Goal: Task Accomplishment & Management: Manage account settings

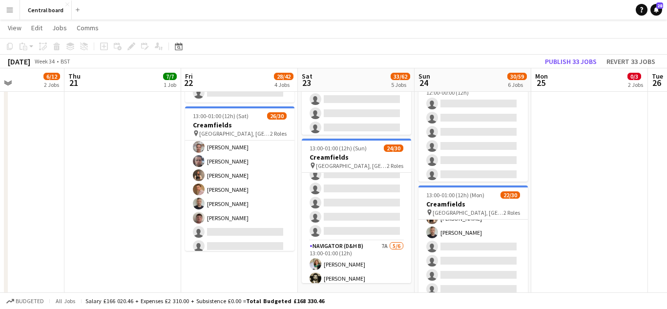
scroll to position [224, 0]
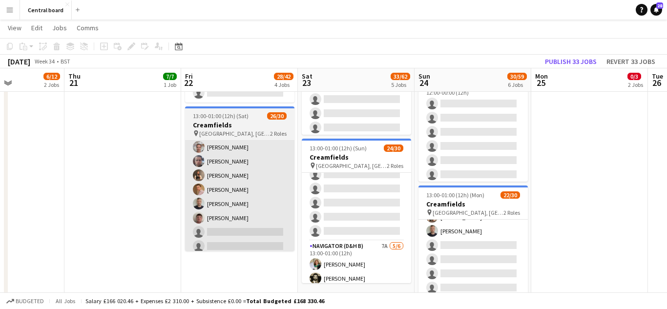
click at [262, 173] on app-card-role "Captain (D&H A) 15I 3A 21/24 13:00-01:00 (12h) Scott Cooper Samantha Hayes Hard…" at bounding box center [239, 89] width 109 height 362
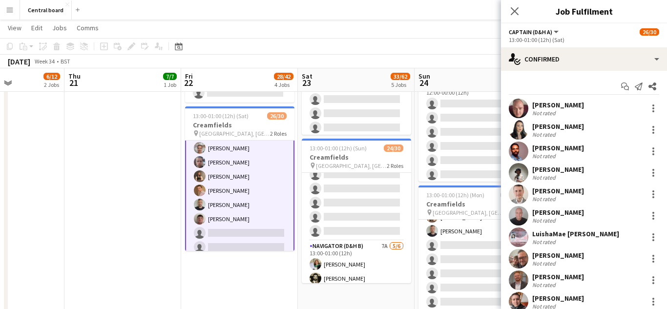
scroll to position [233, 0]
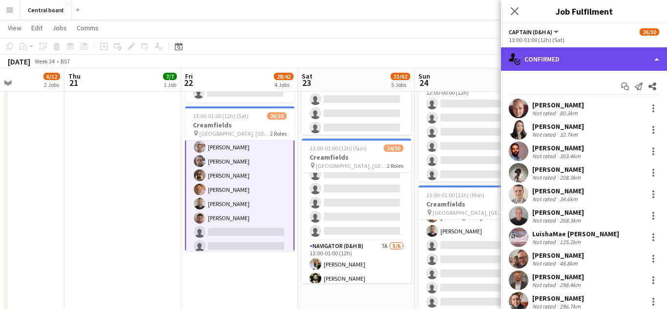
click at [655, 60] on div "single-neutral-actions-check-2 Confirmed" at bounding box center [584, 58] width 166 height 23
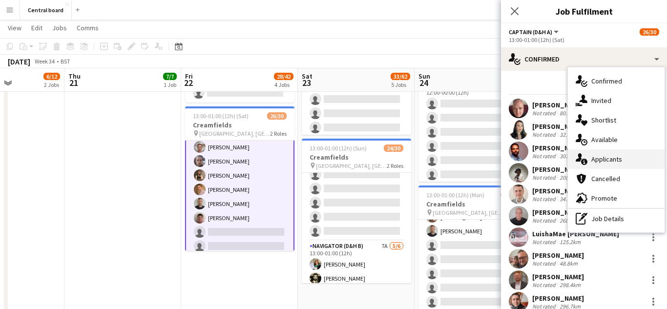
click at [616, 163] on div "single-neutral-actions-information Applicants" at bounding box center [616, 159] width 97 height 20
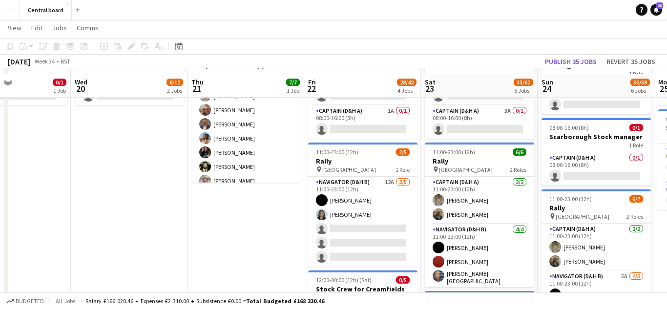
scroll to position [269, 0]
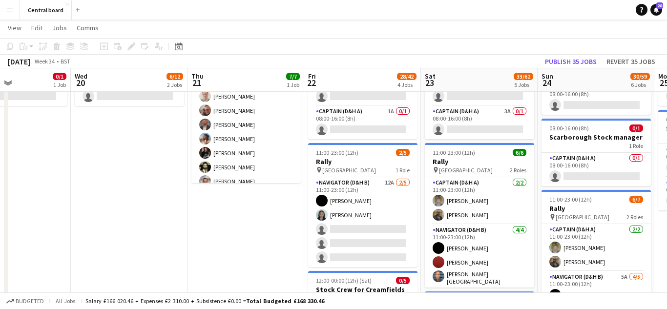
click at [0, 73] on app-board-header-date "Tue 19 0/1 1 Job" at bounding box center [12, 79] width 117 height 23
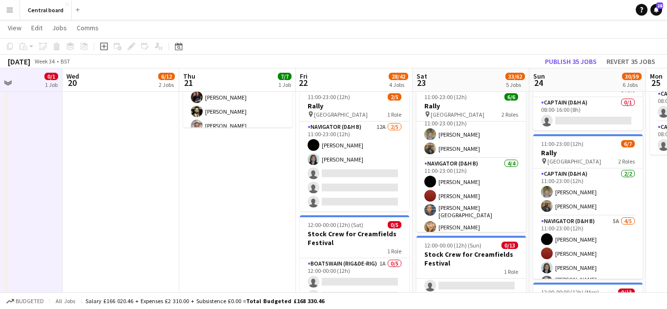
scroll to position [13, 0]
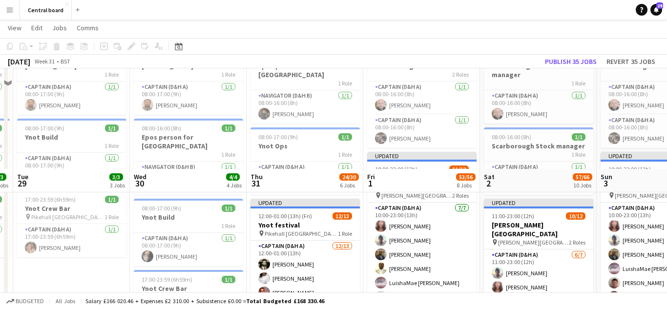
scroll to position [361, 0]
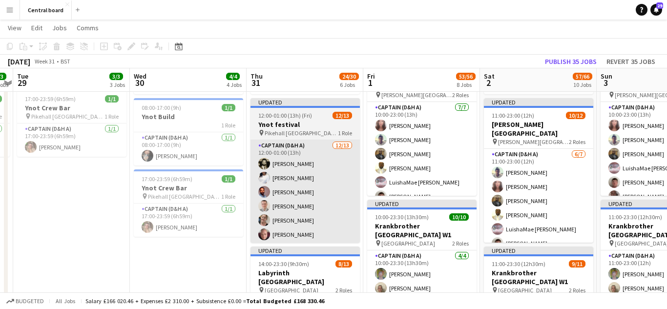
click at [321, 183] on app-card-role "Captain (D&H A) 12/13 12:00-01:00 (13h) Jeevan Lakhay Hayley Ekwubiri Hardeep S…" at bounding box center [304, 241] width 109 height 203
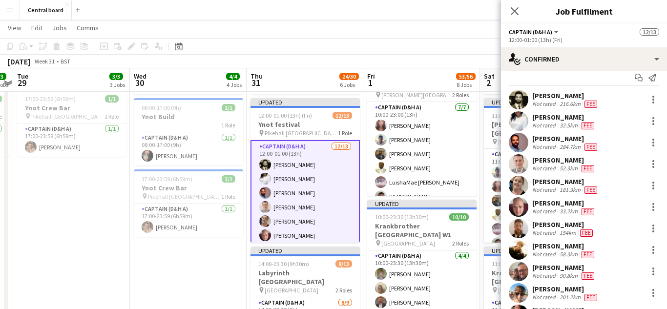
scroll to position [0, 0]
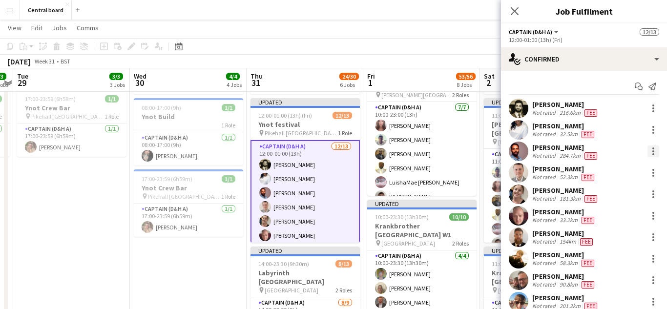
click at [658, 152] on div at bounding box center [653, 151] width 12 height 12
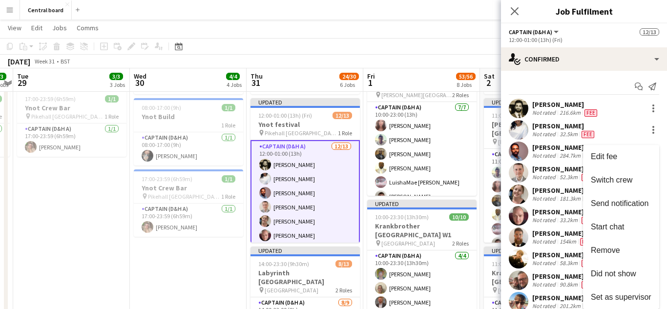
click at [656, 104] on div at bounding box center [333, 154] width 667 height 309
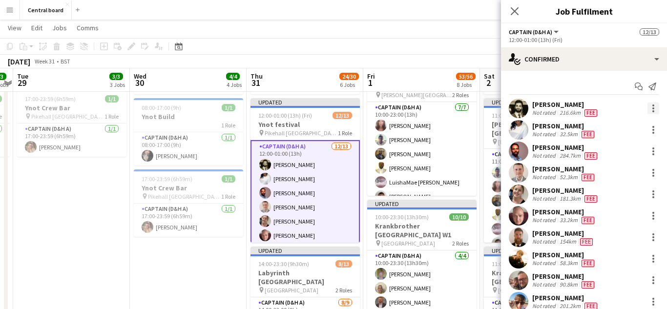
click at [653, 111] on div at bounding box center [653, 111] width 2 height 2
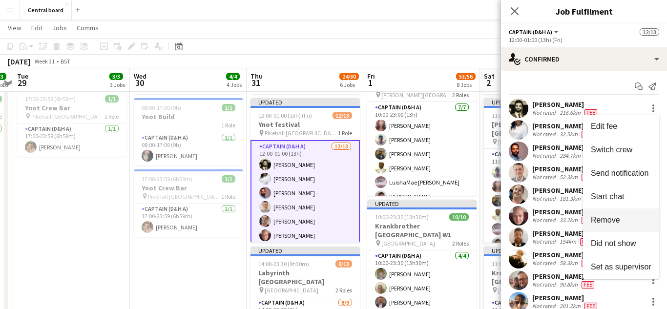
click at [624, 220] on span "Remove" at bounding box center [621, 220] width 61 height 9
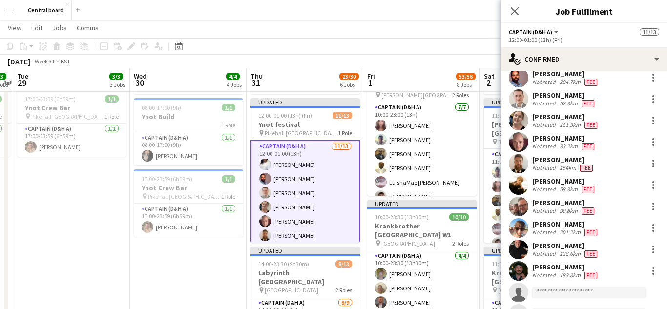
scroll to position [51, 0]
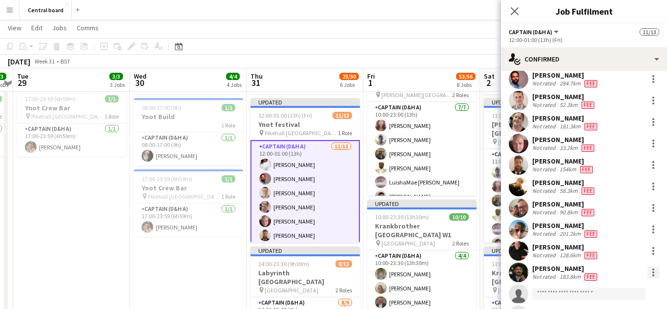
click at [653, 275] on div at bounding box center [653, 275] width 2 height 2
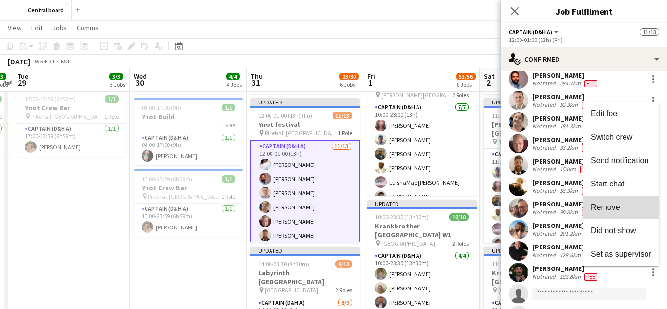
click at [620, 210] on span "Remove" at bounding box center [621, 207] width 61 height 9
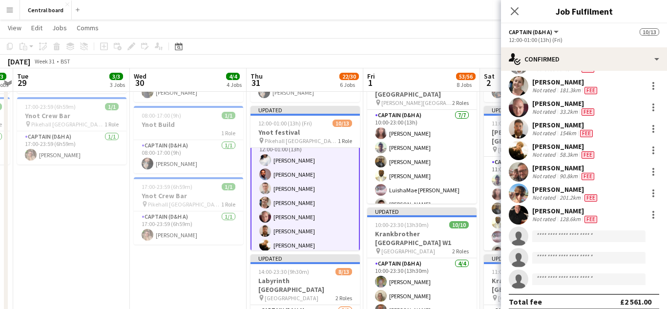
scroll to position [0, 0]
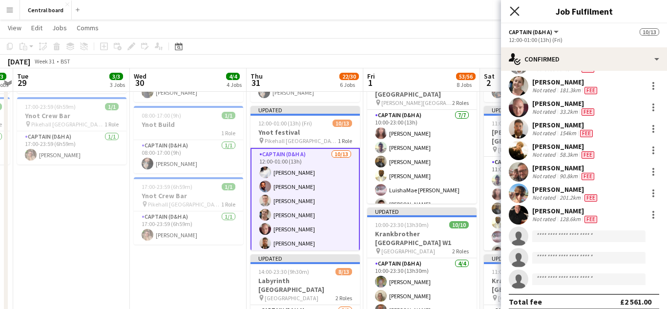
click at [517, 10] on icon "Close pop-in" at bounding box center [514, 10] width 9 height 9
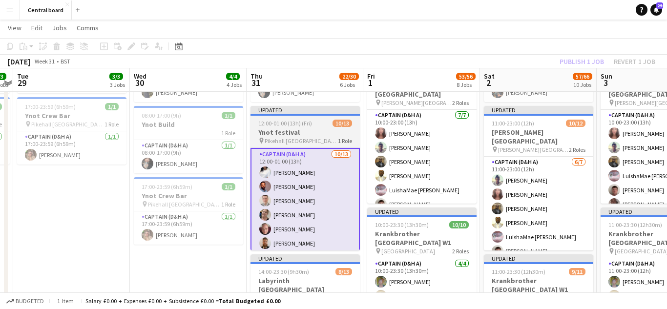
click at [317, 137] on div "pin Pikehall Derbyshire 1 Role" at bounding box center [304, 141] width 109 height 8
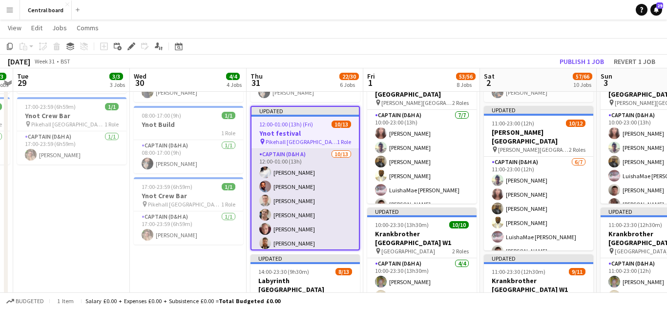
click at [328, 172] on app-card-role "Captain (D&H A) 10/13 12:00-01:00 (13h) Hayley Ekwubiri Hardeep Singh Adam Biel…" at bounding box center [304, 250] width 107 height 203
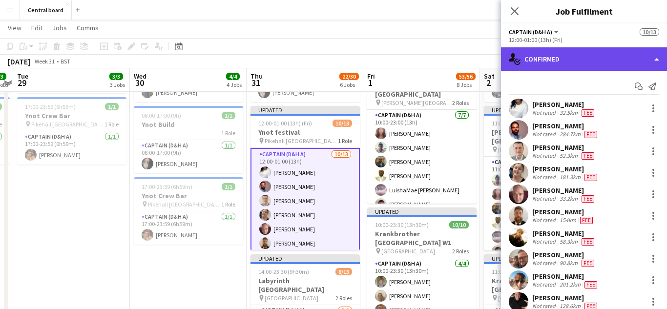
click at [656, 61] on div "single-neutral-actions-check-2 Confirmed" at bounding box center [584, 58] width 166 height 23
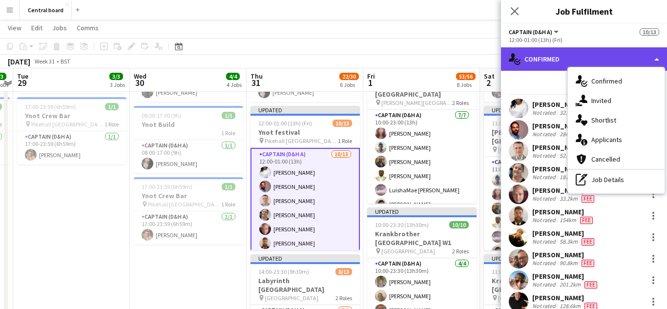
click at [657, 59] on div "single-neutral-actions-check-2 Confirmed" at bounding box center [584, 58] width 166 height 23
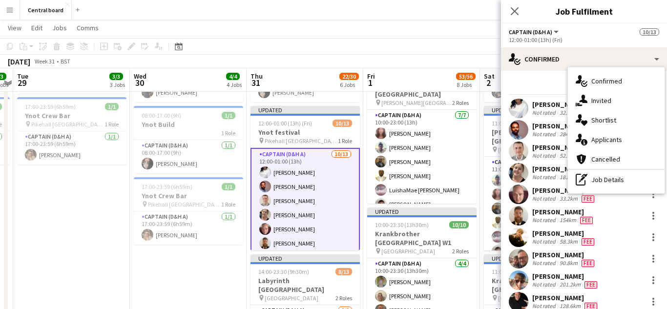
click at [554, 33] on button "Captain (D&H A)" at bounding box center [534, 31] width 51 height 7
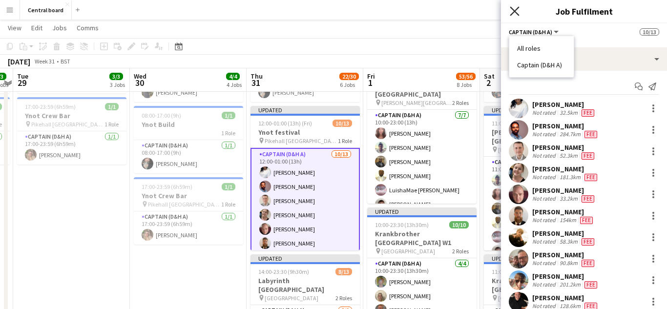
click at [517, 11] on icon "Close pop-in" at bounding box center [514, 10] width 9 height 9
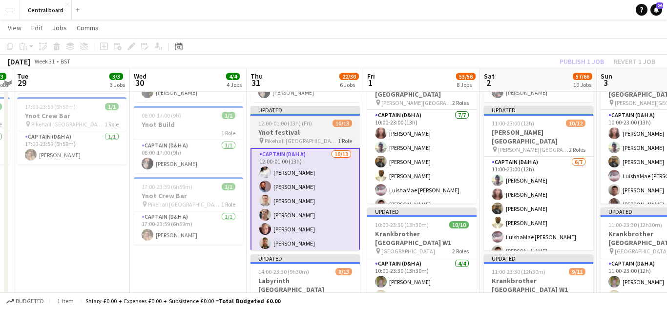
click at [329, 128] on h3 "Ynot festival" at bounding box center [304, 132] width 109 height 9
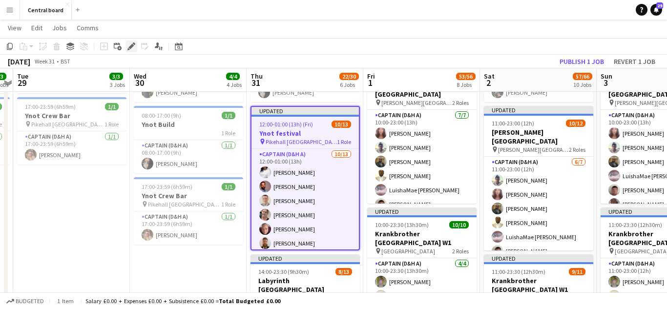
click at [134, 44] on icon at bounding box center [134, 43] width 2 height 2
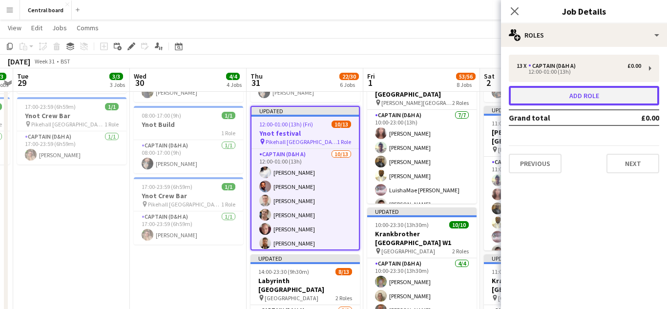
click at [622, 93] on button "Add role" at bounding box center [584, 96] width 150 height 20
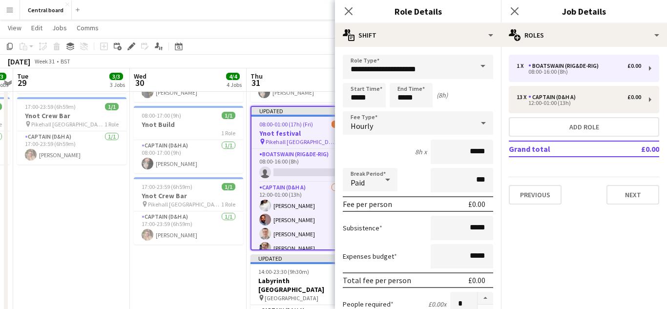
click at [475, 68] on span at bounding box center [482, 66] width 20 height 23
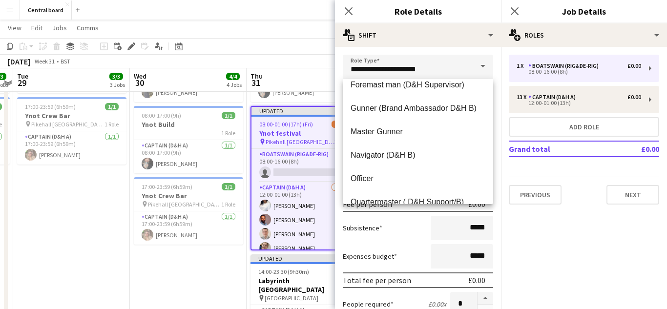
scroll to position [130, 0]
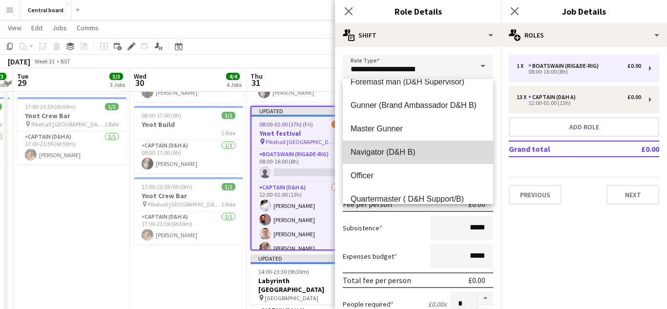
click at [415, 158] on mat-option "Navigator (D&H B)" at bounding box center [418, 152] width 150 height 23
type input "**********"
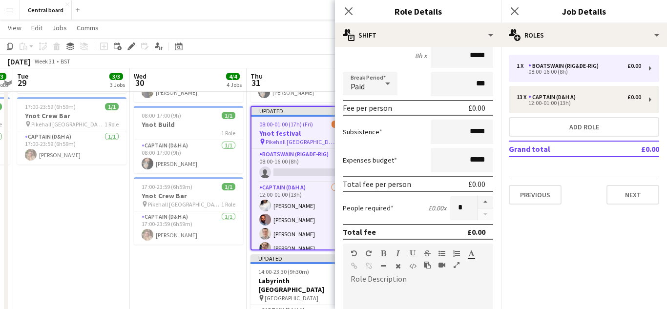
scroll to position [102, 0]
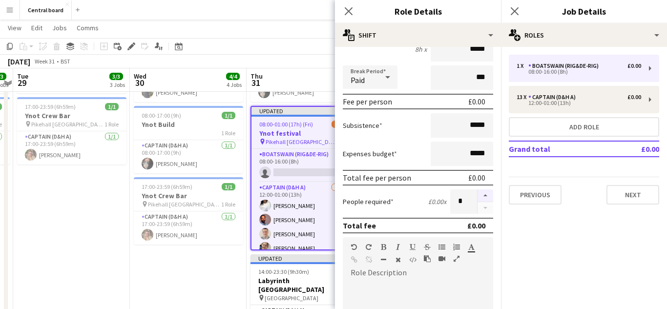
click at [485, 195] on button "button" at bounding box center [485, 195] width 16 height 13
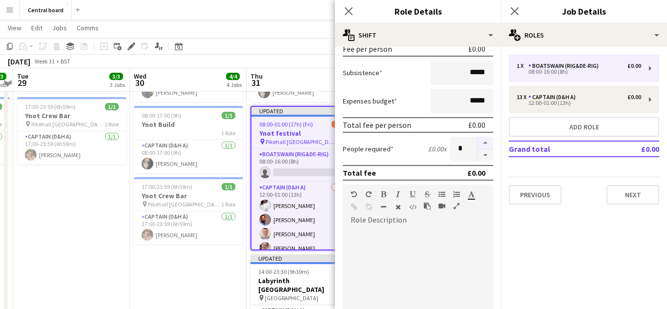
scroll to position [156, 0]
click at [485, 142] on button "button" at bounding box center [485, 142] width 16 height 13
type input "*"
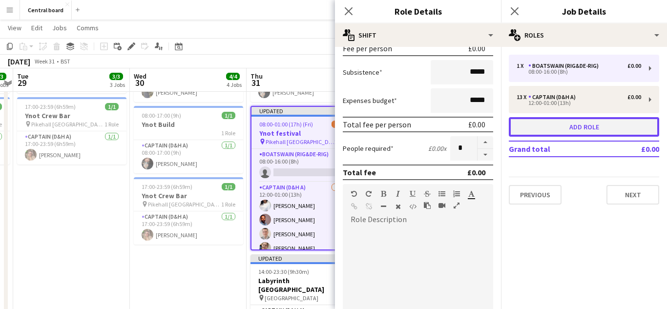
click at [538, 128] on button "Add role" at bounding box center [584, 127] width 150 height 20
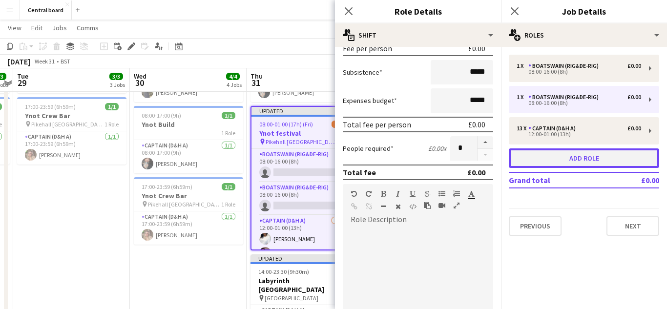
type input "**********"
type input "*"
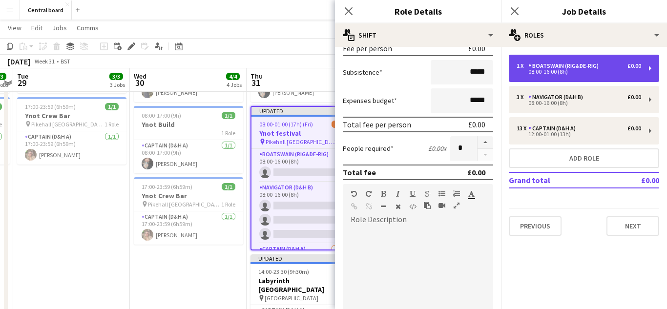
click at [613, 65] on div "1 x Boatswain (rig&de-rig) £0.00" at bounding box center [578, 65] width 124 height 7
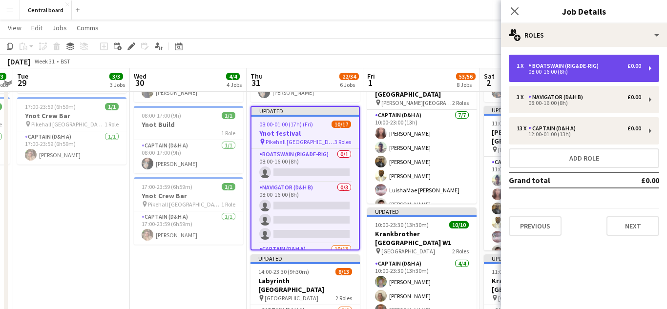
click at [645, 74] on div "1 x Boatswain (rig&de-rig) £0.00 08:00-16:00 (8h)" at bounding box center [584, 68] width 150 height 27
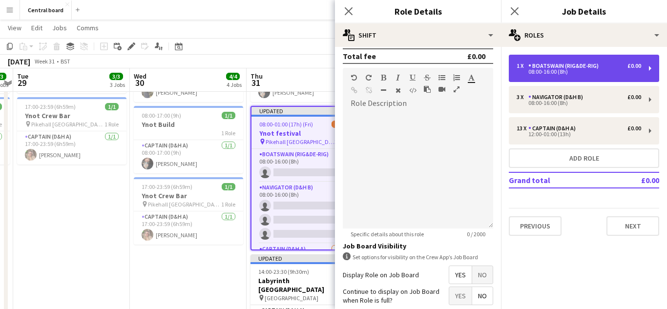
scroll to position [352, 0]
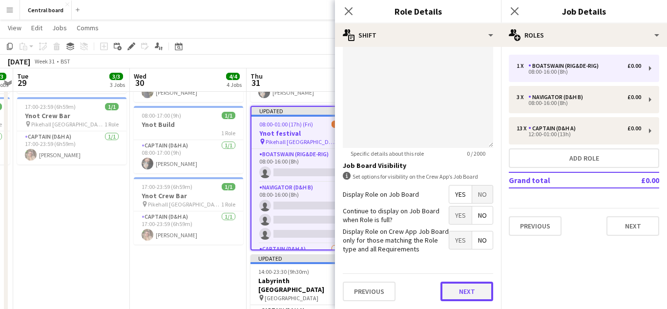
click at [464, 293] on button "Next" at bounding box center [466, 292] width 53 height 20
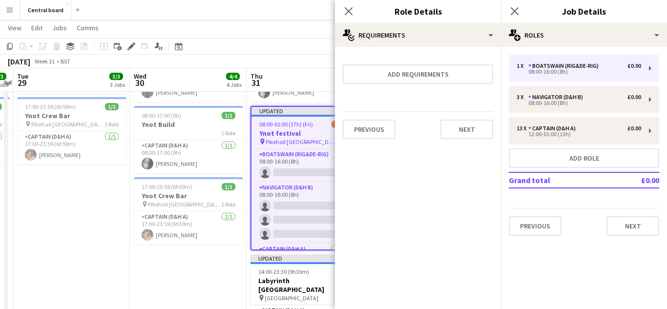
scroll to position [0, 0]
click at [469, 127] on button "Next" at bounding box center [466, 130] width 53 height 20
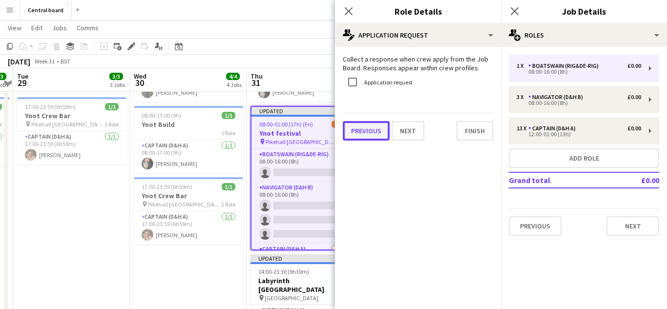
click at [373, 134] on button "Previous" at bounding box center [366, 131] width 47 height 20
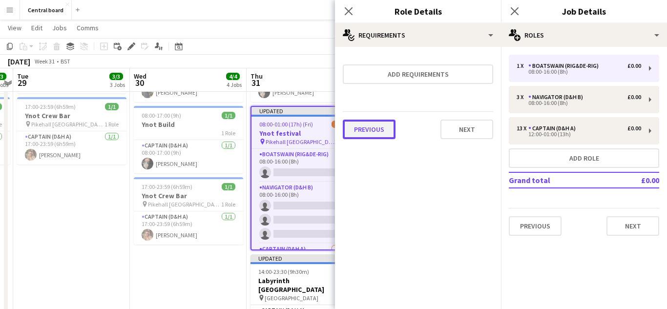
click at [374, 133] on button "Previous" at bounding box center [369, 130] width 53 height 20
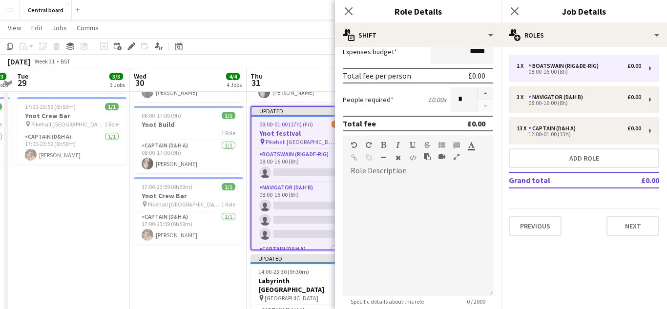
scroll to position [212, 0]
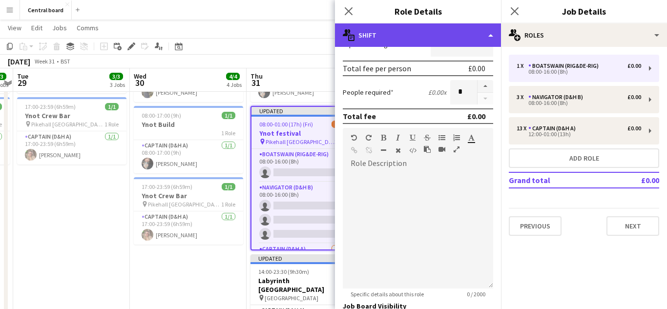
click at [490, 36] on div "multiple-actions-text Shift" at bounding box center [418, 34] width 166 height 23
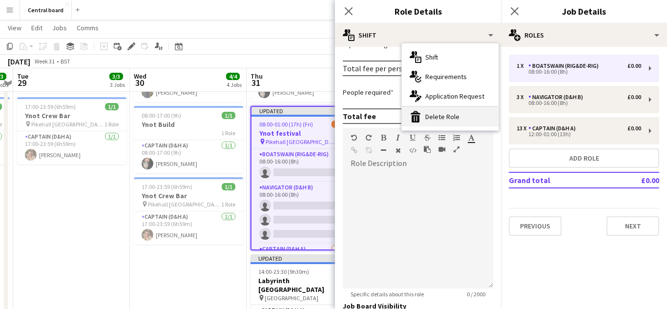
click at [436, 121] on div "bin-2 Delete Role" at bounding box center [450, 117] width 97 height 20
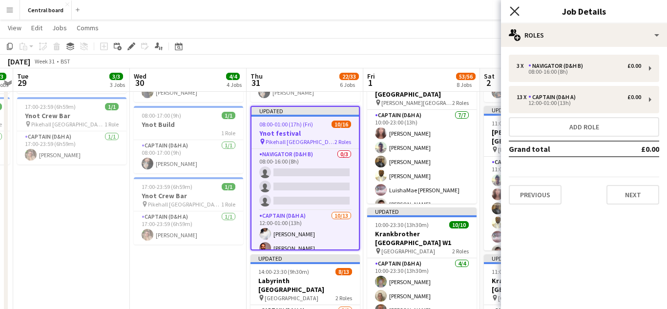
click at [512, 12] on icon "Close pop-in" at bounding box center [514, 10] width 9 height 9
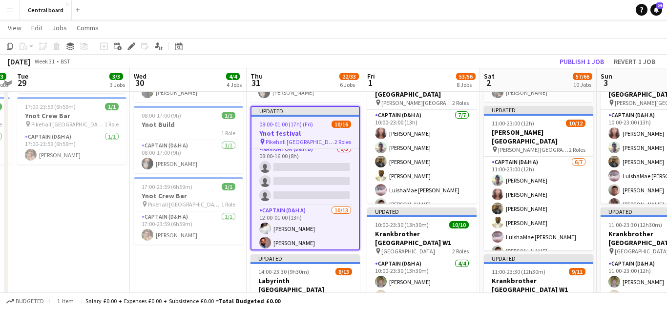
scroll to position [0, 0]
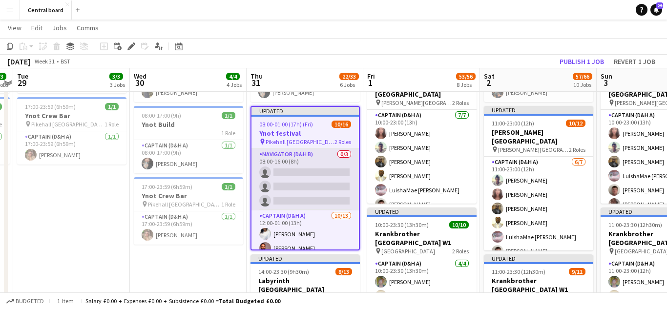
click at [335, 165] on app-card-role "Navigator (D&H B) 0/3 08:00-16:00 (8h) single-neutral-actions single-neutral-ac…" at bounding box center [304, 179] width 107 height 61
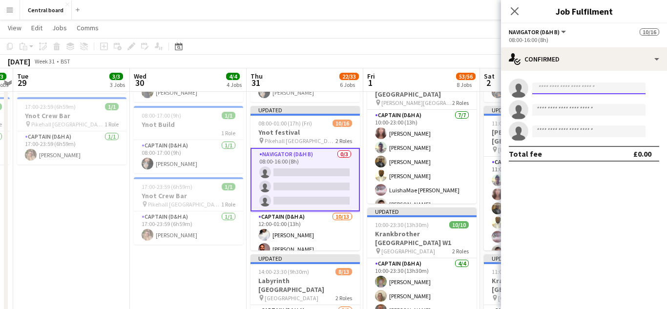
click at [553, 89] on input at bounding box center [588, 88] width 113 height 12
type input "****"
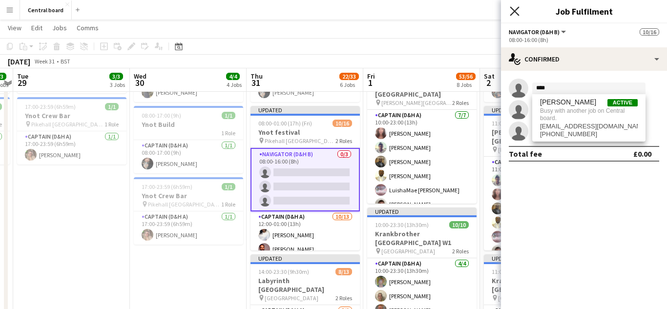
click at [517, 12] on icon "Close pop-in" at bounding box center [514, 10] width 9 height 9
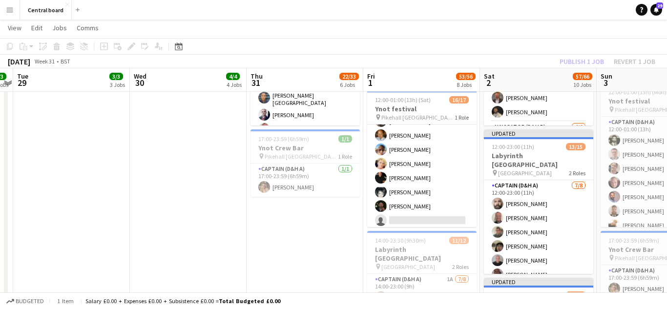
scroll to position [155, 0]
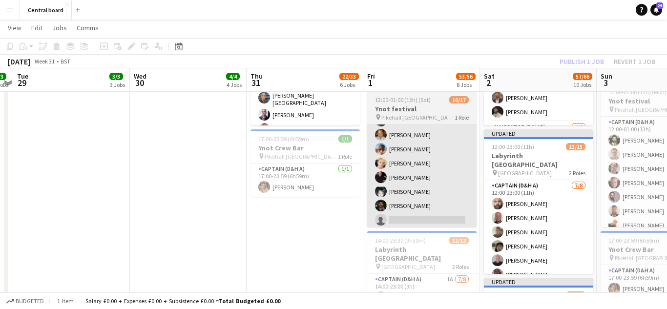
click at [445, 176] on app-card-role "Captain (D&H A) 16/17 12:00-01:00 (13h) Jeevan Lakhay Hayley Ekwubiri Adam Biel…" at bounding box center [421, 100] width 109 height 260
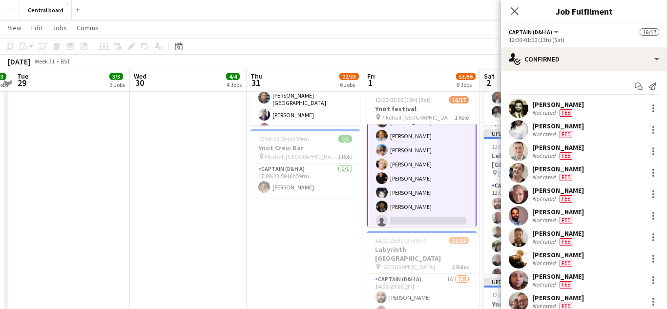
scroll to position [156, 0]
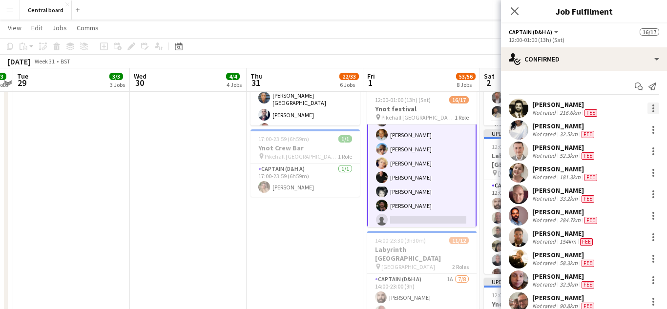
click at [653, 111] on div at bounding box center [653, 111] width 2 height 2
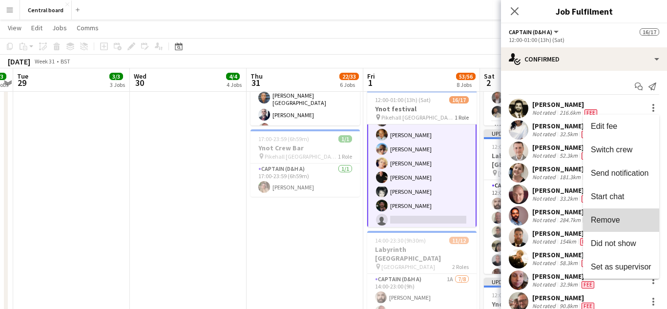
click at [625, 224] on span "Remove" at bounding box center [621, 220] width 61 height 9
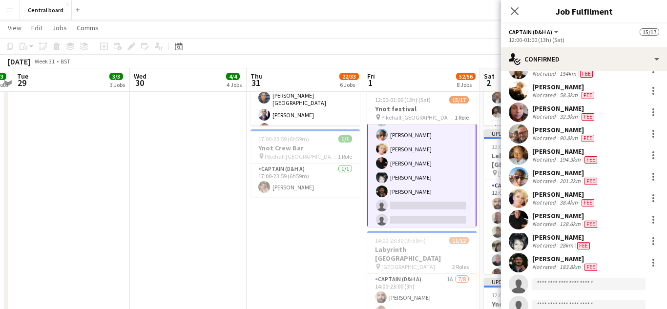
scroll to position [149, 0]
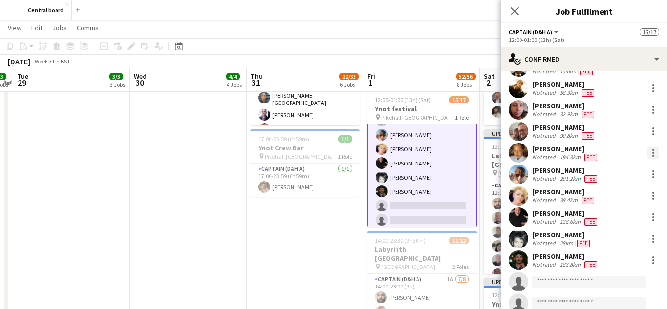
click at [653, 153] on div at bounding box center [653, 153] width 2 height 2
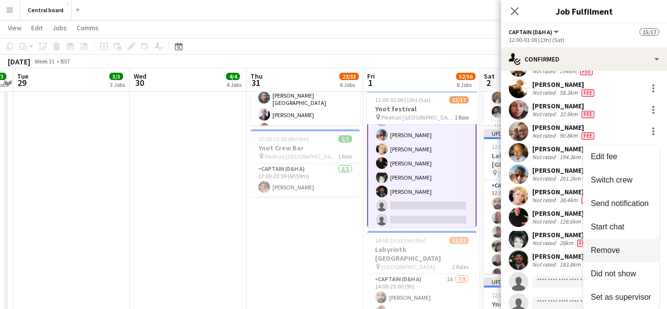
click at [623, 253] on span "Remove" at bounding box center [621, 250] width 61 height 9
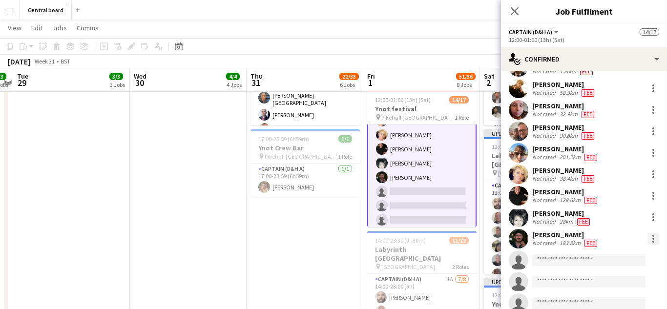
click at [653, 242] on div at bounding box center [653, 242] width 2 height 2
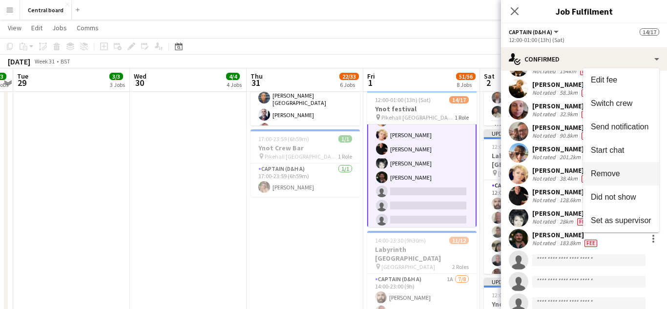
click at [615, 178] on span "Remove" at bounding box center [621, 173] width 61 height 9
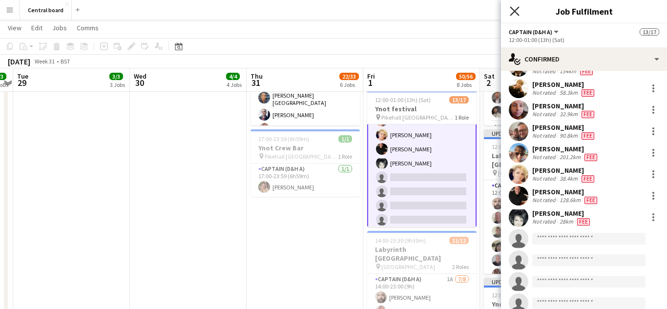
click at [518, 11] on icon "Close pop-in" at bounding box center [514, 10] width 9 height 9
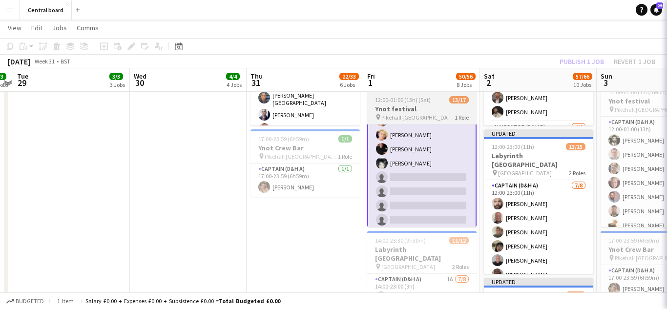
click at [413, 109] on h3 "Ynot festival" at bounding box center [421, 108] width 109 height 9
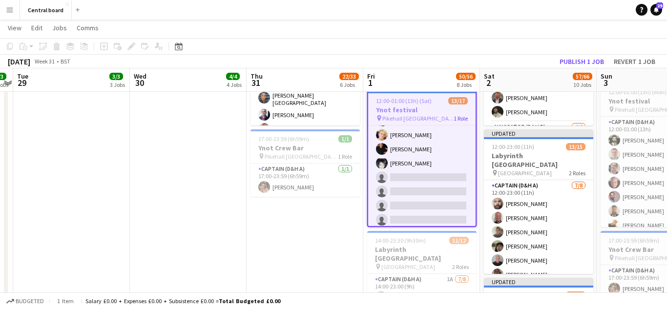
scroll to position [155, 0]
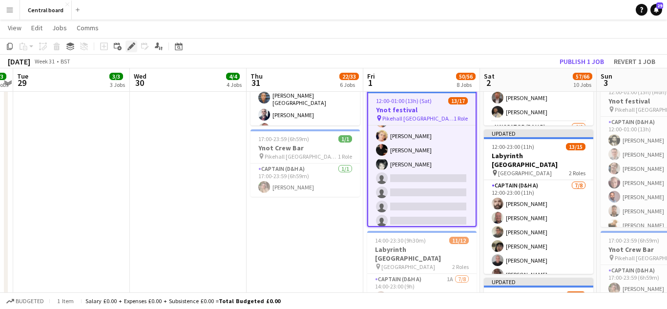
click at [135, 52] on div "Edit" at bounding box center [131, 47] width 12 height 12
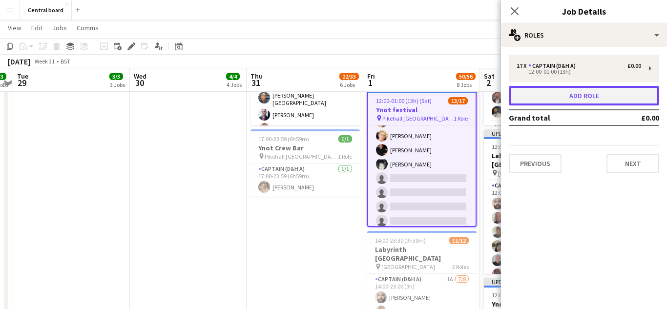
click at [596, 95] on button "Add role" at bounding box center [584, 96] width 150 height 20
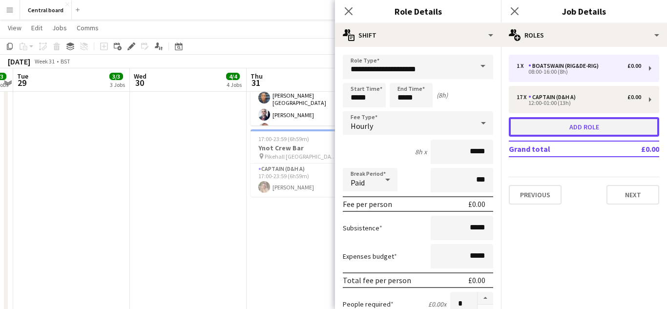
scroll to position [188, 0]
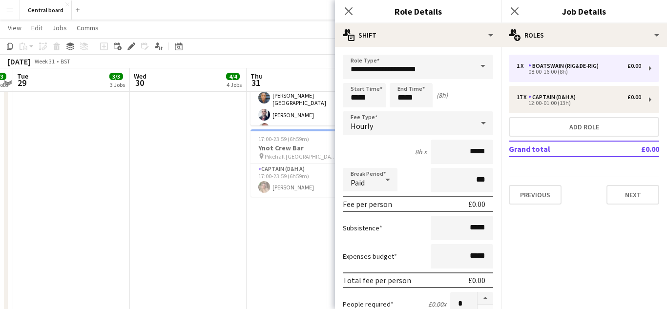
click at [473, 71] on span at bounding box center [482, 66] width 20 height 23
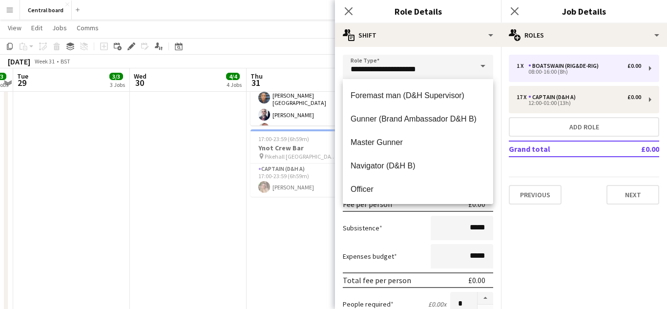
scroll to position [117, 0]
click at [408, 165] on span "Navigator (D&H B)" at bounding box center [417, 165] width 135 height 9
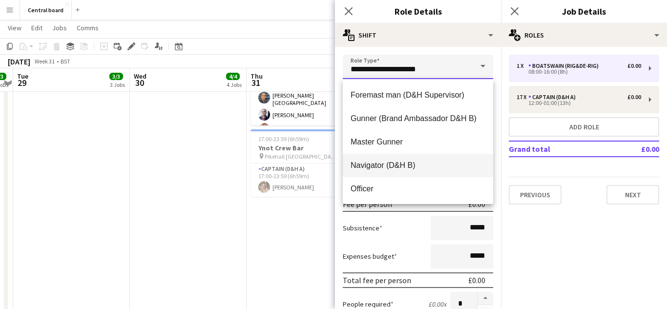
type input "**********"
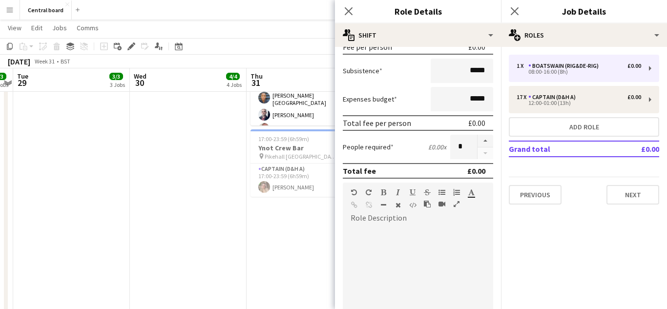
scroll to position [161, 0]
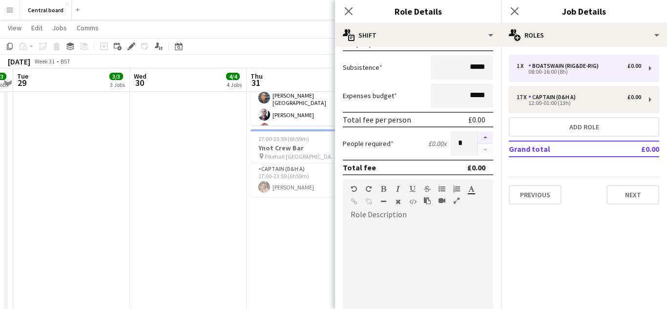
click at [485, 137] on button "button" at bounding box center [485, 137] width 16 height 13
type input "*"
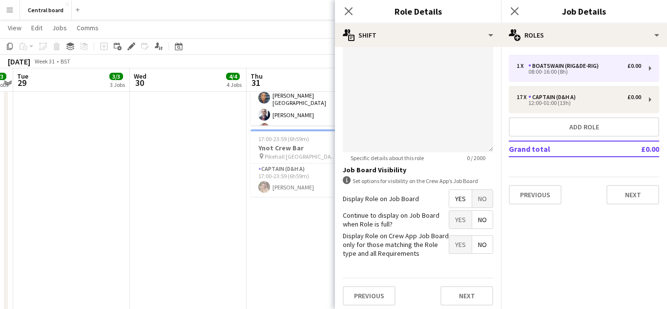
scroll to position [352, 0]
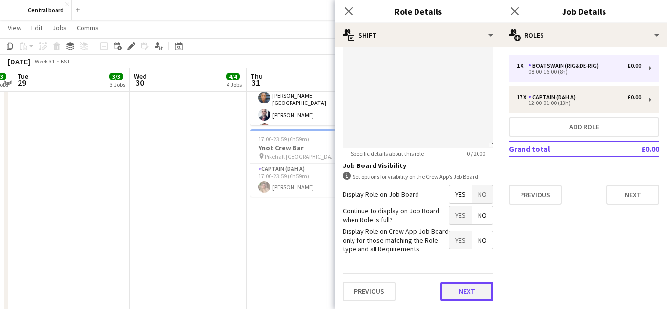
click at [469, 293] on button "Next" at bounding box center [466, 292] width 53 height 20
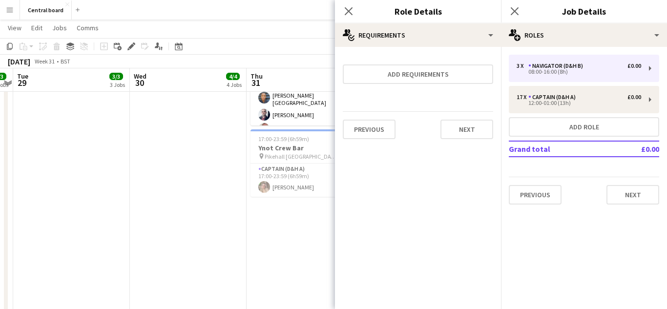
scroll to position [216, 0]
click at [470, 126] on button "Next" at bounding box center [466, 130] width 53 height 20
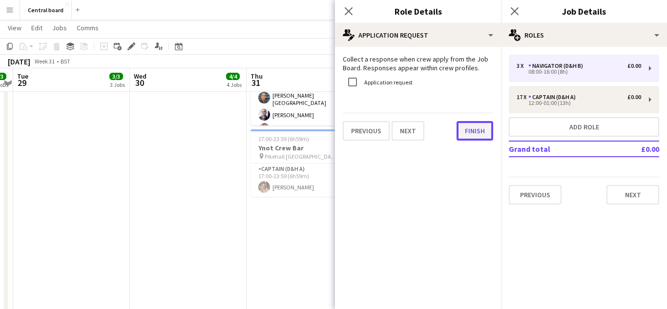
click at [479, 127] on button "Finish" at bounding box center [474, 131] width 37 height 20
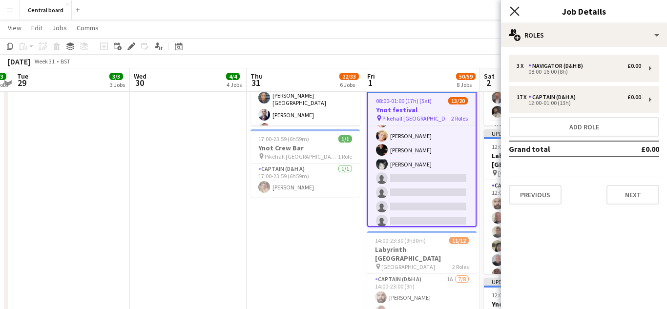
click at [516, 14] on icon "Close pop-in" at bounding box center [514, 10] width 9 height 9
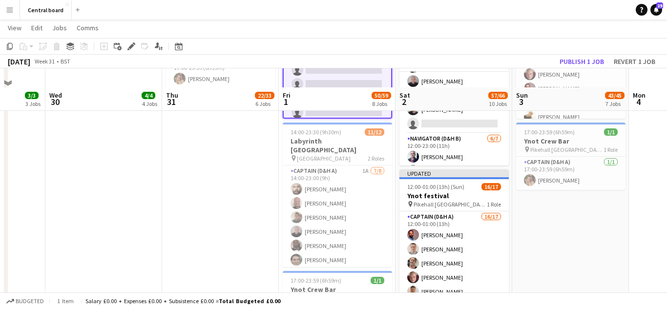
scroll to position [758, 0]
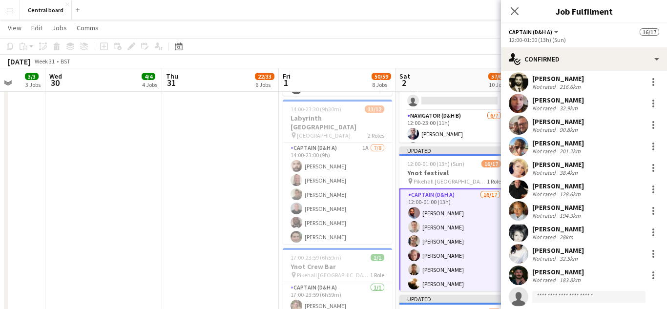
scroll to position [157, 0]
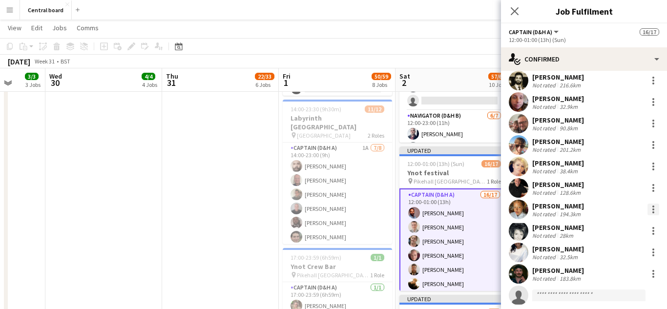
click at [653, 212] on div at bounding box center [653, 212] width 2 height 2
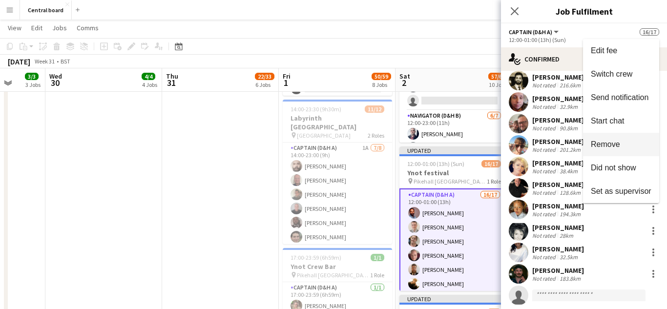
click at [618, 147] on span "Remove" at bounding box center [605, 144] width 29 height 8
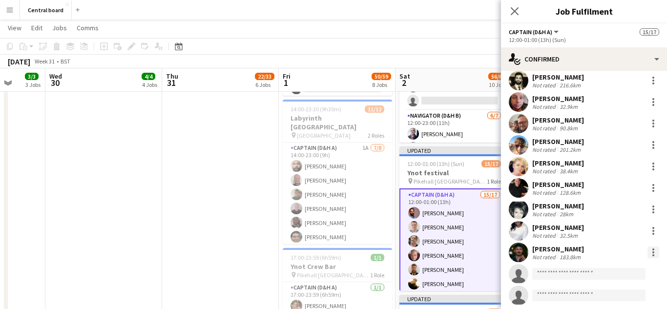
click at [653, 255] on div at bounding box center [653, 255] width 2 height 2
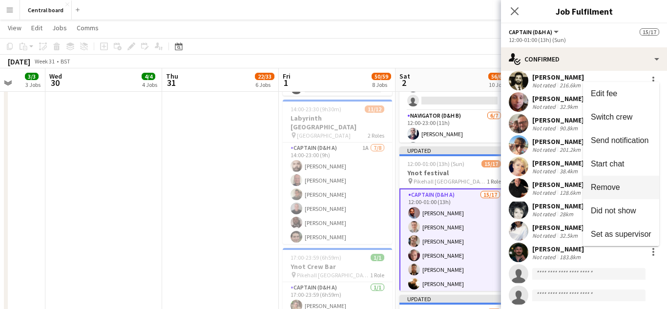
click at [624, 195] on button "Remove" at bounding box center [621, 187] width 76 height 23
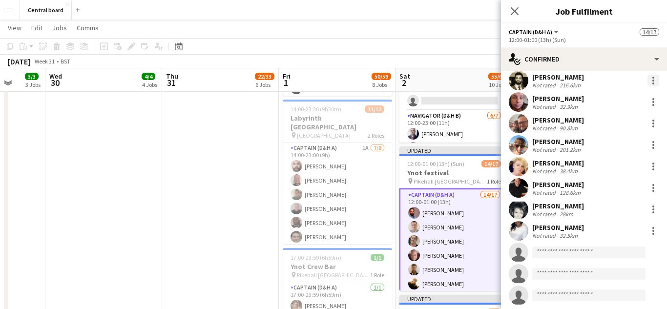
click at [652, 82] on div at bounding box center [653, 83] width 2 height 2
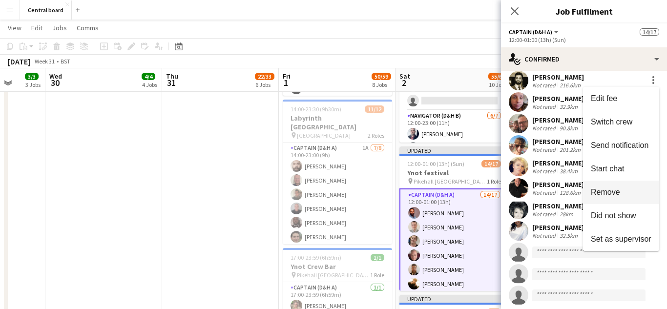
click at [609, 197] on button "Remove" at bounding box center [621, 192] width 76 height 23
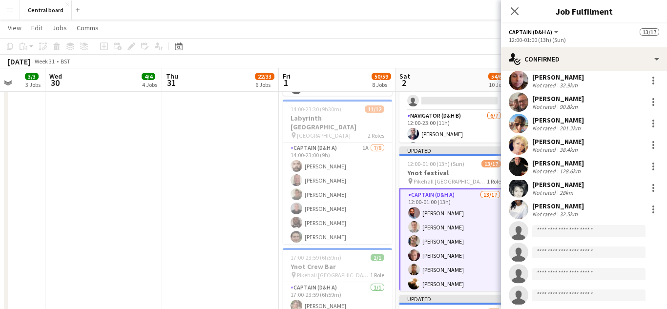
scroll to position [135, 0]
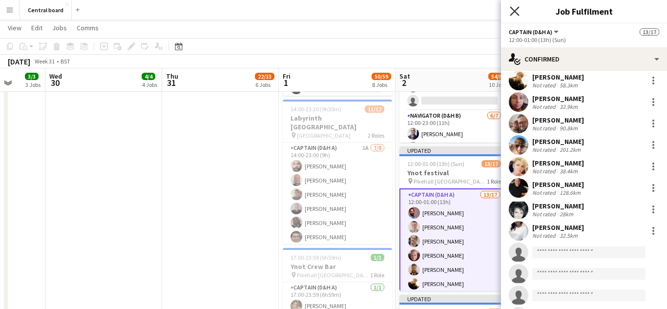
click at [517, 12] on icon "Close pop-in" at bounding box center [514, 10] width 9 height 9
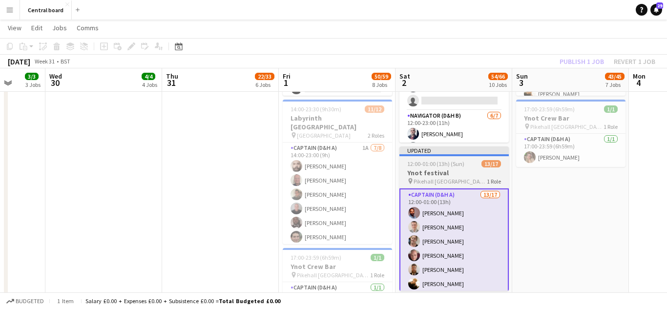
click at [443, 168] on h3 "Ynot festival" at bounding box center [453, 172] width 109 height 9
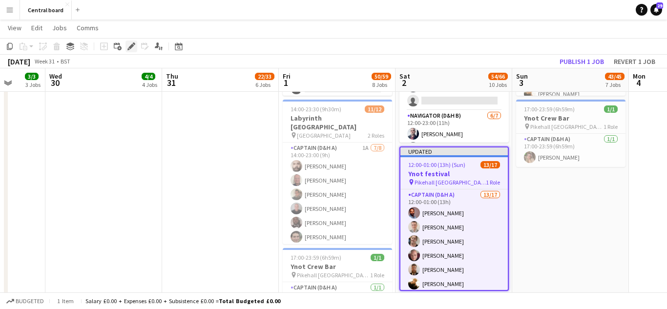
click at [137, 49] on div "Edit" at bounding box center [131, 47] width 12 height 12
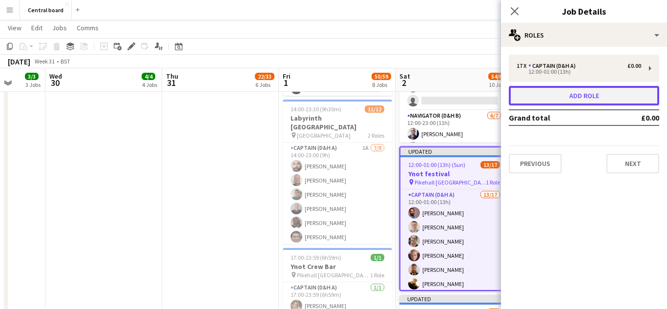
click at [605, 99] on button "Add role" at bounding box center [584, 96] width 150 height 20
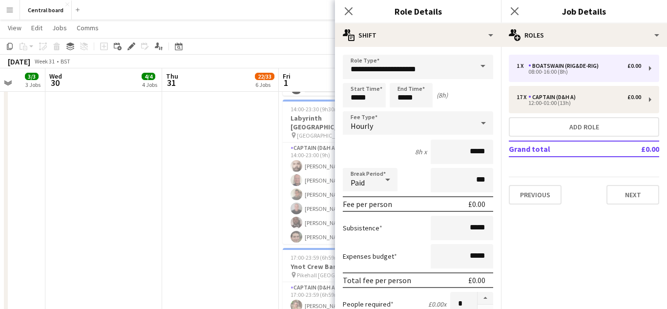
click at [473, 63] on span at bounding box center [482, 66] width 20 height 23
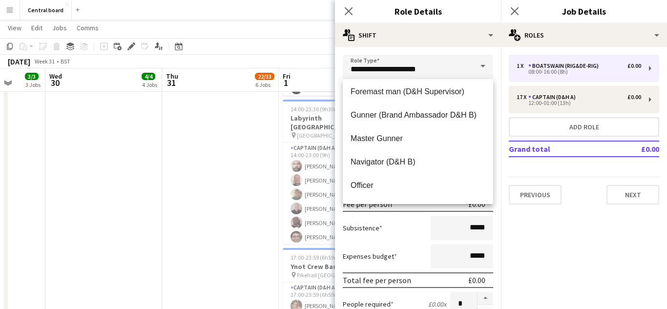
scroll to position [141, 0]
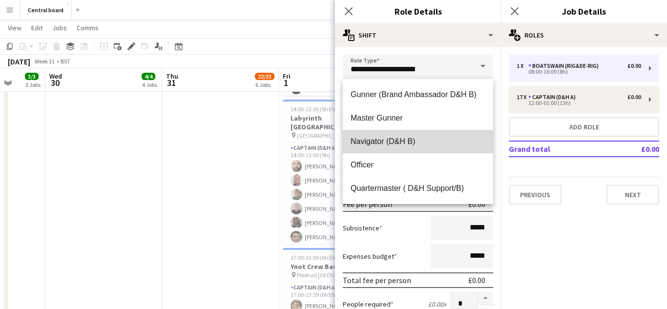
click at [424, 145] on span "Navigator (D&H B)" at bounding box center [417, 141] width 135 height 9
type input "**********"
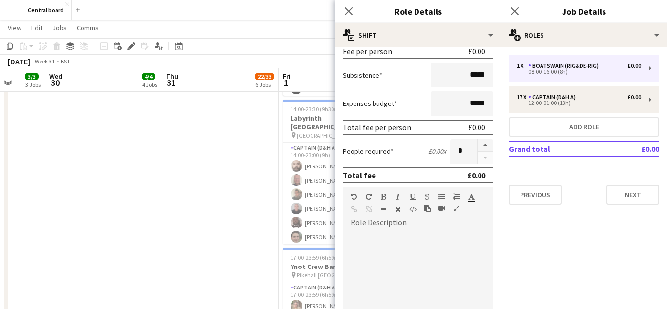
scroll to position [153, 0]
click at [485, 144] on button "button" at bounding box center [485, 145] width 16 height 13
type input "*"
click at [631, 196] on button "Next" at bounding box center [632, 195] width 53 height 20
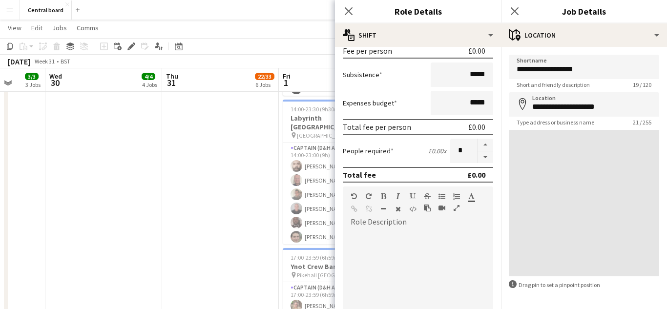
scroll to position [36, 0]
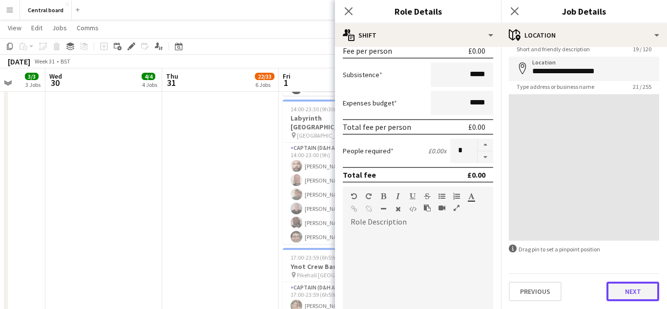
click at [630, 293] on button "Next" at bounding box center [632, 292] width 53 height 20
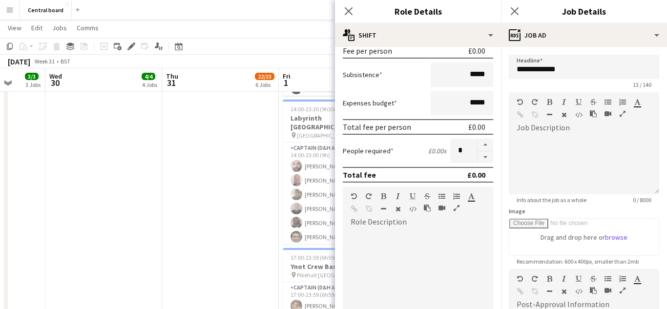
scroll to position [0, 0]
click at [348, 14] on icon "Close pop-in" at bounding box center [348, 10] width 9 height 9
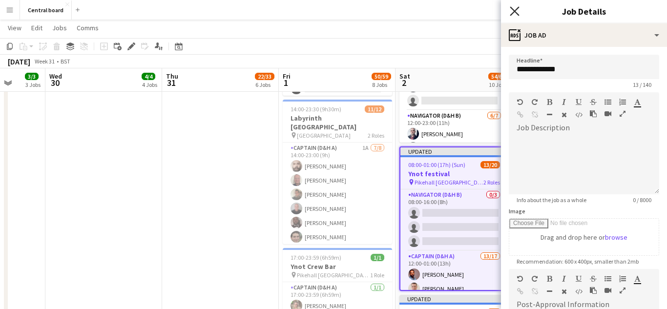
click at [513, 12] on icon at bounding box center [514, 10] width 9 height 9
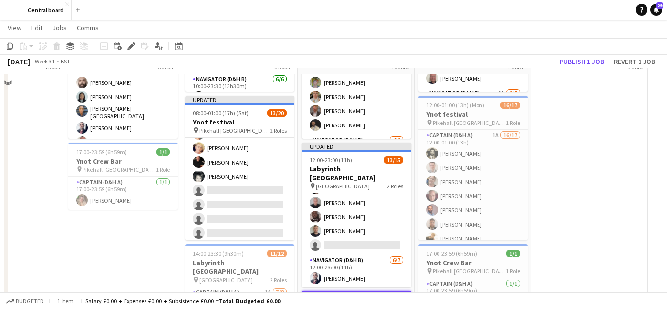
scroll to position [596, 0]
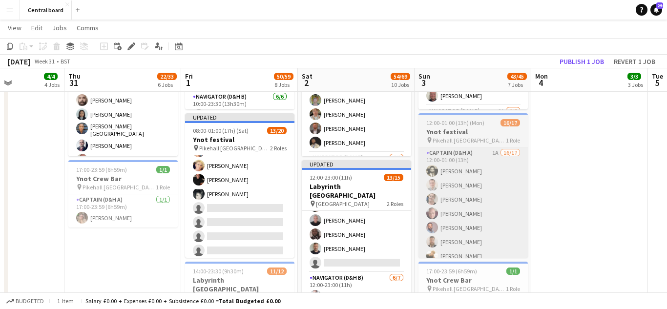
click at [491, 201] on app-card-role "Captain (D&H A) 1A 16/17 12:00-01:00 (13h) Jeevan Lakhay Adam Biel Caitlin Harv…" at bounding box center [472, 277] width 109 height 260
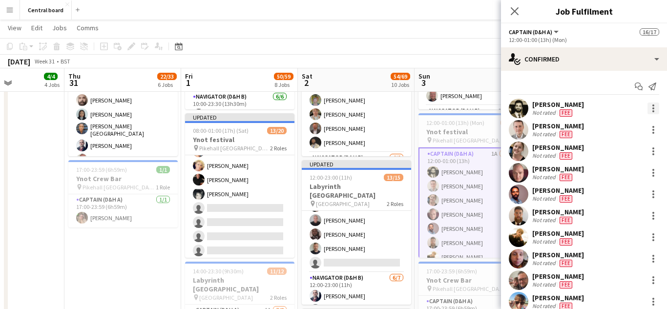
click at [653, 108] on div at bounding box center [653, 108] width 2 height 2
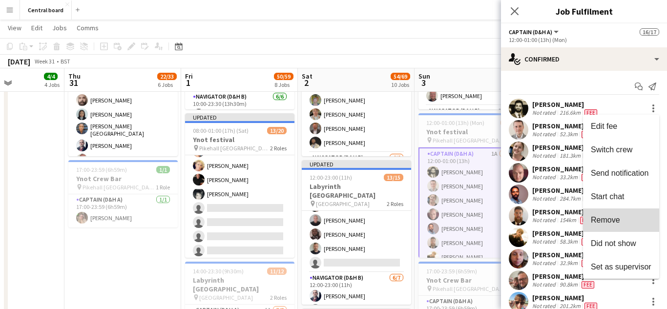
click at [622, 220] on span "Remove" at bounding box center [621, 220] width 61 height 9
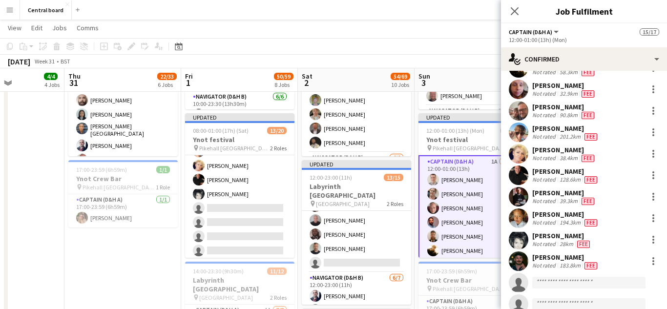
scroll to position [148, 0]
click at [653, 221] on div at bounding box center [653, 221] width 2 height 2
click at [653, 218] on div at bounding box center [653, 218] width 2 height 2
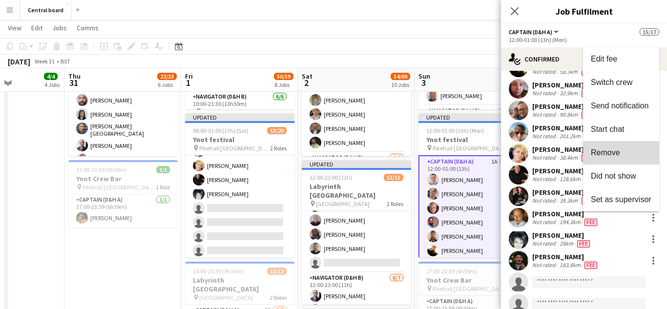
click at [619, 160] on button "Remove" at bounding box center [621, 152] width 76 height 23
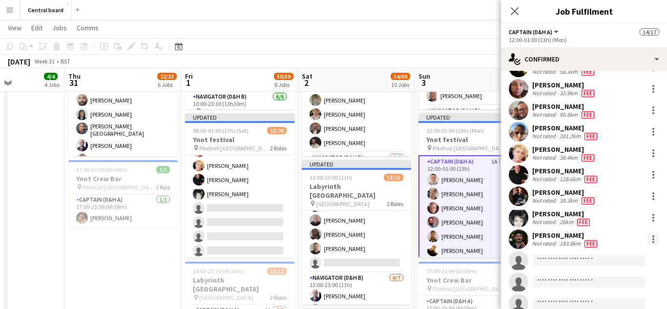
click at [653, 240] on div at bounding box center [653, 239] width 12 height 12
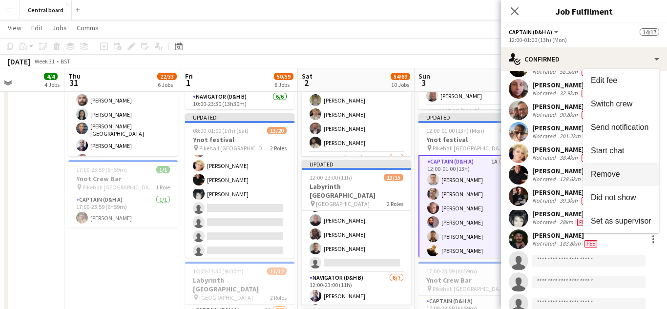
click at [626, 177] on span "Remove" at bounding box center [621, 174] width 61 height 9
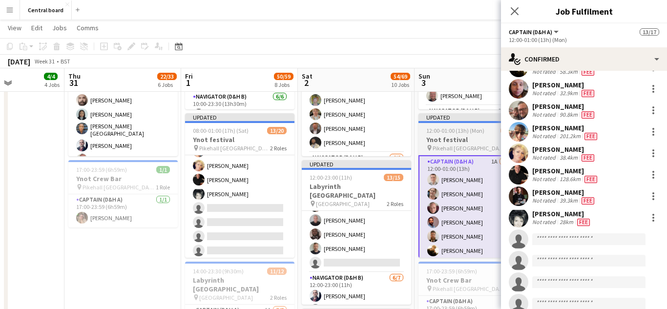
click at [462, 142] on h3 "Ynot festival" at bounding box center [472, 139] width 109 height 9
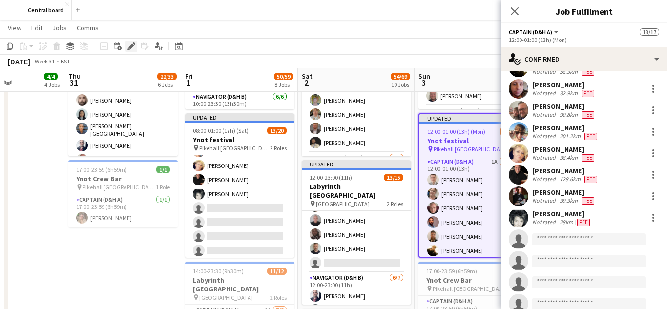
click at [128, 49] on icon at bounding box center [128, 49] width 2 height 2
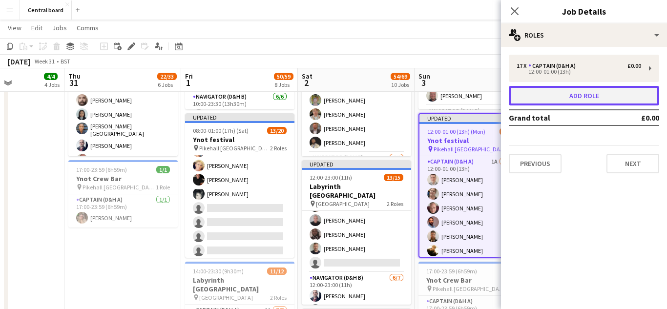
click at [594, 99] on button "Add role" at bounding box center [584, 96] width 150 height 20
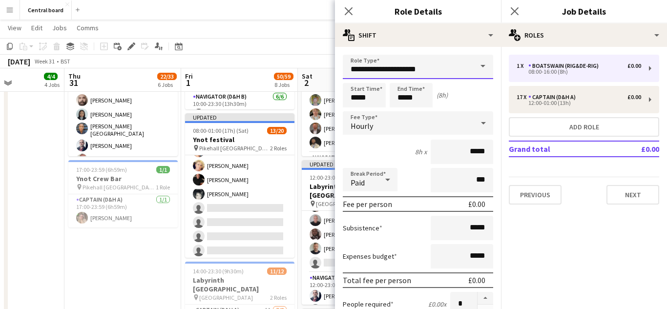
click at [468, 71] on input "**********" at bounding box center [418, 67] width 150 height 24
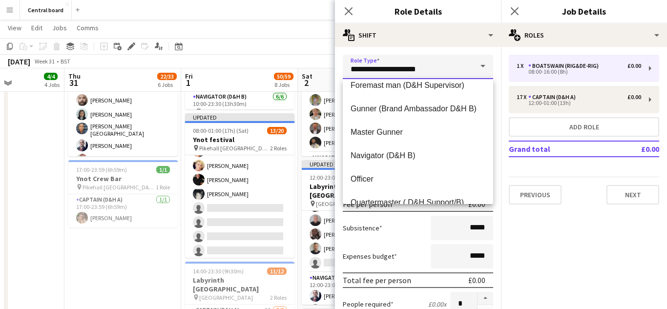
scroll to position [130, 0]
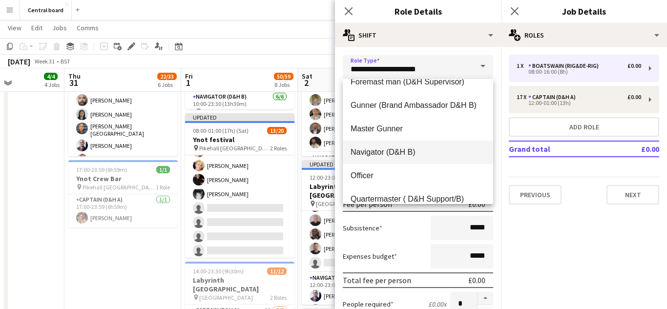
click at [428, 159] on mat-option "Navigator (D&H B)" at bounding box center [418, 152] width 150 height 23
type input "**********"
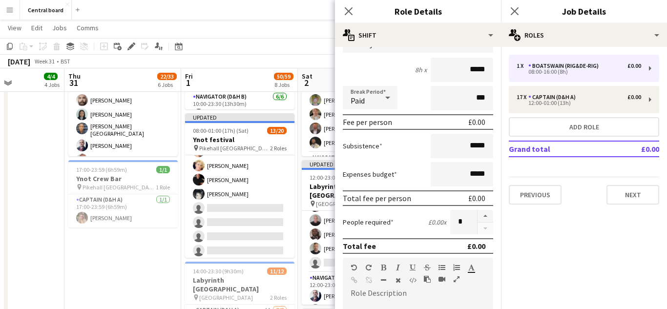
scroll to position [83, 0]
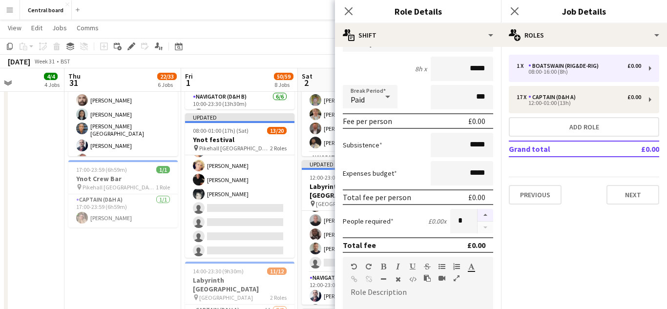
click at [485, 215] on button "button" at bounding box center [485, 215] width 16 height 13
click at [487, 215] on button "button" at bounding box center [485, 215] width 16 height 13
type input "*"
click at [628, 198] on button "Next" at bounding box center [632, 195] width 53 height 20
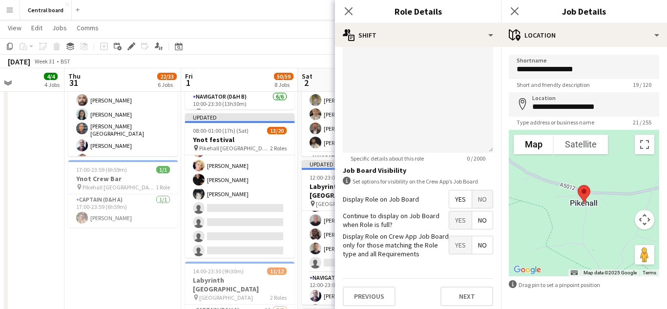
scroll to position [352, 0]
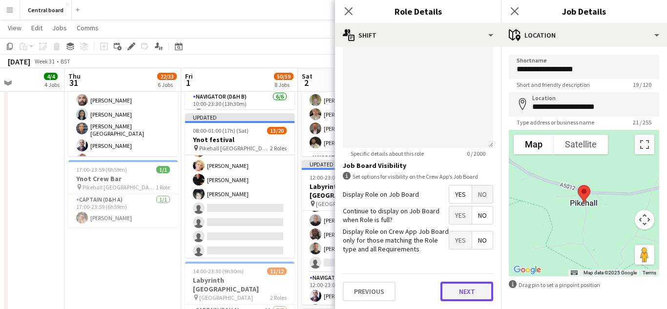
click at [463, 290] on button "Next" at bounding box center [466, 292] width 53 height 20
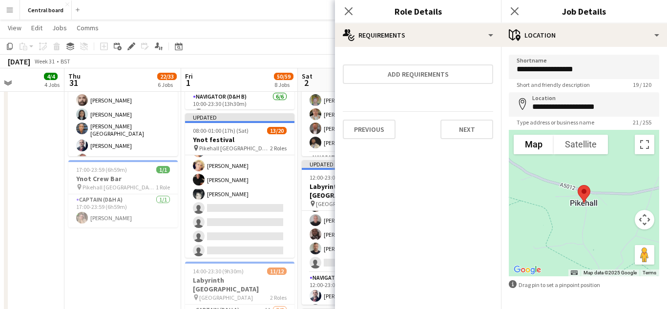
scroll to position [0, 0]
click at [351, 11] on icon "Close pop-in" at bounding box center [348, 10] width 9 height 9
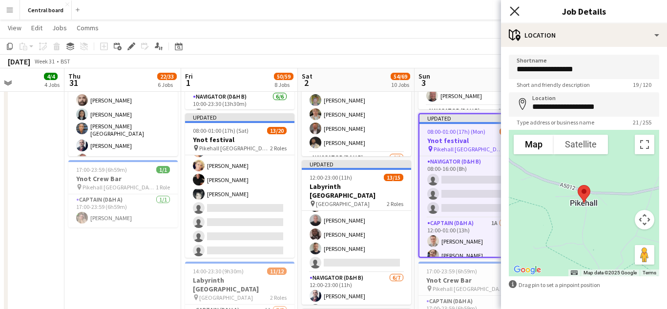
click at [515, 13] on icon at bounding box center [514, 10] width 9 height 9
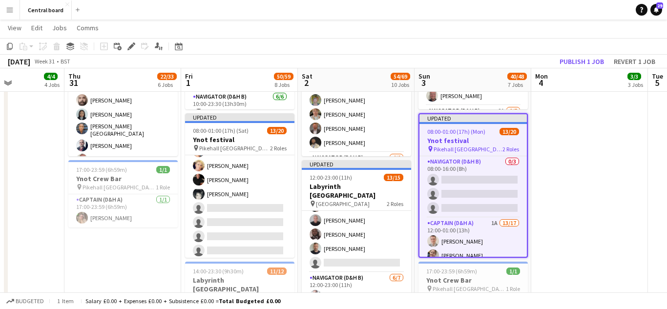
click at [587, 227] on app-date-cell "10:00-23:00 (13h) 1/1 Glasshouse 1 Role Navigator (D&H B) 1/1 10:00-23:00 (13h)…" at bounding box center [589, 205] width 117 height 995
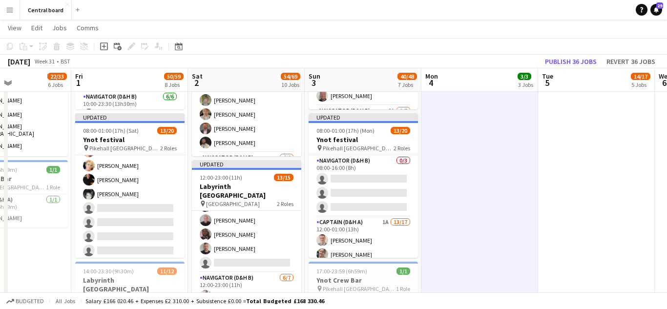
scroll to position [0, 281]
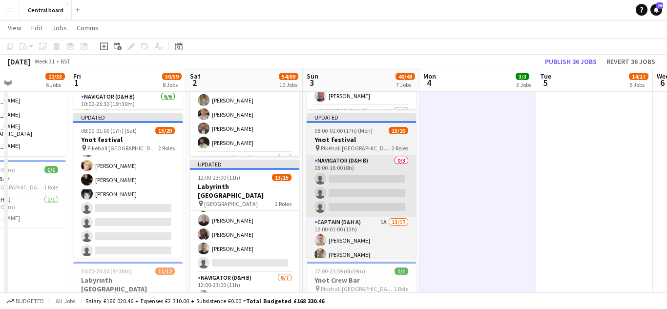
click at [365, 192] on app-card-role "Navigator (D&H B) 0/3 08:00-16:00 (8h) single-neutral-actions single-neutral-ac…" at bounding box center [360, 185] width 109 height 61
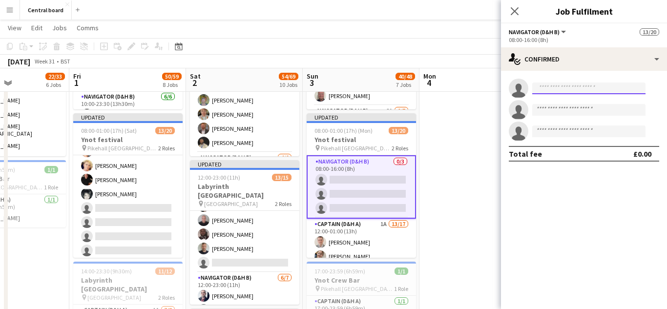
click at [551, 86] on input at bounding box center [588, 88] width 113 height 12
type input "****"
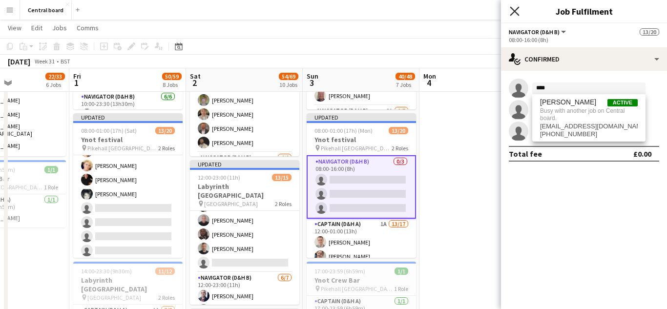
click at [515, 13] on icon "Close pop-in" at bounding box center [514, 10] width 9 height 9
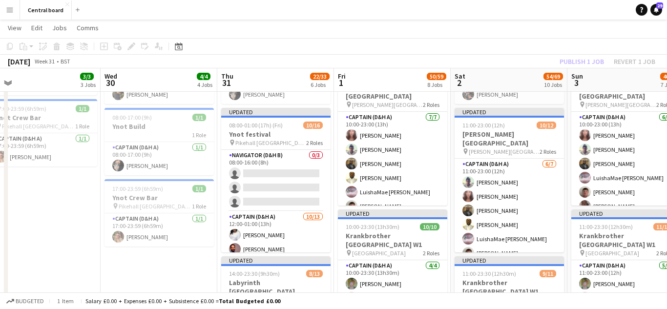
scroll to position [352, 0]
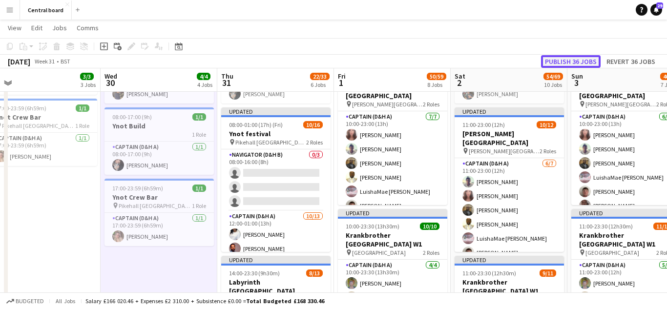
click at [572, 62] on button "Publish 36 jobs" at bounding box center [571, 61] width 60 height 13
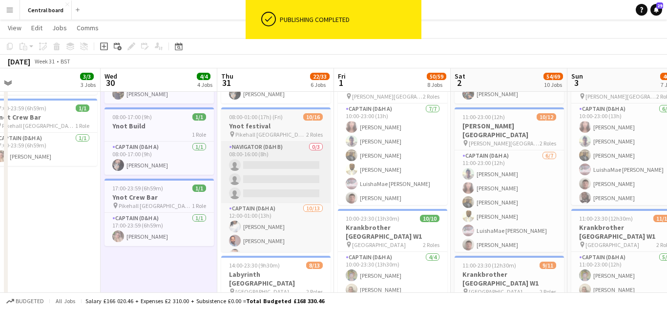
click at [284, 164] on app-card-role "Navigator (D&H B) 0/3 08:00-16:00 (8h) single-neutral-actions single-neutral-ac…" at bounding box center [275, 172] width 109 height 61
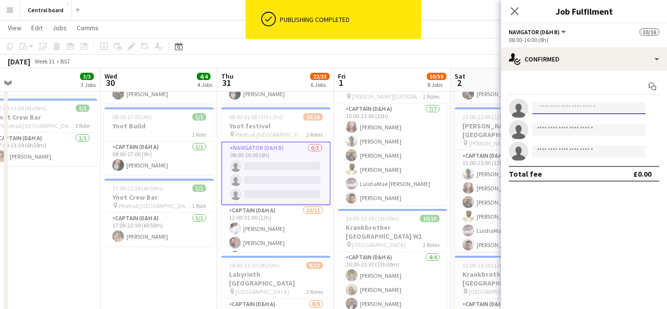
click at [565, 113] on input at bounding box center [588, 108] width 113 height 12
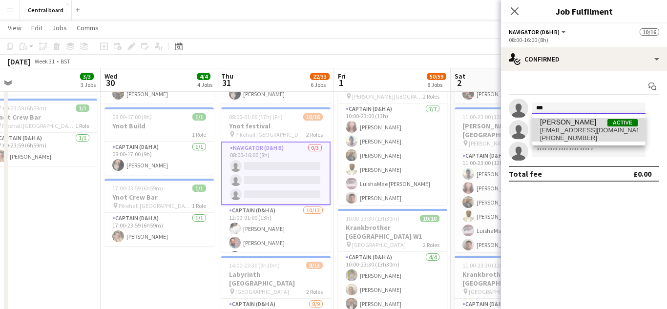
type input "***"
click at [565, 132] on span "lakhayj@gmail.com" at bounding box center [589, 130] width 98 height 8
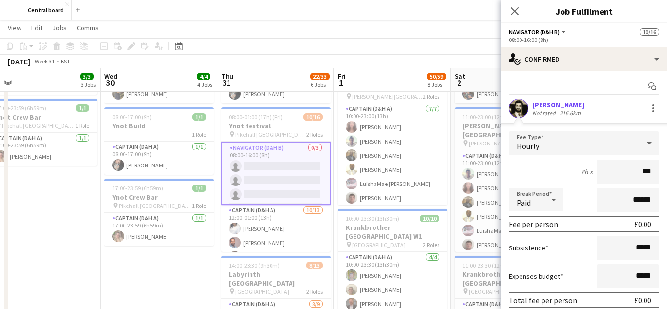
type input "**"
type input "******"
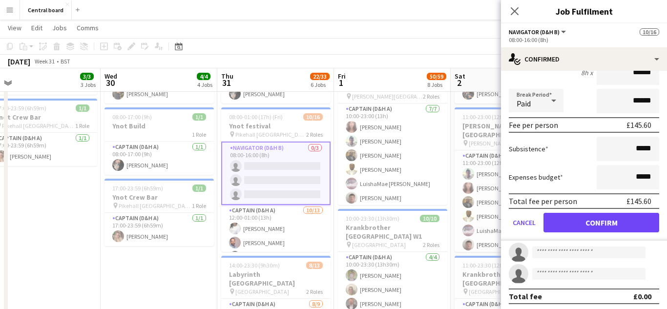
scroll to position [102, 0]
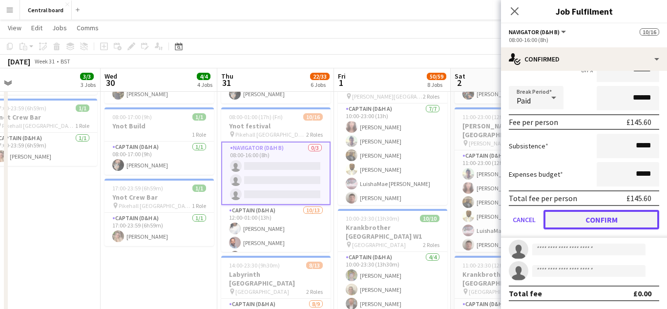
click at [587, 222] on button "Confirm" at bounding box center [601, 220] width 116 height 20
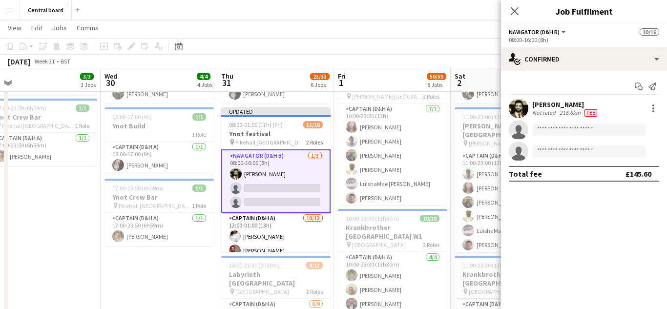
scroll to position [0, 0]
click at [610, 128] on input at bounding box center [588, 130] width 113 height 12
type input "*"
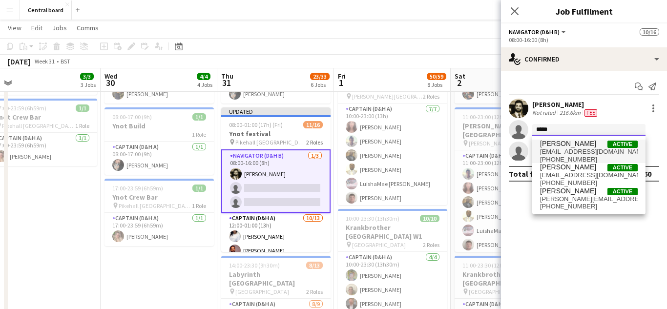
type input "****"
click at [592, 148] on span "ryanflindall123@hotmail.com" at bounding box center [589, 152] width 98 height 8
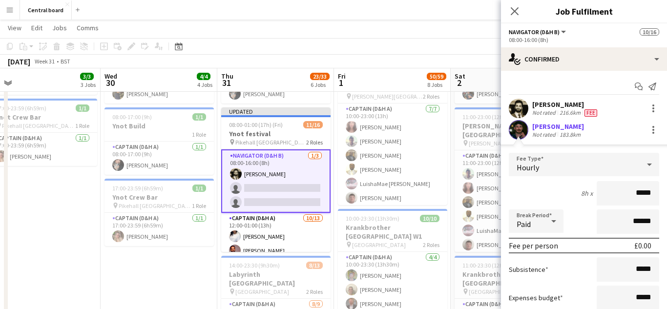
click at [519, 130] on app-user-avatar at bounding box center [519, 130] width 20 height 20
click at [518, 144] on app-edit-fee "Fee Type Hourly 8h x ***** Break Period Paid ****** Fee per person £0.00 Subsis…" at bounding box center [584, 252] width 166 height 217
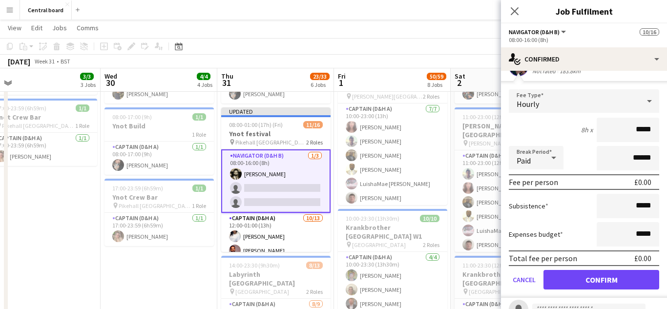
scroll to position [65, 0]
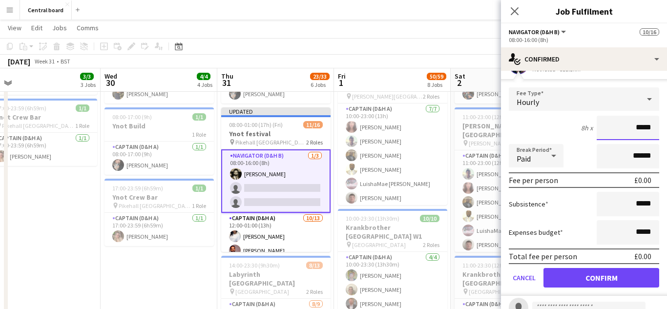
click at [648, 125] on input "*****" at bounding box center [627, 128] width 62 height 24
type input "**"
type input "******"
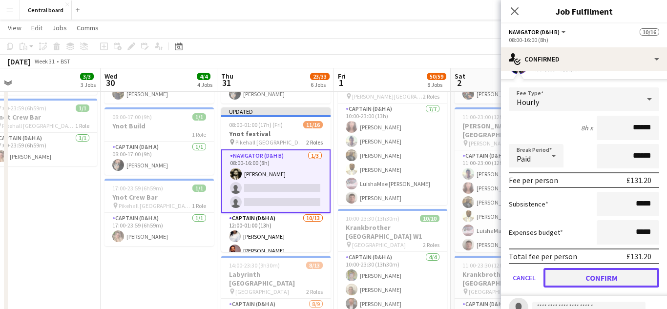
click at [600, 280] on button "Confirm" at bounding box center [601, 278] width 116 height 20
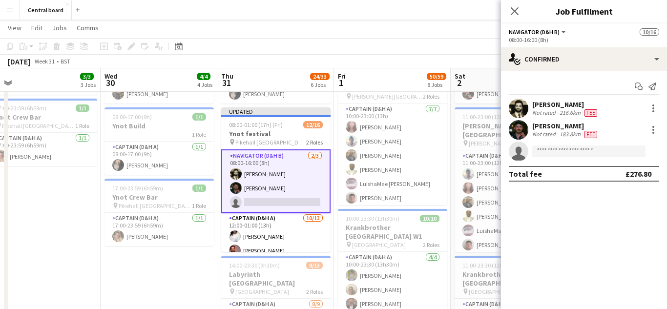
scroll to position [0, 0]
click at [517, 132] on app-user-avatar at bounding box center [519, 130] width 20 height 20
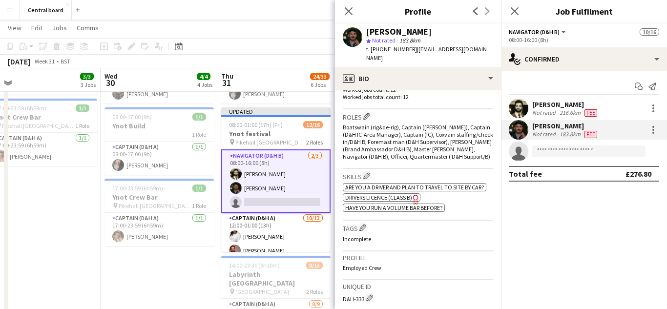
scroll to position [313, 0]
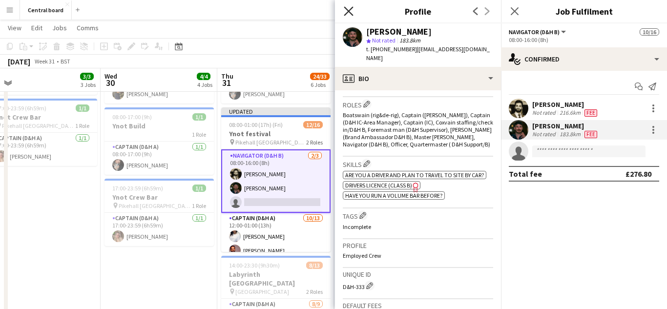
click at [348, 13] on icon "Close pop-in" at bounding box center [348, 10] width 9 height 9
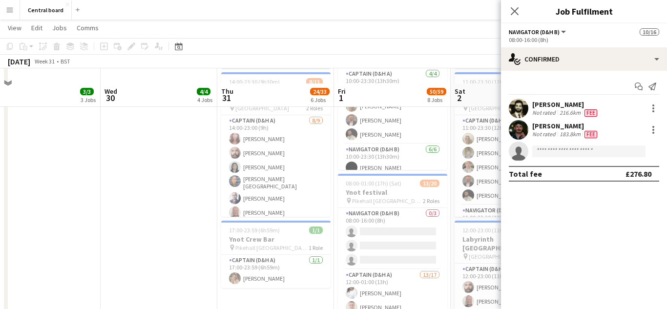
scroll to position [558, 0]
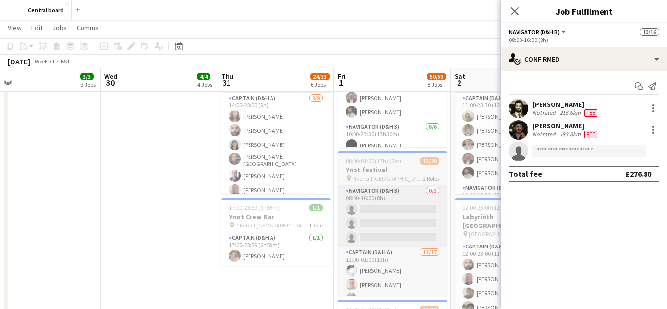
click at [390, 212] on app-card-role "Navigator (D&H B) 0/3 08:00-16:00 (8h) single-neutral-actions single-neutral-ac…" at bounding box center [392, 215] width 109 height 61
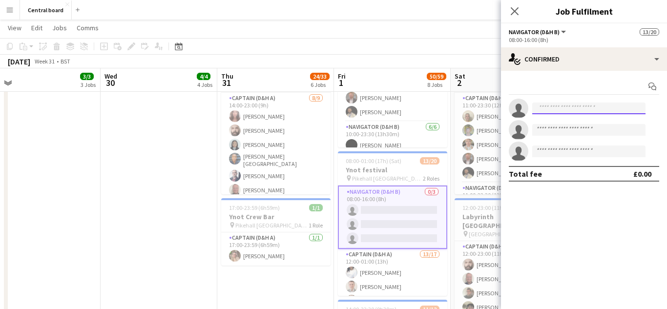
click at [597, 108] on input at bounding box center [588, 108] width 113 height 12
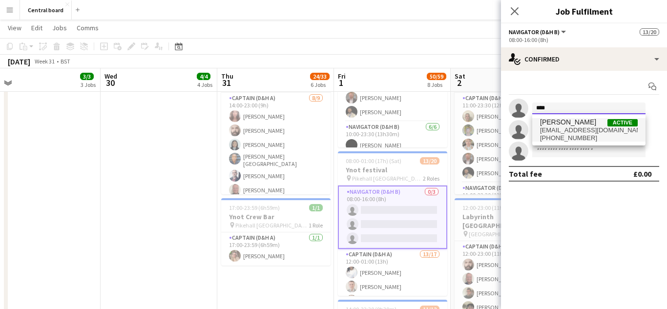
type input "****"
click at [592, 126] on span "lakhayj@gmail.com" at bounding box center [589, 130] width 98 height 8
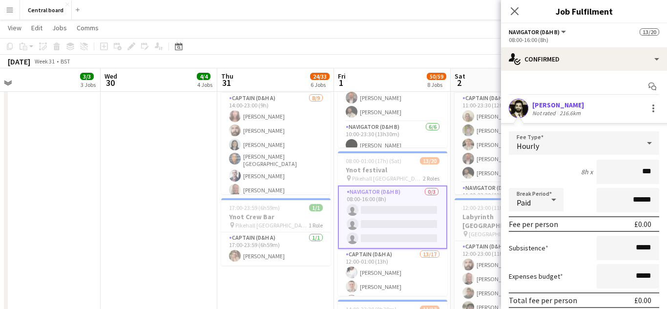
type input "**"
type input "******"
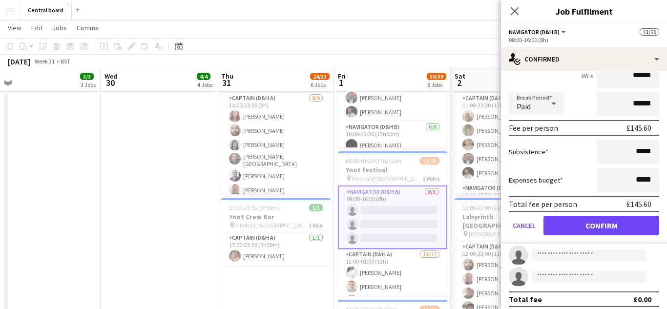
scroll to position [102, 0]
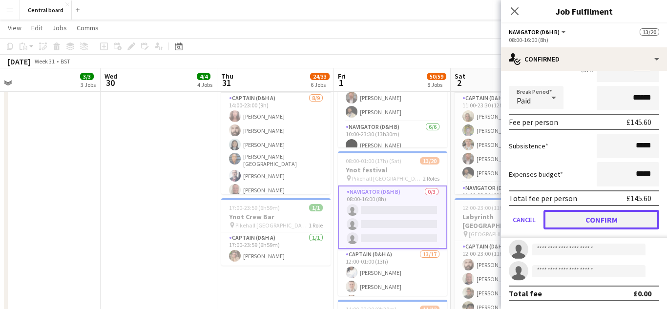
click at [597, 223] on button "Confirm" at bounding box center [601, 220] width 116 height 20
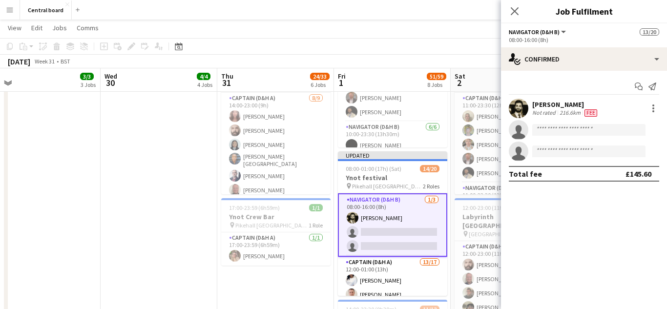
scroll to position [0, 0]
click at [616, 129] on input at bounding box center [588, 130] width 113 height 12
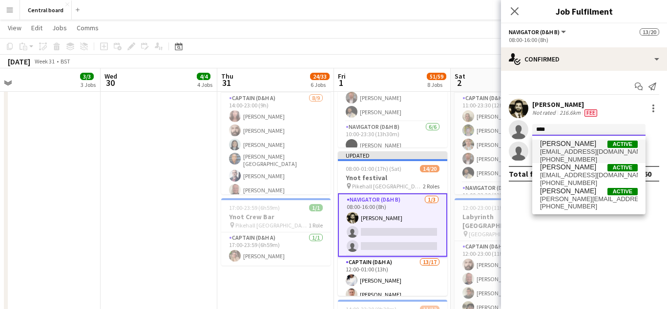
type input "****"
click at [583, 152] on span "ryanflindall123@hotmail.com" at bounding box center [589, 152] width 98 height 8
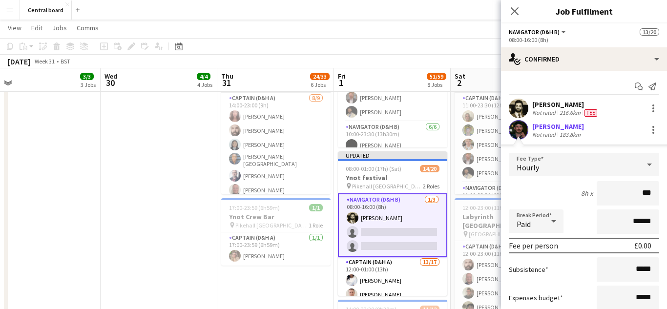
type input "**"
type input "******"
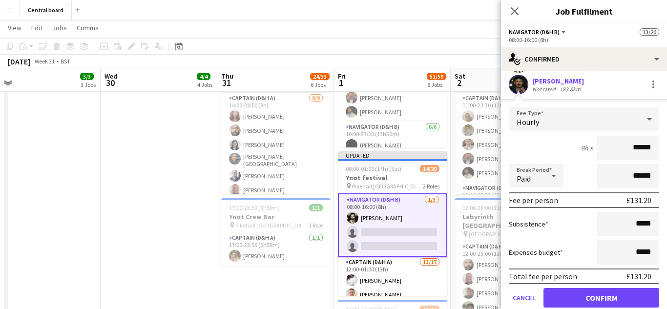
scroll to position [102, 0]
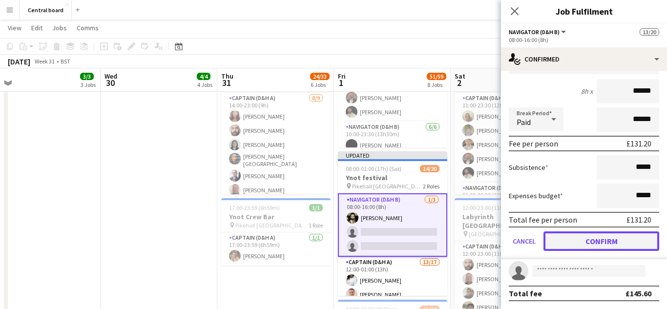
click at [595, 245] on button "Confirm" at bounding box center [601, 241] width 116 height 20
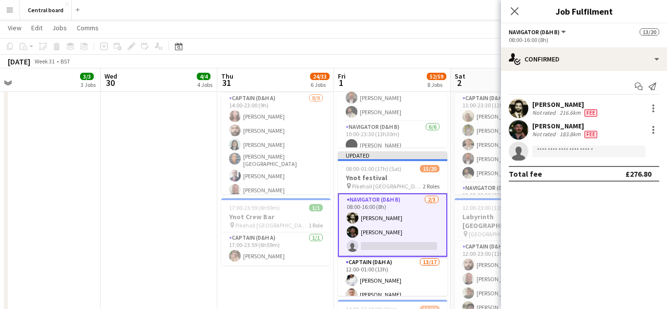
scroll to position [0, 0]
click at [597, 153] on input at bounding box center [588, 151] width 113 height 12
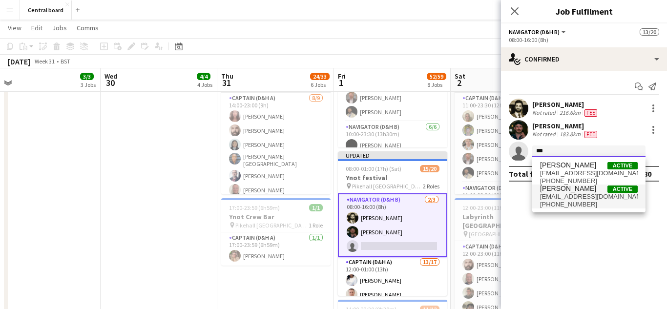
type input "***"
click at [591, 204] on span "+4407391760005" at bounding box center [589, 205] width 98 height 8
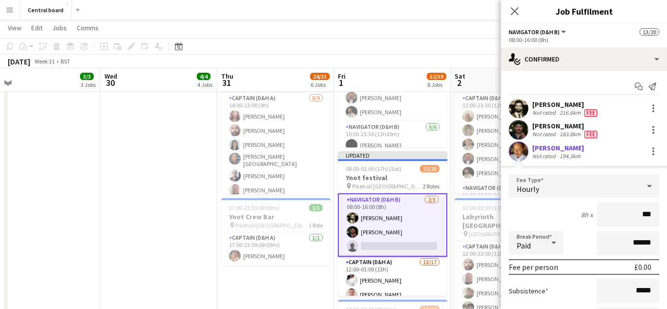
type input "**"
type input "******"
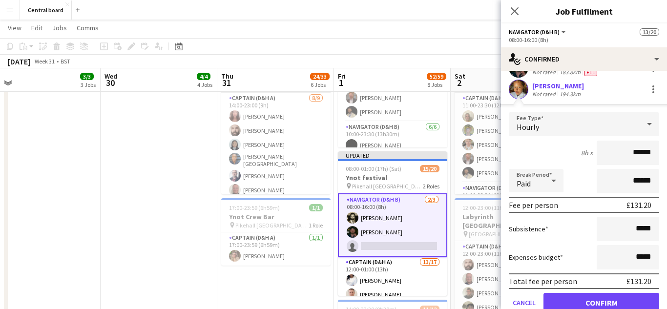
scroll to position [102, 0]
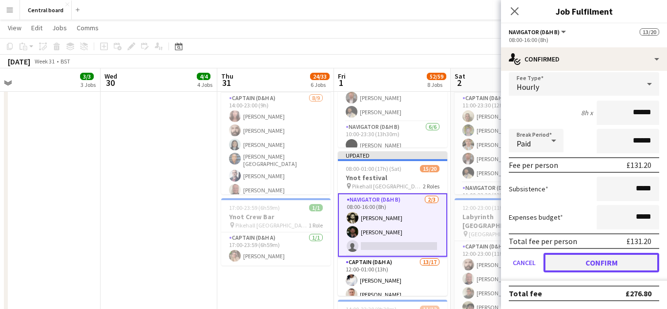
click at [598, 267] on button "Confirm" at bounding box center [601, 263] width 116 height 20
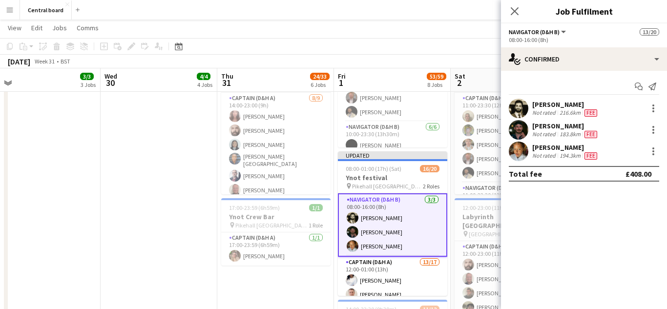
scroll to position [0, 0]
click at [519, 155] on app-user-avatar at bounding box center [519, 152] width 20 height 20
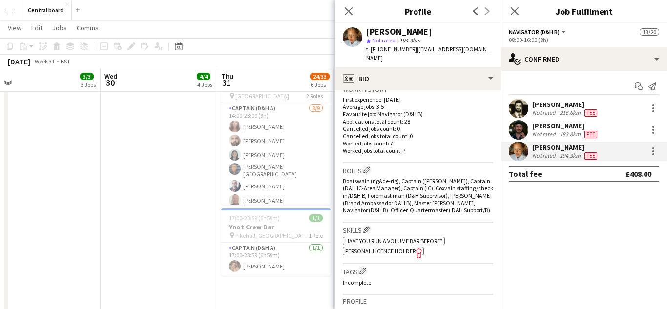
scroll to position [541, 0]
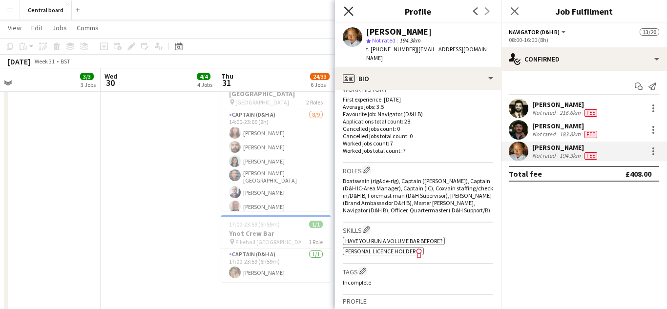
click at [350, 13] on icon at bounding box center [348, 10] width 9 height 9
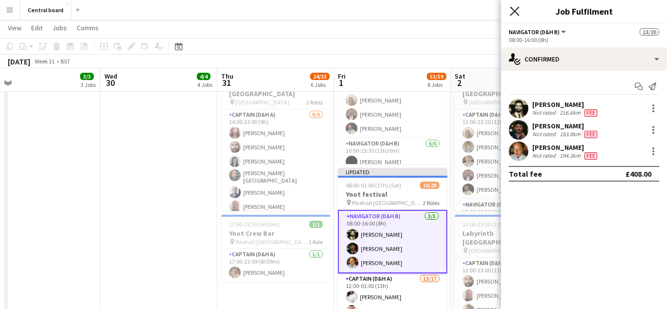
click at [516, 11] on icon "Close pop-in" at bounding box center [514, 10] width 9 height 9
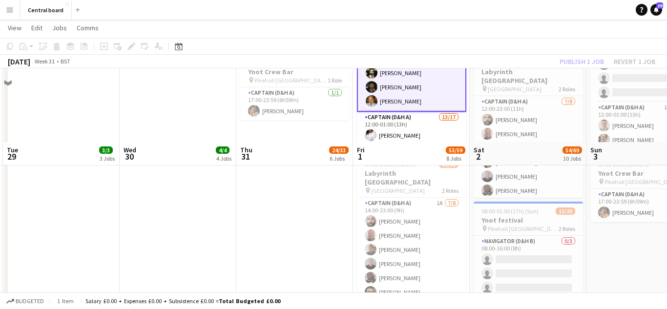
scroll to position [776, 0]
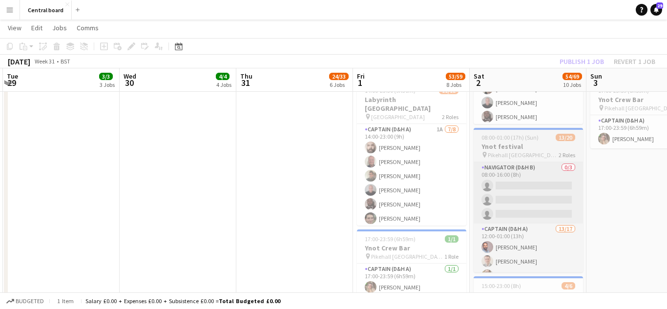
click at [516, 191] on app-card-role "Navigator (D&H B) 0/3 08:00-16:00 (8h) single-neutral-actions single-neutral-ac…" at bounding box center [527, 192] width 109 height 61
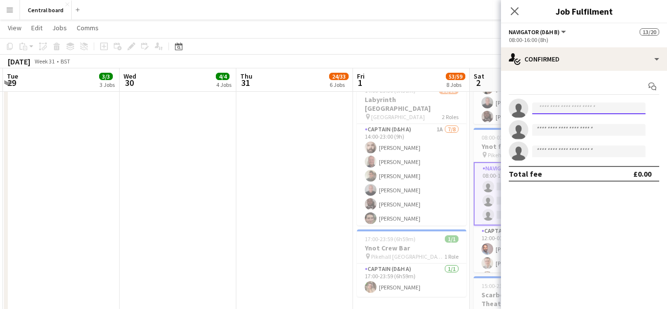
click at [574, 106] on input at bounding box center [588, 108] width 113 height 12
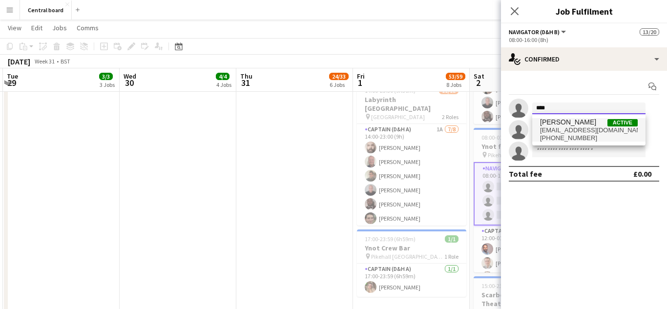
type input "****"
click at [584, 133] on span "lakhayj@gmail.com" at bounding box center [589, 130] width 98 height 8
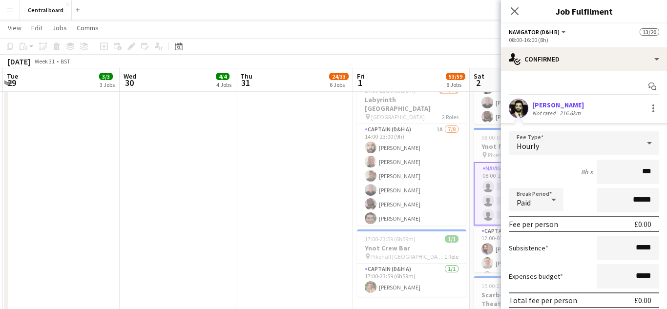
type input "**"
type input "******"
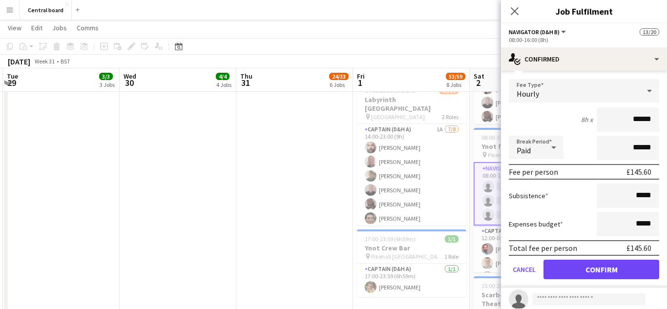
scroll to position [102, 0]
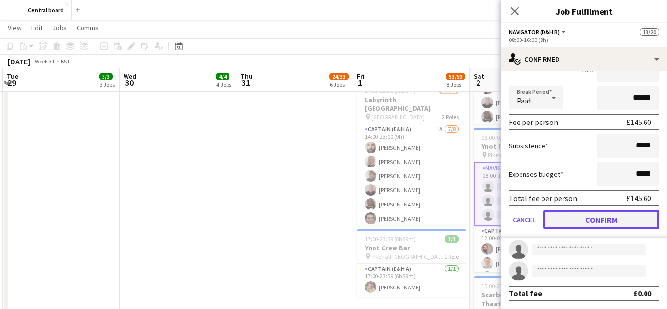
click at [591, 222] on button "Confirm" at bounding box center [601, 220] width 116 height 20
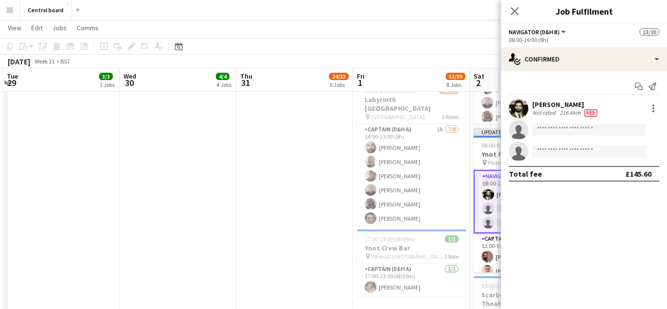
scroll to position [0, 0]
click at [594, 130] on input at bounding box center [588, 130] width 113 height 12
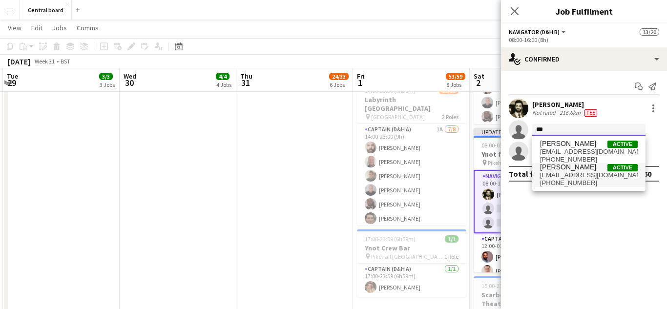
type input "***"
click at [587, 180] on span "+4407391760005" at bounding box center [589, 183] width 98 height 8
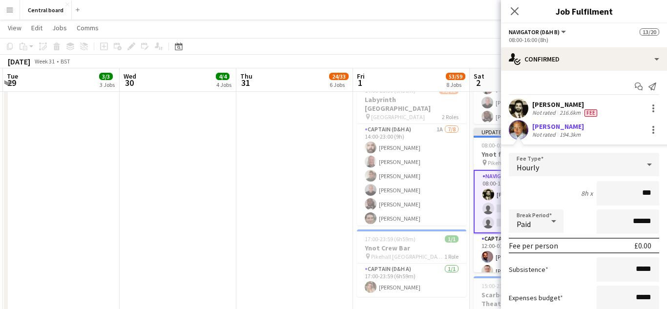
type input "**"
type input "******"
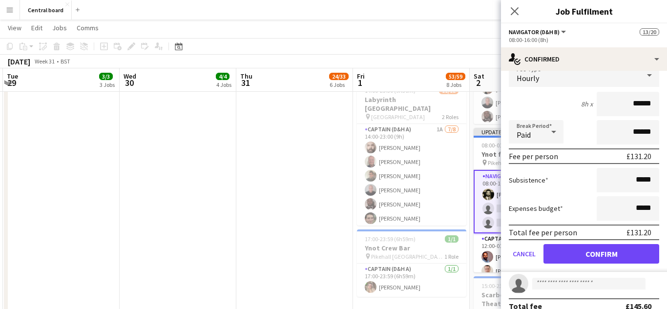
scroll to position [102, 0]
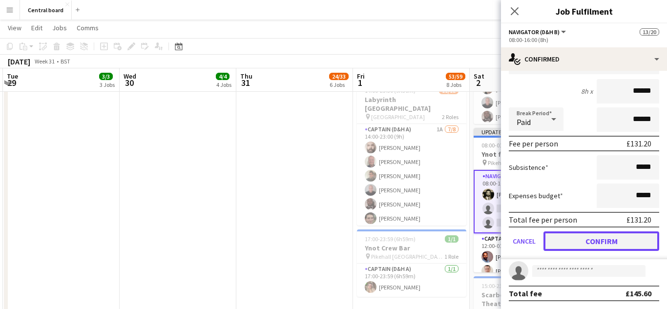
click at [594, 242] on button "Confirm" at bounding box center [601, 241] width 116 height 20
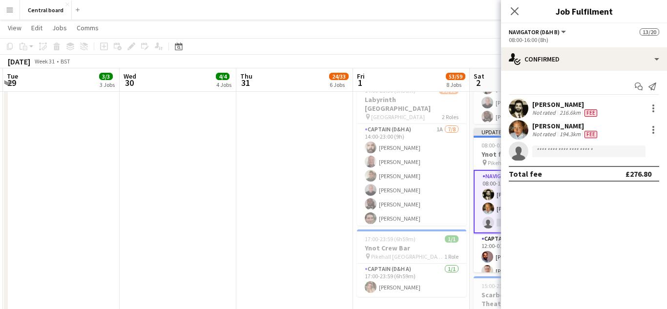
scroll to position [0, 0]
click at [611, 150] on input at bounding box center [588, 151] width 113 height 12
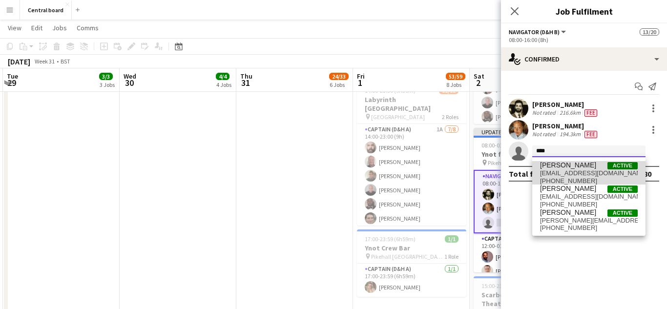
type input "****"
click at [589, 172] on span "ryanflindall123@hotmail.com" at bounding box center [589, 173] width 98 height 8
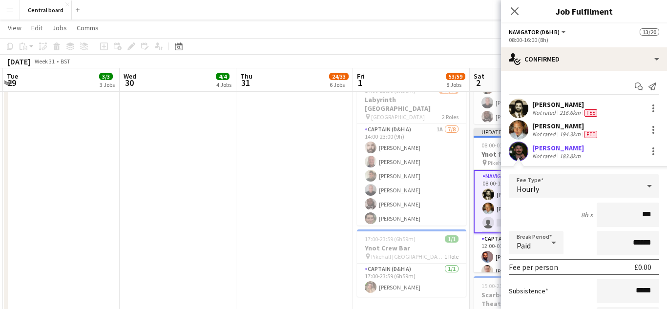
type input "**"
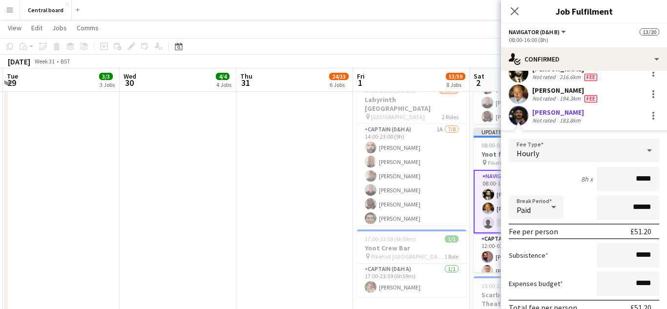
scroll to position [38, 0]
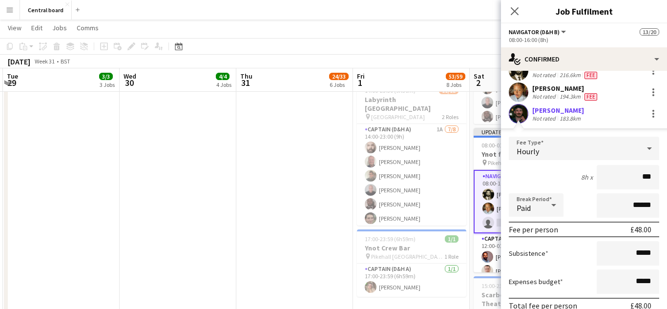
type input "**"
type input "******"
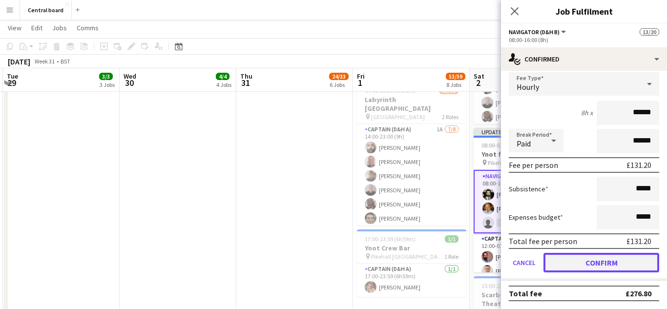
click at [587, 265] on button "Confirm" at bounding box center [601, 263] width 116 height 20
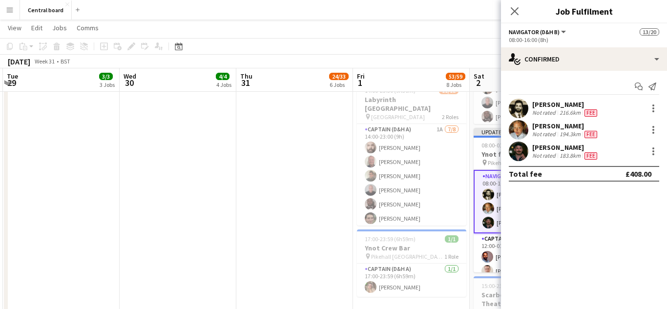
scroll to position [0, 0]
click at [514, 13] on icon "Close pop-in" at bounding box center [514, 10] width 9 height 9
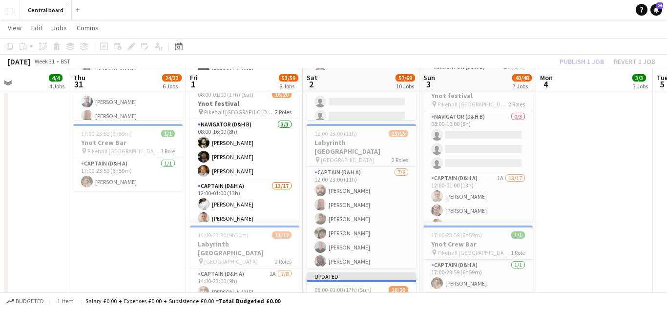
scroll to position [631, 0]
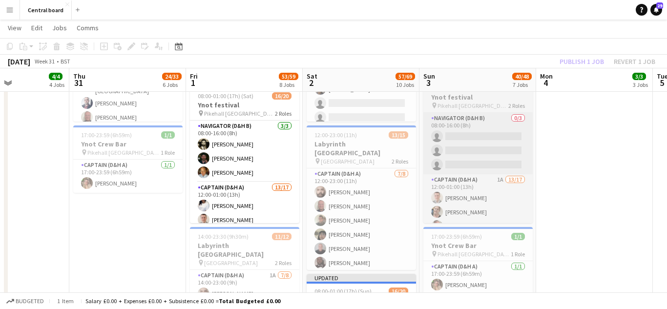
click at [471, 147] on app-card-role "Navigator (D&H B) 0/3 08:00-16:00 (8h) single-neutral-actions single-neutral-ac…" at bounding box center [477, 143] width 109 height 61
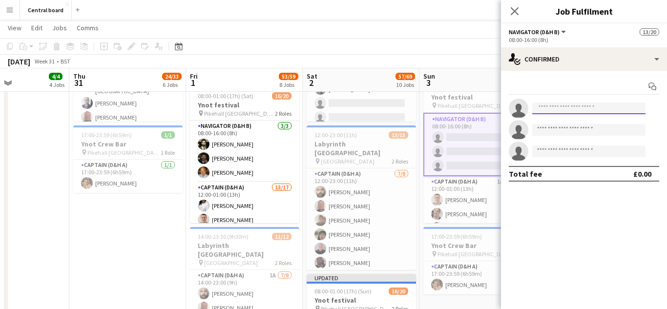
click at [563, 106] on input at bounding box center [588, 108] width 113 height 12
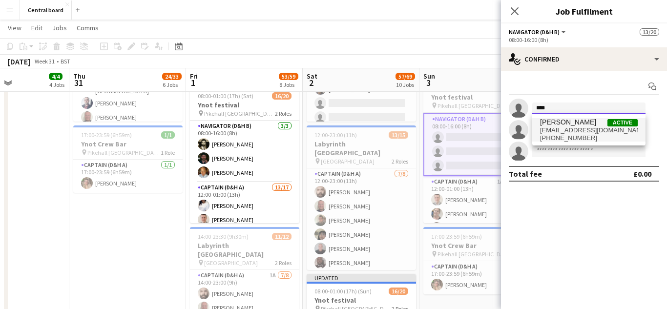
type input "****"
click at [568, 134] on span "+447940211409" at bounding box center [589, 138] width 98 height 8
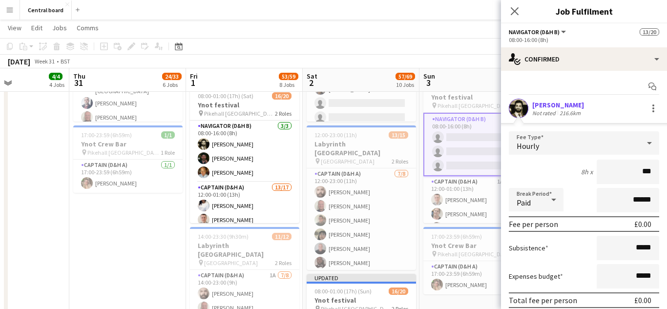
type input "**"
type input "******"
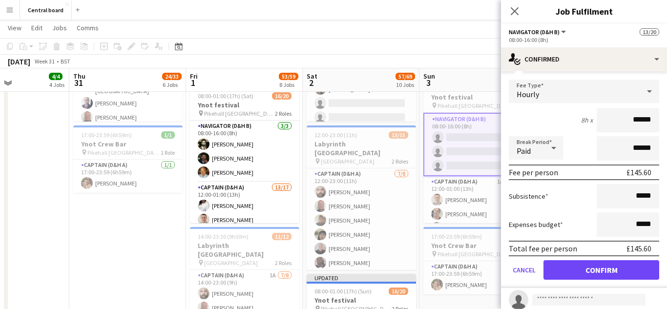
scroll to position [102, 0]
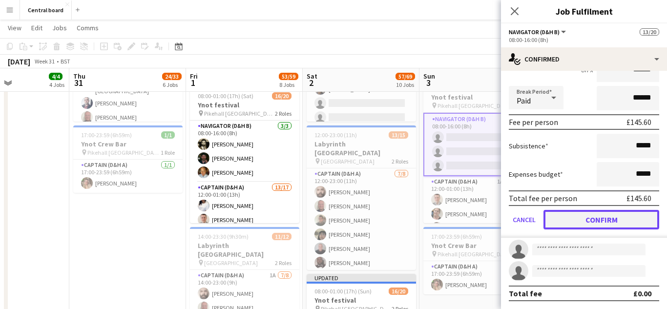
click at [596, 223] on button "Confirm" at bounding box center [601, 220] width 116 height 20
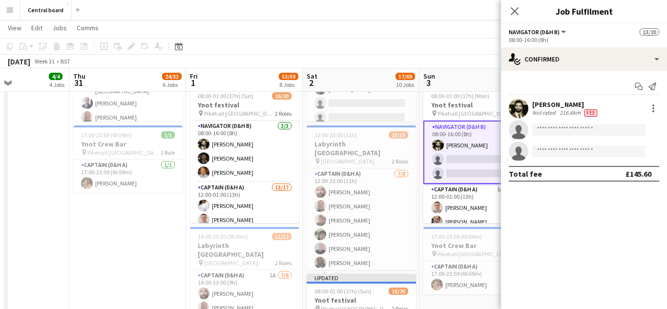
scroll to position [0, 0]
click at [615, 132] on input at bounding box center [588, 130] width 113 height 12
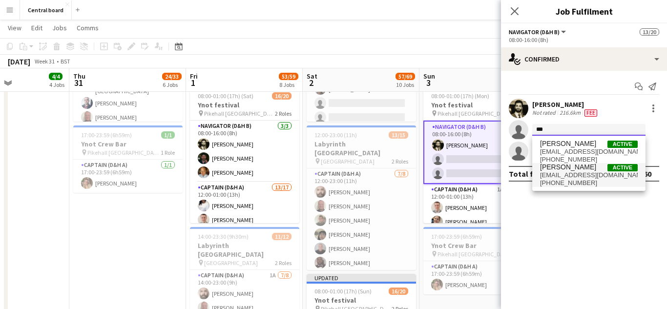
type input "***"
click at [576, 179] on span "+4407391760005" at bounding box center [589, 183] width 98 height 8
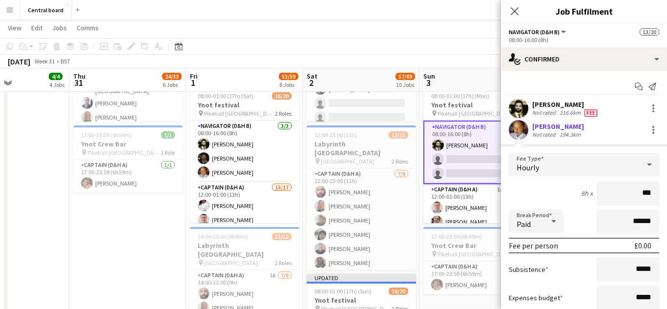
type input "**"
type input "******"
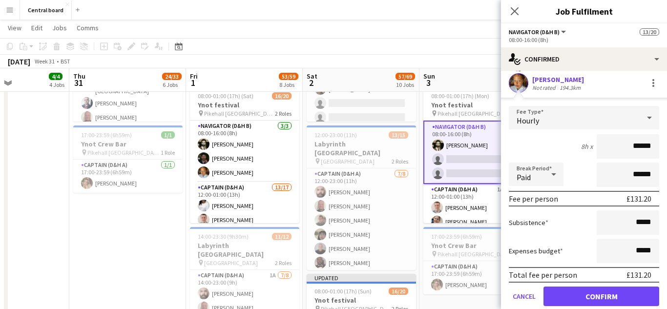
scroll to position [102, 0]
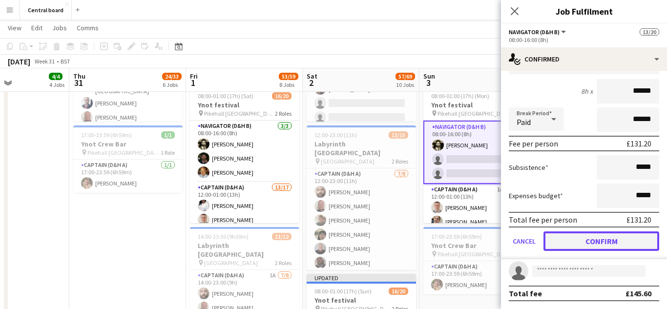
click at [588, 244] on button "Confirm" at bounding box center [601, 241] width 116 height 20
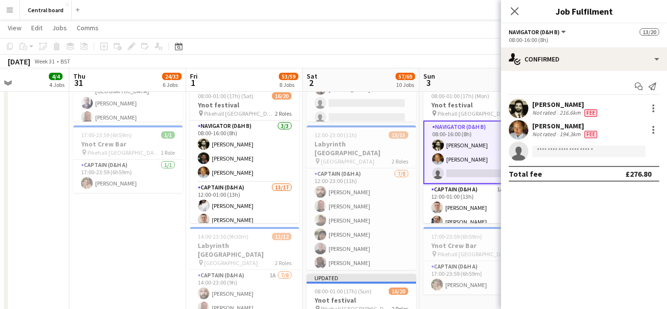
scroll to position [0, 0]
click at [601, 154] on input at bounding box center [588, 151] width 113 height 12
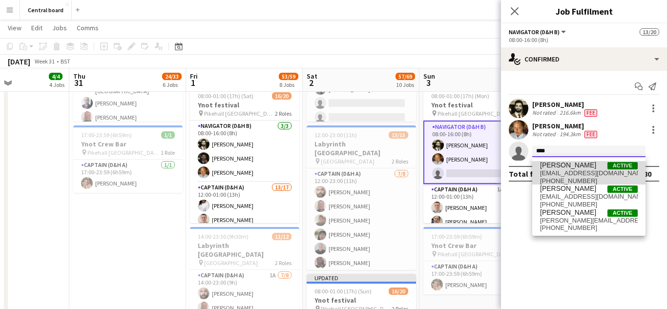
type input "****"
click at [589, 170] on span "ryanflindall123@hotmail.com" at bounding box center [589, 173] width 98 height 8
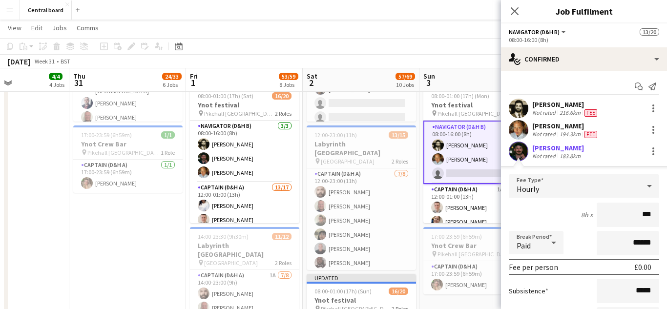
type input "**"
type input "******"
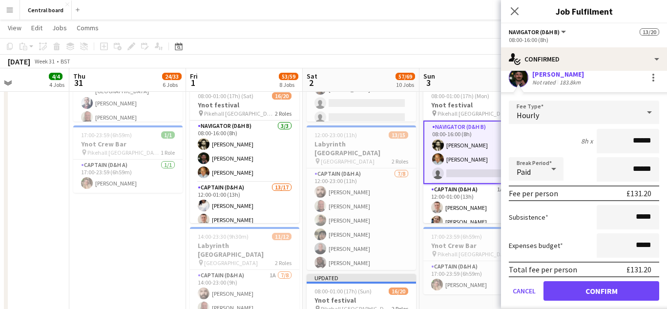
scroll to position [102, 0]
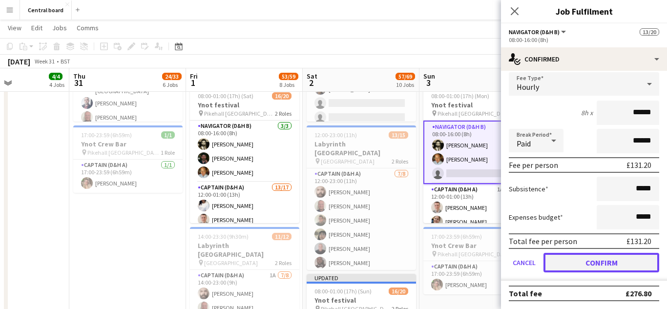
click at [580, 264] on button "Confirm" at bounding box center [601, 263] width 116 height 20
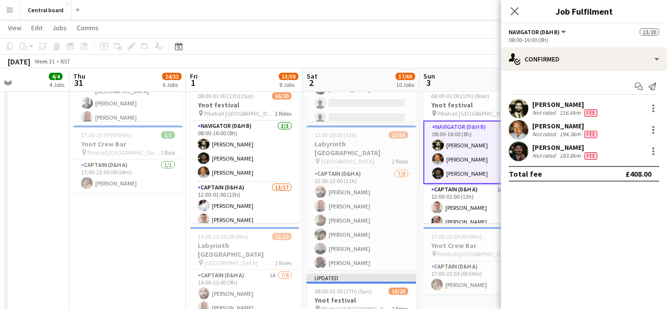
scroll to position [0, 0]
click at [516, 12] on icon "Close pop-in" at bounding box center [514, 10] width 9 height 9
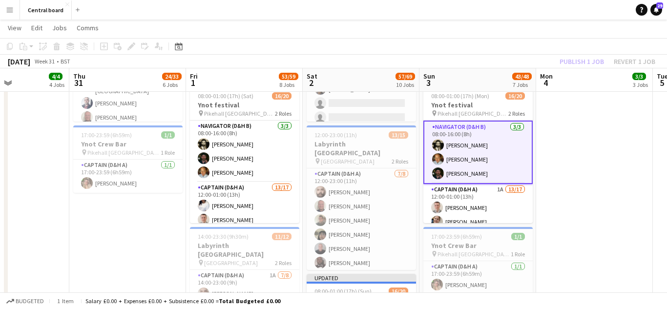
click at [575, 239] on app-date-cell "10:00-23:00 (13h) 1/1 Glasshouse 1 Role Navigator (D&H B) 1/1 10:00-23:00 (13h)…" at bounding box center [594, 171] width 117 height 995
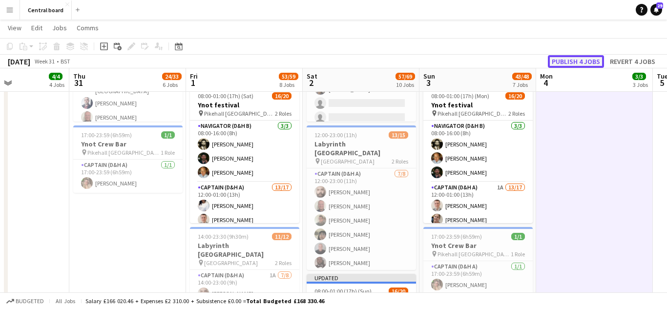
click at [579, 61] on button "Publish 4 jobs" at bounding box center [576, 61] width 56 height 13
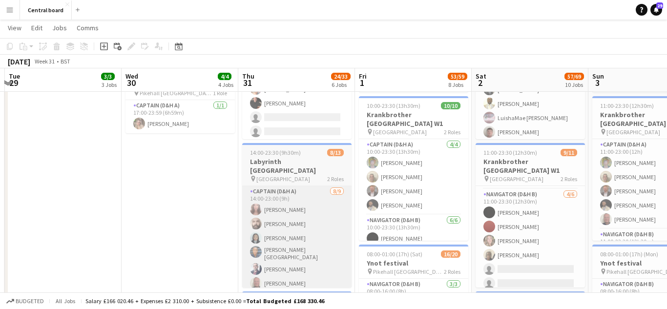
click at [295, 253] on app-card-role "Captain (D&H A) 8/9 14:00-23:00 (9h) Sophia Kaytaz Konstantinos Dazelidis Amand…" at bounding box center [296, 260] width 109 height 149
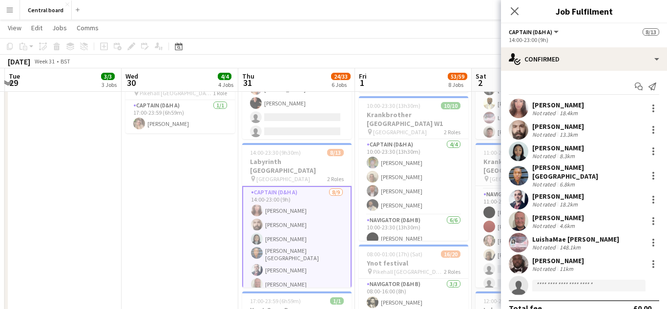
scroll to position [9, 0]
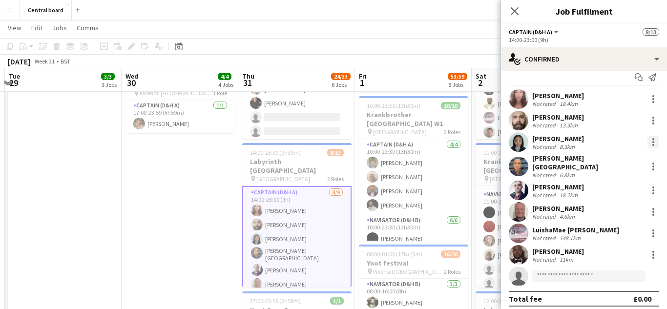
click at [653, 145] on div at bounding box center [653, 145] width 2 height 2
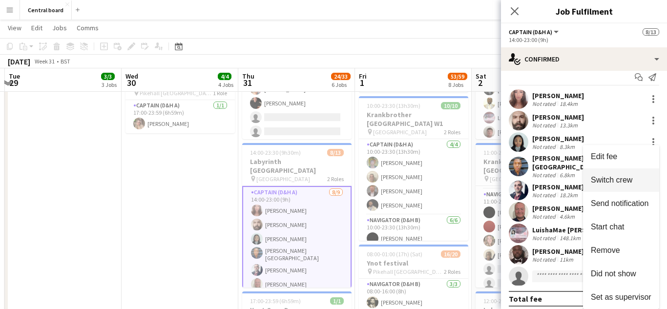
click at [619, 182] on span "Switch crew" at bounding box center [611, 180] width 41 height 8
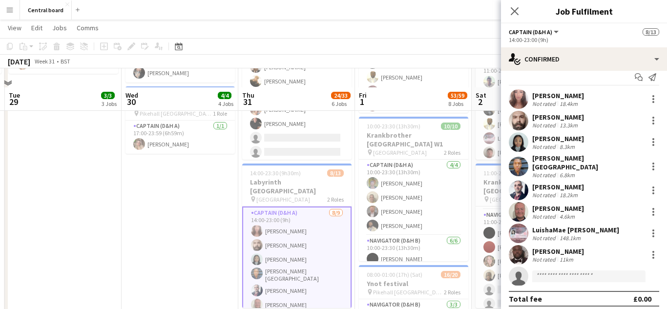
scroll to position [485, 0]
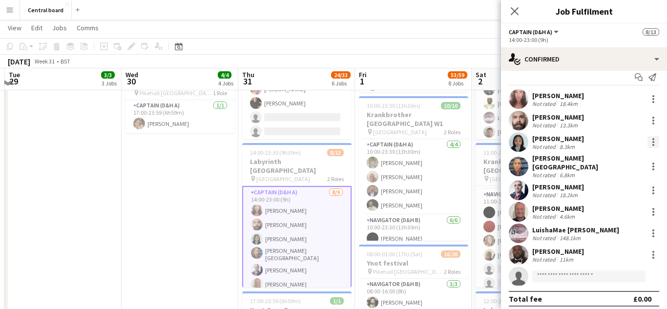
click at [653, 139] on div at bounding box center [653, 139] width 2 height 2
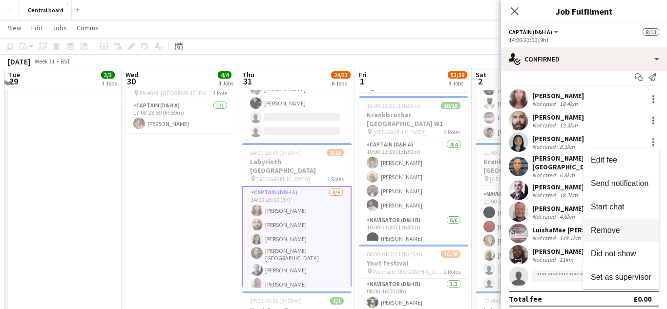
click at [621, 234] on span "Remove" at bounding box center [621, 230] width 61 height 9
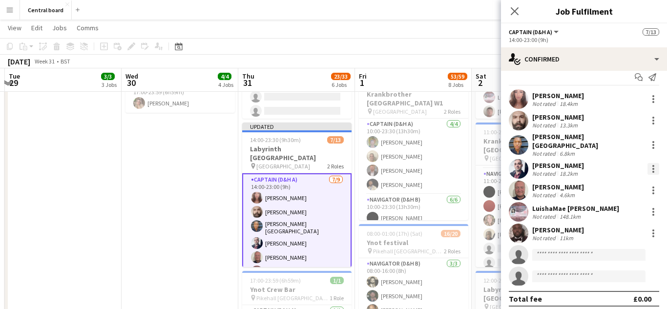
click at [656, 163] on div at bounding box center [653, 169] width 12 height 12
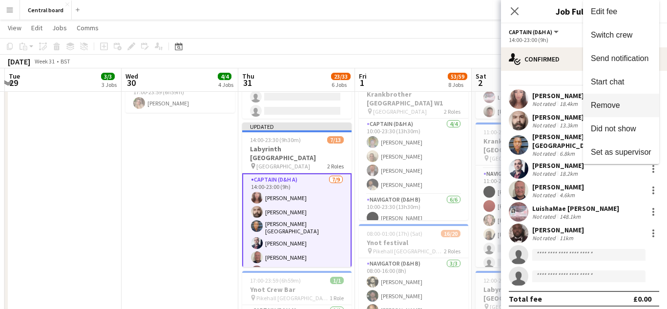
click at [617, 106] on span "Remove" at bounding box center [605, 105] width 29 height 8
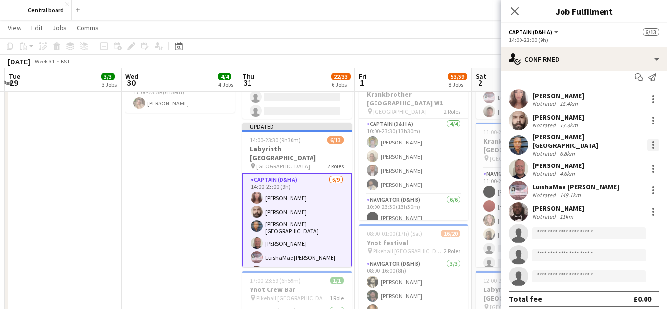
click at [656, 141] on div at bounding box center [653, 145] width 12 height 12
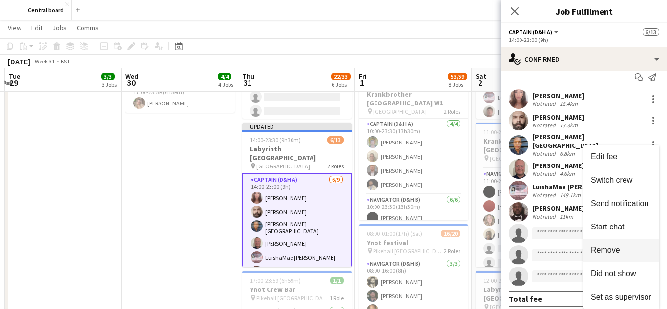
click at [619, 257] on button "Remove" at bounding box center [621, 250] width 76 height 23
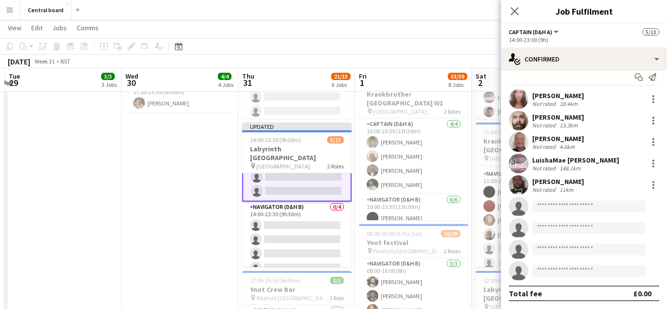
scroll to position [122, 0]
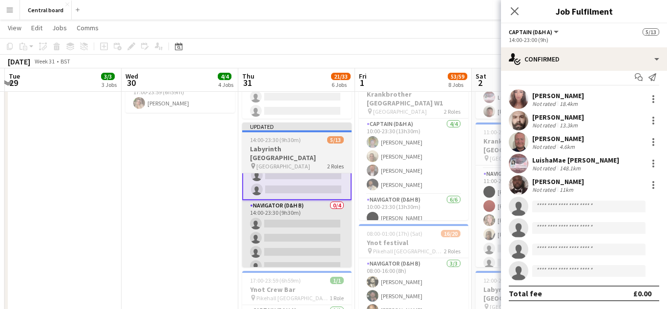
click at [310, 235] on app-card-role "Navigator (D&H B) 0/4 14:00-23:30 (9h30m) single-neutral-actions single-neutral…" at bounding box center [296, 238] width 109 height 76
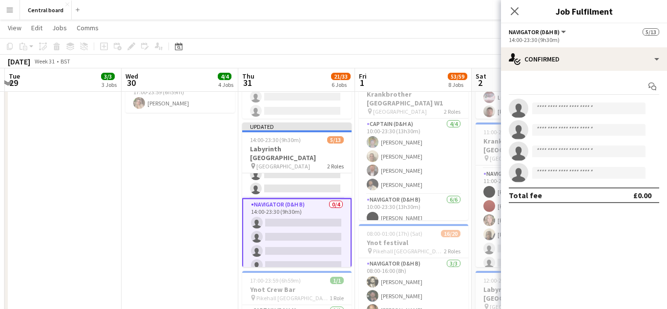
scroll to position [121, 0]
click at [609, 109] on input at bounding box center [588, 108] width 113 height 12
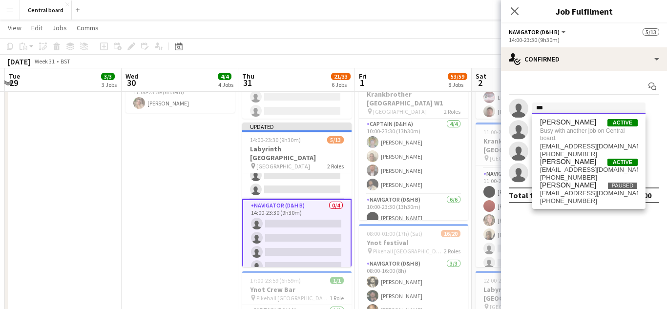
type input "***"
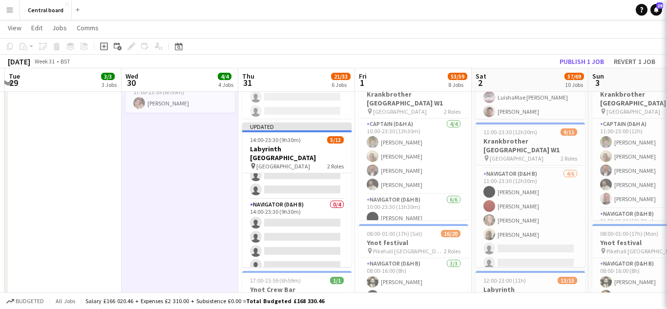
scroll to position [120, 0]
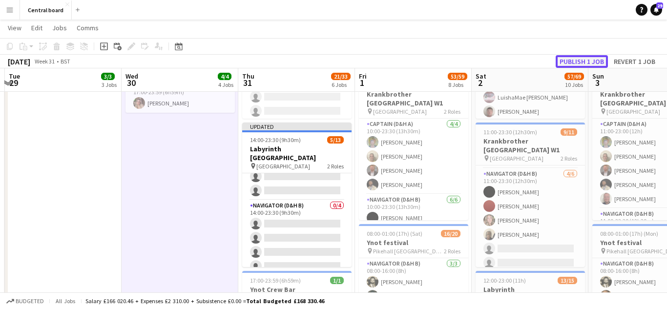
click at [587, 64] on button "Publish 1 job" at bounding box center [581, 61] width 52 height 13
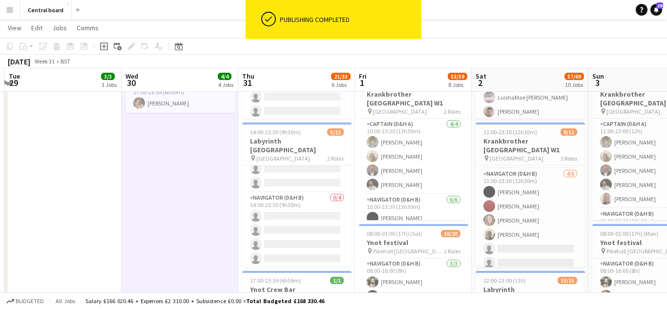
scroll to position [112, 0]
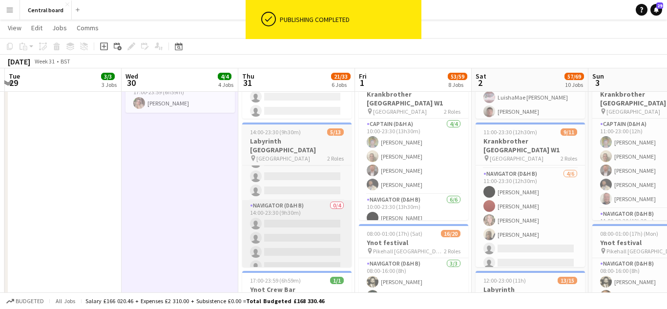
click at [303, 234] on app-card-role "Navigator (D&H B) 0/4 14:00-23:30 (9h30m) single-neutral-actions single-neutral…" at bounding box center [296, 238] width 109 height 76
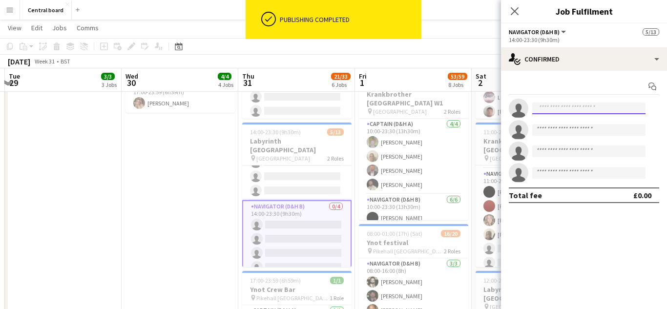
click at [588, 108] on input at bounding box center [588, 108] width 113 height 12
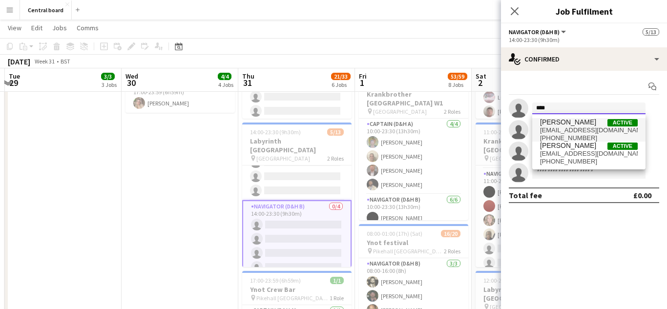
type input "****"
click at [589, 128] on span "amandaogandu@gmail.com" at bounding box center [589, 130] width 98 height 8
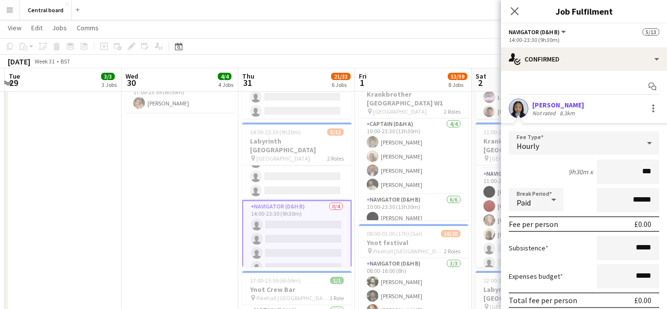
type input "**"
type input "******"
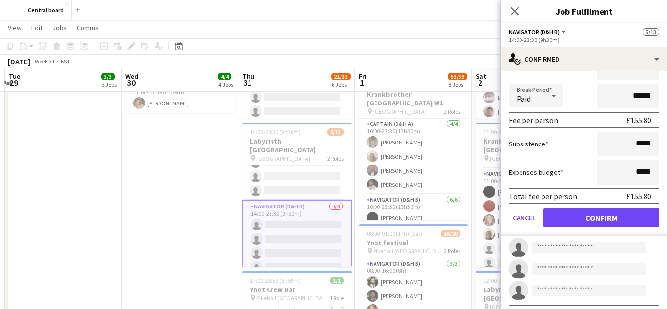
scroll to position [104, 0]
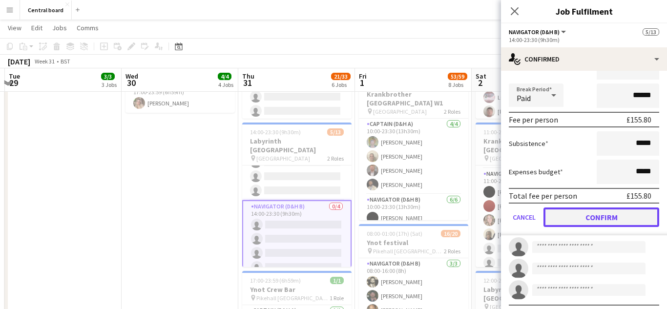
click at [573, 224] on button "Confirm" at bounding box center [601, 217] width 116 height 20
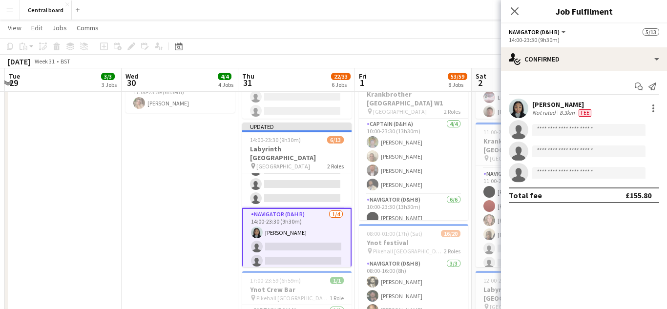
scroll to position [0, 0]
click at [521, 110] on app-user-avatar at bounding box center [519, 109] width 20 height 20
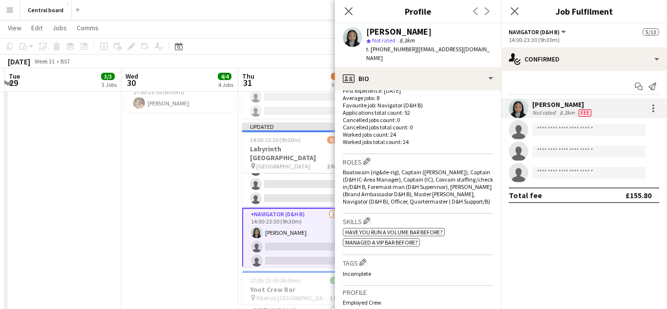
scroll to position [266, 0]
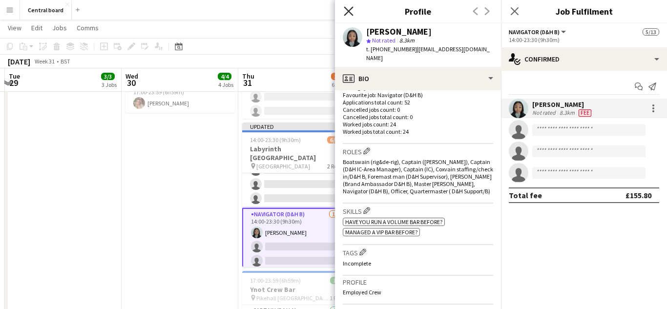
click at [347, 14] on icon "Close pop-in" at bounding box center [348, 10] width 9 height 9
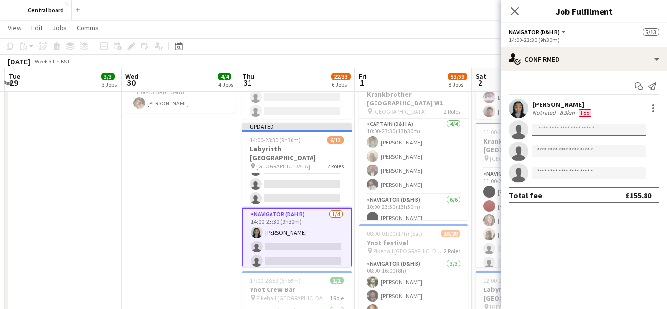
click at [567, 131] on input at bounding box center [588, 130] width 113 height 12
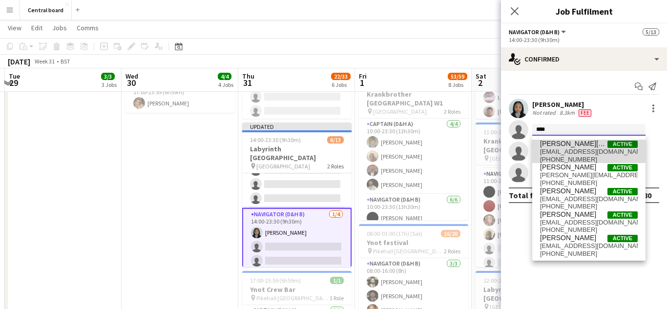
type input "****"
click at [593, 150] on span "mattbh99@hotmail.co.uk" at bounding box center [589, 152] width 98 height 8
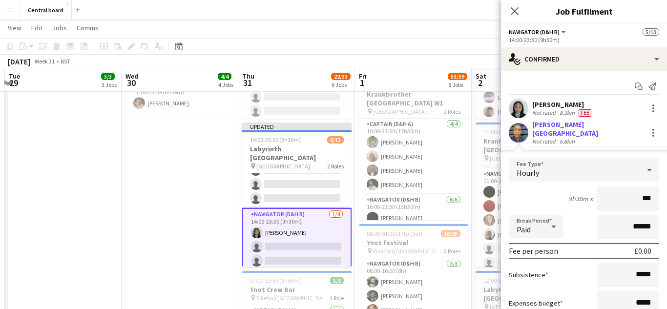
type input "**"
type input "******"
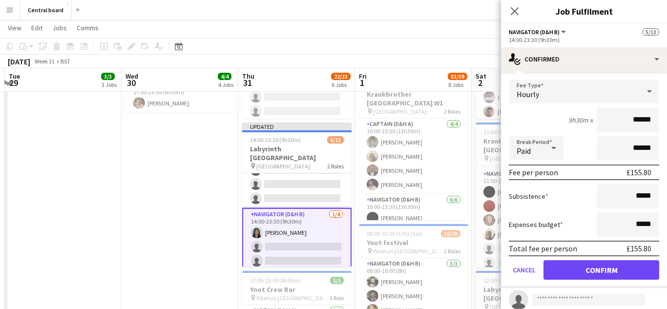
scroll to position [123, 0]
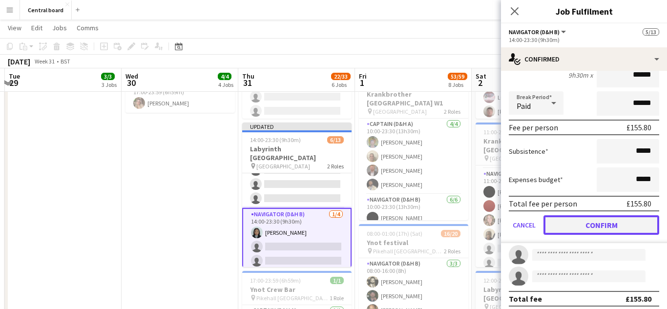
click at [587, 223] on button "Confirm" at bounding box center [601, 225] width 116 height 20
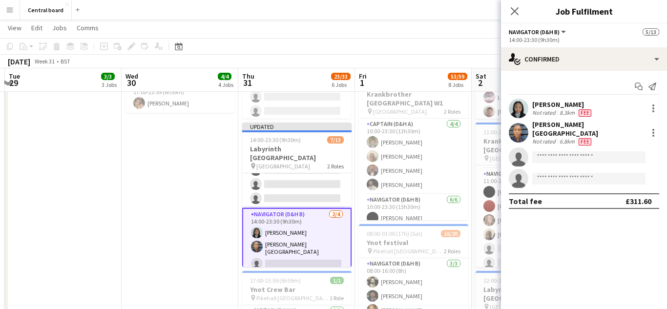
scroll to position [0, 0]
click at [516, 128] on app-user-avatar at bounding box center [519, 133] width 20 height 20
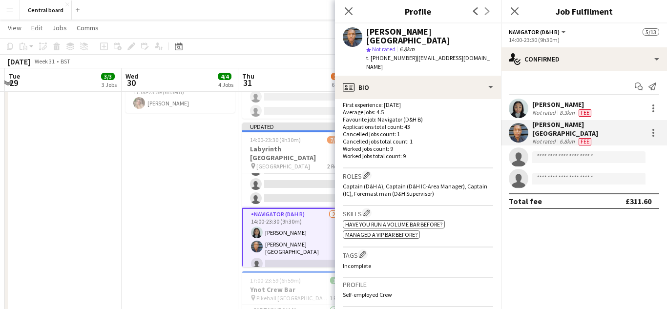
scroll to position [261, 0]
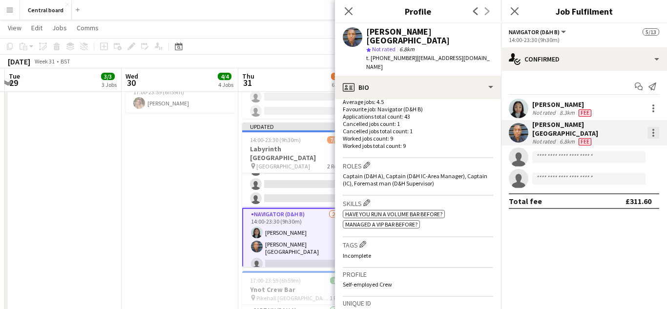
click at [653, 135] on div at bounding box center [653, 136] width 2 height 2
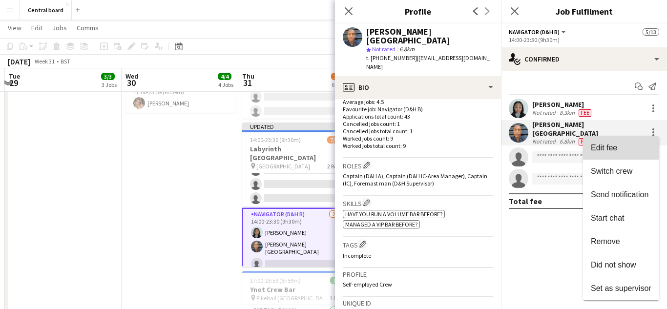
click at [623, 151] on span "Edit fee" at bounding box center [621, 147] width 61 height 9
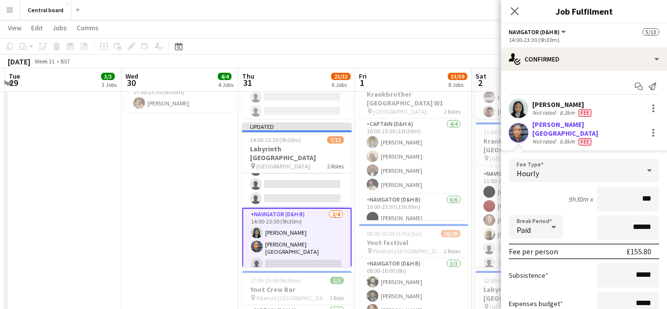
type input "**"
type input "******"
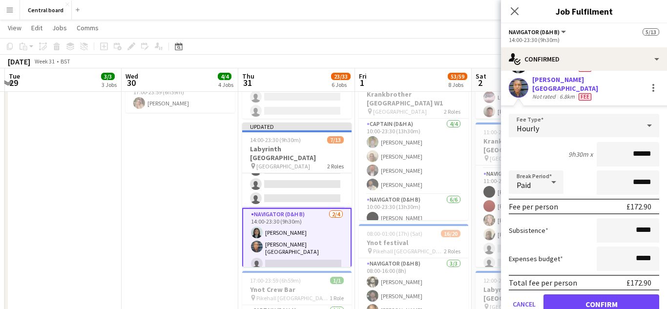
scroll to position [113, 0]
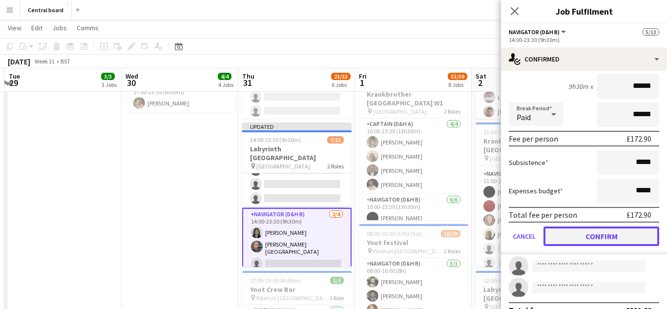
click at [590, 231] on button "Confirm" at bounding box center [601, 236] width 116 height 20
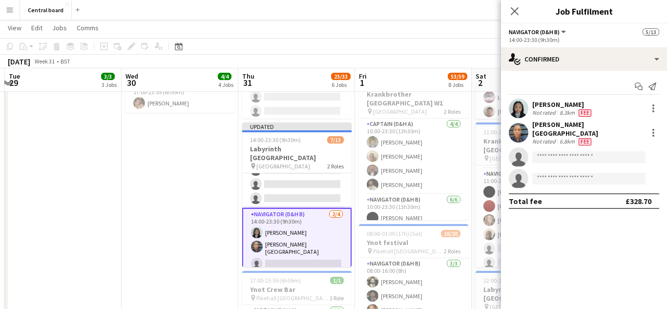
scroll to position [0, 0]
click at [574, 156] on input at bounding box center [588, 157] width 113 height 12
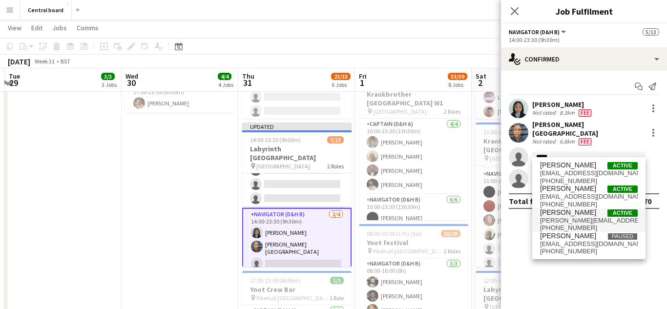
type input "*****"
click at [583, 221] on span "andrei_nicorescu@yahoo.com" at bounding box center [589, 221] width 98 height 8
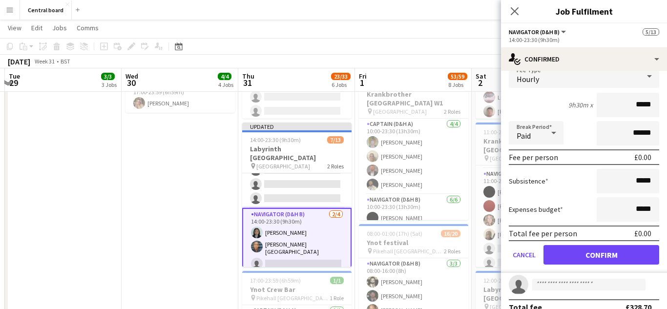
scroll to position [117, 0]
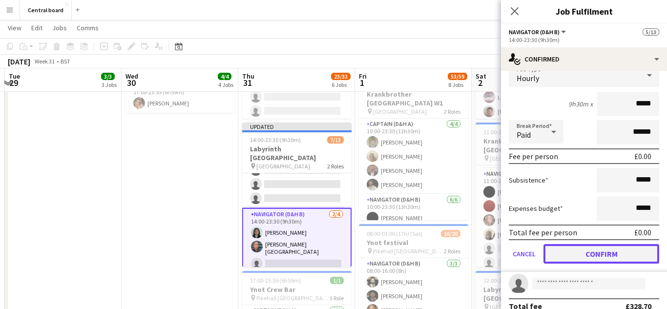
click at [597, 251] on button "Confirm" at bounding box center [601, 254] width 116 height 20
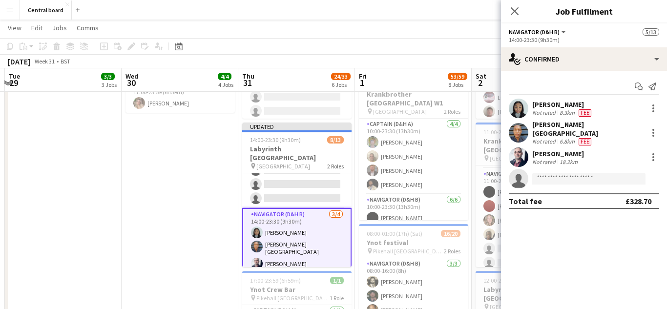
scroll to position [0, 0]
click at [519, 153] on app-user-avatar at bounding box center [519, 157] width 20 height 20
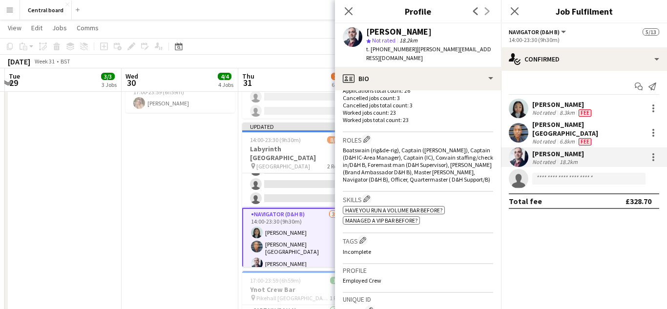
scroll to position [279, 0]
click at [657, 153] on div at bounding box center [653, 157] width 12 height 12
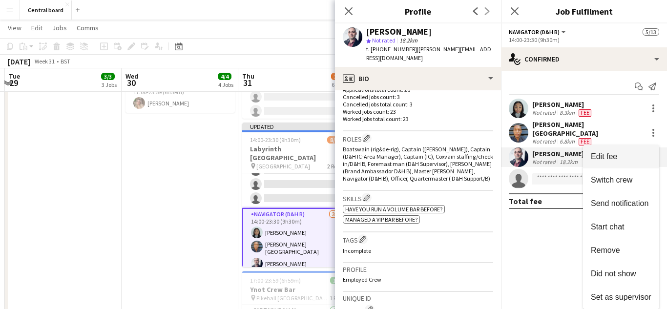
click at [620, 158] on span "Edit fee" at bounding box center [621, 156] width 61 height 9
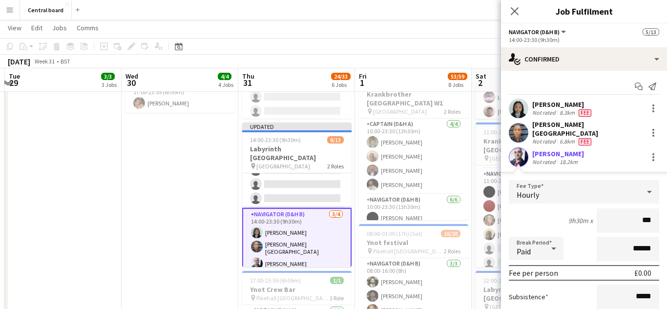
type input "**"
type input "******"
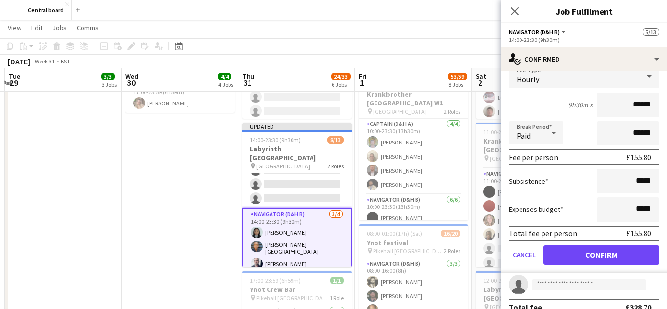
scroll to position [123, 0]
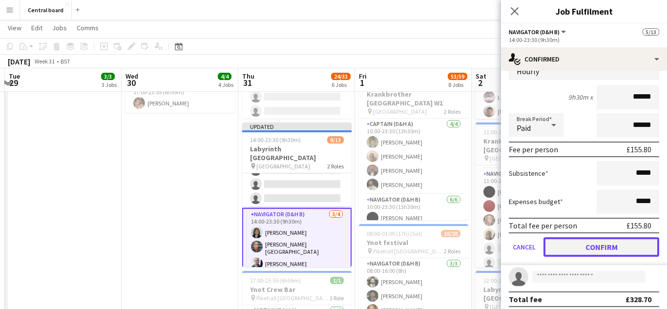
click at [586, 241] on button "Confirm" at bounding box center [601, 247] width 116 height 20
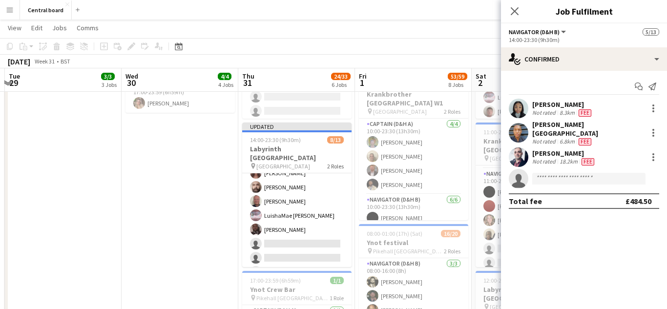
scroll to position [10, 0]
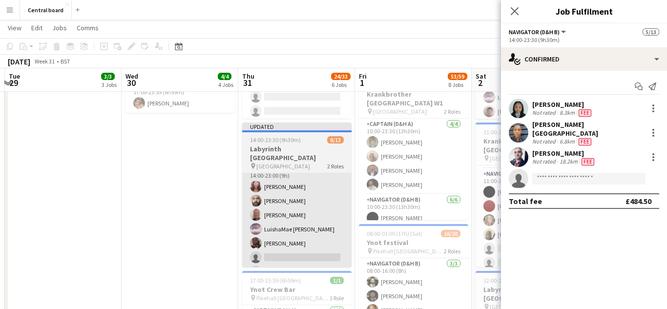
click at [305, 215] on app-card-role "Captain (D&H A) 5/9 14:00-23:00 (9h) Sophia Kaytaz Konstantinos Dazelidis Peter…" at bounding box center [296, 236] width 109 height 146
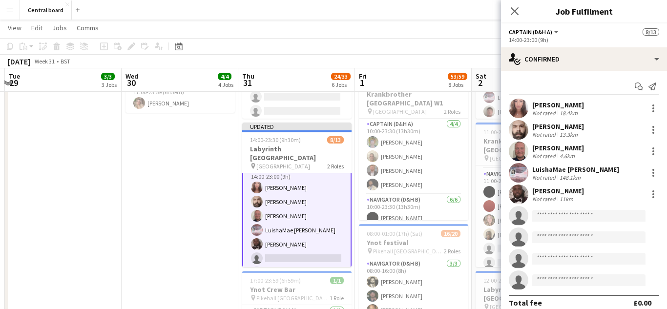
scroll to position [11, 0]
click at [653, 108] on div at bounding box center [653, 108] width 2 height 2
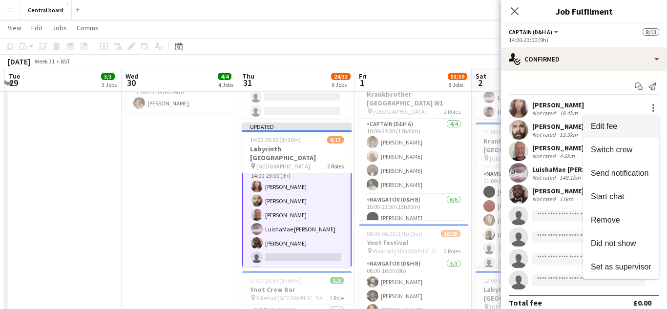
click at [626, 129] on span "Edit fee" at bounding box center [621, 126] width 61 height 9
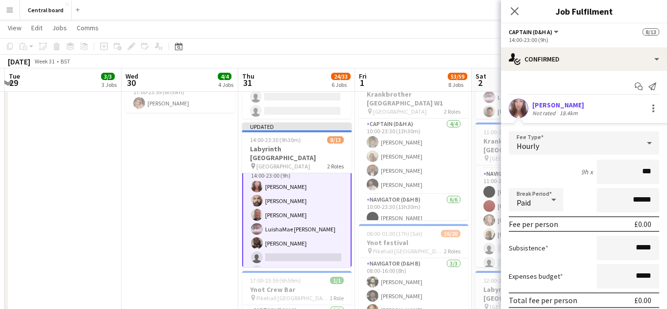
type input "**"
type input "******"
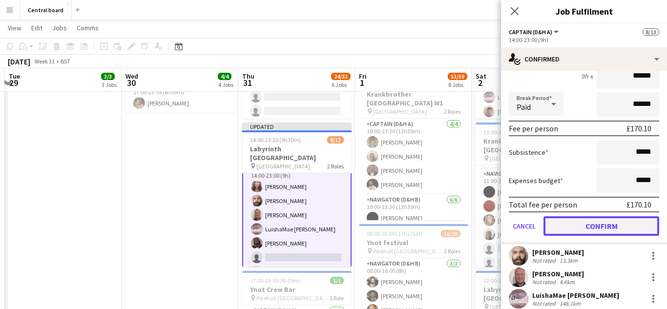
click at [605, 226] on button "Confirm" at bounding box center [601, 226] width 116 height 20
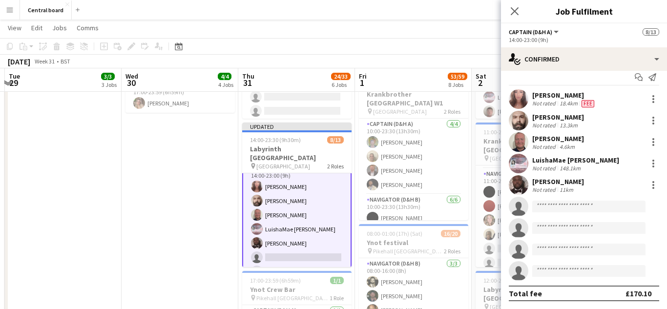
scroll to position [9, 0]
click at [520, 118] on app-user-avatar at bounding box center [519, 121] width 20 height 20
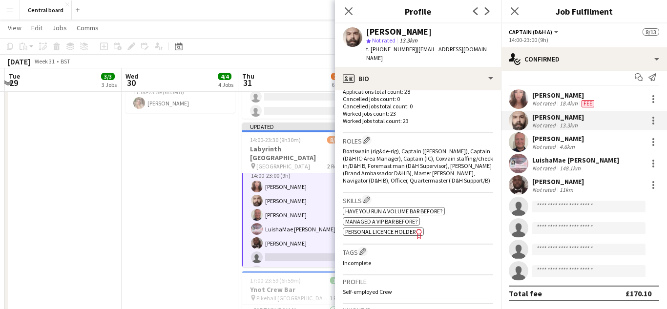
scroll to position [277, 0]
click at [653, 121] on div at bounding box center [653, 121] width 2 height 2
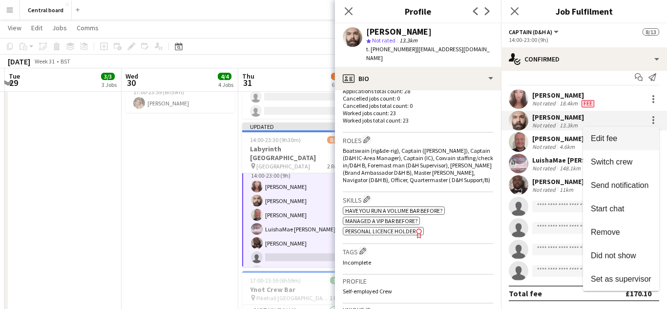
click at [627, 143] on span "Edit fee" at bounding box center [621, 138] width 61 height 9
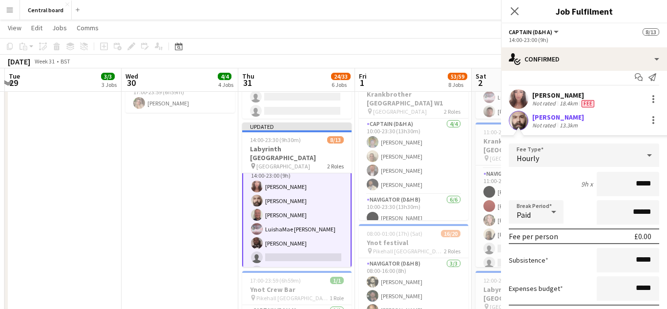
scroll to position [91, 0]
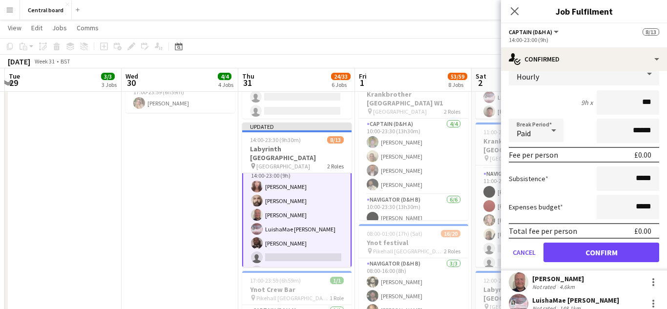
type input "**"
type input "******"
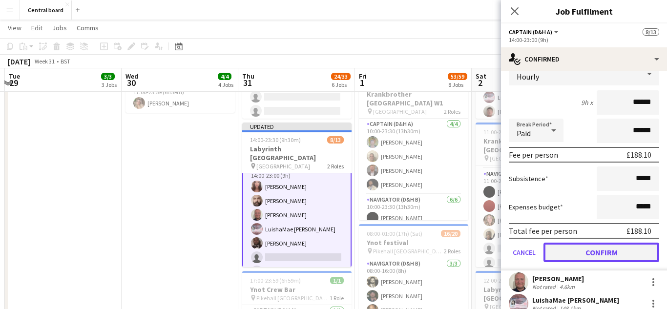
click at [609, 254] on button "Confirm" at bounding box center [601, 253] width 116 height 20
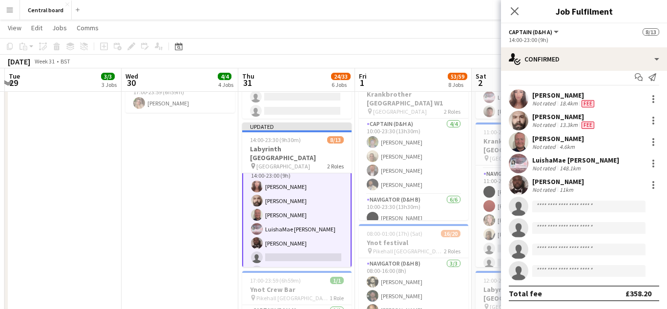
scroll to position [9, 0]
click at [520, 144] on app-user-avatar at bounding box center [519, 142] width 20 height 20
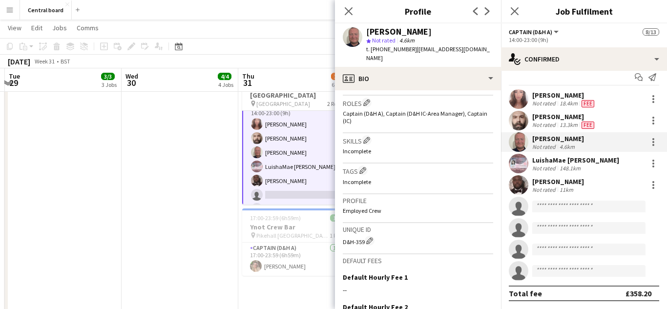
scroll to position [317, 0]
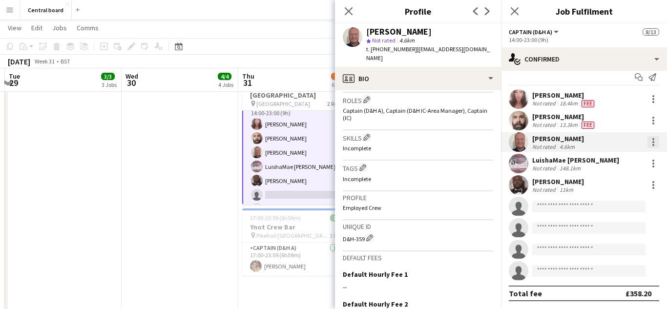
click at [653, 142] on div at bounding box center [653, 142] width 2 height 2
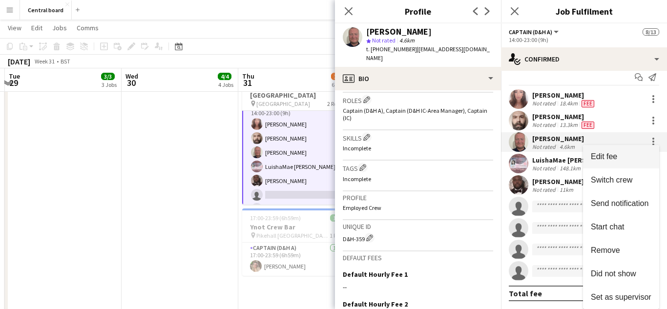
click at [625, 158] on span "Edit fee" at bounding box center [621, 156] width 61 height 9
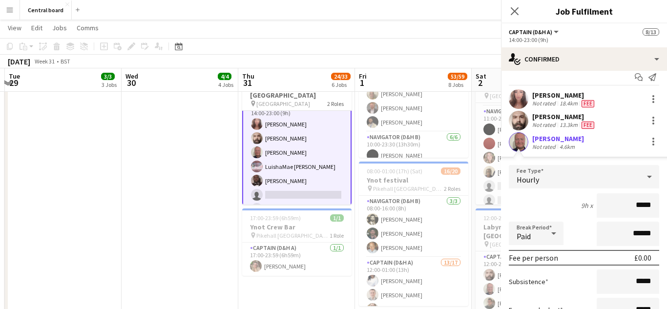
scroll to position [91, 0]
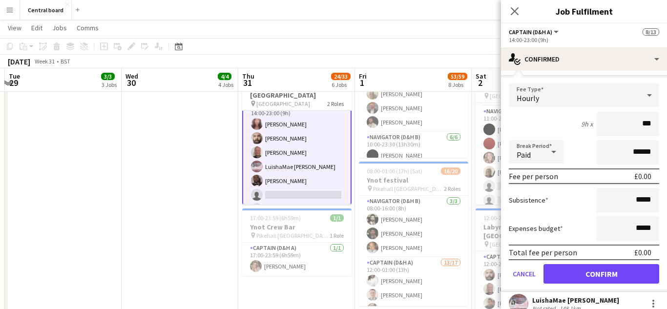
type input "**"
type input "******"
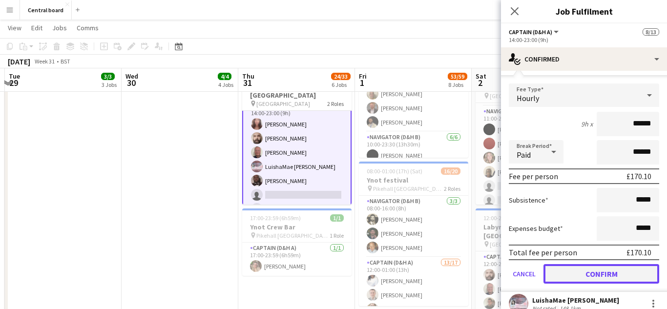
click at [614, 272] on button "Confirm" at bounding box center [601, 274] width 116 height 20
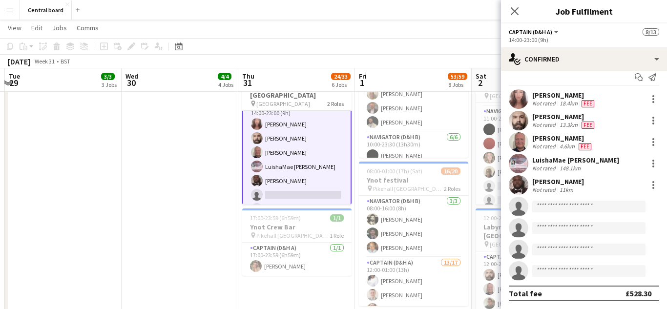
scroll to position [9, 0]
click at [523, 164] on app-user-avatar at bounding box center [519, 164] width 20 height 20
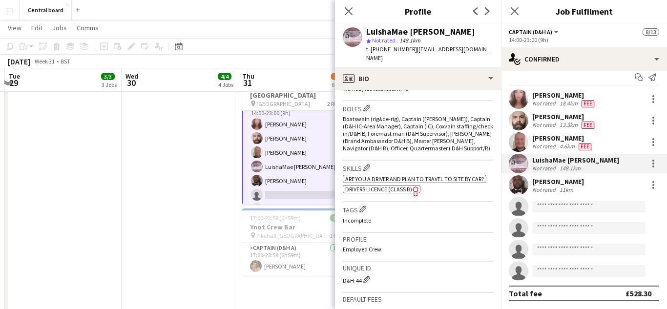
scroll to position [310, 0]
click at [653, 163] on div at bounding box center [653, 164] width 2 height 2
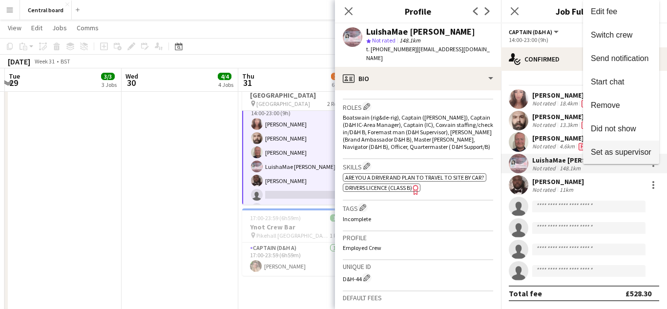
click at [658, 163] on button "Set as supervisor" at bounding box center [621, 152] width 76 height 23
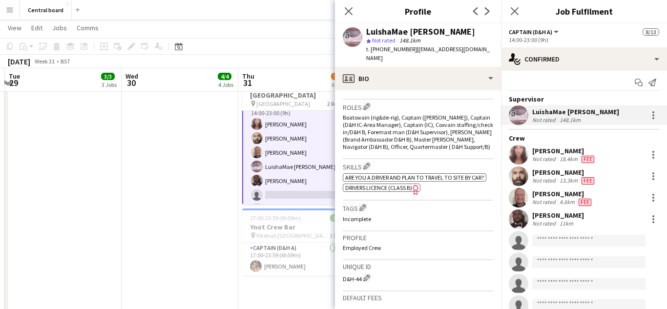
scroll to position [2, 0]
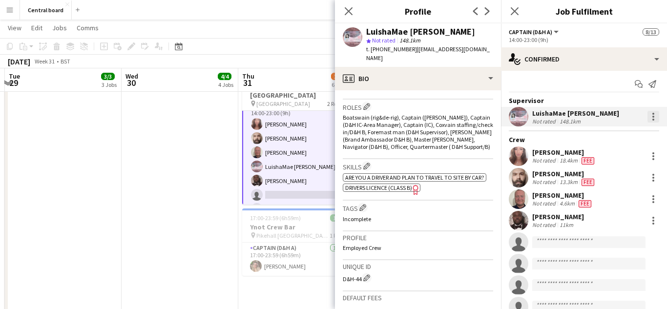
click at [653, 117] on div at bounding box center [653, 117] width 2 height 2
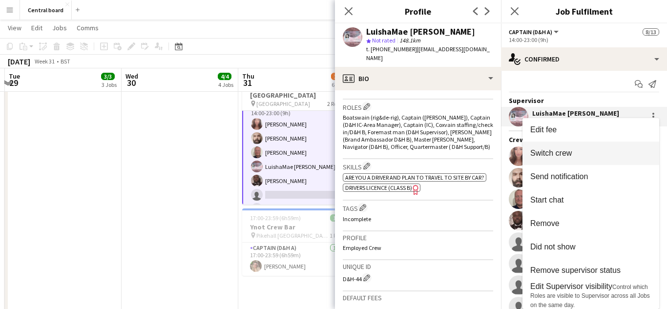
click at [573, 155] on span "Switch crew" at bounding box center [590, 153] width 121 height 9
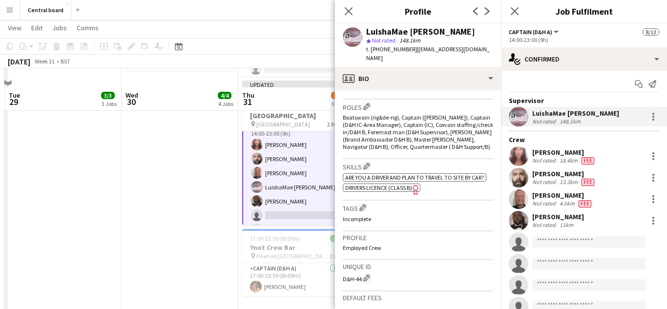
scroll to position [568, 0]
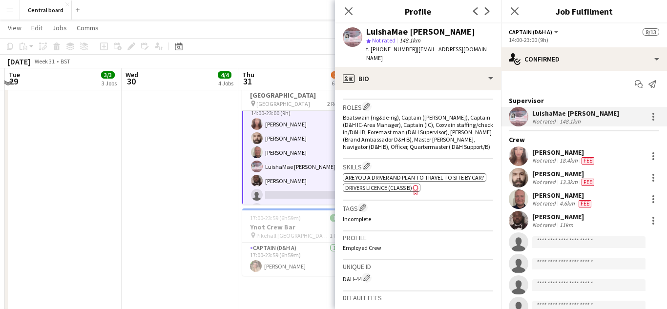
click at [630, 114] on div "LuishaMae Samuels Not rated 148.1km" at bounding box center [584, 117] width 166 height 20
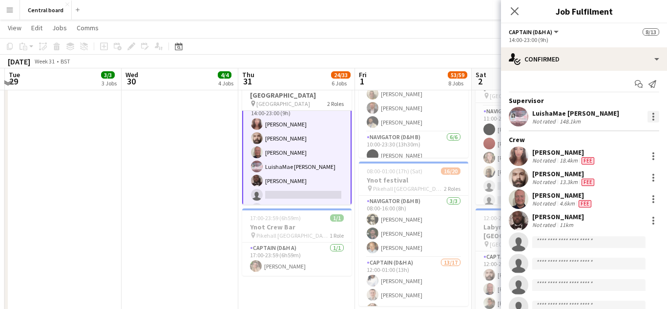
click at [653, 117] on div at bounding box center [653, 117] width 2 height 2
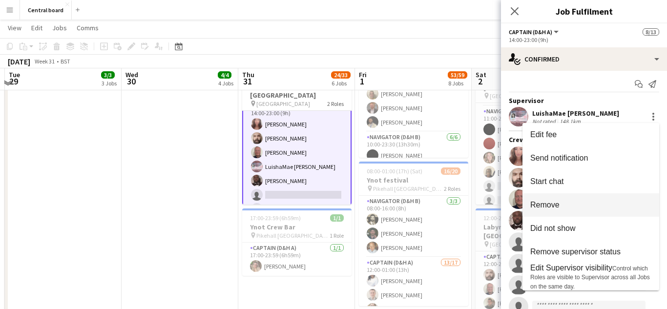
click at [568, 204] on span "Remove" at bounding box center [590, 205] width 121 height 9
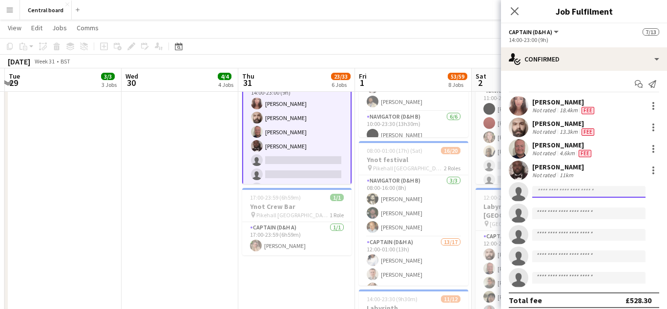
click at [593, 195] on input at bounding box center [588, 192] width 113 height 12
type input "**"
click at [516, 169] on app-user-avatar at bounding box center [519, 171] width 20 height 20
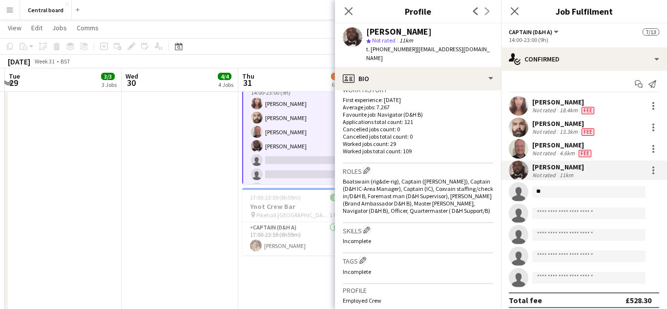
scroll to position [250, 0]
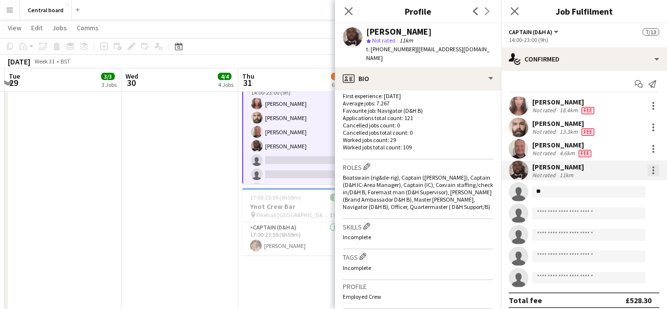
click at [656, 169] on div at bounding box center [653, 170] width 12 height 12
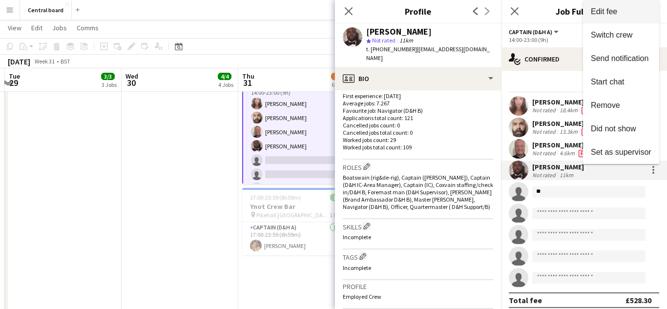
click at [633, 14] on span "Edit fee" at bounding box center [621, 11] width 61 height 9
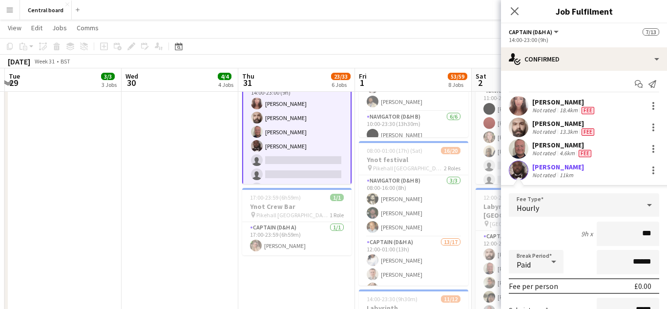
type input "**"
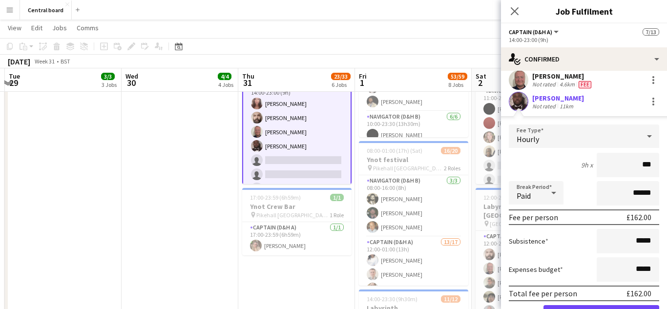
scroll to position [72, 0]
type input "******"
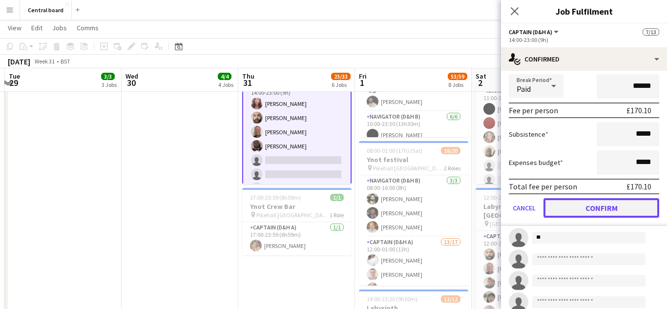
click at [588, 211] on button "Confirm" at bounding box center [601, 208] width 116 height 20
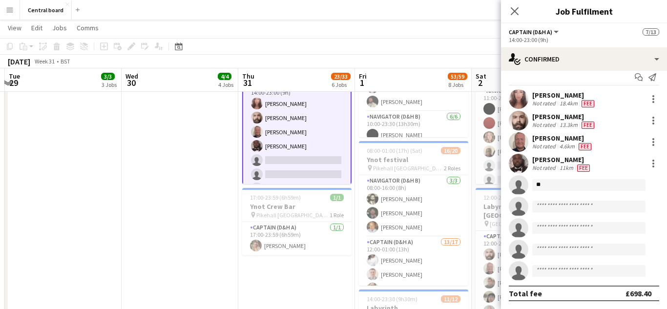
scroll to position [9, 0]
click at [570, 188] on input "**" at bounding box center [588, 185] width 113 height 12
type input "*"
click at [587, 207] on input at bounding box center [588, 207] width 113 height 12
click at [588, 188] on input at bounding box center [588, 185] width 113 height 12
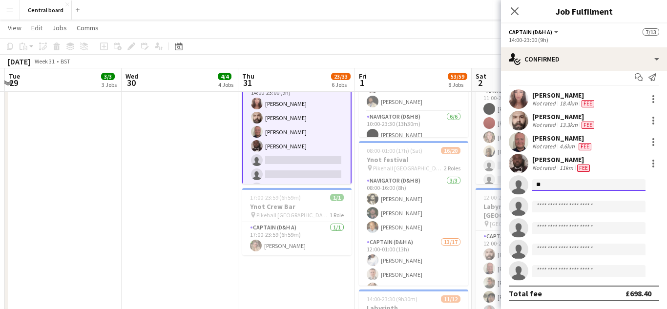
type input "*"
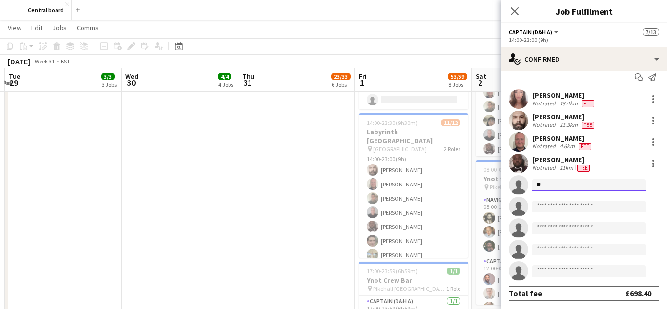
scroll to position [0, 0]
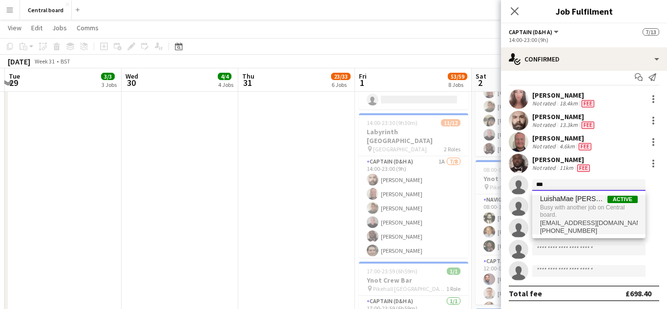
type input "***"
click at [576, 207] on span "Busy with another job on Central board." at bounding box center [589, 211] width 98 height 16
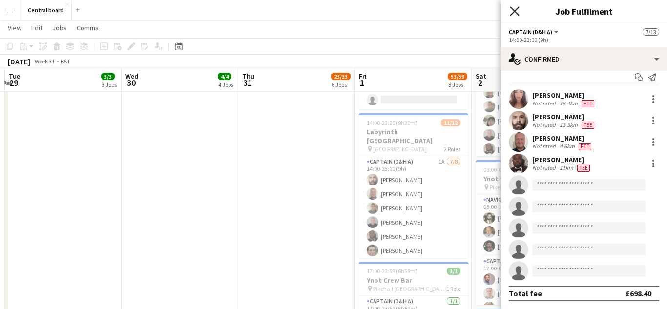
click at [513, 10] on icon at bounding box center [514, 10] width 9 height 9
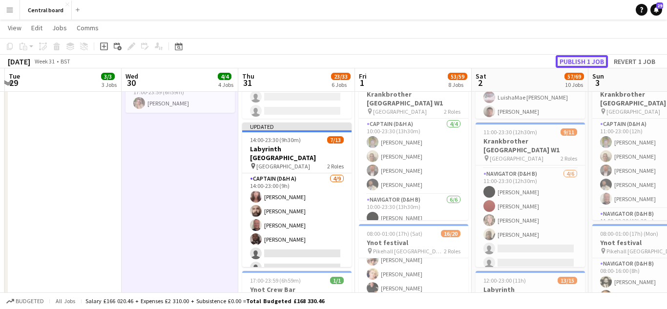
click at [577, 65] on button "Publish 1 job" at bounding box center [581, 61] width 52 height 13
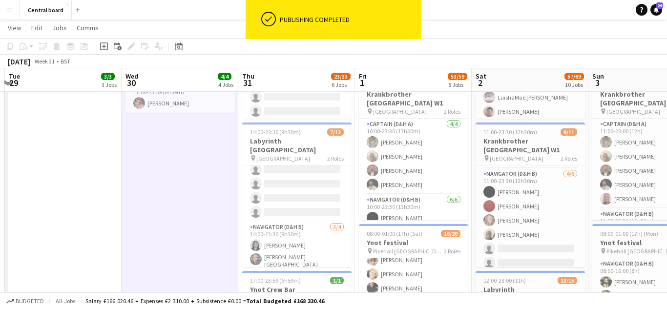
scroll to position [96, 0]
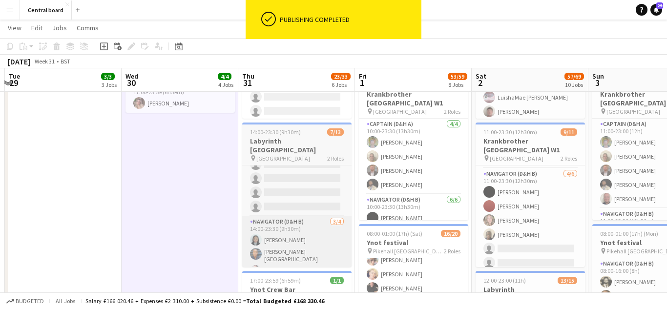
click at [293, 248] on app-card-role "Navigator (D&H B) 3/4 14:00-23:30 (9h30m) Amanda Ogandu Matthew Blair-Hamilton …" at bounding box center [296, 255] width 109 height 79
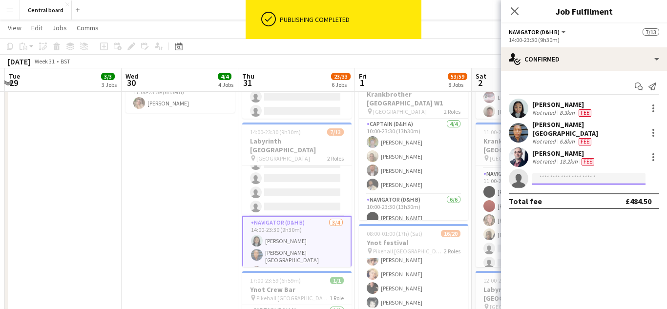
click at [585, 175] on input at bounding box center [588, 179] width 113 height 12
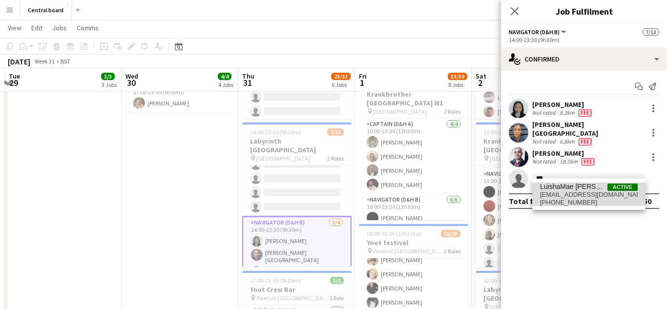
type input "***"
click at [566, 189] on span "LuishaMae [PERSON_NAME]" at bounding box center [573, 187] width 67 height 8
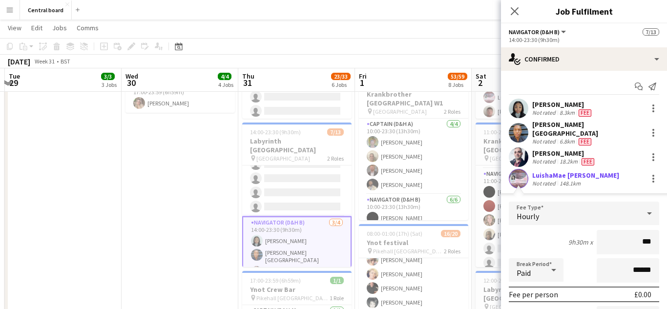
type input "**"
click at [653, 175] on div at bounding box center [653, 176] width 2 height 2
type input "*****"
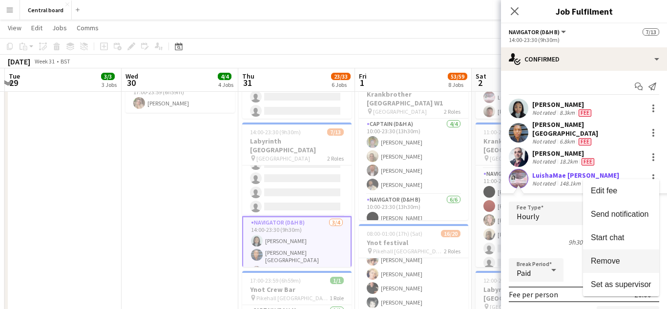
click at [611, 261] on span "Remove" at bounding box center [605, 261] width 29 height 8
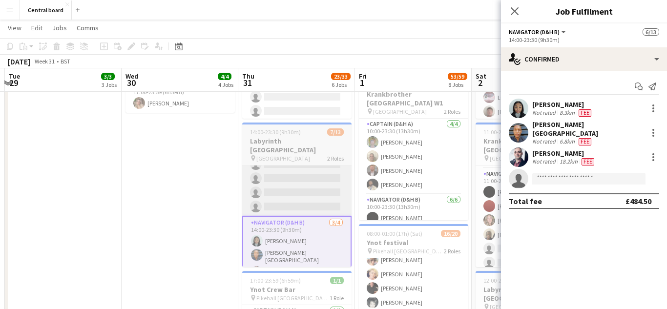
click at [306, 164] on app-card-role "Captain (D&H A) 4/9 14:00-23:00 (9h) Sophia Kaytaz Konstantinos Dazelidis Peter…" at bounding box center [296, 143] width 109 height 146
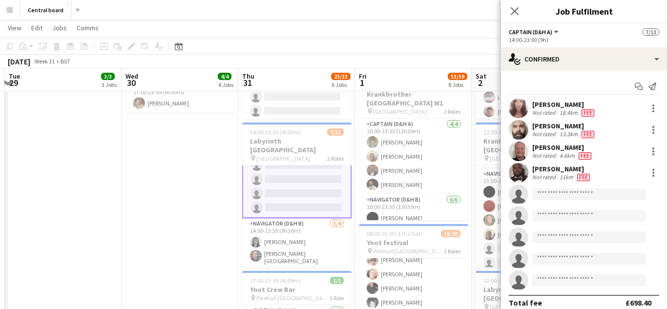
scroll to position [97, 0]
click at [608, 195] on input at bounding box center [588, 194] width 113 height 12
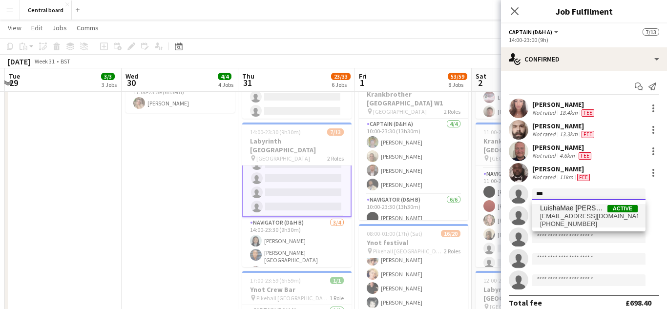
type input "***"
click at [596, 221] on span "[PHONE_NUMBER]" at bounding box center [589, 224] width 98 height 8
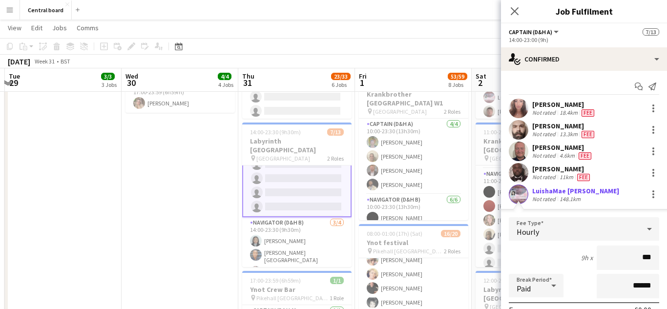
type input "**"
type input "******"
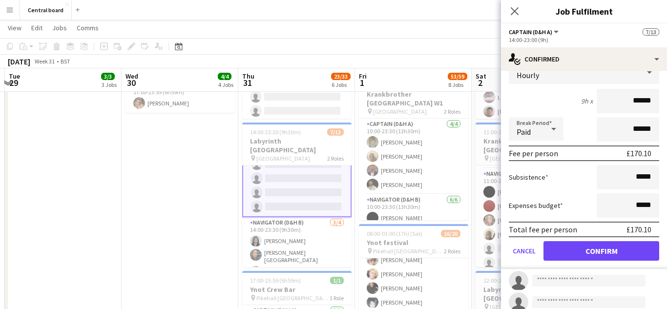
scroll to position [158, 0]
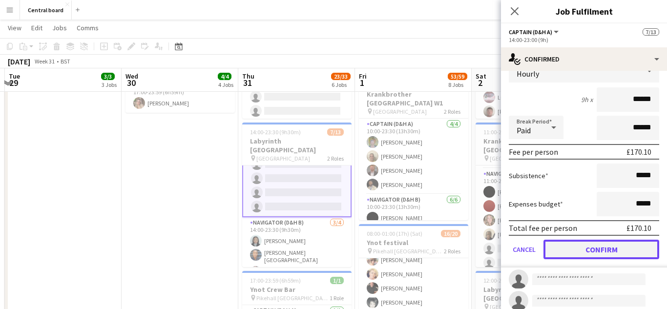
click at [612, 248] on button "Confirm" at bounding box center [601, 250] width 116 height 20
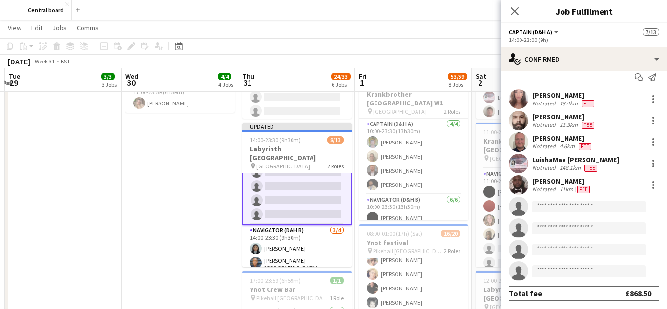
scroll to position [0, 0]
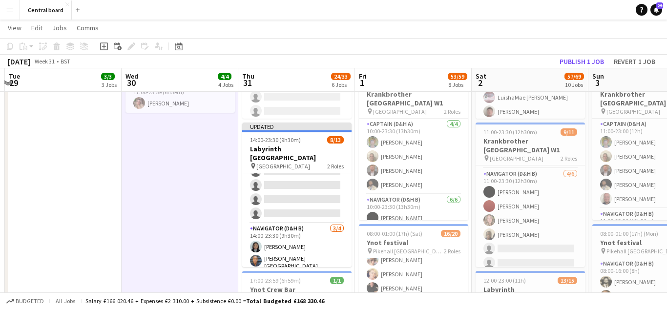
scroll to position [96, 0]
click at [583, 61] on button "Publish 1 job" at bounding box center [581, 61] width 52 height 13
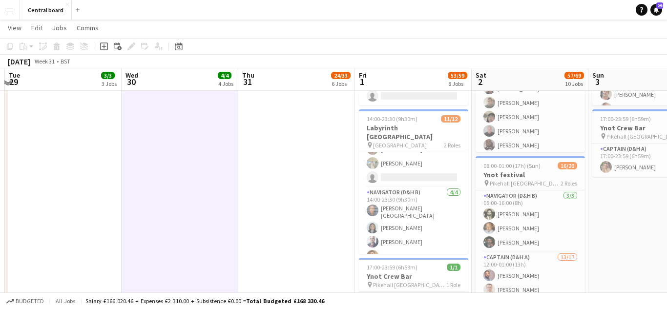
scroll to position [749, 0]
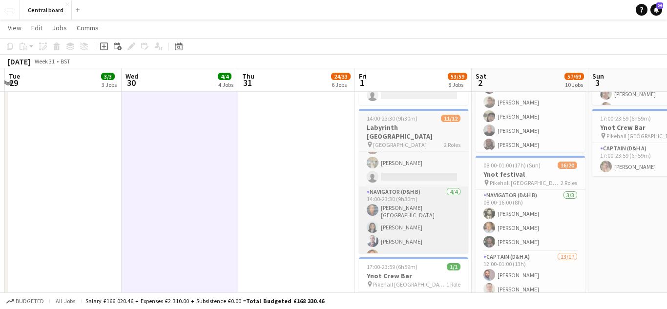
click at [415, 213] on app-card-role "Navigator (D&H B) 4/4 14:00-23:30 (9h30m) Matthew Blair-Hamilton Amanda Ogandu …" at bounding box center [413, 225] width 109 height 79
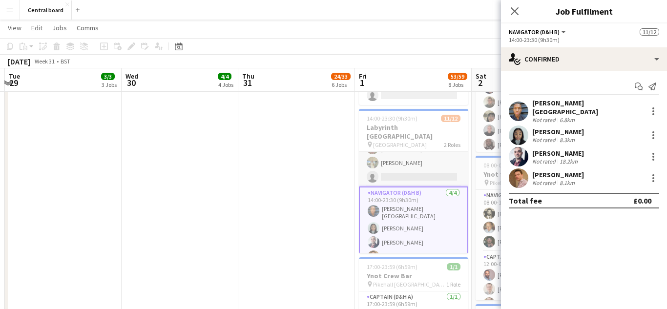
click at [431, 159] on app-card-role "Captain (D&H A) 1A 7/8 14:00-23:00 (9h) Konstantinos Dazelidis Peter Bates Chri…" at bounding box center [413, 120] width 109 height 132
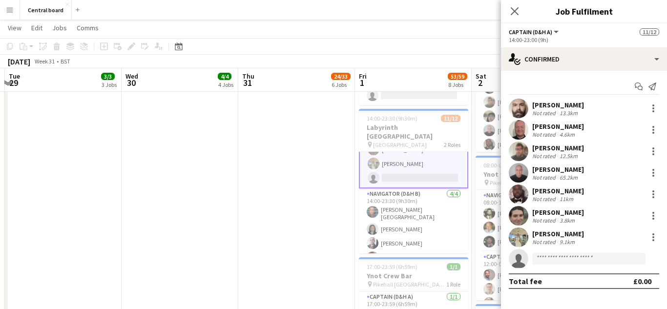
scroll to position [99, 0]
click at [653, 237] on div at bounding box center [653, 237] width 2 height 2
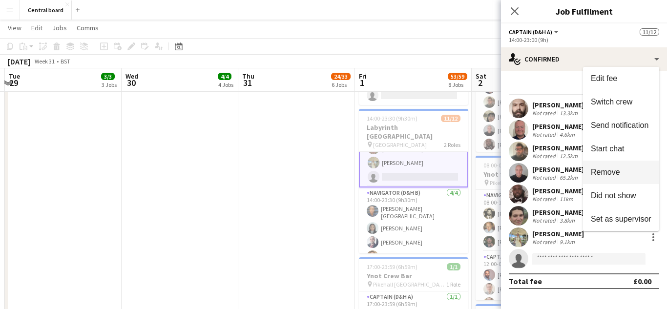
click at [614, 174] on span "Remove" at bounding box center [605, 172] width 29 height 8
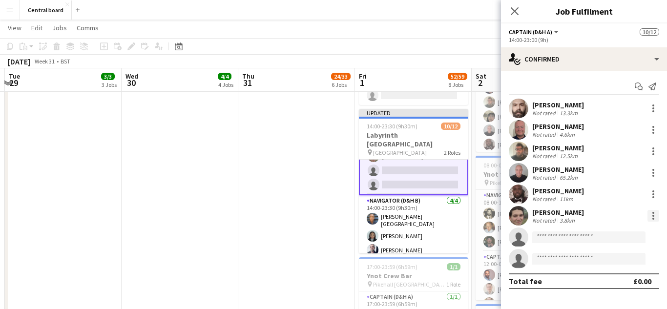
click at [653, 220] on div at bounding box center [653, 219] width 2 height 2
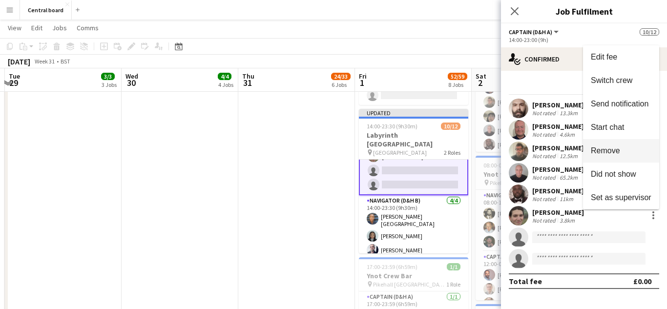
click at [621, 150] on span "Remove" at bounding box center [621, 150] width 61 height 9
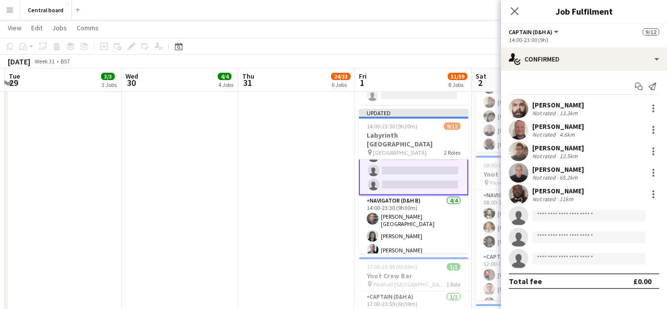
click at [323, 211] on app-date-cell "08:00-16:00 (8h) 1/1 Epos person for Finsbury park 1 Role Navigator (D&H B) 1/1…" at bounding box center [296, 52] width 117 height 995
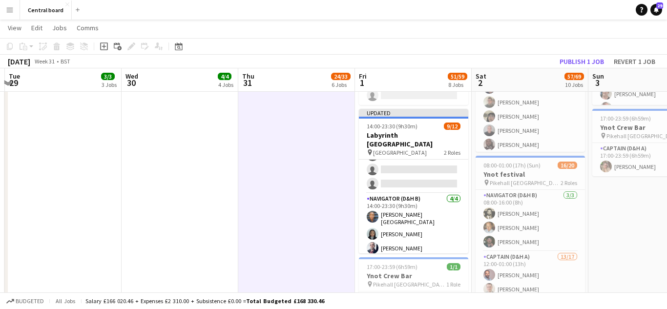
scroll to position [98, 0]
click at [590, 63] on button "Publish 1 job" at bounding box center [581, 61] width 52 height 13
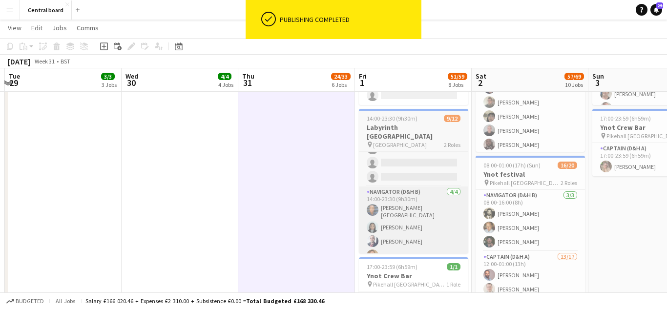
click at [417, 227] on app-card-role "Navigator (D&H B) 4/4 14:00-23:30 (9h30m) Matthew Blair-Hamilton Amanda Ogandu …" at bounding box center [413, 225] width 109 height 79
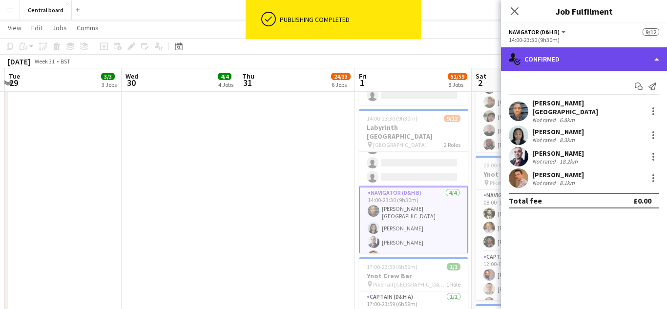
click at [654, 61] on div "single-neutral-actions-check-2 Confirmed" at bounding box center [584, 58] width 166 height 23
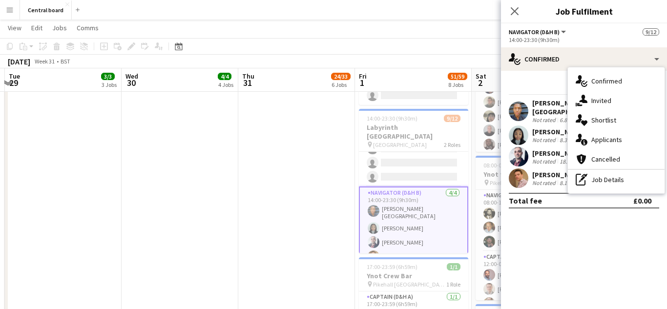
click at [596, 233] on mat-expansion-panel "check Confirmed Start chat Send notification Matthew Blair-Hamilton Not rated 6…" at bounding box center [584, 190] width 166 height 238
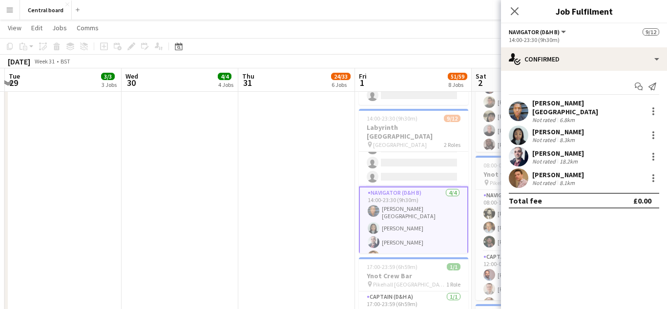
click at [562, 34] on button "Navigator (D&H B)" at bounding box center [538, 31] width 59 height 7
click at [517, 236] on mat-expansion-panel "check Confirmed Start chat Send notification Matthew Blair-Hamilton Not rated 6…" at bounding box center [584, 190] width 166 height 238
click at [420, 223] on app-card-role "Navigator (D&H B) 4/4 14:00-23:30 (9h30m) Matthew Blair-Hamilton Amanda Ogandu …" at bounding box center [413, 226] width 109 height 81
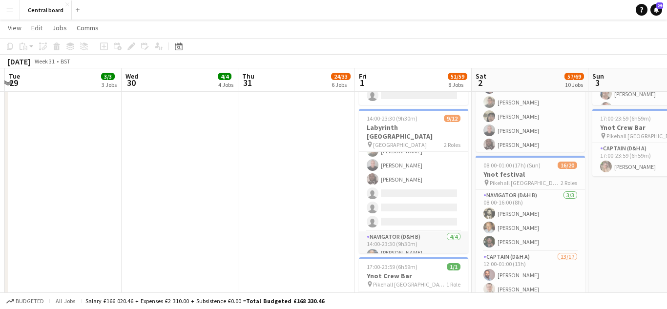
scroll to position [50, 0]
click at [428, 128] on h3 "Labyrinth [GEOGRAPHIC_DATA]" at bounding box center [413, 132] width 109 height 18
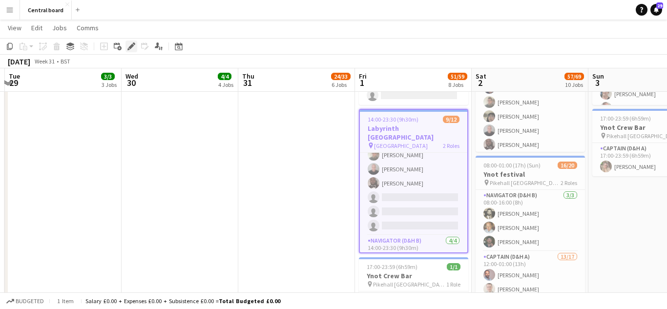
click at [133, 46] on icon at bounding box center [130, 46] width 5 height 5
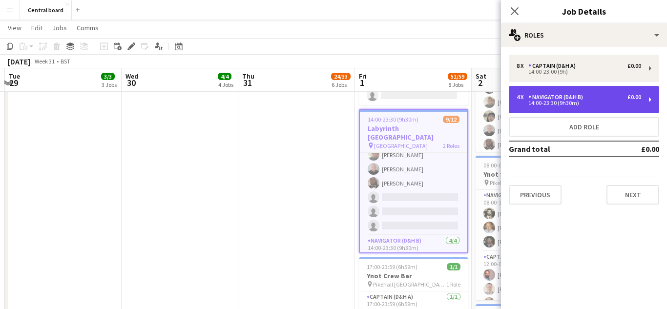
click at [649, 103] on div "4 x Navigator (D&H B) £0.00 14:00-23:30 (9h30m)" at bounding box center [584, 99] width 150 height 27
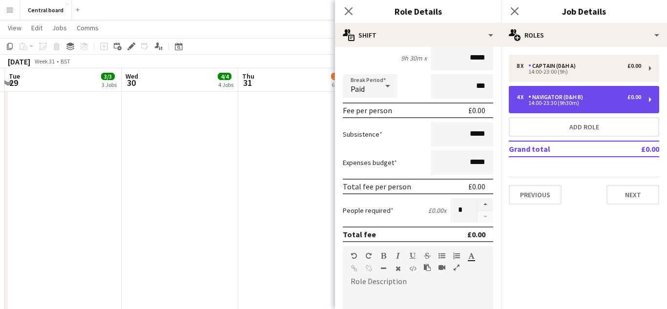
scroll to position [99, 0]
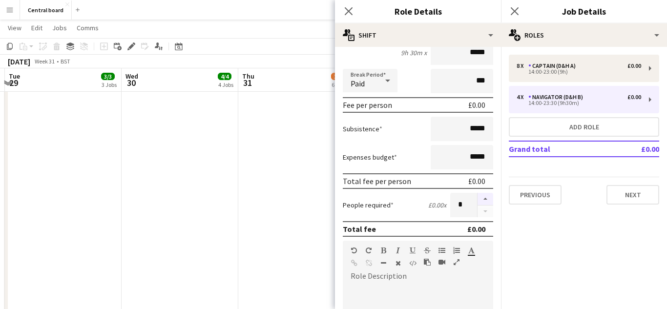
click at [486, 199] on button "button" at bounding box center [485, 199] width 16 height 13
click at [485, 199] on button "button" at bounding box center [485, 199] width 16 height 13
type input "*"
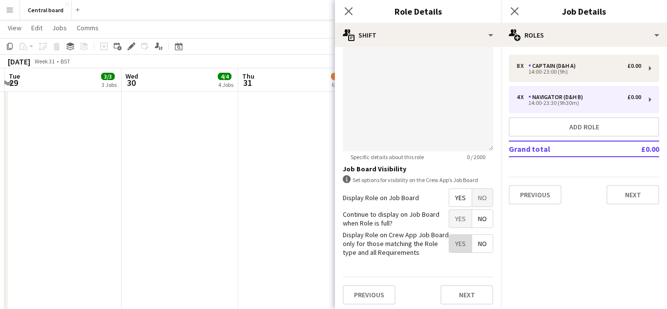
scroll to position [352, 0]
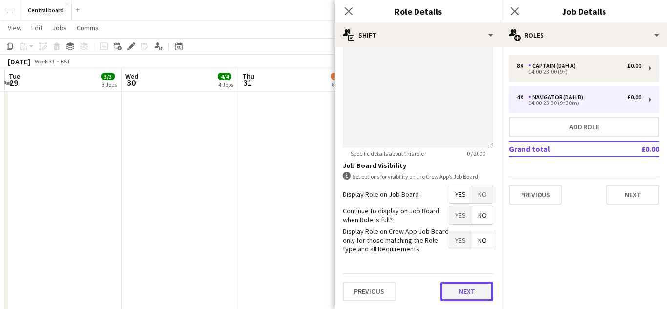
click at [461, 293] on button "Next" at bounding box center [466, 292] width 53 height 20
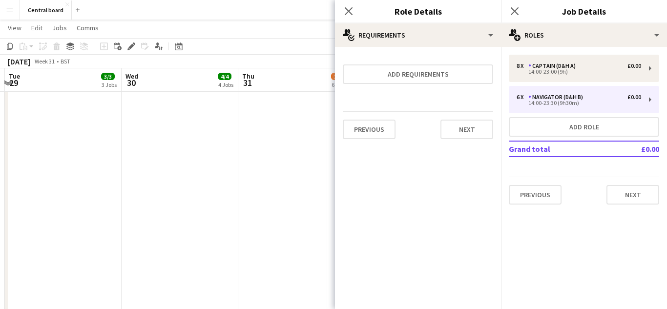
scroll to position [0, 0]
click at [347, 11] on icon "Close pop-in" at bounding box center [348, 10] width 9 height 9
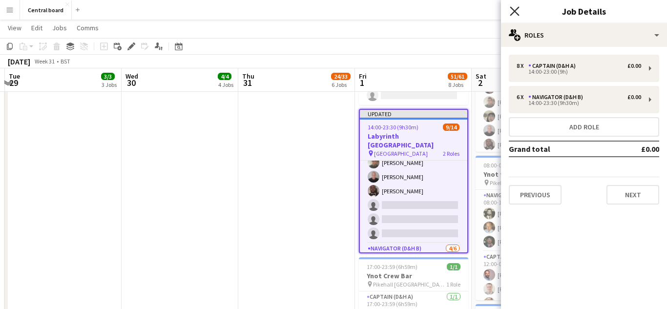
click at [517, 11] on icon "Close pop-in" at bounding box center [514, 10] width 9 height 9
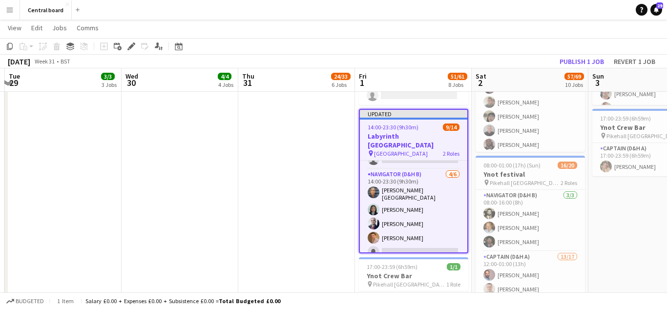
scroll to position [136, 0]
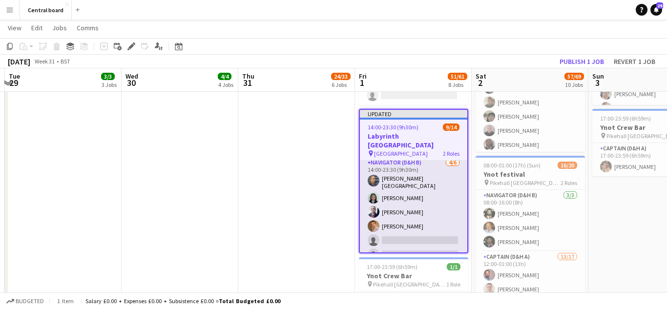
click at [414, 235] on app-card-role "Navigator (D&H B) 4/6 14:00-23:30 (9h30m) Matthew Blair-Hamilton Amanda Ogandu …" at bounding box center [413, 210] width 107 height 107
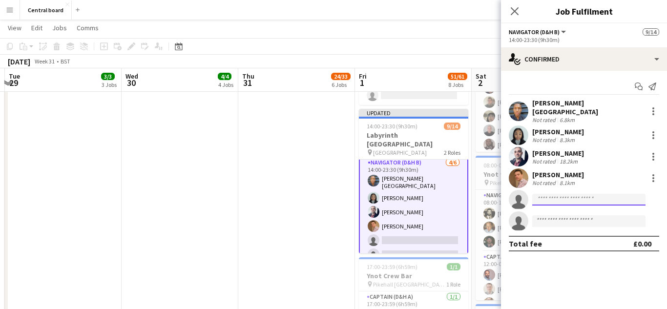
click at [588, 195] on input at bounding box center [588, 200] width 113 height 12
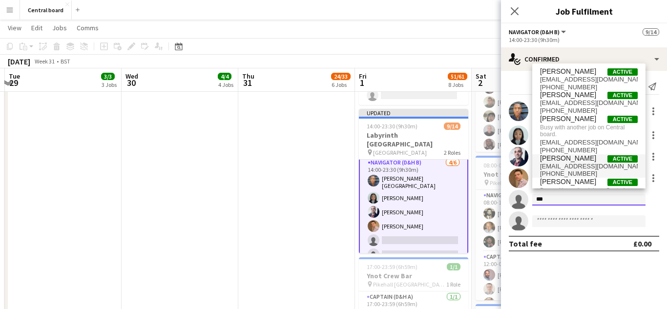
type input "***"
click at [582, 163] on span "mariahgfreitas0@gmail.com" at bounding box center [589, 167] width 98 height 8
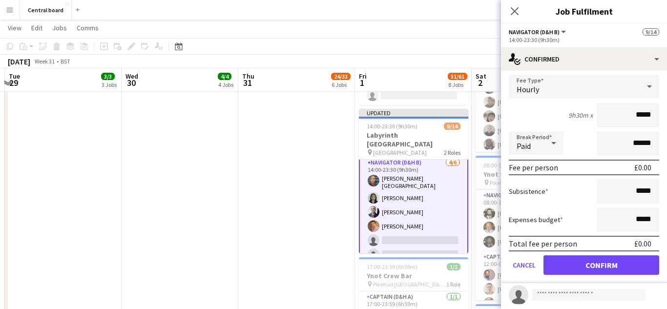
scroll to position [150, 0]
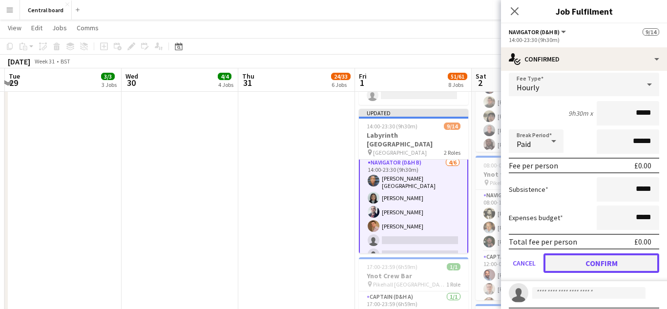
click at [593, 257] on button "Confirm" at bounding box center [601, 263] width 116 height 20
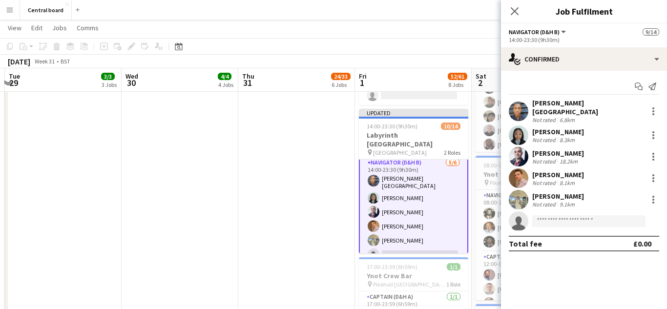
scroll to position [0, 0]
click at [517, 193] on app-user-avatar at bounding box center [519, 200] width 20 height 20
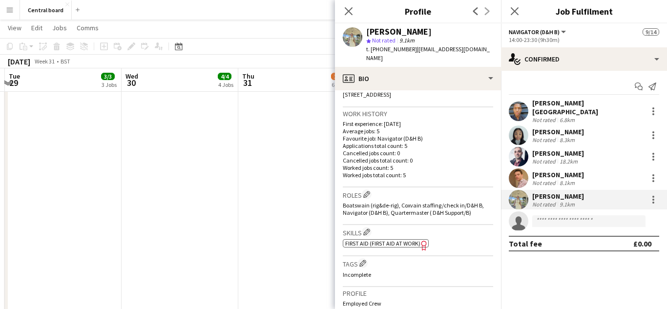
scroll to position [223, 0]
click at [653, 199] on div at bounding box center [653, 200] width 2 height 2
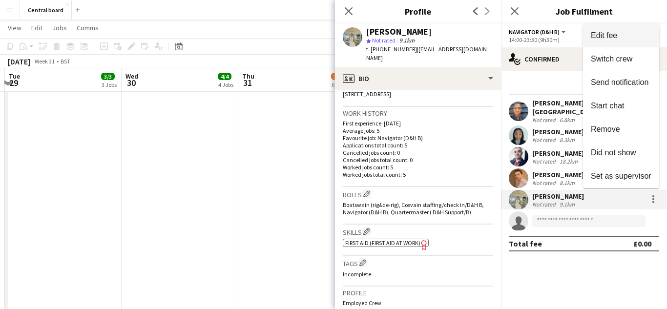
click at [638, 36] on span "Edit fee" at bounding box center [621, 35] width 61 height 9
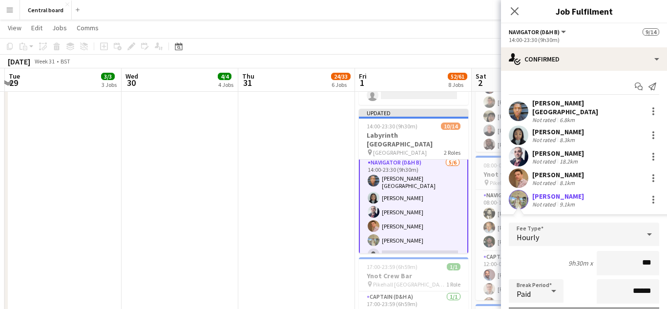
type input "**"
type input "******"
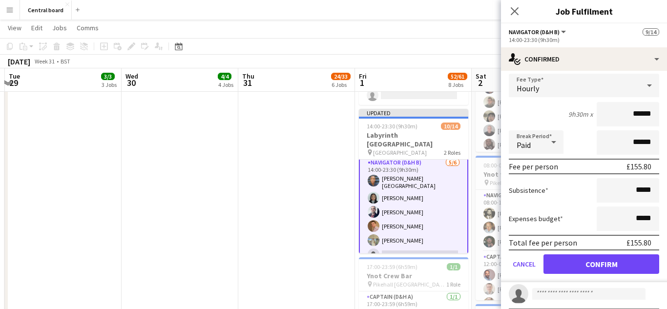
scroll to position [150, 0]
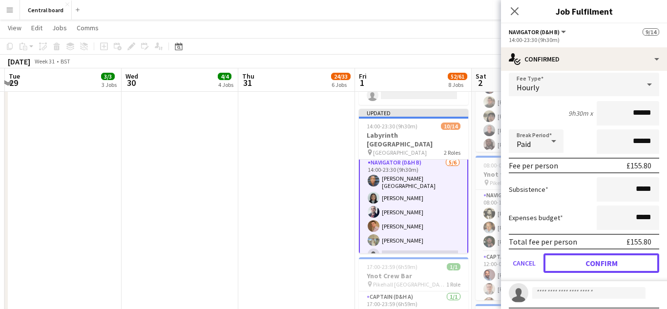
click at [601, 260] on button "Confirm" at bounding box center [601, 263] width 116 height 20
click at [600, 257] on mat-expansion-panel "check Confirmed Start chat Send notification Matthew Blair-Hamilton Not rated 6…" at bounding box center [584, 190] width 166 height 238
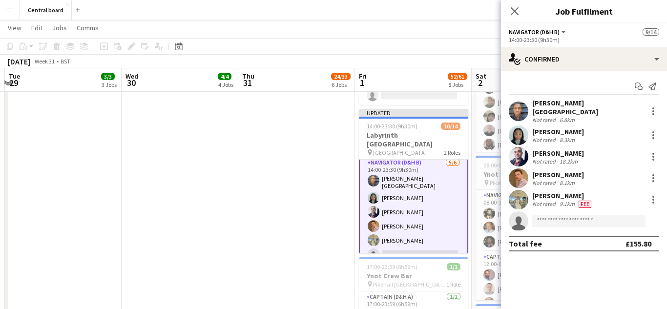
scroll to position [0, 0]
click at [518, 176] on app-user-avatar at bounding box center [519, 178] width 20 height 20
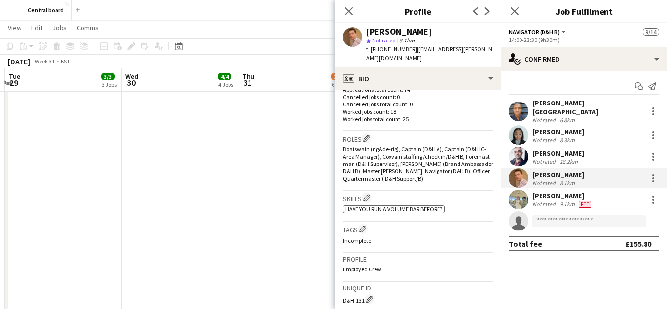
scroll to position [297, 0]
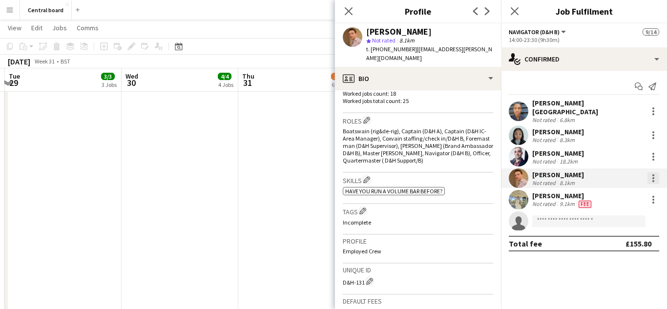
click at [653, 174] on div at bounding box center [653, 175] width 2 height 2
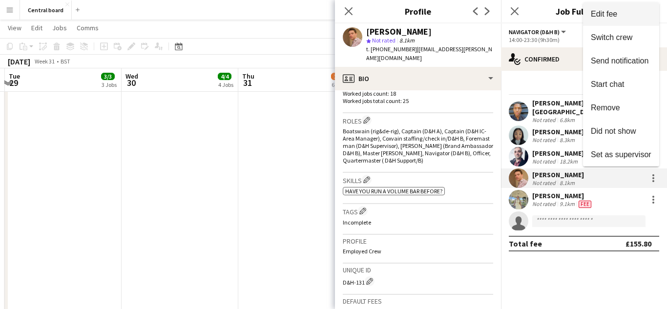
click at [626, 21] on button "Edit fee" at bounding box center [621, 13] width 76 height 23
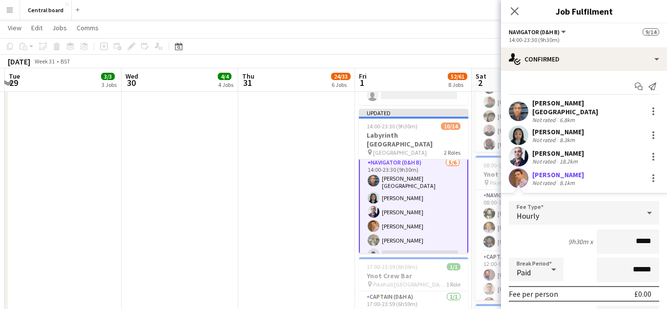
type input "******"
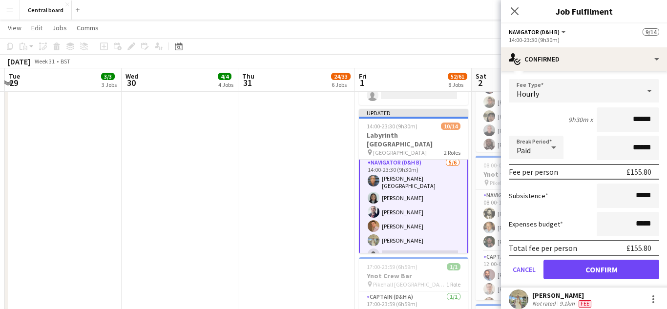
scroll to position [128, 0]
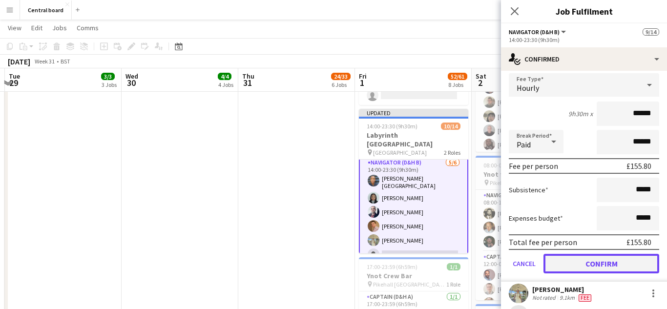
click at [590, 262] on button "Confirm" at bounding box center [601, 264] width 116 height 20
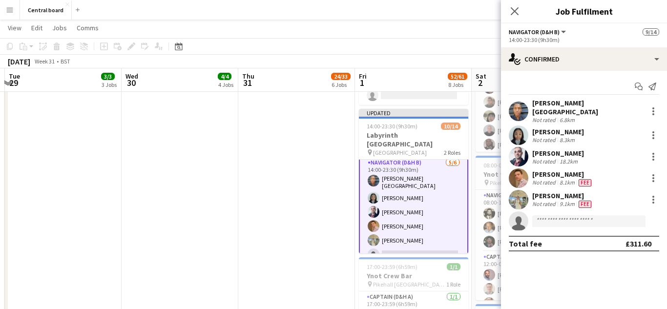
scroll to position [0, 0]
click at [656, 152] on div at bounding box center [653, 157] width 12 height 12
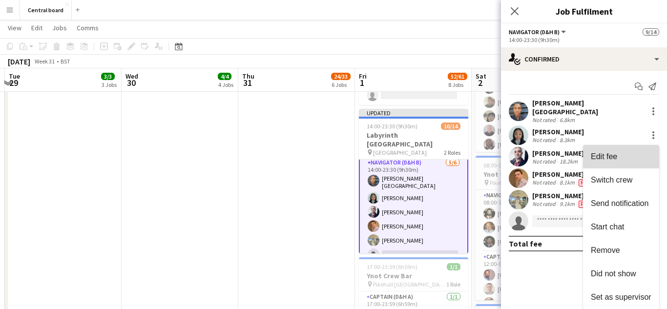
click at [621, 157] on span "Edit fee" at bounding box center [621, 156] width 61 height 9
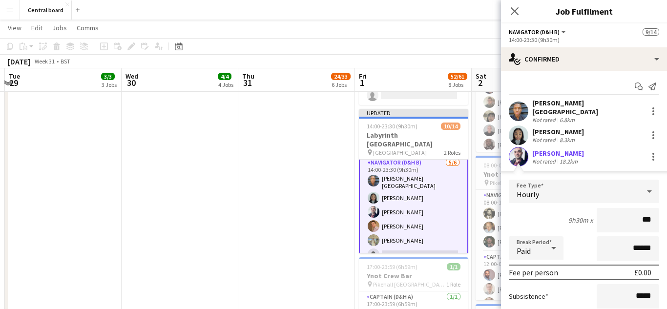
type input "**"
type input "******"
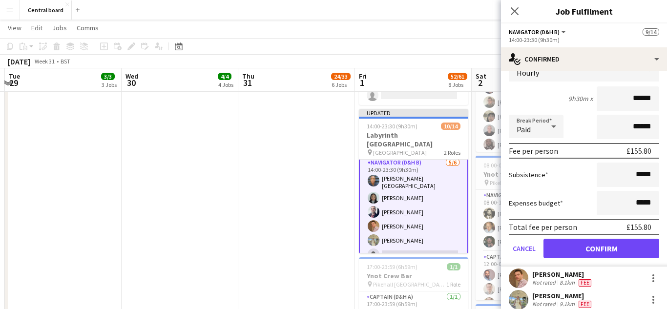
scroll to position [129, 0]
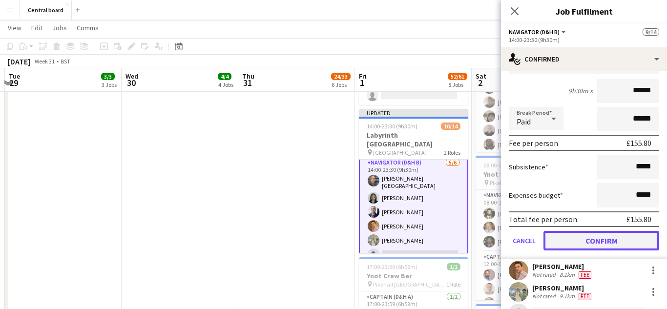
click at [588, 236] on button "Confirm" at bounding box center [601, 241] width 116 height 20
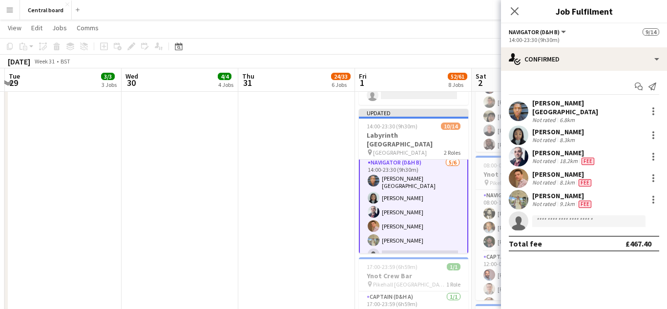
scroll to position [0, 0]
click at [658, 129] on div at bounding box center [653, 135] width 12 height 12
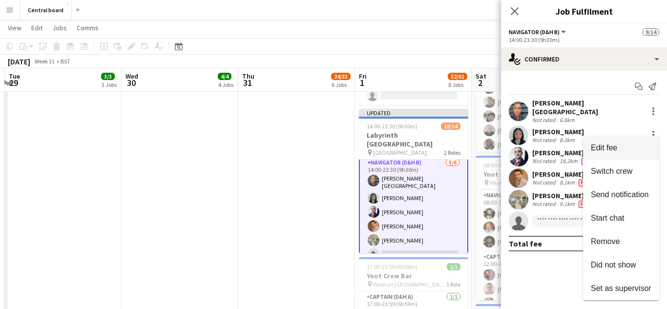
click at [615, 150] on span "Edit fee" at bounding box center [604, 147] width 26 height 8
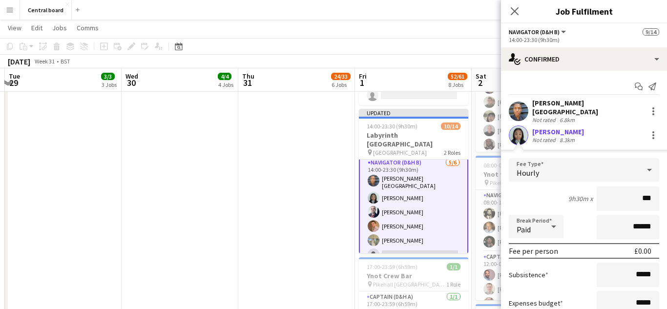
type input "**"
type input "******"
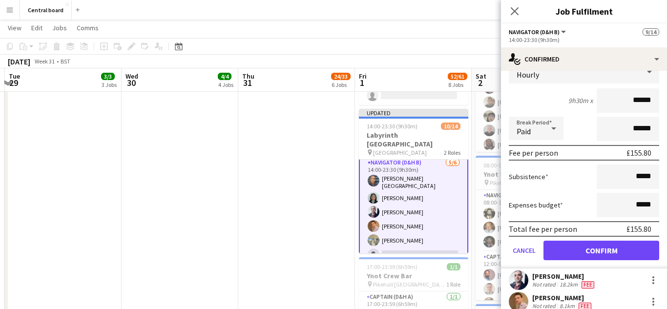
scroll to position [101, 0]
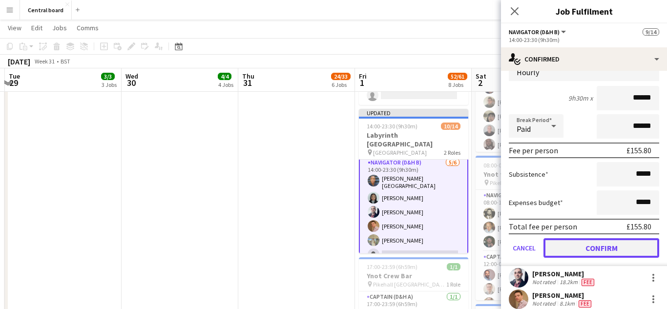
click at [579, 244] on button "Confirm" at bounding box center [601, 248] width 116 height 20
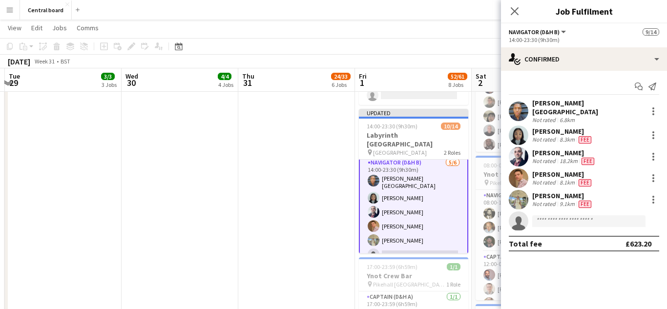
scroll to position [0, 0]
click at [653, 110] on div at bounding box center [653, 111] width 2 height 2
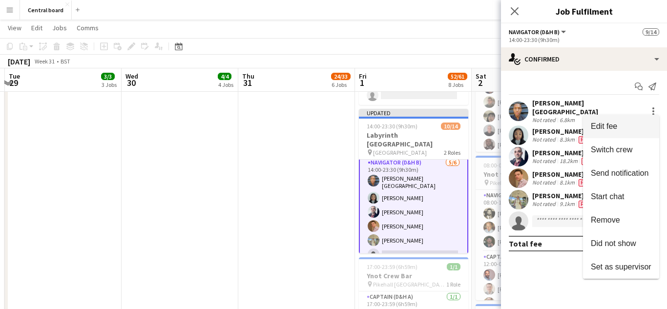
click at [630, 128] on span "Edit fee" at bounding box center [621, 126] width 61 height 9
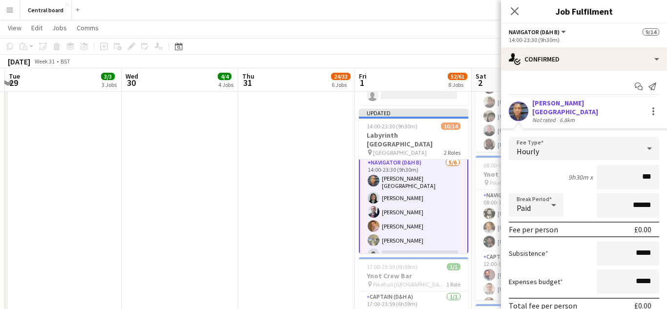
type input "**"
type input "******"
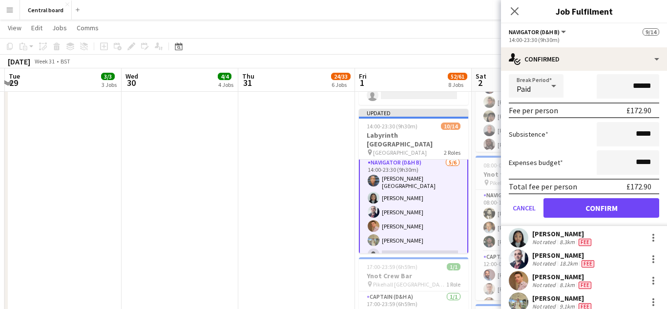
scroll to position [121, 0]
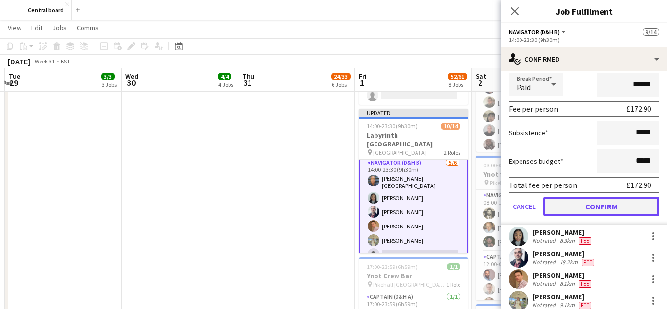
click at [598, 199] on button "Confirm" at bounding box center [601, 207] width 116 height 20
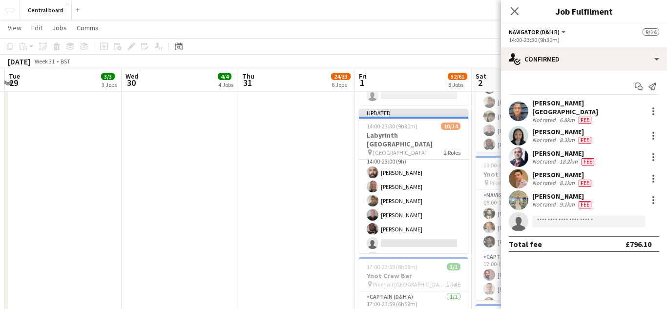
scroll to position [0, 0]
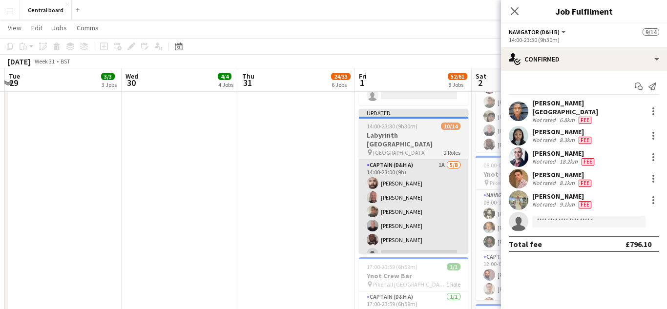
click at [425, 194] on app-card-role "Captain (D&H A) 1A 5/8 14:00-23:00 (9h) Konstantinos Dazelidis Peter Bates Chri…" at bounding box center [413, 226] width 109 height 132
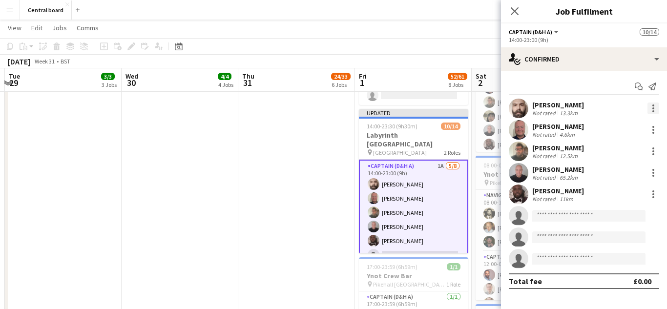
click at [653, 108] on div at bounding box center [653, 108] width 2 height 2
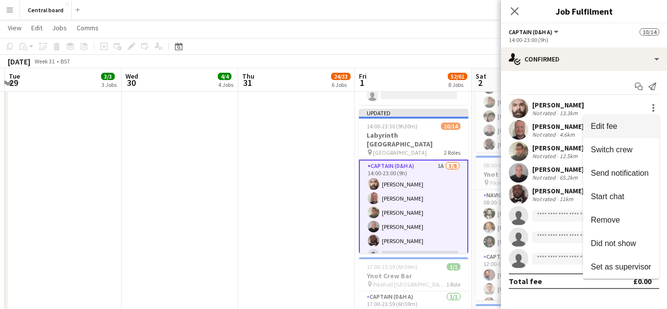
click at [614, 127] on span "Edit fee" at bounding box center [604, 126] width 26 height 8
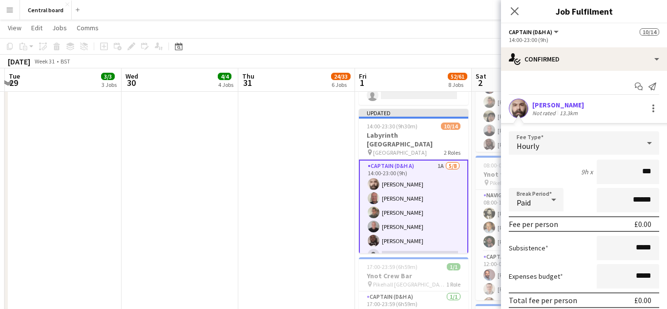
type input "**"
type input "******"
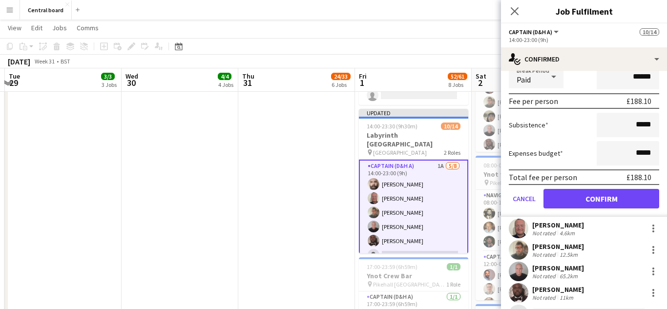
scroll to position [125, 0]
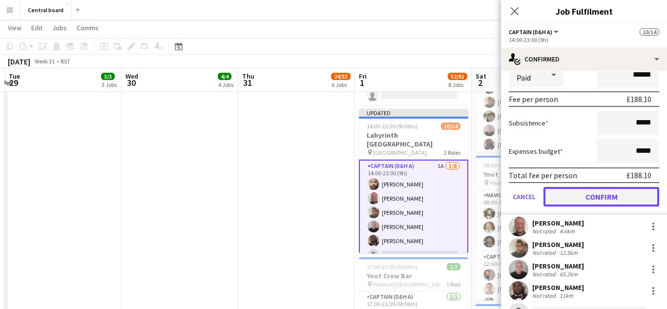
click at [599, 192] on button "Confirm" at bounding box center [601, 197] width 116 height 20
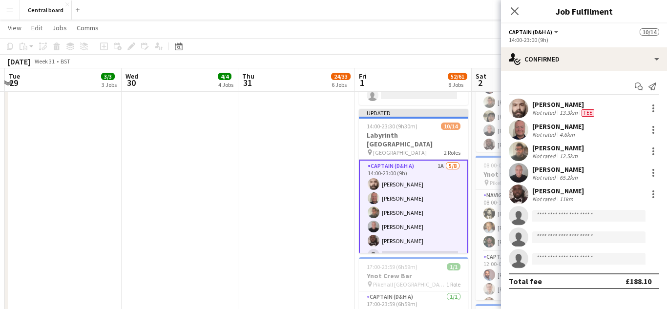
scroll to position [0, 0]
click at [653, 130] on div at bounding box center [653, 130] width 2 height 2
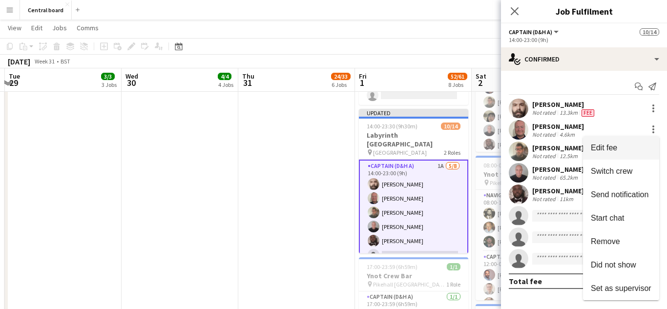
click at [606, 152] on span "Edit fee" at bounding box center [621, 147] width 61 height 9
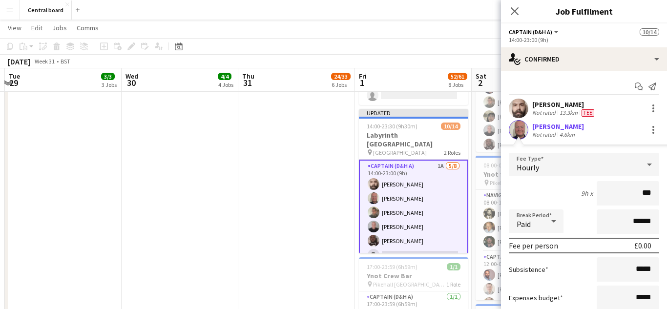
type input "**"
type input "******"
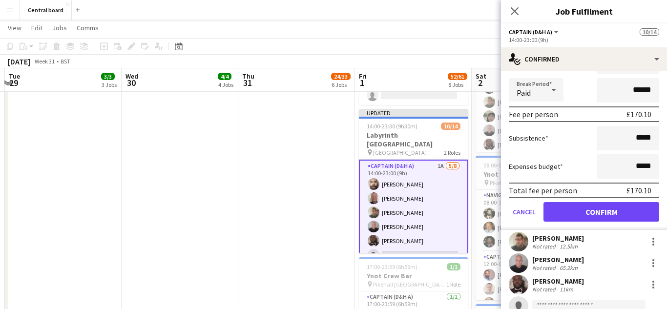
scroll to position [132, 0]
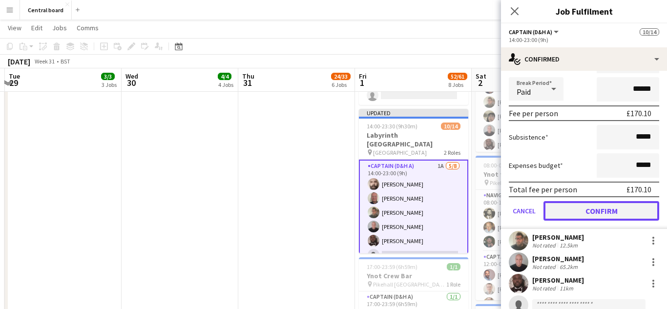
click at [595, 208] on button "Confirm" at bounding box center [601, 211] width 116 height 20
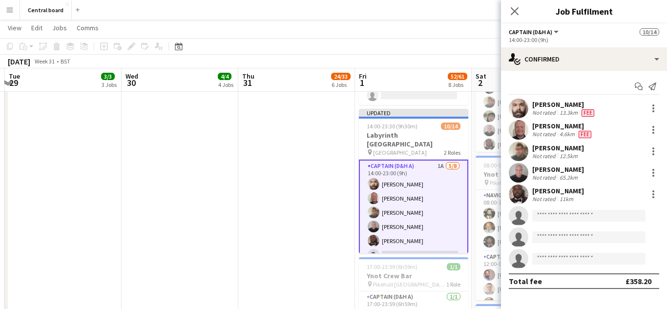
scroll to position [0, 0]
click at [518, 156] on app-user-avatar at bounding box center [519, 152] width 20 height 20
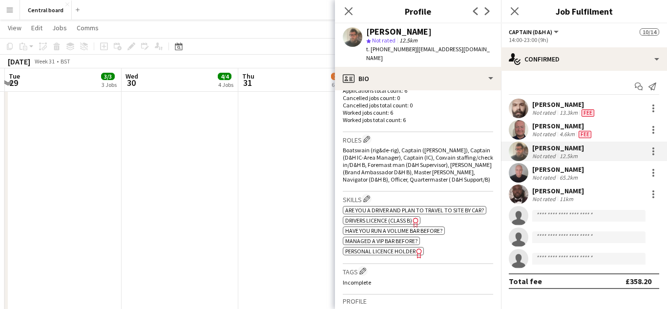
scroll to position [282, 0]
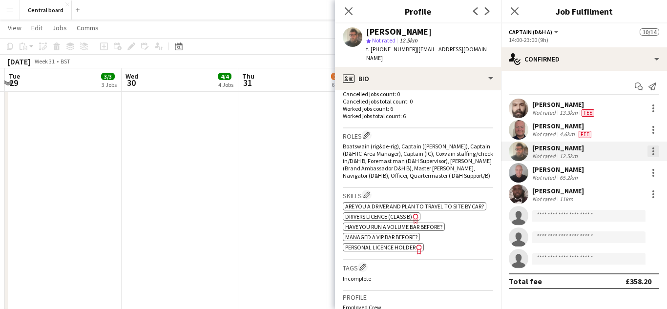
click at [653, 151] on div at bounding box center [653, 151] width 2 height 2
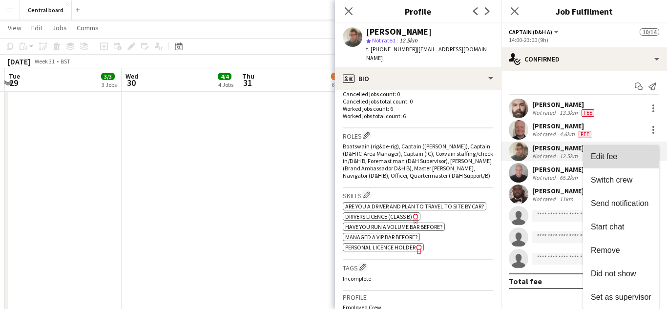
click at [625, 158] on span "Edit fee" at bounding box center [621, 156] width 61 height 9
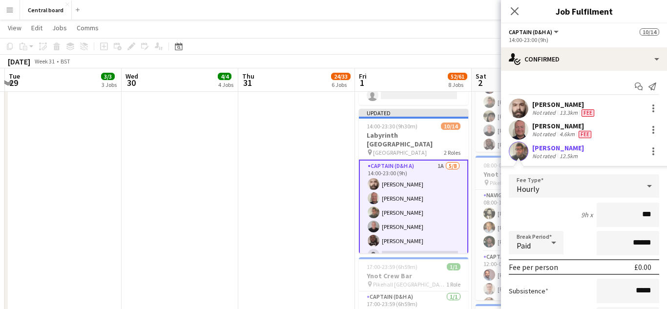
type input "**"
type input "******"
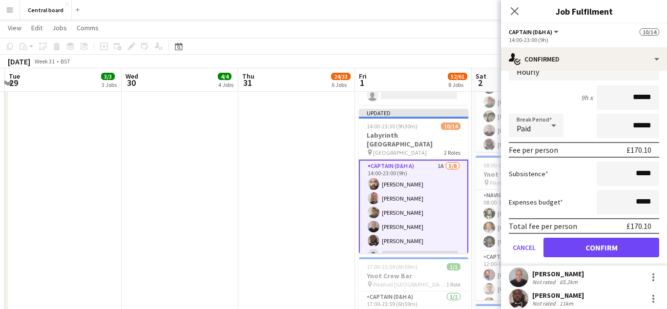
scroll to position [118, 0]
click at [592, 247] on button "Confirm" at bounding box center [601, 247] width 116 height 20
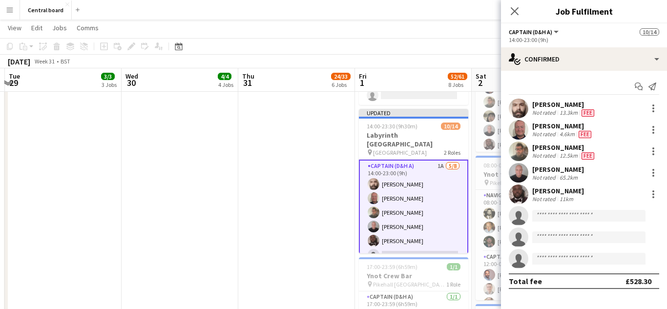
scroll to position [0, 0]
click at [653, 176] on div at bounding box center [653, 176] width 2 height 2
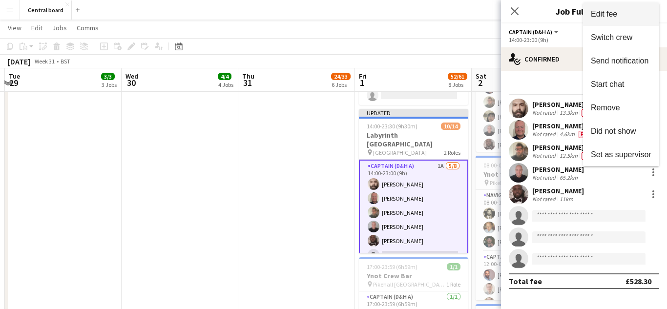
click at [633, 14] on span "Edit fee" at bounding box center [621, 14] width 61 height 9
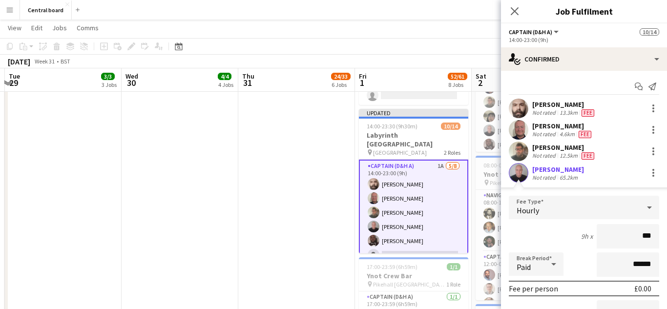
type input "**"
type input "******"
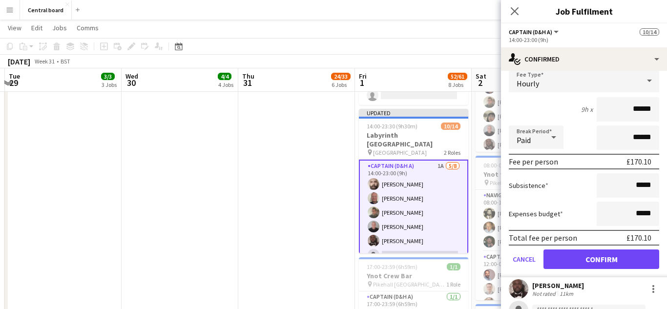
scroll to position [129, 0]
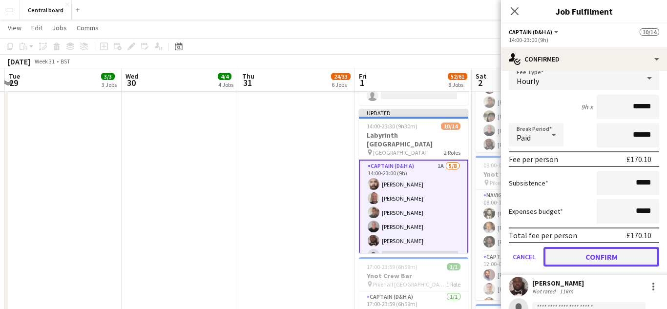
click at [598, 253] on button "Confirm" at bounding box center [601, 257] width 116 height 20
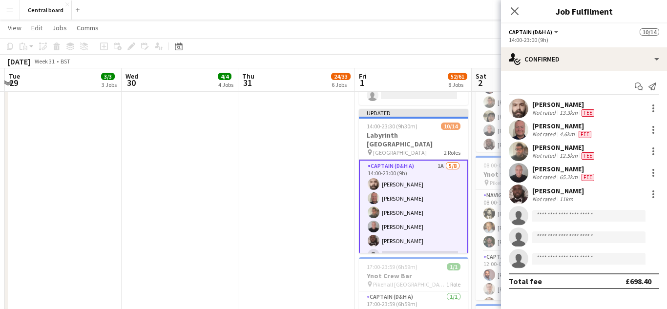
scroll to position [0, 0]
click at [656, 195] on div at bounding box center [653, 194] width 12 height 12
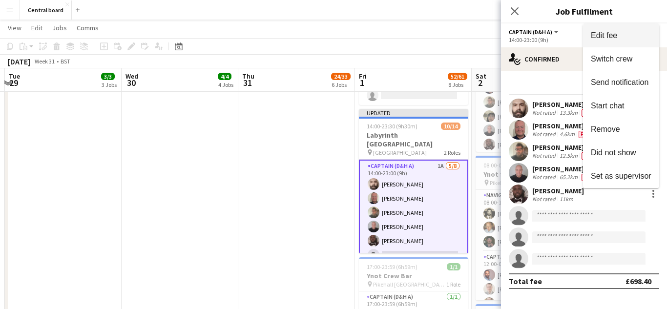
click at [625, 36] on span "Edit fee" at bounding box center [621, 35] width 61 height 9
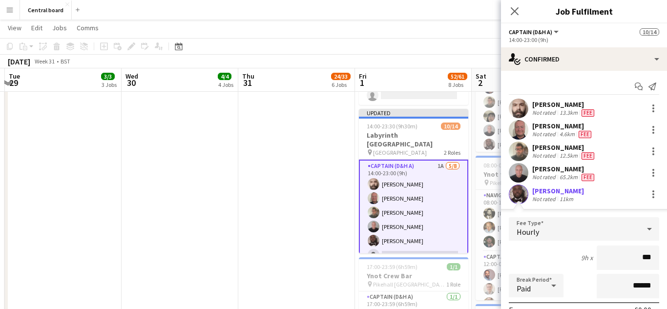
type input "**"
type input "******"
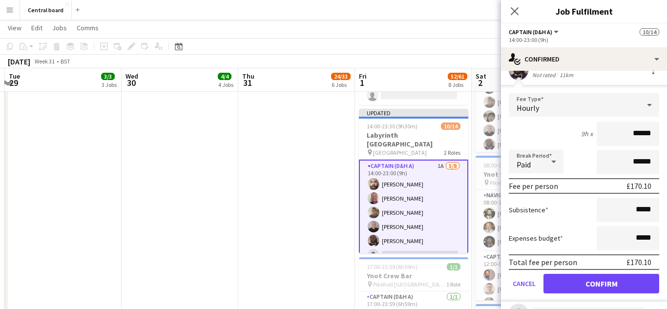
scroll to position [127, 0]
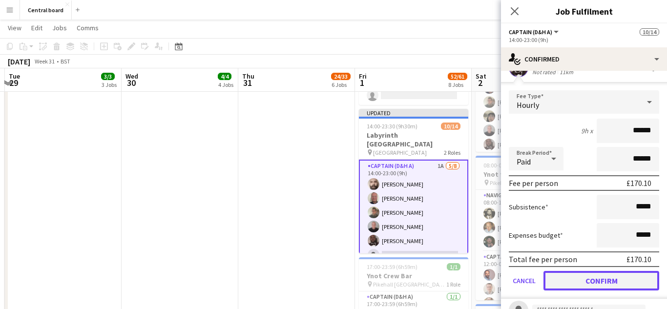
click at [592, 283] on button "Confirm" at bounding box center [601, 281] width 116 height 20
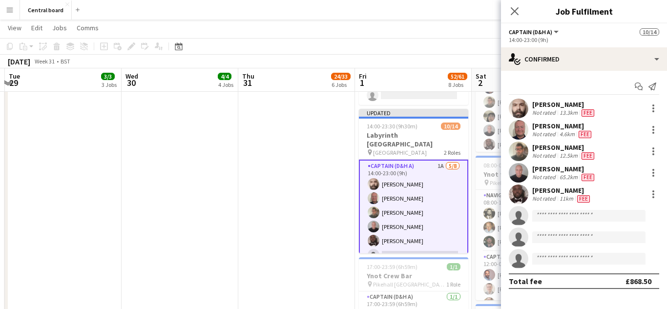
scroll to position [0, 0]
click at [514, 9] on icon "Close pop-in" at bounding box center [514, 10] width 9 height 9
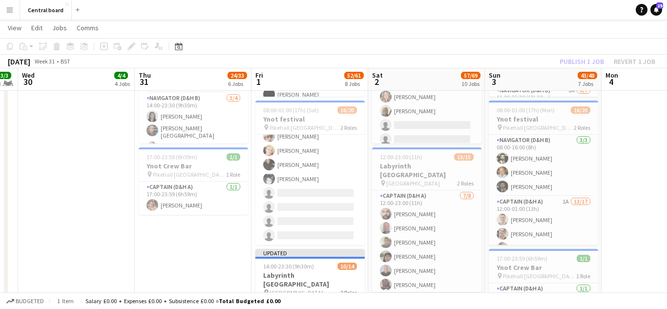
scroll to position [609, 0]
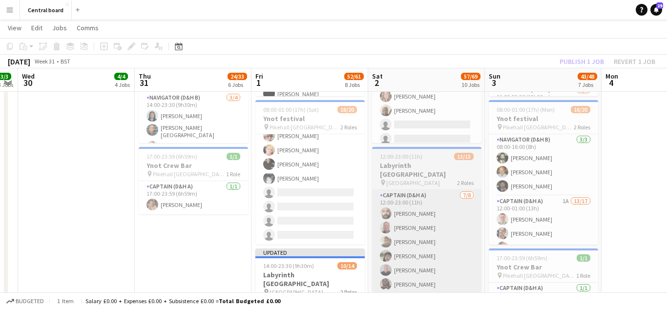
click at [447, 217] on app-card-role "Captain (D&H A) 7/8 12:00-23:00 (11h) Konstantinos Dazelidis Peter Bates Chris …" at bounding box center [426, 256] width 109 height 132
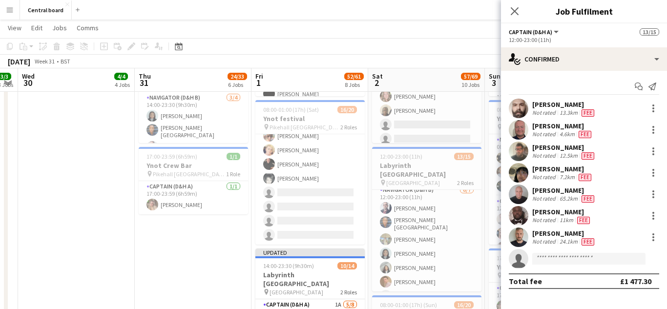
scroll to position [142, 0]
click at [449, 239] on app-card-role "Navigator (D&H B) 6/7 12:00-23:00 (11h) Andrei Gabriel Nicorescu Matthew Blair-…" at bounding box center [426, 242] width 109 height 121
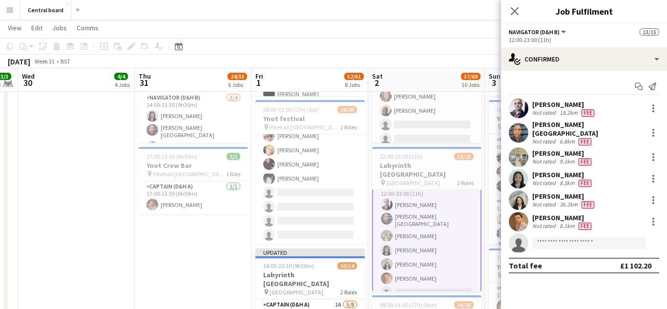
scroll to position [141, 0]
click at [657, 108] on div at bounding box center [653, 108] width 12 height 12
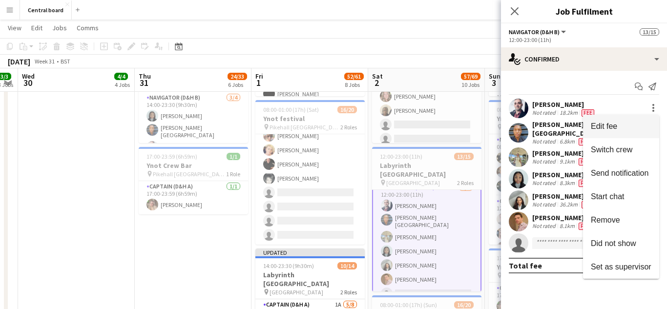
click at [630, 128] on span "Edit fee" at bounding box center [621, 126] width 61 height 9
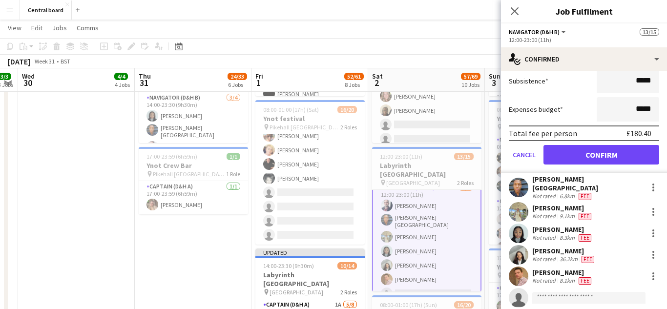
scroll to position [173, 0]
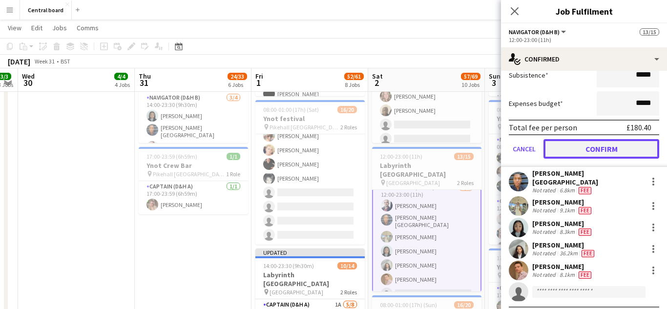
click at [630, 146] on button "Confirm" at bounding box center [601, 149] width 116 height 20
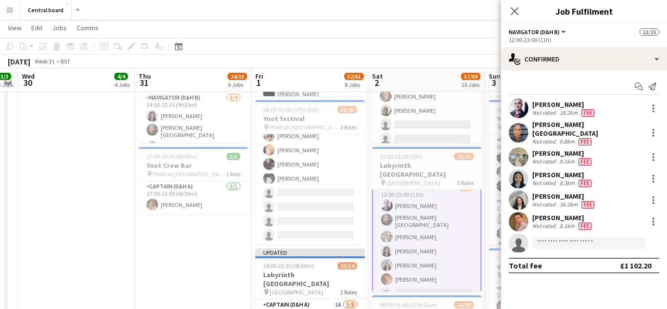
scroll to position [0, 0]
click at [658, 130] on div at bounding box center [653, 133] width 12 height 12
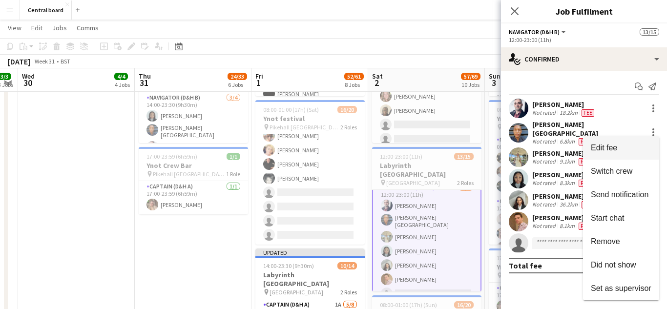
click at [619, 151] on span "Edit fee" at bounding box center [621, 147] width 61 height 9
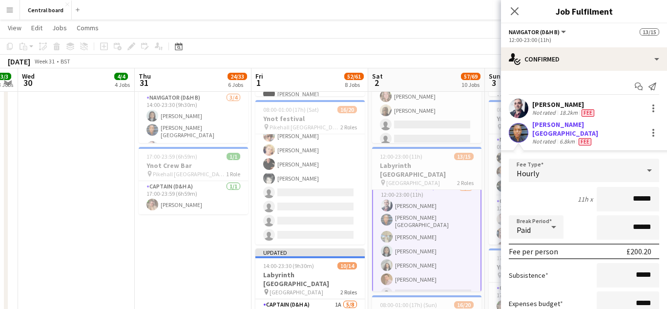
click at [231, 242] on app-date-cell "08:00-16:00 (8h) 1/1 Epos person for Finsbury park 1 Role Navigator (D&H B) 1/1…" at bounding box center [193, 192] width 117 height 995
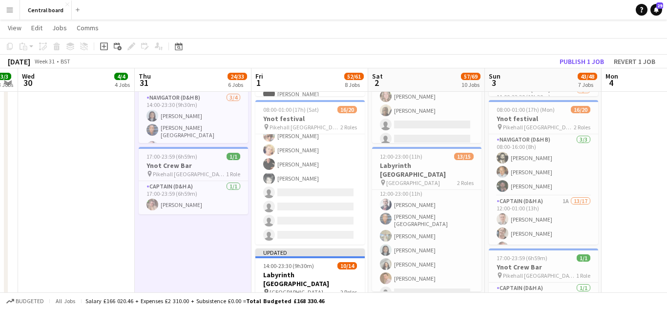
scroll to position [140, 0]
click at [583, 69] on app-board-header-date "Sun 3 43/48 7 Jobs" at bounding box center [543, 79] width 117 height 23
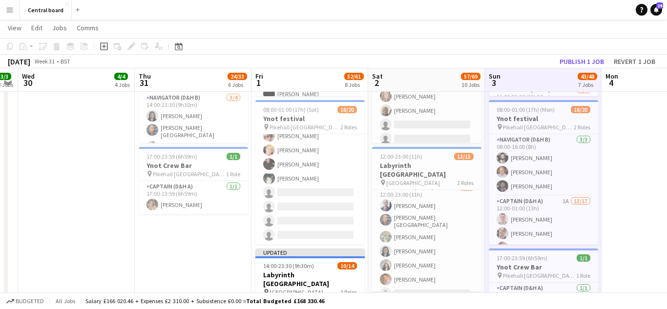
click at [639, 153] on app-date-cell "10:00-23:00 (13h) 1/1 Glasshouse 1 Role Navigator (D&H B) 1/1 10:00-23:00 (13h)…" at bounding box center [659, 192] width 117 height 995
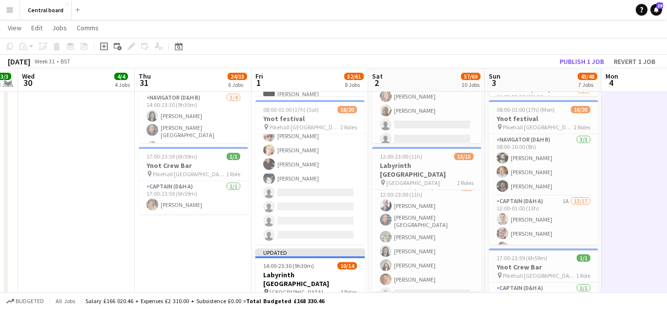
click at [626, 194] on app-date-cell "10:00-23:00 (13h) 1/1 Glasshouse 1 Role Navigator (D&H B) 1/1 10:00-23:00 (13h)…" at bounding box center [659, 192] width 117 height 995
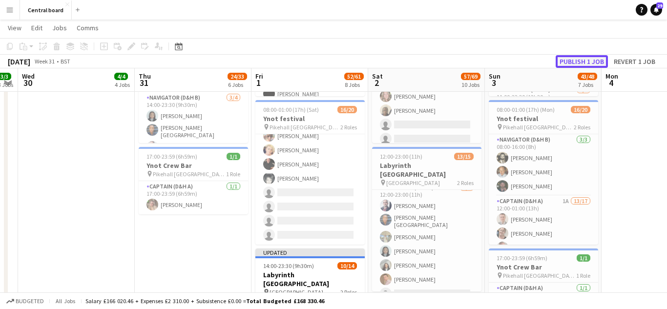
click at [587, 63] on button "Publish 1 job" at bounding box center [581, 61] width 52 height 13
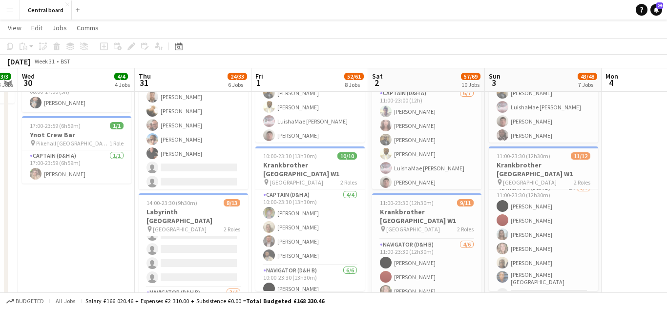
scroll to position [106, 0]
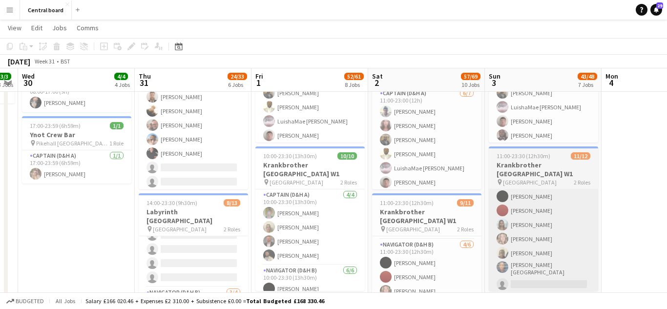
click at [566, 227] on app-card-role "Navigator (D&H B) 2A 6/7 11:00-23:30 (12h30m) Simone Murrell Zoe Imbert Shona P…" at bounding box center [543, 233] width 109 height 121
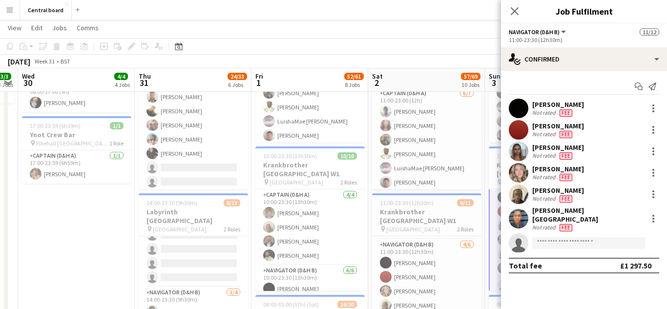
scroll to position [107, 0]
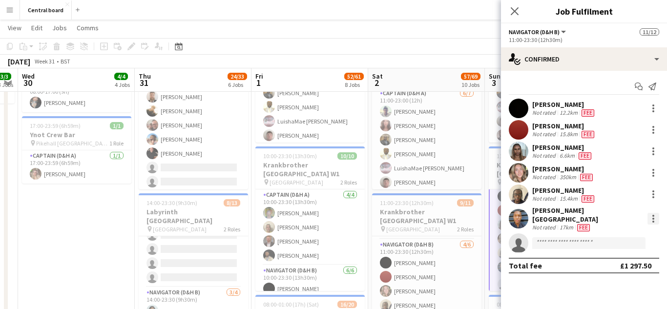
click at [657, 218] on div at bounding box center [653, 219] width 12 height 12
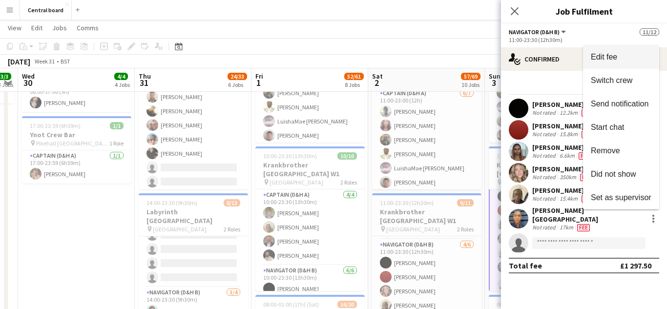
click at [627, 58] on span "Edit fee" at bounding box center [621, 57] width 61 height 9
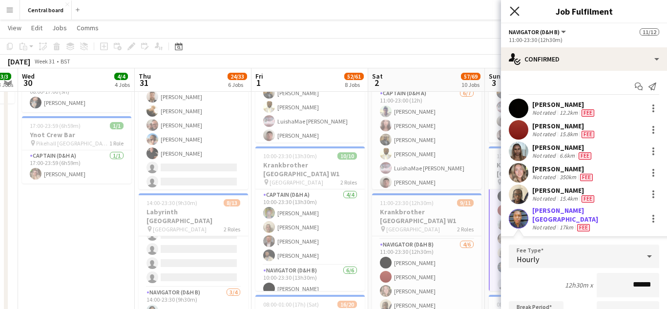
click at [512, 10] on icon "Close pop-in" at bounding box center [514, 10] width 9 height 9
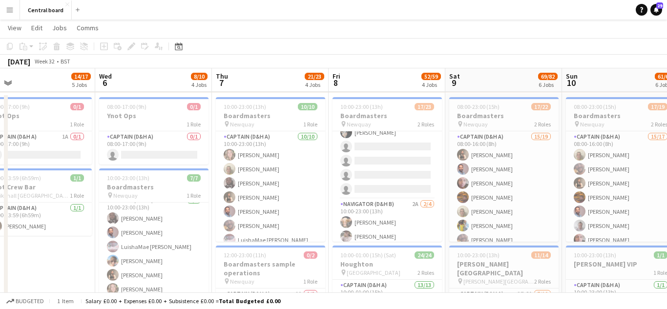
scroll to position [253, 0]
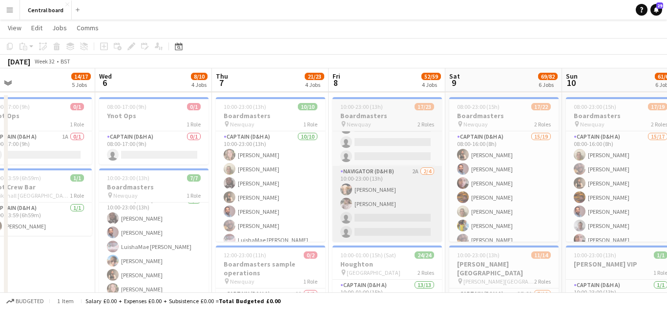
click at [411, 207] on app-card-role "Navigator (D&H B) 2A 2/4 10:00-23:00 (13h) Katie Mackfall Ellie Galvin single-n…" at bounding box center [386, 204] width 109 height 76
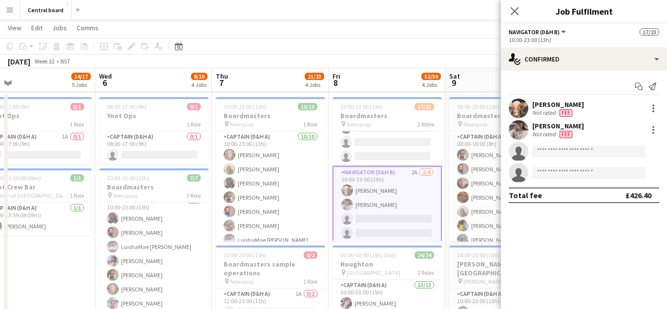
scroll to position [106, 0]
click at [514, 13] on icon "Close pop-in" at bounding box center [514, 10] width 9 height 9
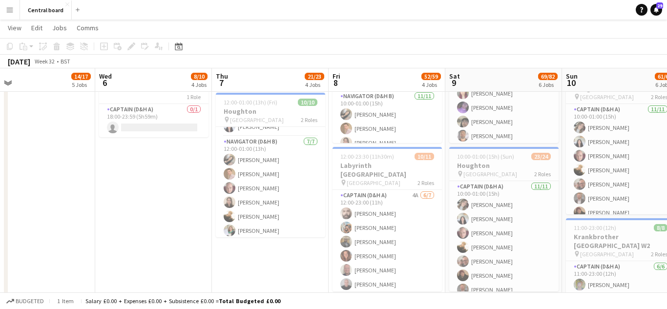
scroll to position [69, 0]
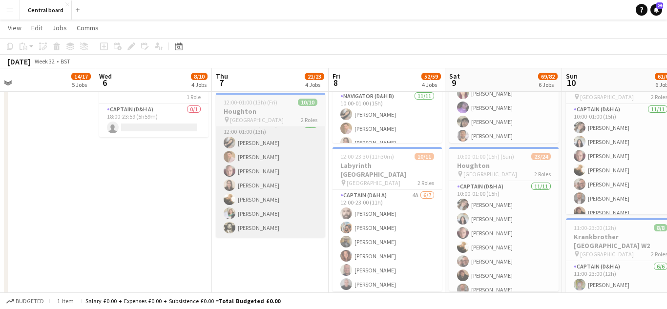
click at [286, 184] on app-card-role "Navigator (D&H B) 7/7 12:00-01:00 (13h) Molly Oliver John Francis Lloyd Scott C…" at bounding box center [270, 178] width 109 height 118
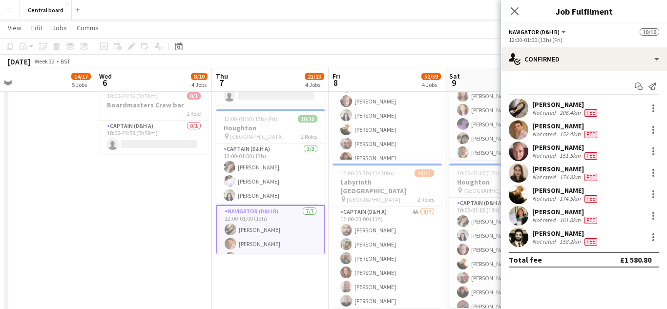
scroll to position [445, 0]
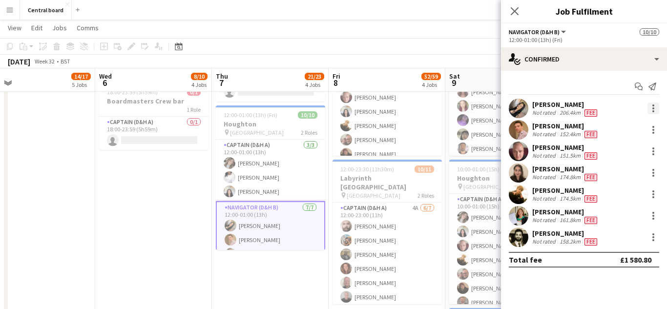
click at [651, 105] on div at bounding box center [653, 108] width 12 height 12
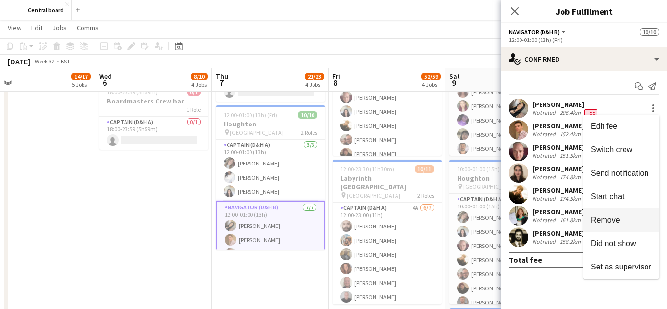
click at [621, 214] on button "Remove" at bounding box center [621, 219] width 76 height 23
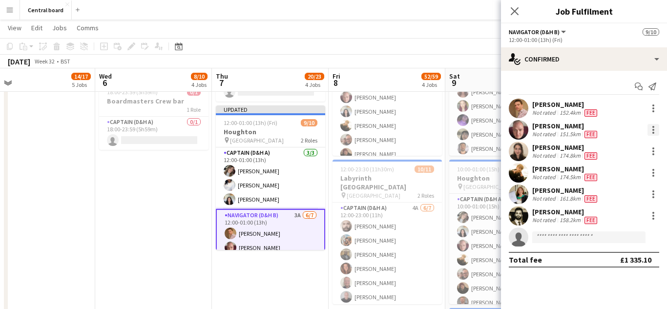
click at [654, 131] on div at bounding box center [653, 130] width 12 height 12
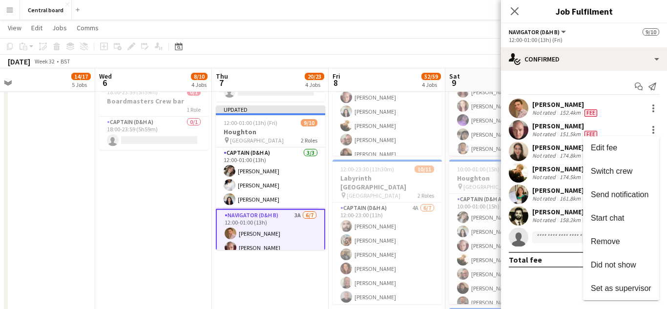
click at [606, 82] on div at bounding box center [333, 154] width 667 height 309
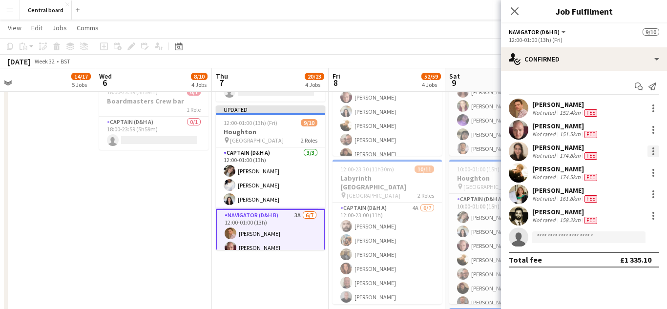
click at [656, 149] on div at bounding box center [653, 151] width 12 height 12
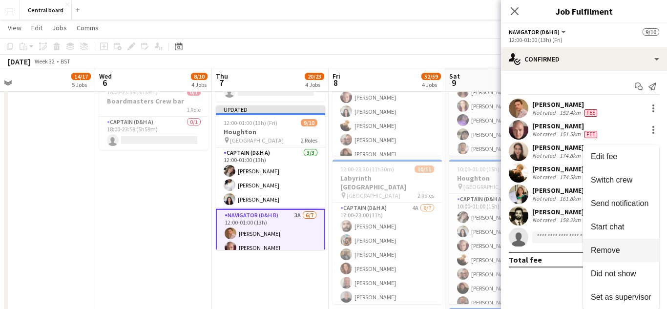
click at [606, 244] on button "Remove" at bounding box center [621, 250] width 76 height 23
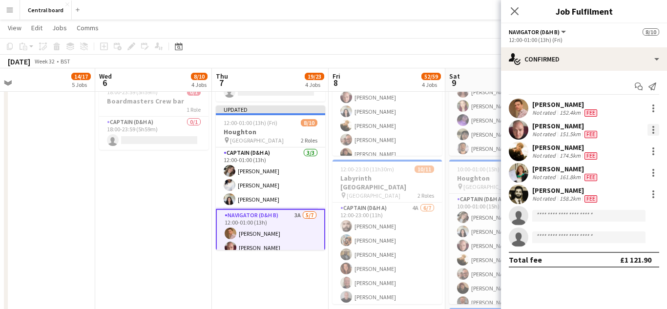
click at [651, 128] on div at bounding box center [653, 130] width 12 height 12
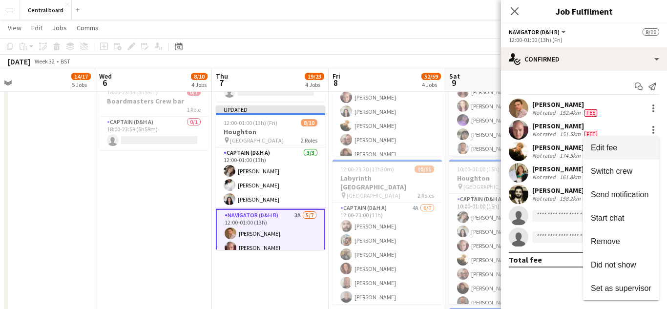
click at [627, 143] on button "Edit fee" at bounding box center [621, 147] width 76 height 23
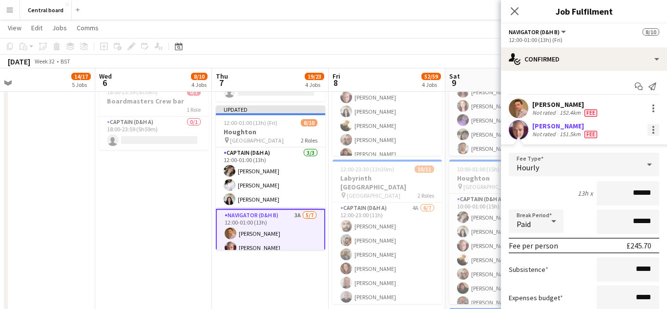
click at [650, 132] on div at bounding box center [653, 130] width 12 height 12
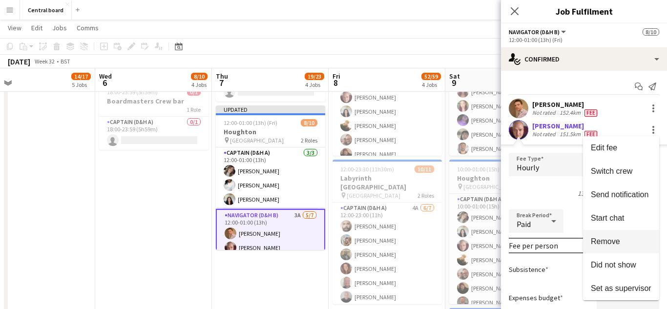
click at [621, 240] on span "Remove" at bounding box center [621, 241] width 61 height 9
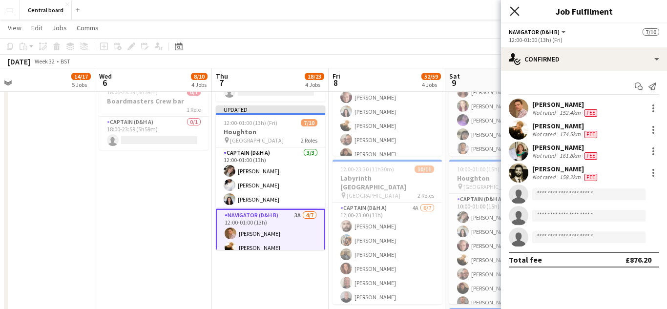
click at [515, 11] on icon at bounding box center [514, 10] width 9 height 9
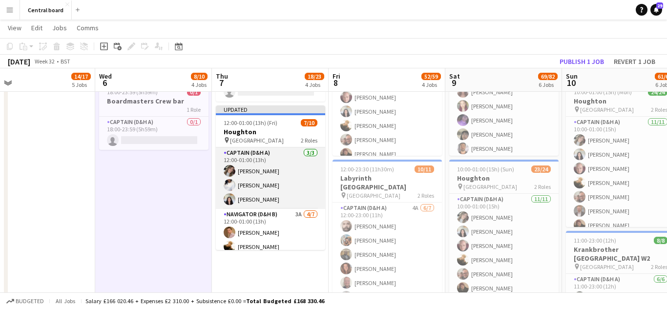
click at [265, 179] on app-card-role "Captain (D&H A) 3/3 12:00-01:00 (13h) michelle coomber Hayley Ekwubiri Athena K…" at bounding box center [270, 177] width 109 height 61
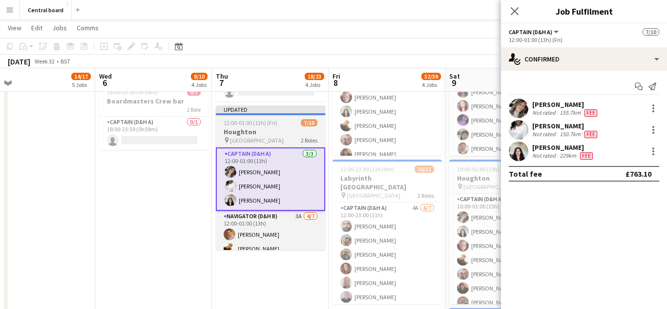
click at [269, 130] on h3 "Houghton" at bounding box center [270, 131] width 109 height 9
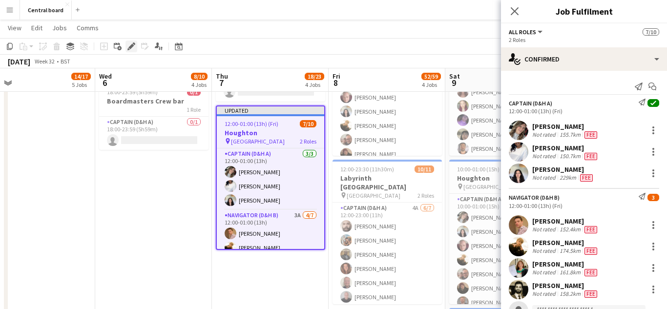
click at [130, 45] on icon at bounding box center [130, 46] width 5 height 5
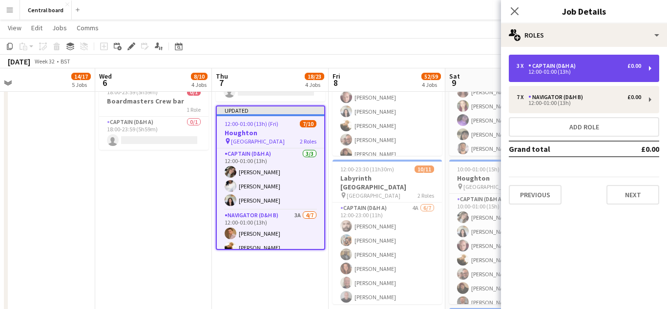
click at [571, 76] on div "3 x Captain (D&H A) £0.00 12:00-01:00 (13h)" at bounding box center [584, 68] width 150 height 27
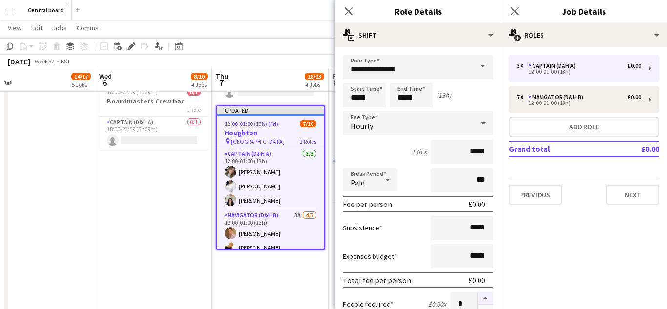
click at [490, 298] on button "button" at bounding box center [485, 298] width 16 height 13
type input "*"
click at [349, 8] on icon "Close pop-in" at bounding box center [348, 10] width 9 height 9
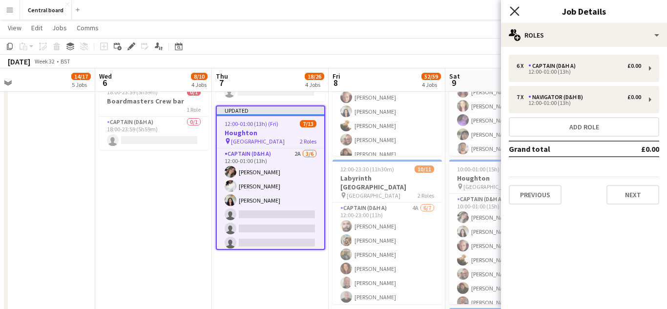
click at [515, 11] on icon at bounding box center [514, 10] width 9 height 9
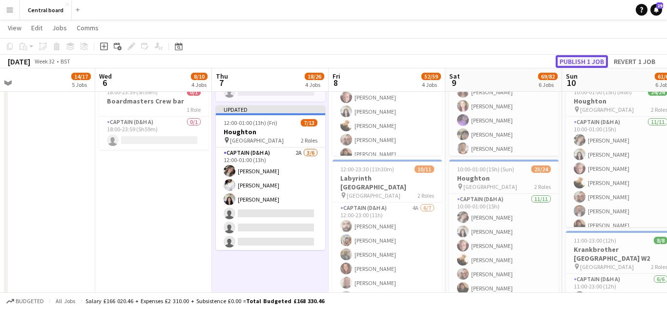
click at [565, 64] on button "Publish 1 job" at bounding box center [581, 61] width 52 height 13
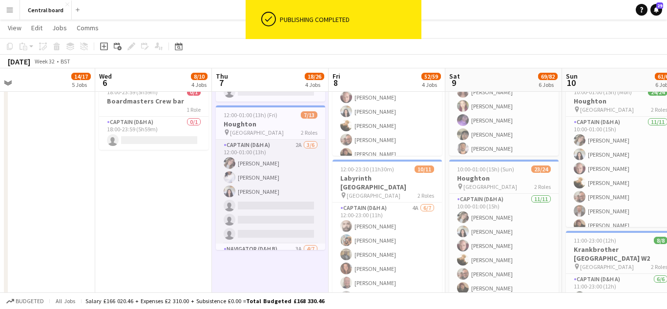
click at [282, 207] on app-card-role "Captain (D&H A) 2A 3/6 12:00-01:00 (13h) michelle coomber Hayley Ekwubiri Athen…" at bounding box center [270, 192] width 109 height 104
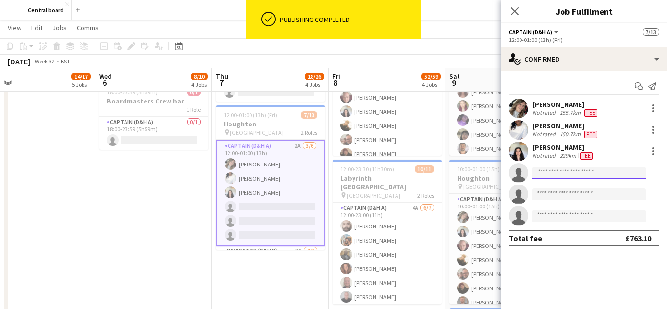
click at [582, 170] on input at bounding box center [588, 173] width 113 height 12
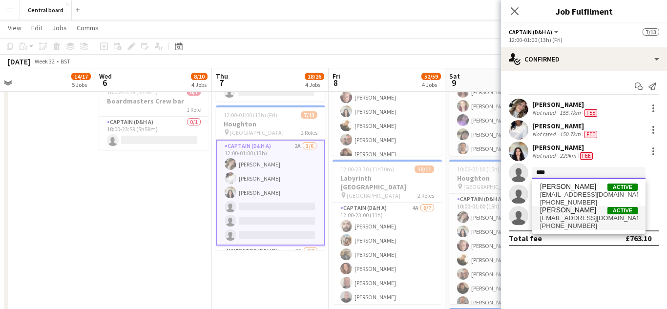
type input "****"
click at [583, 224] on span "[PHONE_NUMBER]" at bounding box center [589, 226] width 98 height 8
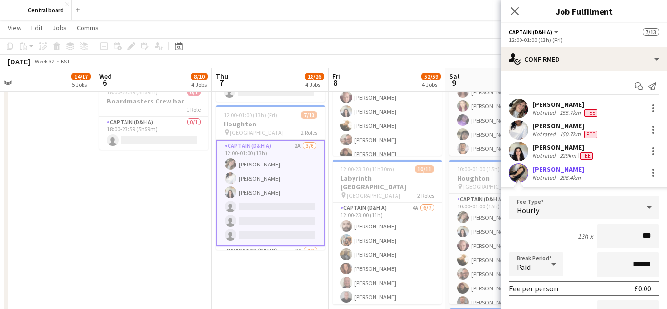
type input "**"
type input "******"
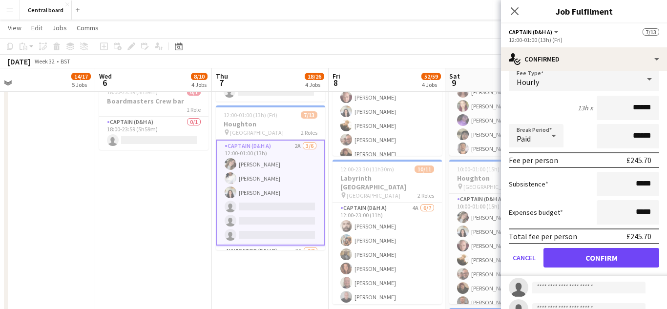
scroll to position [132, 0]
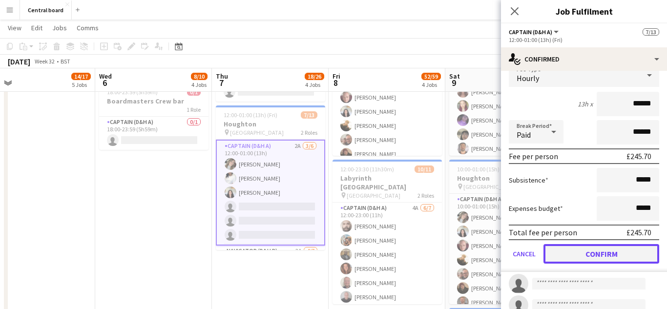
click at [597, 255] on button "Confirm" at bounding box center [601, 254] width 116 height 20
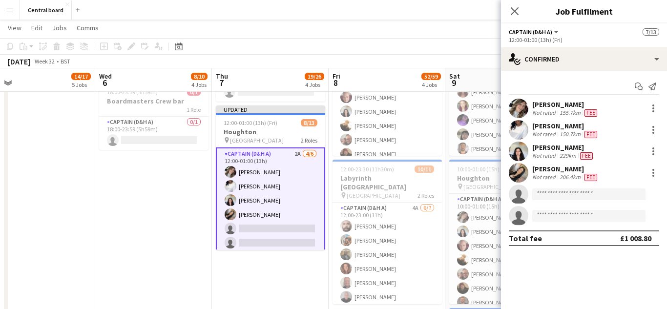
scroll to position [0, 0]
click at [606, 196] on input at bounding box center [588, 194] width 113 height 12
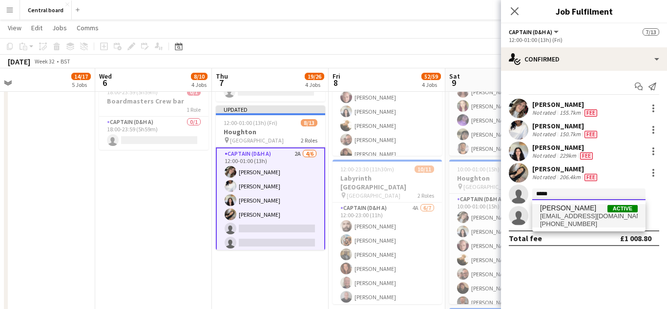
type input "*****"
click at [593, 216] on span "[EMAIL_ADDRESS][DOMAIN_NAME]" at bounding box center [589, 216] width 98 height 8
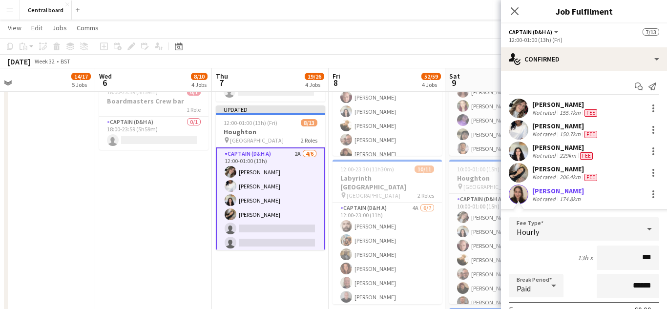
type input "**"
type input "******"
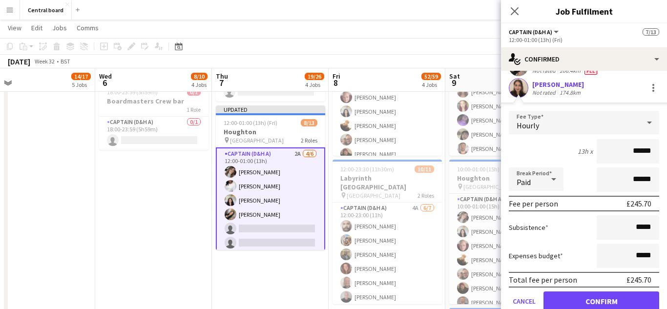
scroll to position [107, 0]
click at [595, 302] on button "Confirm" at bounding box center [601, 301] width 116 height 20
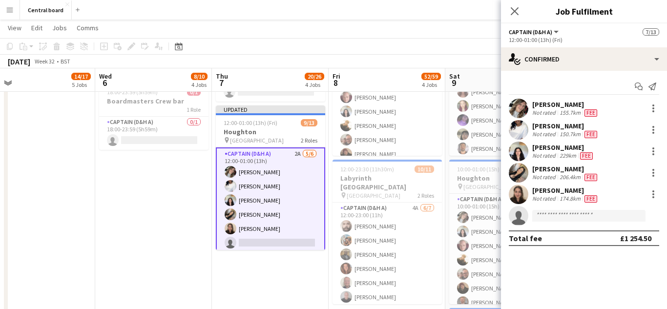
scroll to position [0, 0]
click at [524, 173] on app-user-avatar at bounding box center [519, 173] width 20 height 20
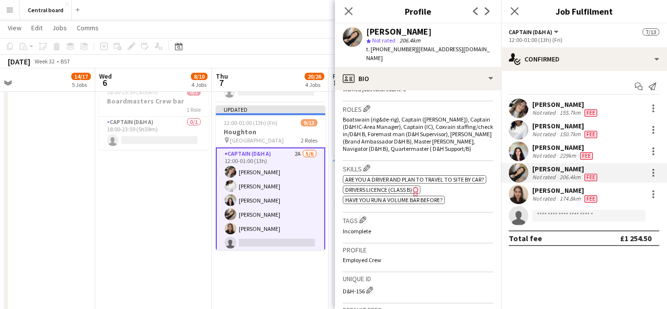
scroll to position [309, 0]
click at [522, 198] on app-user-avatar at bounding box center [519, 194] width 20 height 20
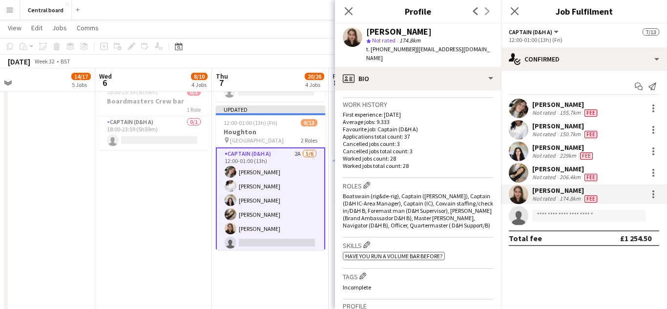
scroll to position [246, 0]
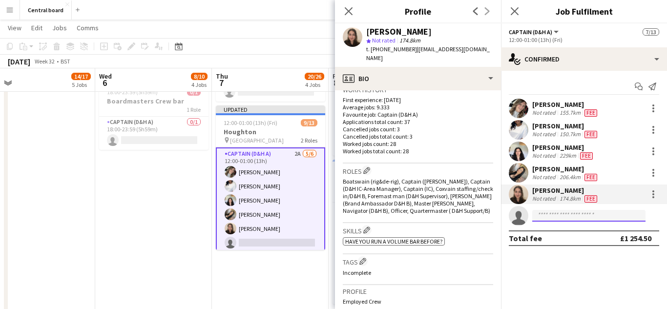
click at [590, 216] on input at bounding box center [588, 216] width 113 height 12
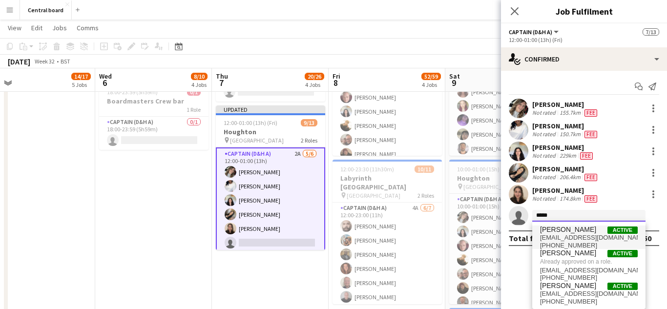
type input "*****"
click at [595, 240] on span "scottey73@live.co.uk" at bounding box center [589, 238] width 98 height 8
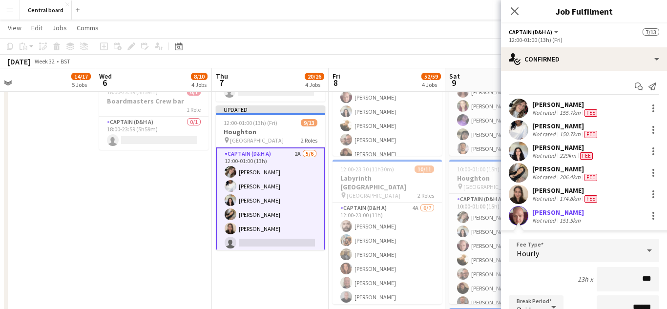
type input "**"
type input "******"
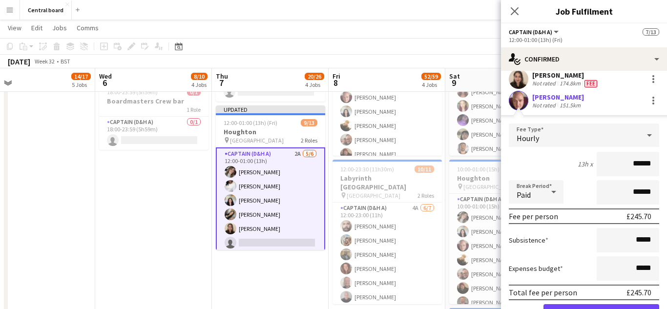
scroll to position [124, 0]
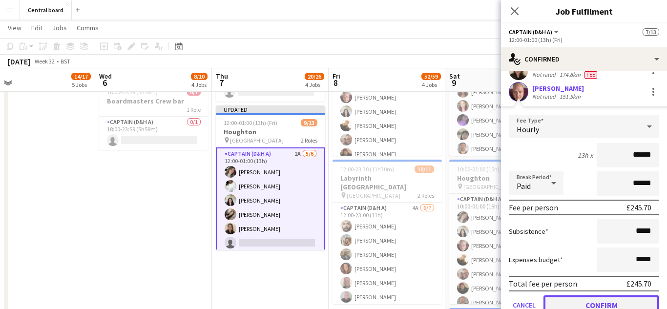
click at [591, 303] on button "Confirm" at bounding box center [601, 305] width 116 height 20
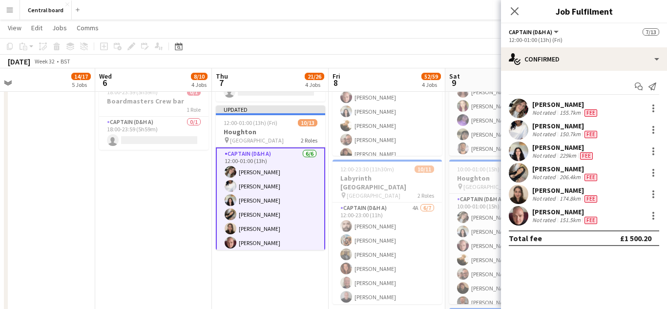
scroll to position [0, 0]
click at [518, 11] on icon "Close pop-in" at bounding box center [514, 10] width 9 height 9
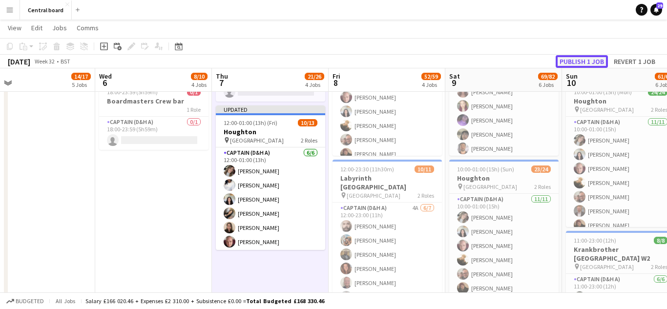
click at [584, 64] on button "Publish 1 job" at bounding box center [581, 61] width 52 height 13
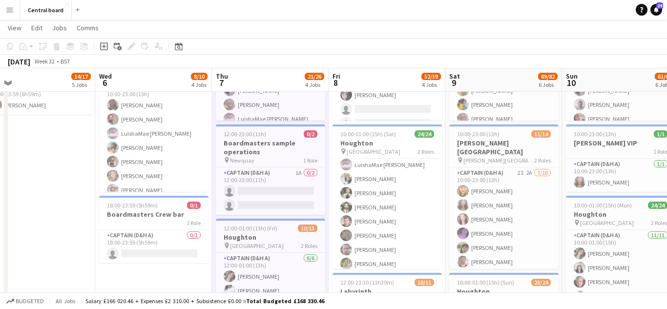
scroll to position [267, 0]
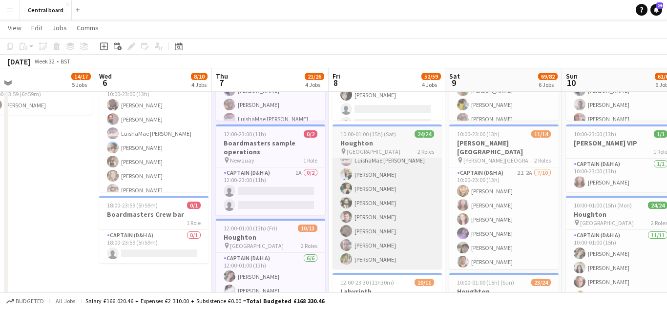
click at [385, 219] on app-card-role "Navigator (D&H B) 11/11 10:00-01:00 (15h) Molly Oliver John Francis Lloyd Kerry…" at bounding box center [386, 181] width 109 height 175
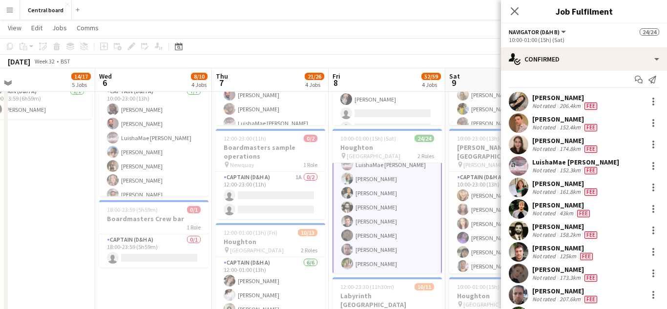
scroll to position [0, 0]
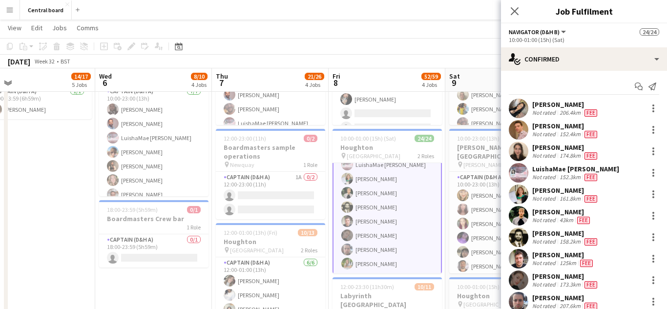
click at [587, 136] on span "Fee" at bounding box center [590, 134] width 13 height 7
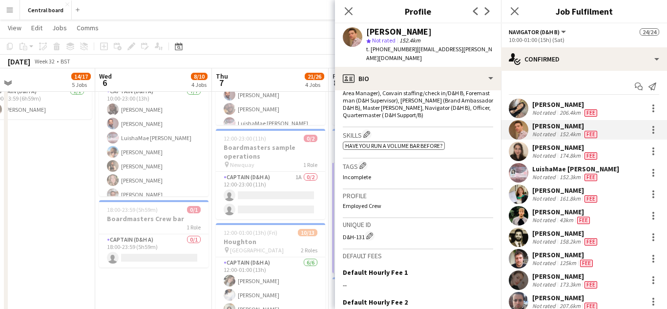
scroll to position [345, 0]
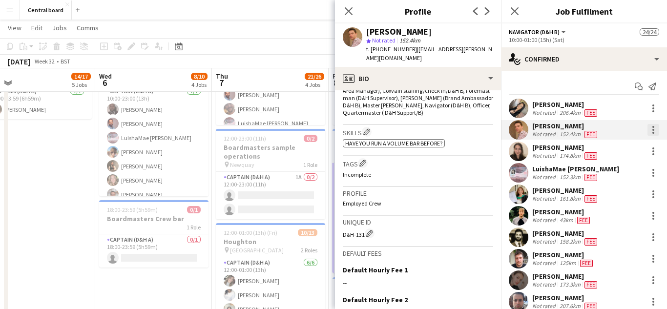
click at [656, 129] on div at bounding box center [653, 130] width 12 height 12
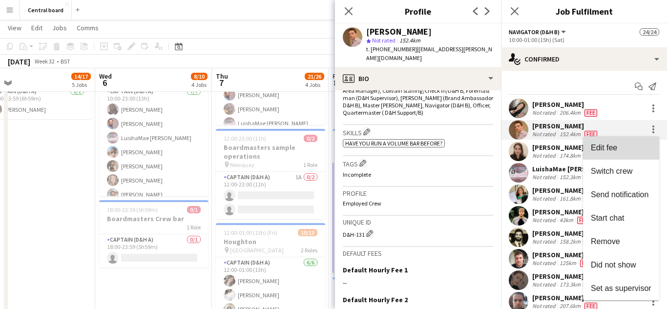
click at [627, 151] on span "Edit fee" at bounding box center [621, 147] width 61 height 9
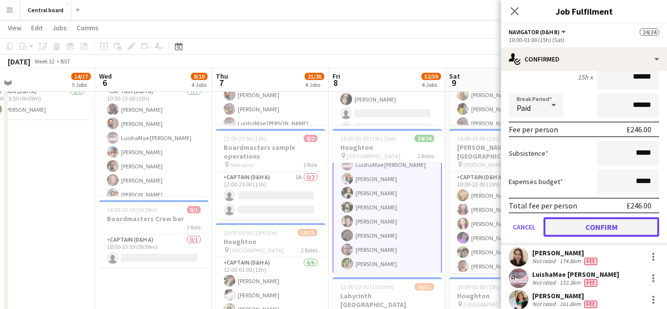
click at [587, 229] on button "Confirm" at bounding box center [601, 227] width 116 height 20
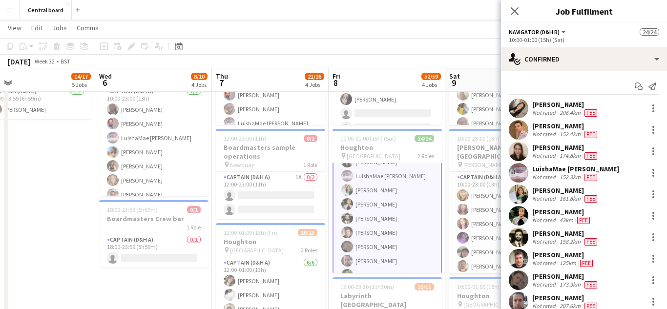
scroll to position [269, 0]
click at [658, 108] on div at bounding box center [653, 108] width 12 height 12
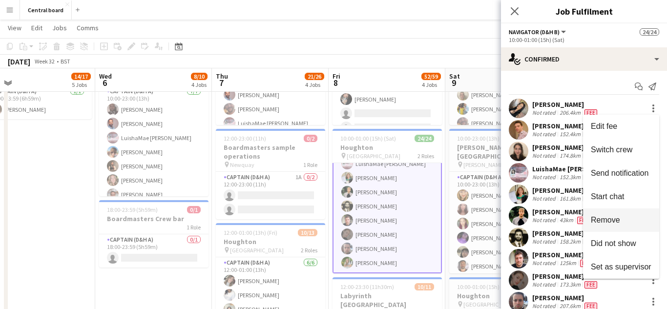
click at [615, 221] on span "Remove" at bounding box center [605, 220] width 29 height 8
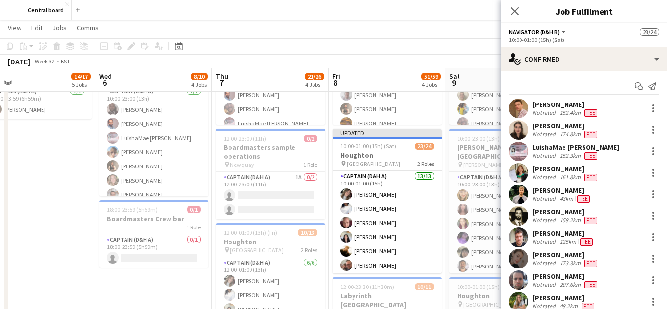
scroll to position [269, 0]
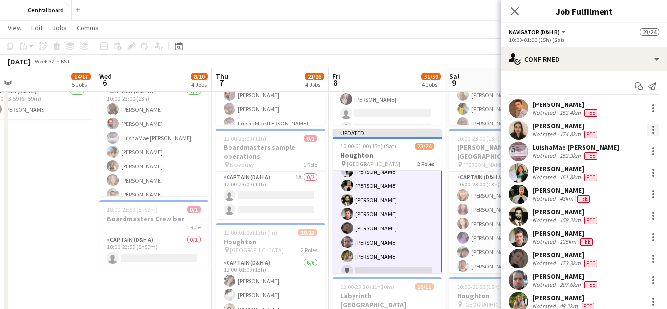
click at [653, 130] on div at bounding box center [653, 130] width 2 height 2
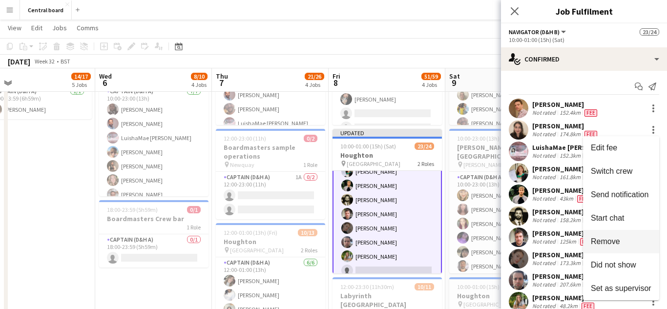
click at [619, 244] on span "Remove" at bounding box center [605, 241] width 29 height 8
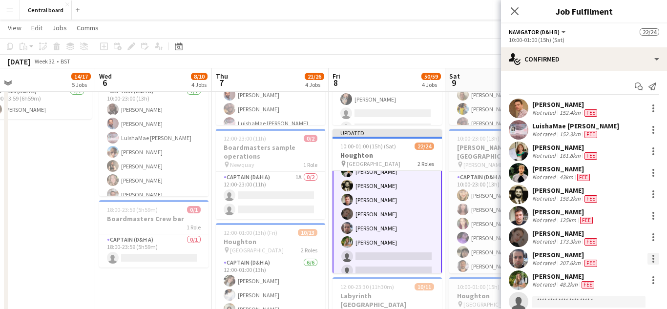
click at [653, 259] on div at bounding box center [653, 259] width 2 height 2
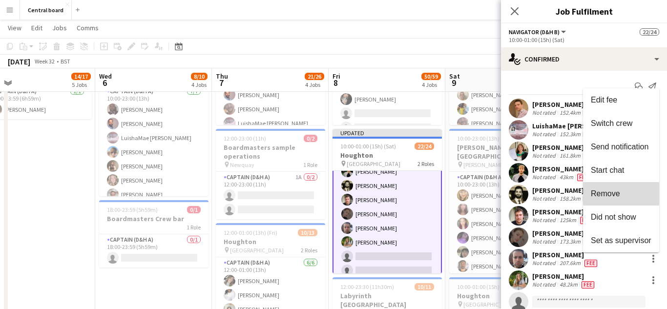
click at [618, 196] on span "Remove" at bounding box center [605, 193] width 29 height 8
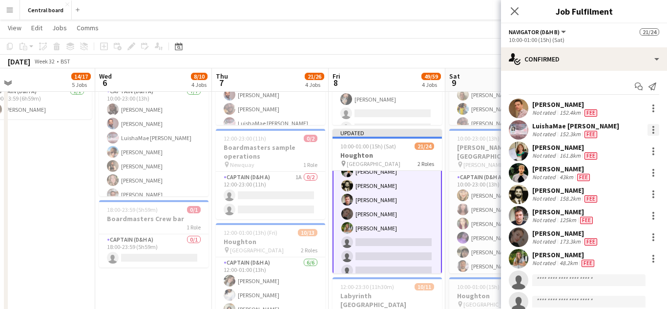
click at [653, 133] on div at bounding box center [653, 133] width 2 height 2
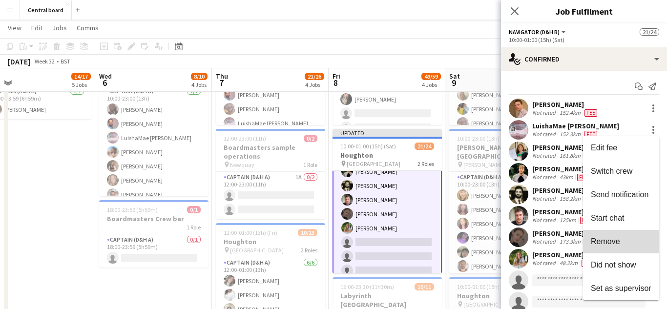
click at [621, 242] on span "Remove" at bounding box center [621, 241] width 61 height 9
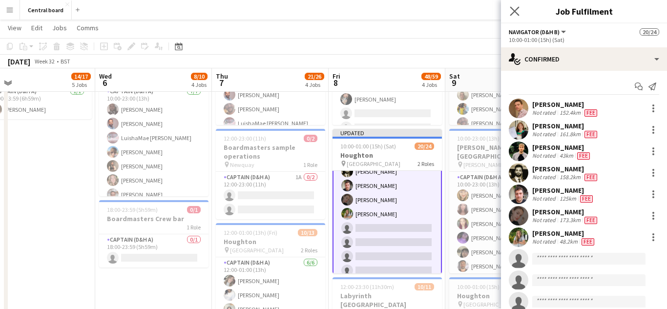
click at [520, 11] on app-icon "Close pop-in" at bounding box center [515, 11] width 14 height 14
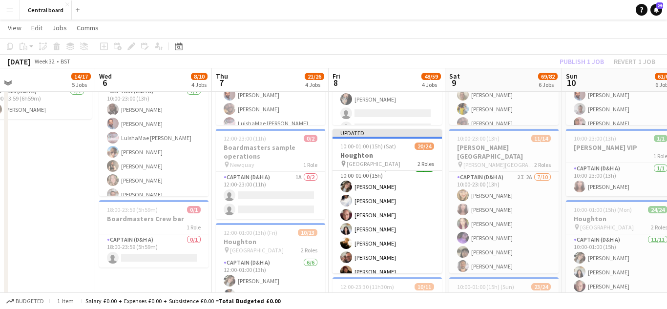
scroll to position [7, 0]
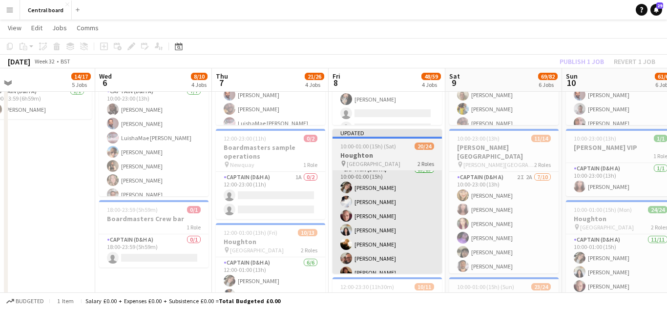
click at [410, 200] on app-card-role "Captain (D&H A) 13/13 10:00-01:00 (15h) [PERSON_NAME] [PERSON_NAME] [PERSON_NAM…" at bounding box center [386, 265] width 109 height 203
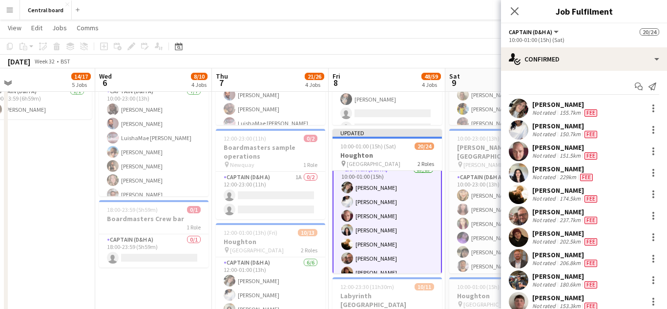
scroll to position [0, 0]
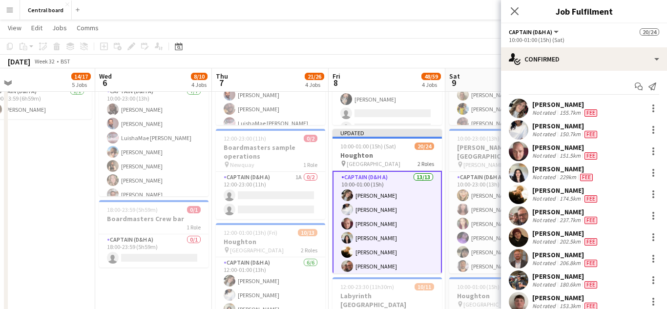
click at [409, 156] on h3 "Houghton" at bounding box center [386, 155] width 109 height 9
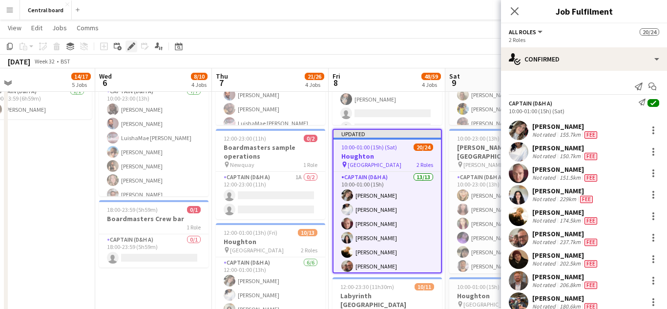
click at [132, 46] on icon at bounding box center [130, 46] width 5 height 5
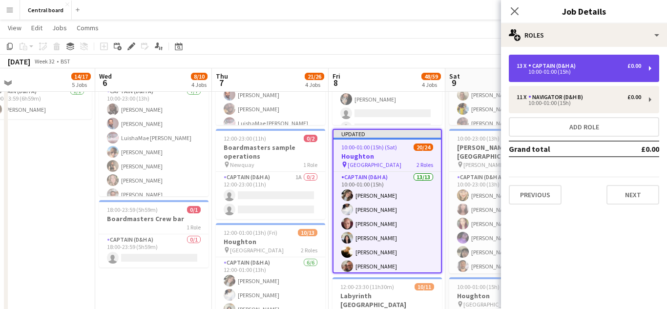
click at [610, 73] on div "10:00-01:00 (15h)" at bounding box center [578, 71] width 124 height 5
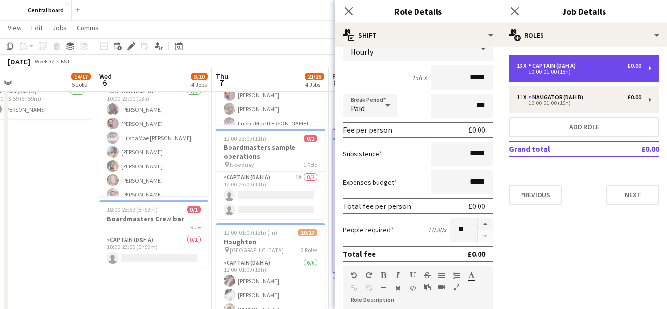
scroll to position [99, 0]
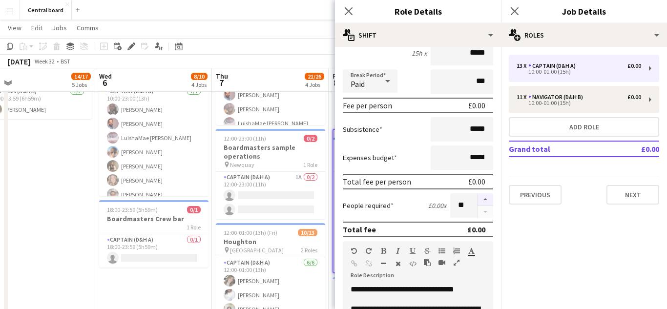
click at [492, 198] on button "button" at bounding box center [485, 199] width 16 height 13
click at [485, 199] on button "button" at bounding box center [485, 199] width 16 height 13
click at [486, 199] on button "button" at bounding box center [485, 199] width 16 height 13
click at [485, 199] on button "button" at bounding box center [485, 199] width 16 height 13
type input "**"
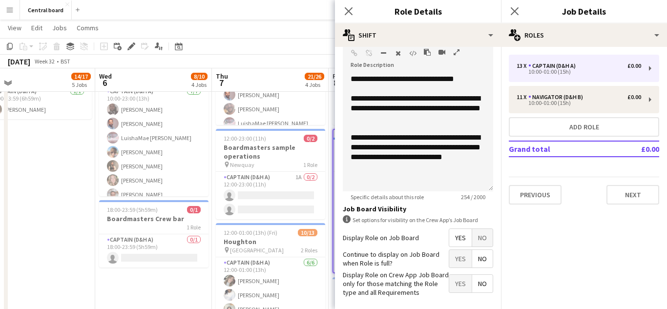
scroll to position [352, 0]
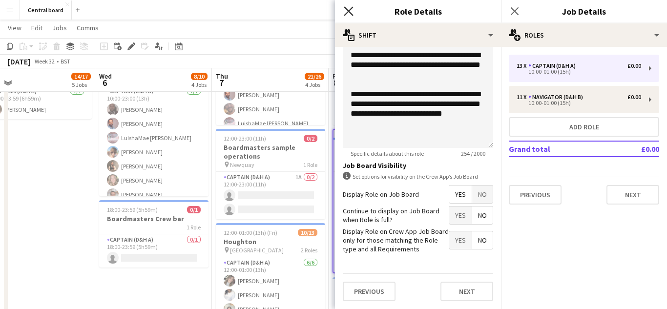
click at [348, 13] on icon "Close pop-in" at bounding box center [348, 10] width 9 height 9
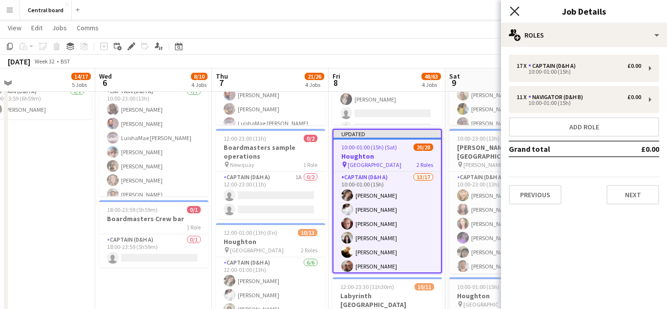
click at [517, 11] on icon "Close pop-in" at bounding box center [514, 10] width 9 height 9
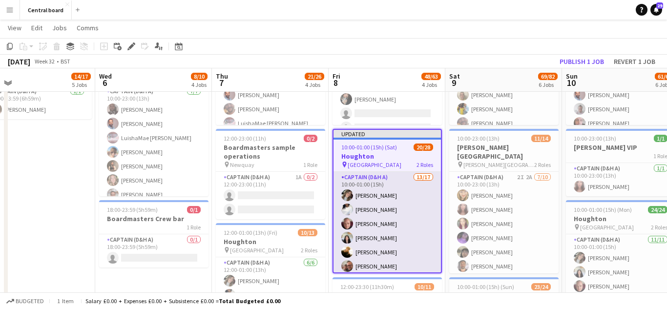
click at [425, 272] on app-card-role "Captain (D&H A) 13/17 10:00-01:00 (15h) [PERSON_NAME] [PERSON_NAME] [PERSON_NAM…" at bounding box center [386, 302] width 107 height 260
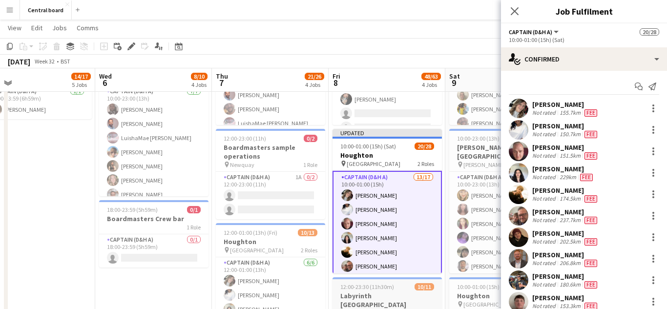
click at [418, 278] on div at bounding box center [386, 278] width 109 height 2
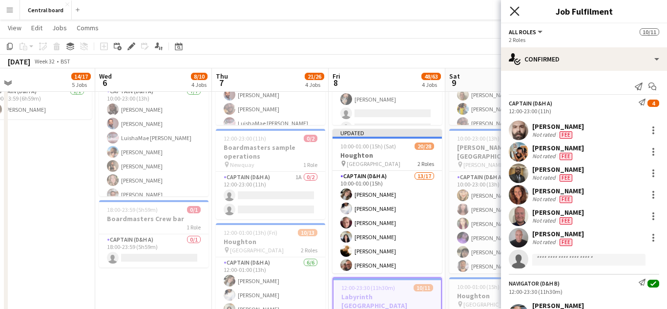
click at [514, 14] on icon "Close pop-in" at bounding box center [514, 10] width 9 height 9
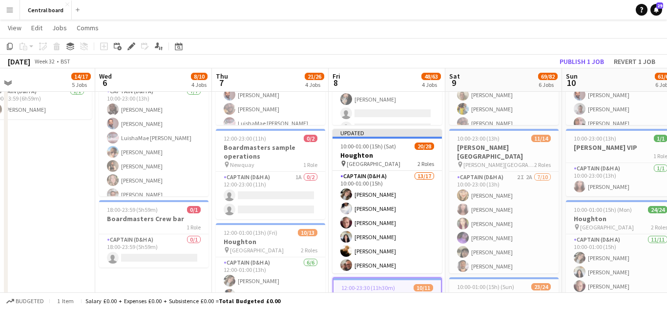
click at [431, 61] on div "[DATE] Week 32 • BST Publish 1 job Revert 1 job" at bounding box center [333, 62] width 667 height 14
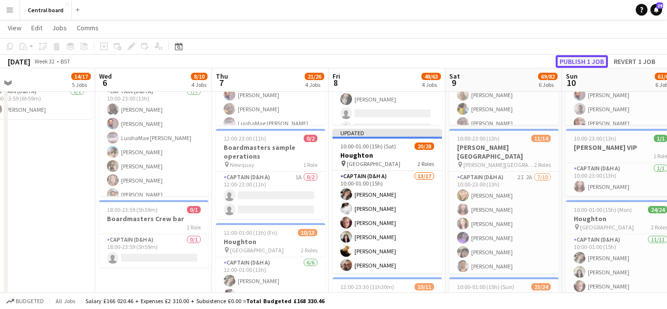
click at [578, 63] on button "Publish 1 job" at bounding box center [581, 61] width 52 height 13
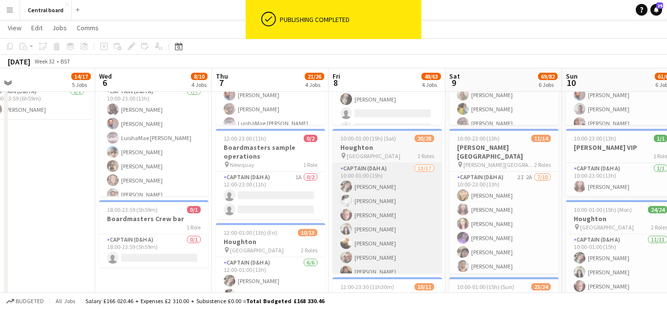
click at [389, 218] on app-card-role "Captain (D&H A) 13/17 10:00-01:00 (15h) [PERSON_NAME] [PERSON_NAME] [PERSON_NAM…" at bounding box center [386, 293] width 109 height 260
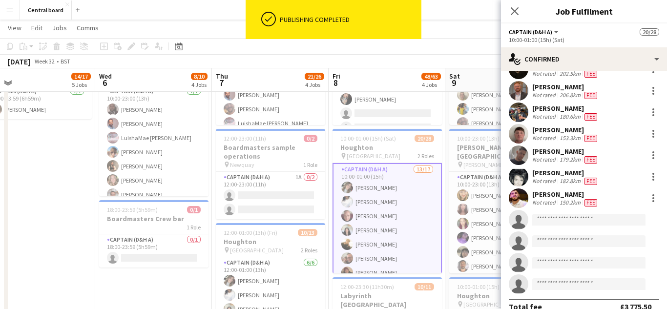
scroll to position [172, 0]
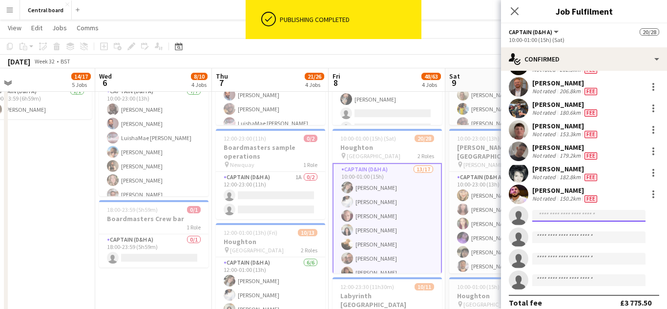
click at [602, 219] on input at bounding box center [588, 216] width 113 height 12
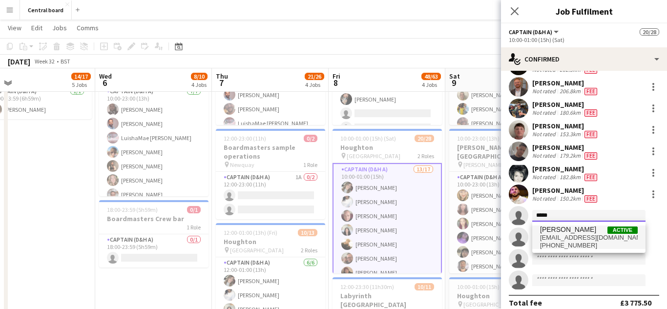
type input "*****"
click at [600, 236] on span "[EMAIL_ADDRESS][DOMAIN_NAME]" at bounding box center [589, 238] width 98 height 8
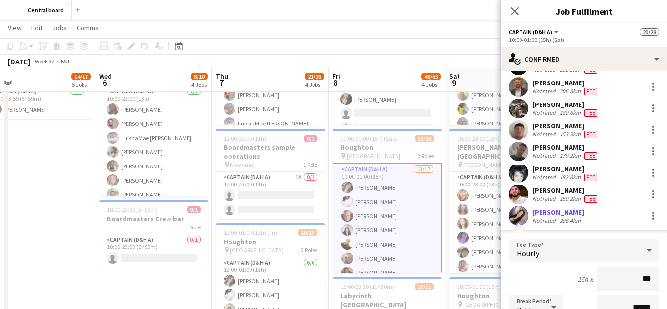
type input "**"
type input "******"
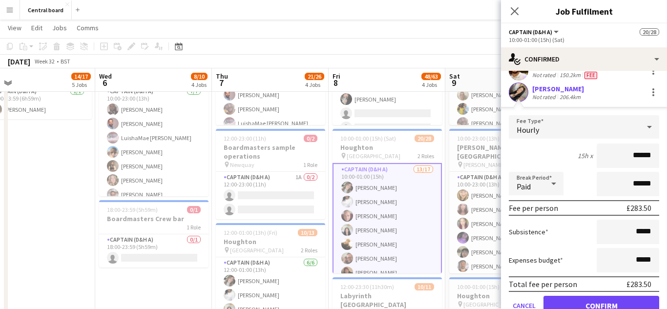
scroll to position [296, 0]
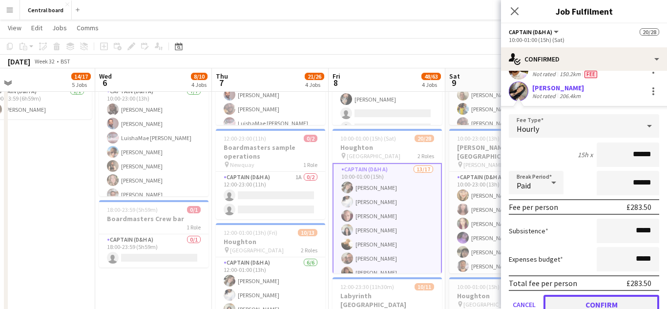
click at [603, 304] on button "Confirm" at bounding box center [601, 305] width 116 height 20
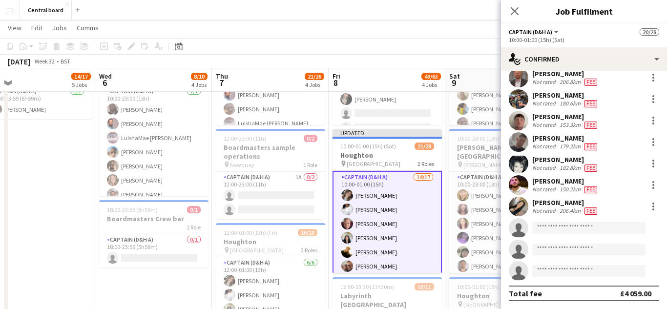
scroll to position [181, 0]
click at [606, 228] on input at bounding box center [588, 228] width 113 height 12
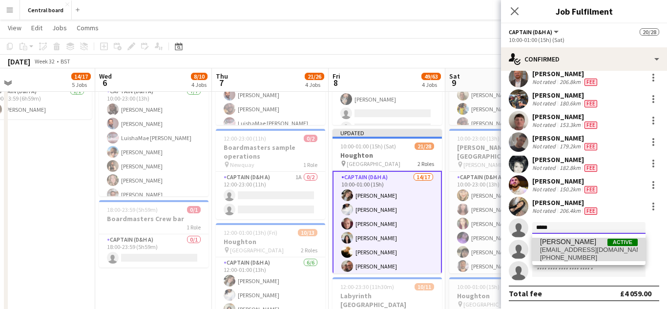
type input "*****"
click at [593, 248] on span "[EMAIL_ADDRESS][DOMAIN_NAME]" at bounding box center [589, 250] width 98 height 8
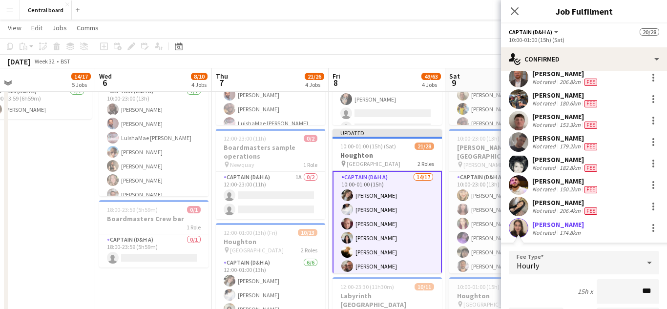
type input "**"
type input "******"
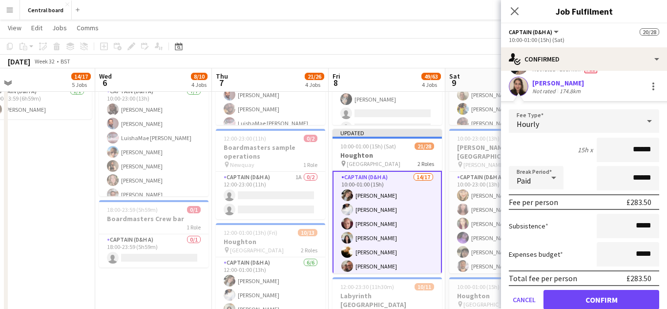
scroll to position [329, 0]
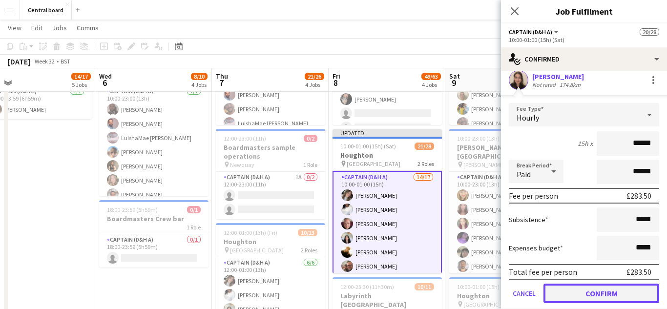
click at [592, 295] on button "Confirm" at bounding box center [601, 294] width 116 height 20
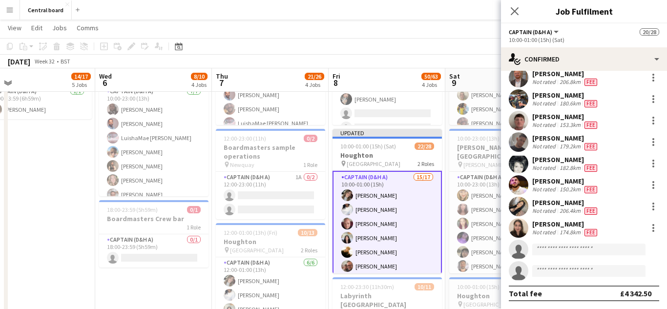
scroll to position [181, 0]
click at [593, 250] on input at bounding box center [588, 250] width 113 height 12
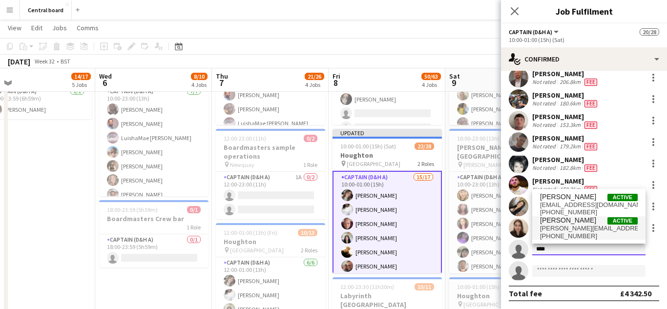
type input "****"
click at [586, 233] on span "[PHONE_NUMBER]" at bounding box center [589, 236] width 98 height 8
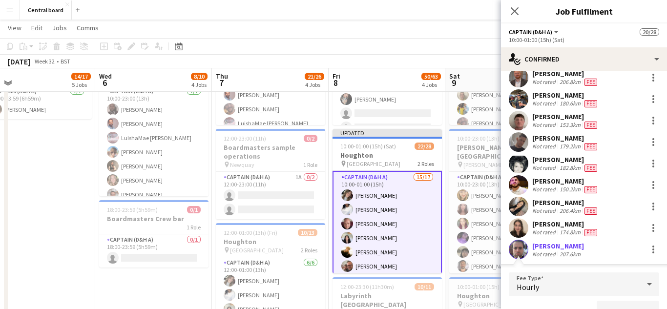
scroll to position [194, 0]
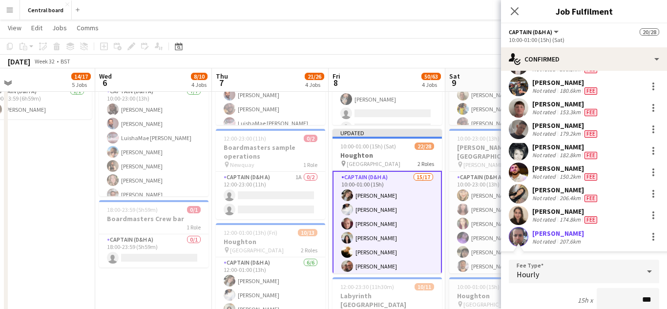
type input "**"
type input "******"
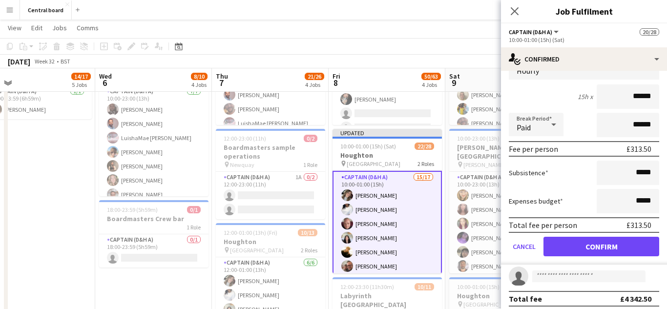
scroll to position [400, 0]
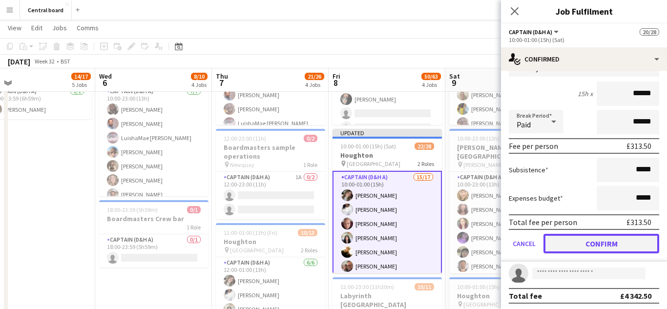
click at [597, 244] on button "Confirm" at bounding box center [601, 244] width 116 height 20
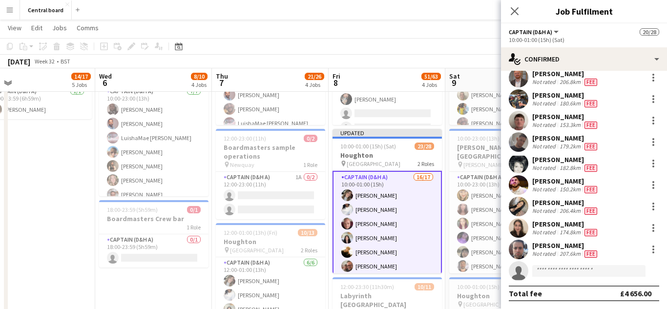
scroll to position [181, 0]
click at [593, 274] on input at bounding box center [588, 271] width 113 height 12
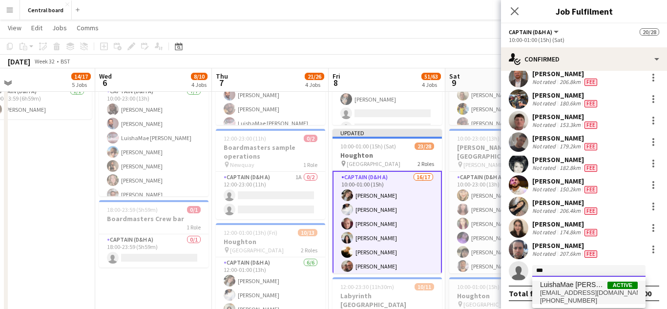
type input "***"
click at [578, 293] on span "[EMAIL_ADDRESS][DOMAIN_NAME]" at bounding box center [589, 293] width 98 height 8
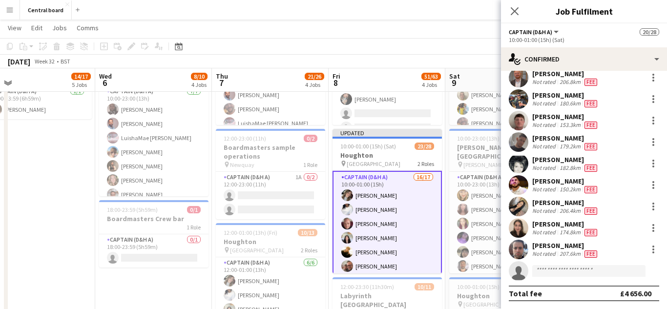
scroll to position [322, 0]
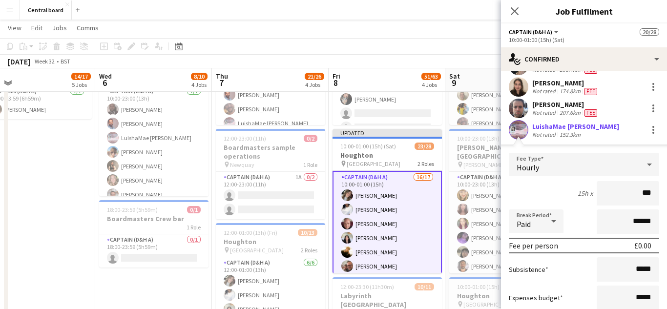
type input "**"
type input "******"
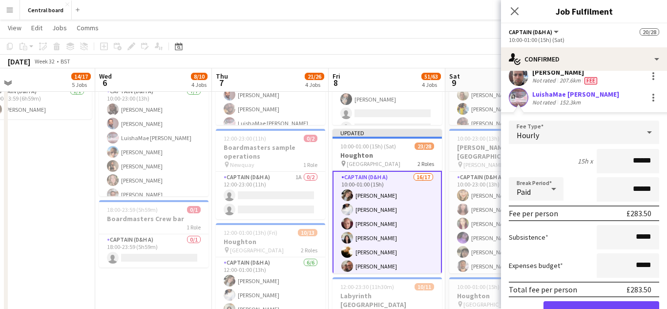
scroll to position [403, 0]
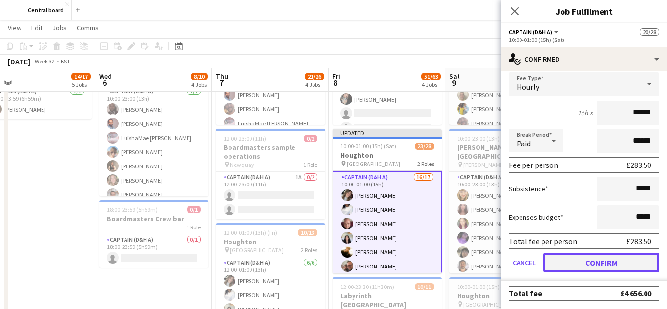
click at [587, 264] on button "Confirm" at bounding box center [601, 263] width 116 height 20
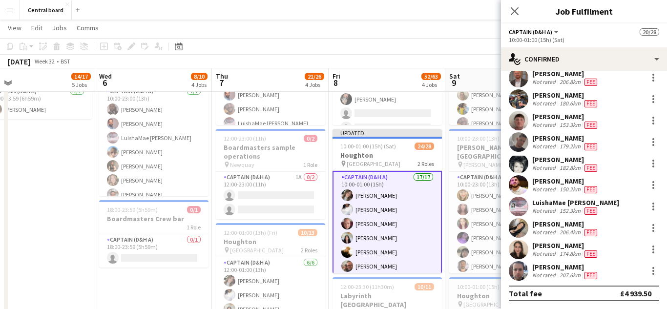
scroll to position [181, 0]
click at [514, 12] on icon at bounding box center [514, 10] width 9 height 9
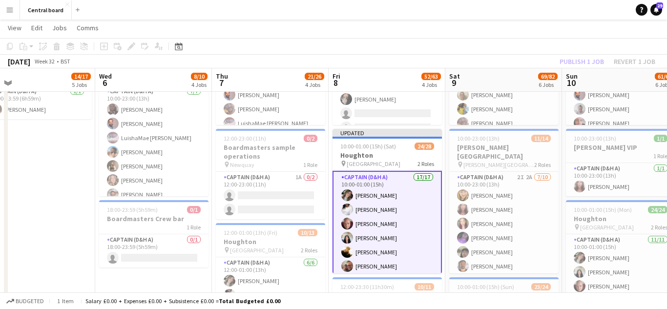
click at [578, 65] on div "Publish 1 job Revert 1 job" at bounding box center [607, 61] width 119 height 13
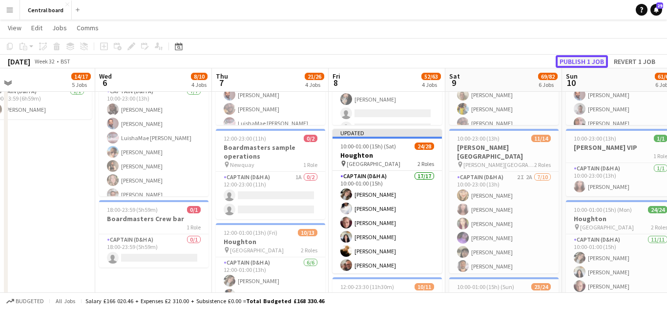
click at [586, 65] on button "Publish 1 job" at bounding box center [581, 61] width 52 height 13
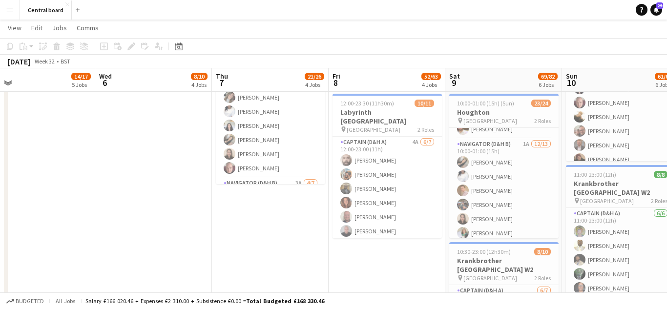
scroll to position [164, 0]
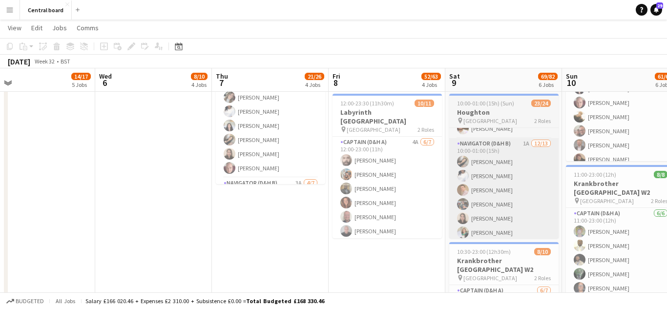
click at [517, 209] on app-card-role "Navigator (D&H B) 1A [DATE] 10:00-01:00 (15h) [PERSON_NAME] [PERSON_NAME] [PERS…" at bounding box center [503, 239] width 109 height 203
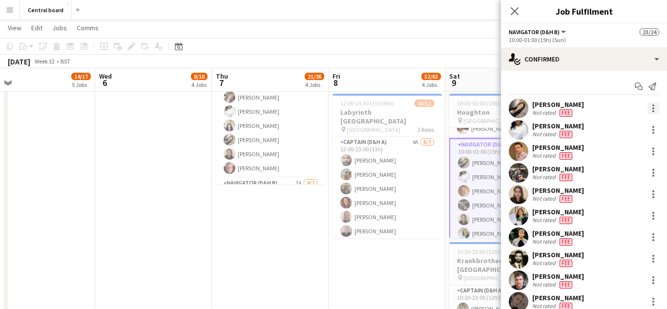
click at [653, 110] on div at bounding box center [653, 111] width 2 height 2
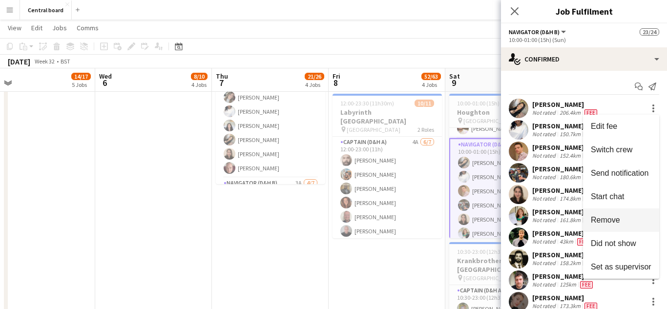
click at [620, 221] on span "Remove" at bounding box center [621, 220] width 61 height 9
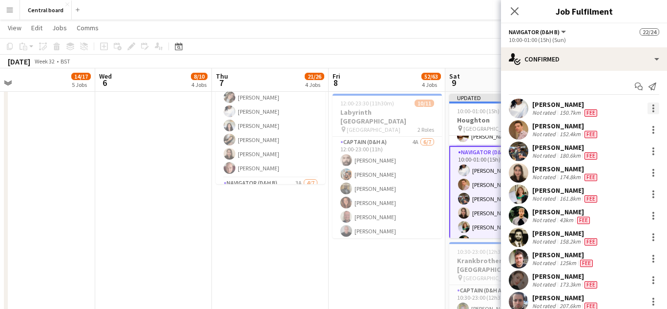
click at [657, 109] on div at bounding box center [653, 108] width 12 height 12
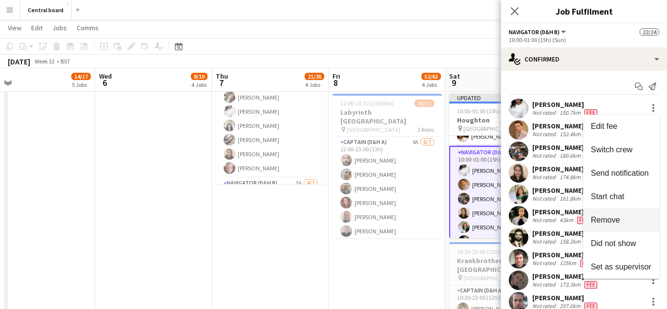
click at [623, 222] on span "Remove" at bounding box center [621, 220] width 61 height 9
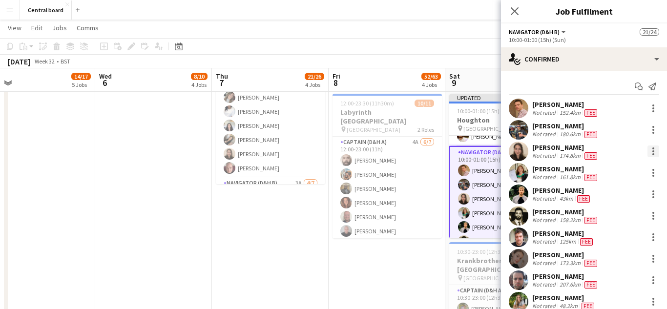
click at [656, 149] on div at bounding box center [653, 151] width 12 height 12
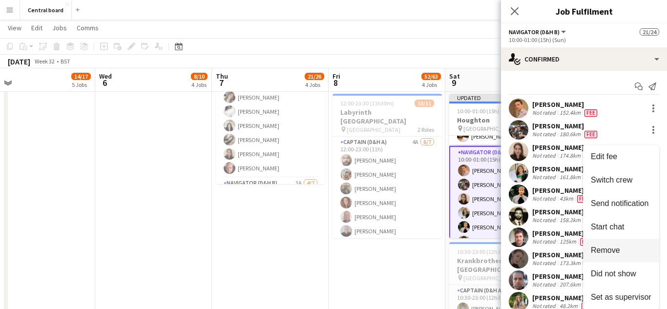
click at [623, 255] on span "Remove" at bounding box center [621, 250] width 61 height 9
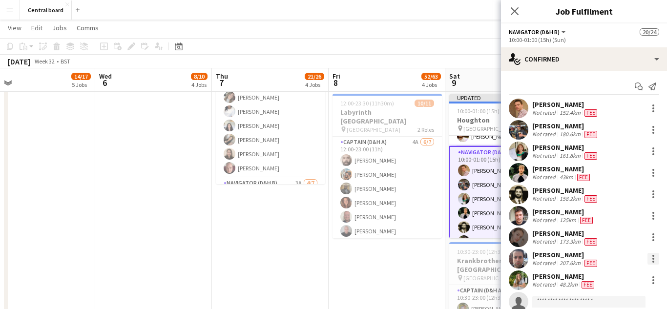
click at [653, 259] on div at bounding box center [653, 259] width 2 height 2
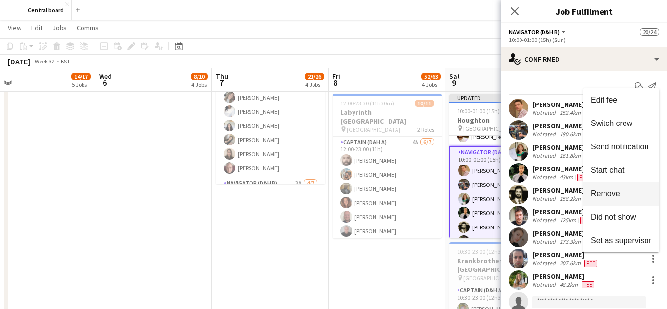
click at [618, 196] on span "Remove" at bounding box center [605, 193] width 29 height 8
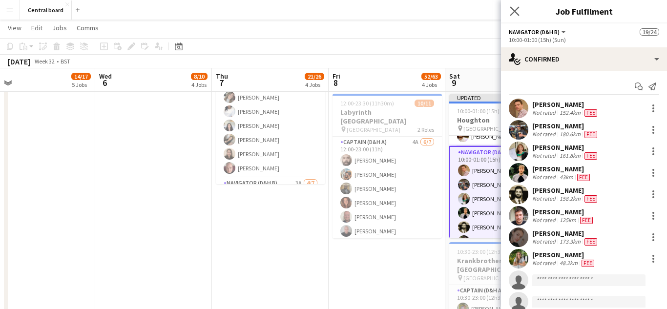
click at [518, 14] on app-icon "Close pop-in" at bounding box center [515, 11] width 14 height 14
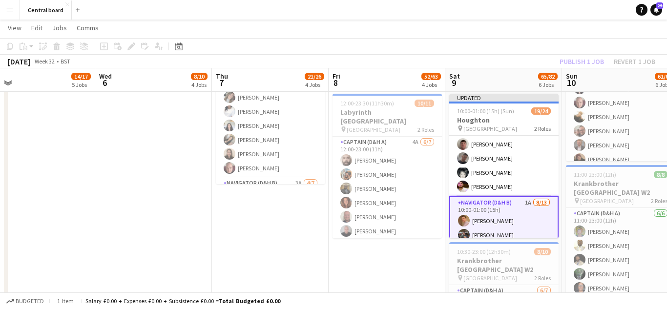
scroll to position [0, 0]
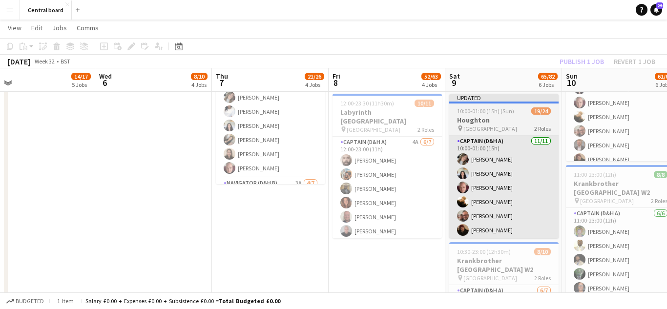
click at [518, 181] on app-card-role "Captain (D&H A) [DATE] 10:00-01:00 (15h) [PERSON_NAME] [PERSON_NAME] [PERSON_NA…" at bounding box center [503, 223] width 109 height 175
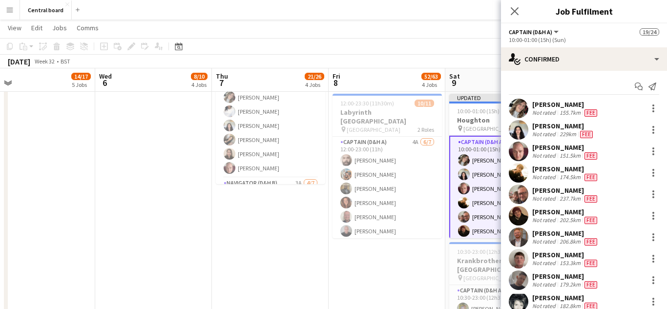
click at [474, 128] on span "[GEOGRAPHIC_DATA]" at bounding box center [490, 128] width 54 height 7
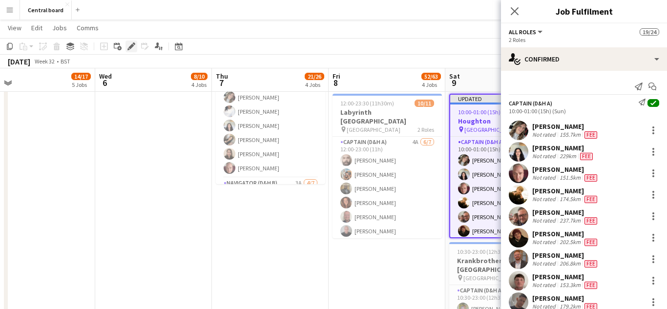
click at [135, 48] on icon "Edit" at bounding box center [131, 46] width 8 height 8
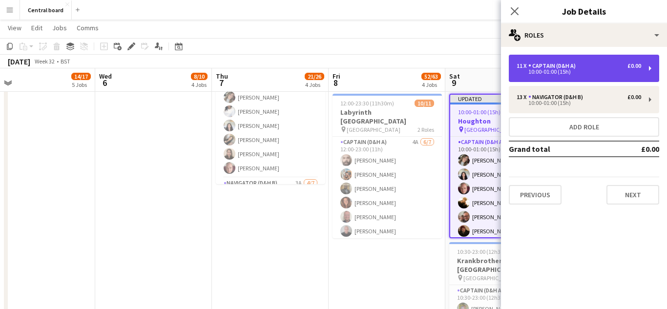
click at [650, 76] on div "11 x Captain (D&H A) £0.00 10:00-01:00 (15h)" at bounding box center [584, 68] width 150 height 27
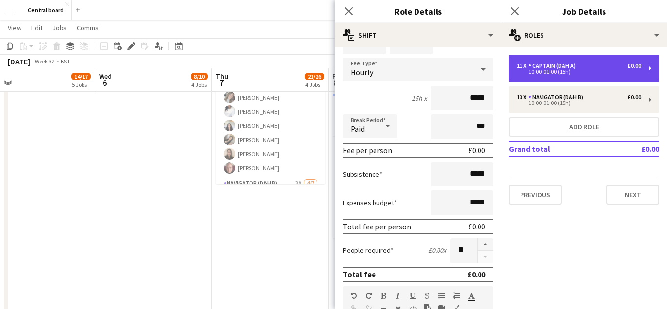
scroll to position [92, 0]
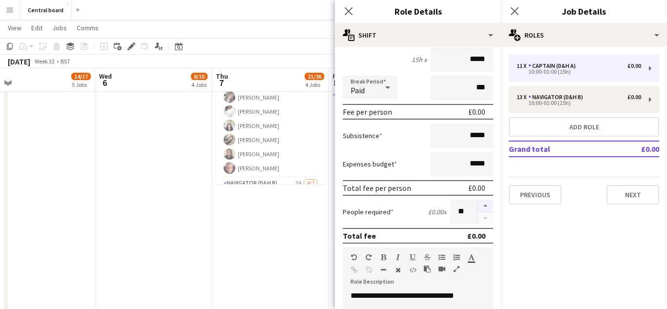
click at [485, 205] on button "button" at bounding box center [485, 206] width 16 height 13
type input "**"
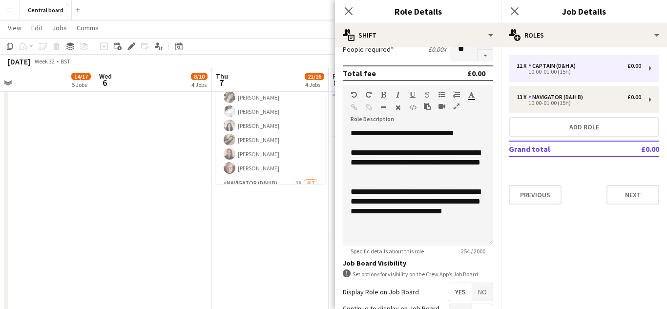
scroll to position [273, 0]
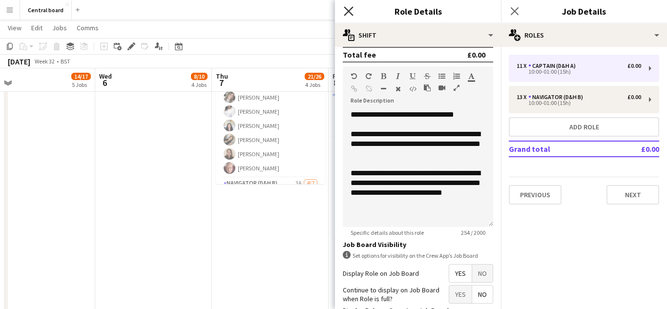
click at [352, 14] on icon at bounding box center [348, 10] width 9 height 9
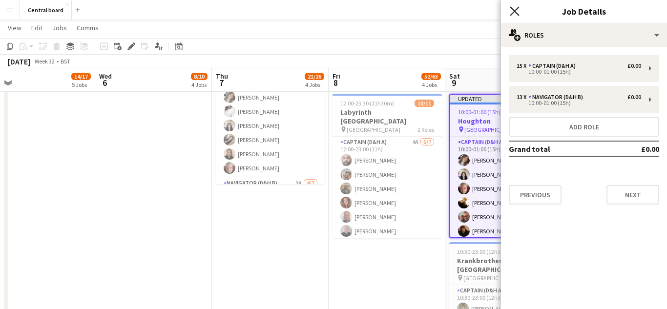
click at [517, 13] on icon "Close pop-in" at bounding box center [514, 10] width 9 height 9
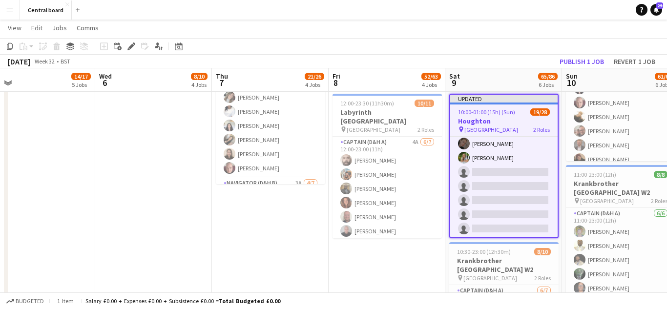
scroll to position [334, 0]
click at [584, 63] on button "Publish 1 job" at bounding box center [581, 61] width 52 height 13
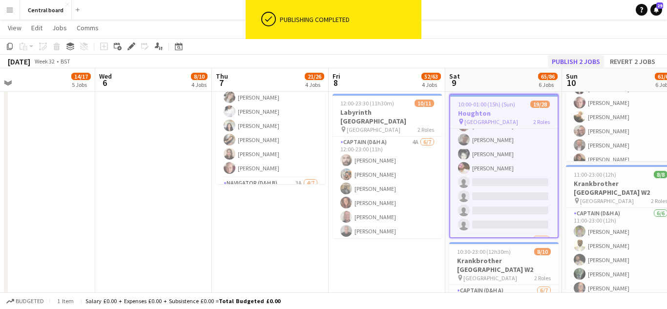
scroll to position [118, 0]
click at [502, 210] on app-card-role "Captain (D&H A) [DATE] 10:00-01:00 (15h) [PERSON_NAME] [PERSON_NAME] [PERSON_NA…" at bounding box center [503, 126] width 107 height 231
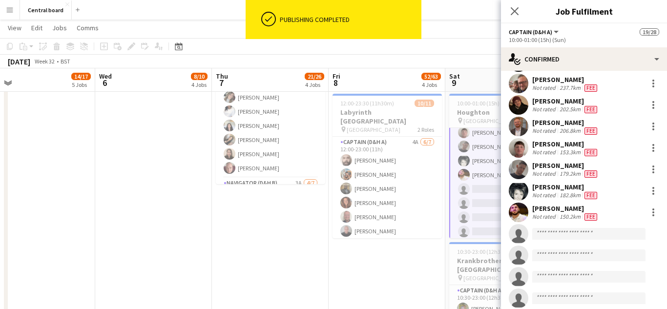
scroll to position [138, 0]
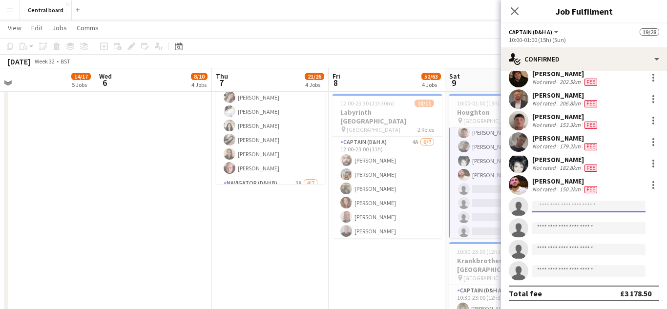
click at [595, 208] on input at bounding box center [588, 207] width 113 height 12
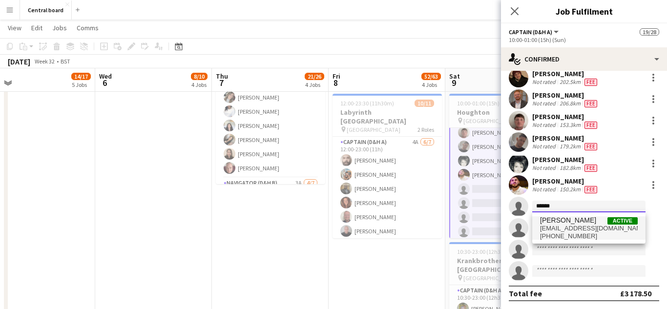
type input "******"
click at [600, 226] on span "[EMAIL_ADDRESS][DOMAIN_NAME]" at bounding box center [589, 228] width 98 height 8
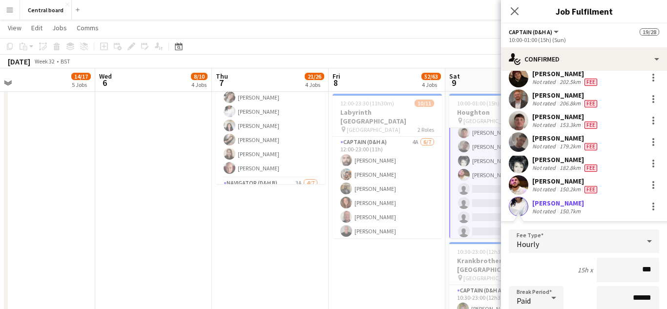
type input "**"
type input "******"
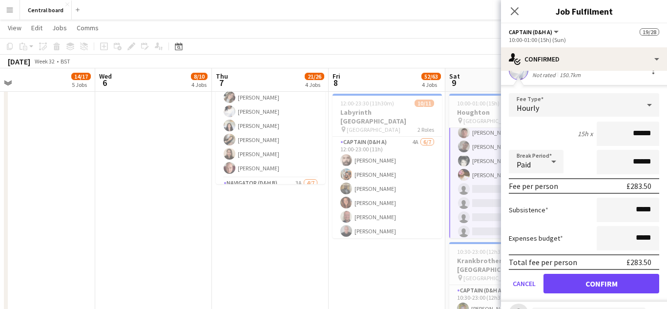
scroll to position [275, 0]
click at [593, 285] on button "Confirm" at bounding box center [601, 283] width 116 height 20
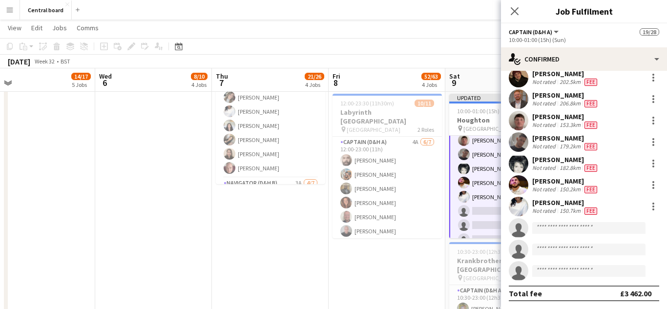
scroll to position [138, 0]
click at [593, 229] on input at bounding box center [588, 228] width 113 height 12
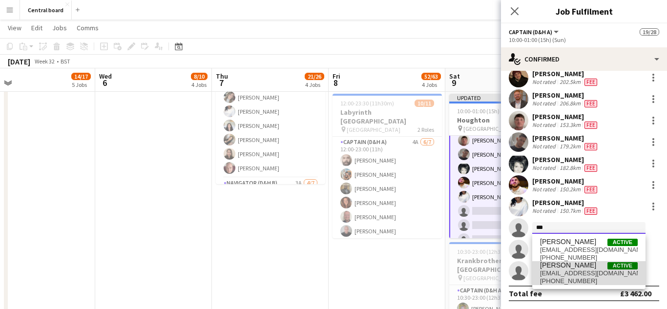
type input "***"
click at [590, 281] on span "[PHONE_NUMBER]" at bounding box center [589, 281] width 98 height 8
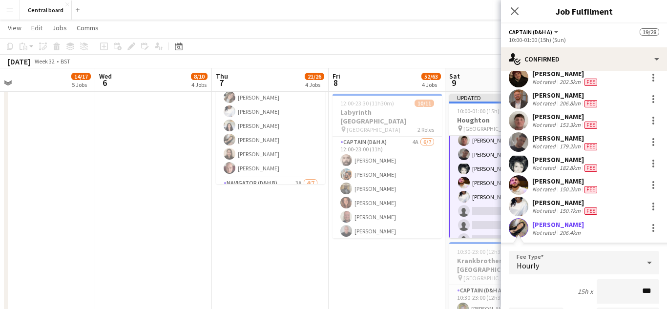
type input "**"
type input "******"
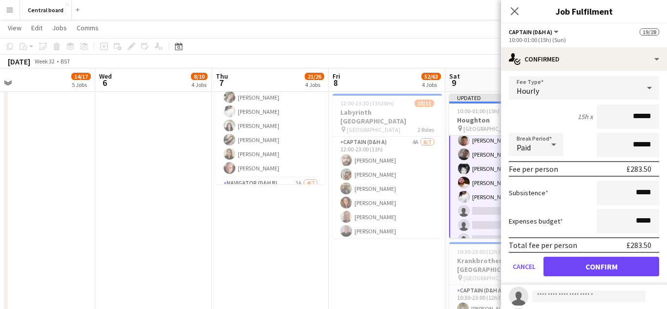
scroll to position [314, 0]
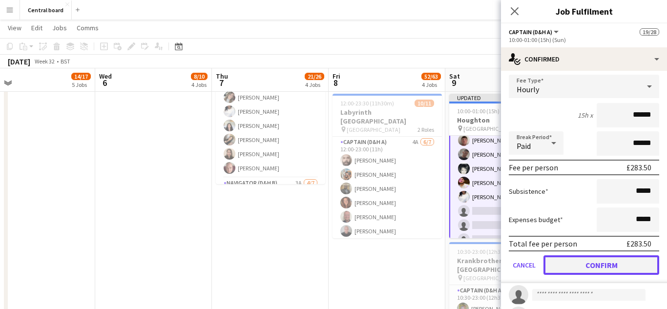
click at [587, 269] on button "Confirm" at bounding box center [601, 265] width 116 height 20
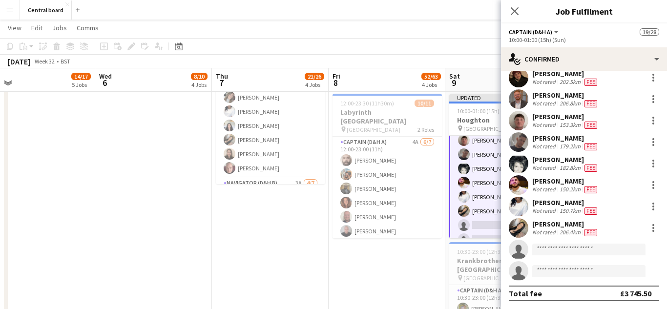
scroll to position [138, 0]
click at [581, 252] on input at bounding box center [588, 250] width 113 height 12
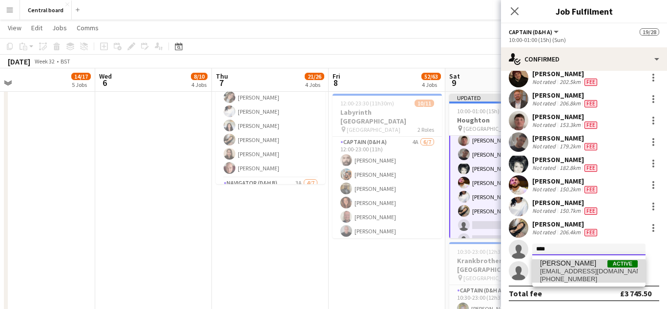
type input "****"
click at [582, 277] on span "[PHONE_NUMBER]" at bounding box center [589, 279] width 98 height 8
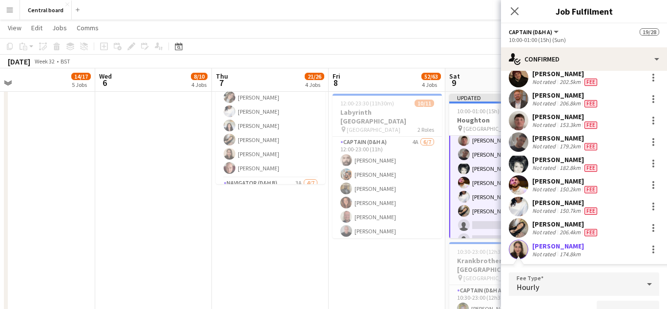
scroll to position [151, 0]
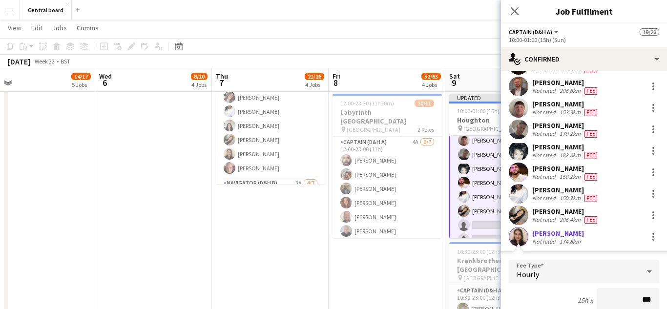
type input "**"
type input "******"
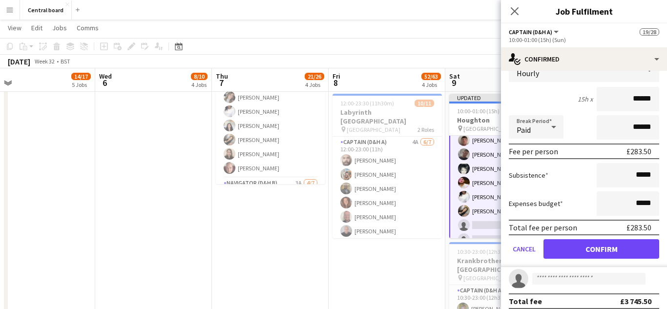
scroll to position [355, 0]
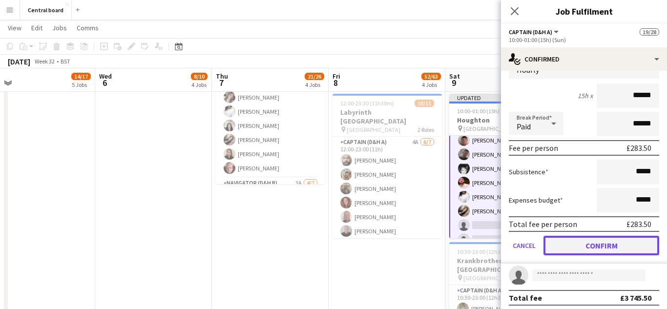
click at [579, 245] on button "Confirm" at bounding box center [601, 246] width 116 height 20
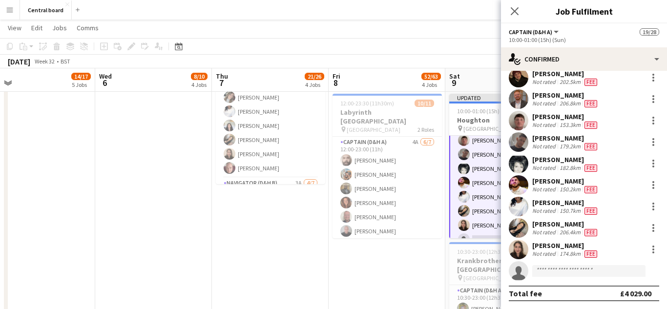
scroll to position [138, 0]
click at [578, 273] on input at bounding box center [588, 271] width 113 height 12
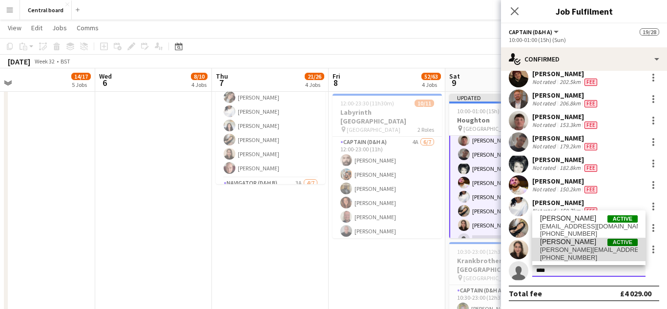
type input "****"
click at [580, 254] on span "[PHONE_NUMBER]" at bounding box center [589, 258] width 98 height 8
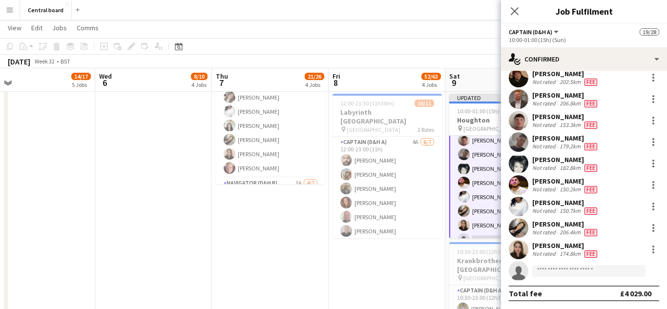
scroll to position [279, 0]
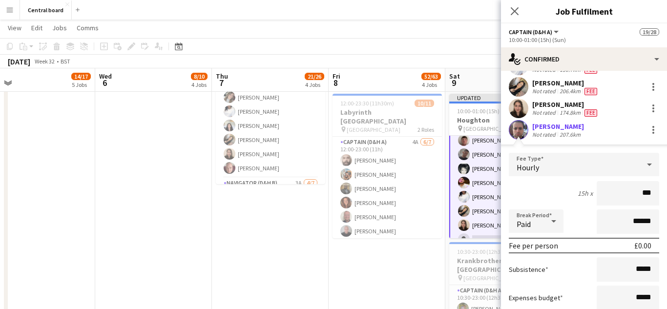
type input "**"
type input "******"
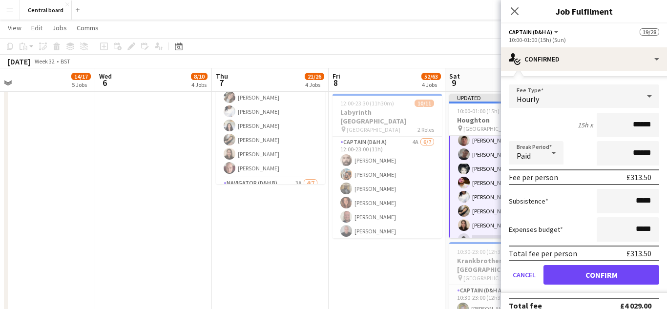
scroll to position [360, 0]
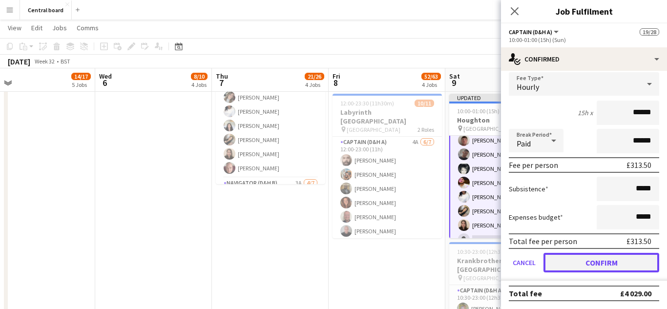
click at [578, 264] on button "Confirm" at bounding box center [601, 263] width 116 height 20
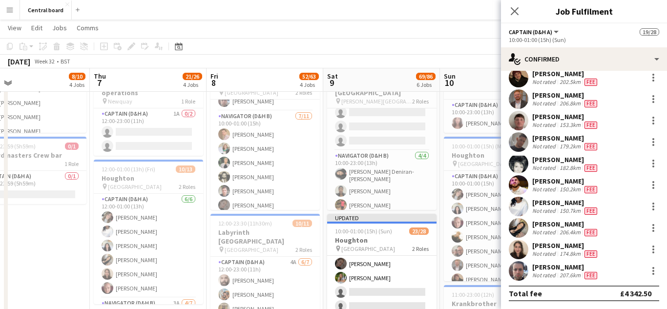
scroll to position [126, 0]
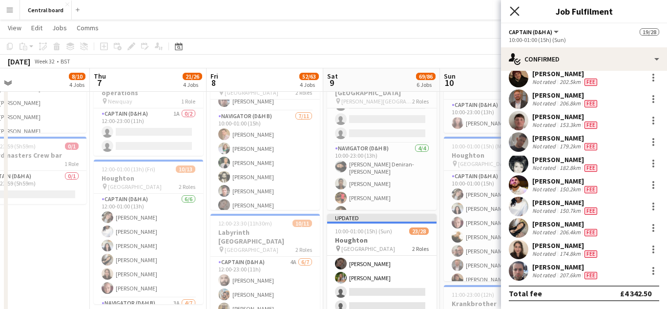
click at [514, 13] on icon "Close pop-in" at bounding box center [514, 10] width 9 height 9
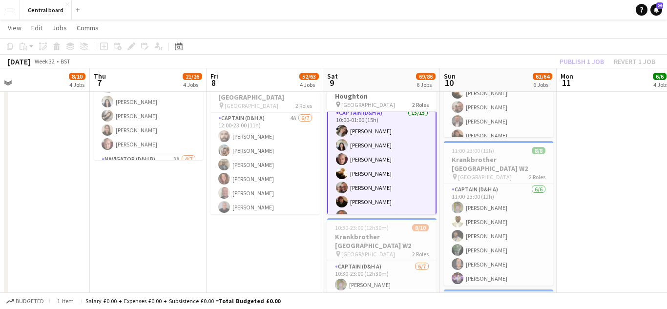
scroll to position [0, 0]
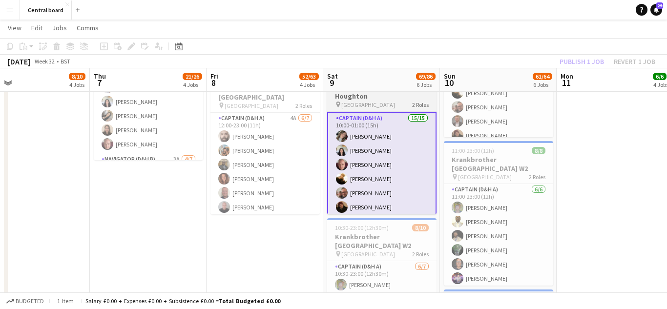
click at [395, 144] on app-card-role "Captain (D&H A) 15/15 10:00-01:00 (15h) [PERSON_NAME] [PERSON_NAME] [PERSON_NAM…" at bounding box center [381, 228] width 109 height 233
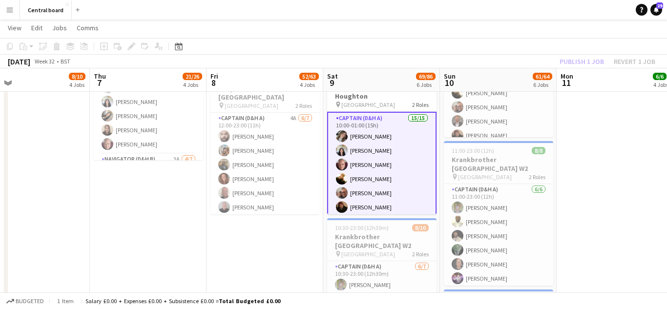
click at [381, 112] on app-card-role "Captain (D&H A) 15/15 10:00-01:00 (15h) [PERSON_NAME] [PERSON_NAME] [PERSON_NAM…" at bounding box center [381, 228] width 109 height 233
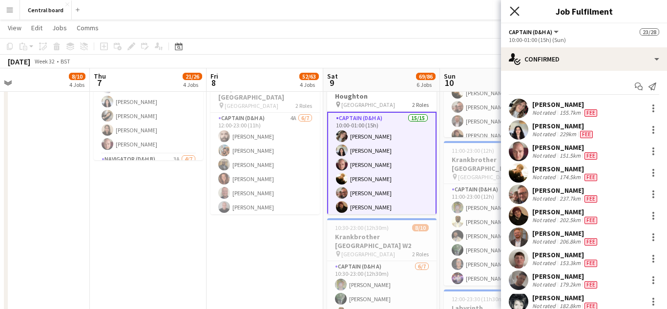
click at [518, 14] on icon at bounding box center [514, 10] width 9 height 9
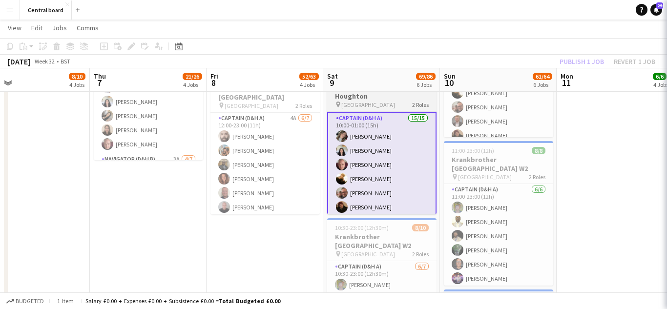
click at [388, 102] on div "pin Houghton Hall 2 Roles" at bounding box center [381, 105] width 109 height 8
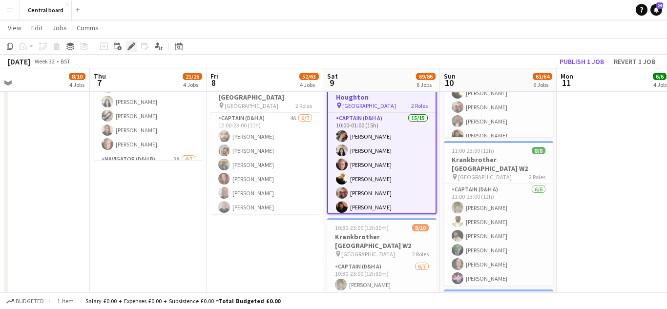
click at [133, 48] on icon "Edit" at bounding box center [131, 46] width 8 height 8
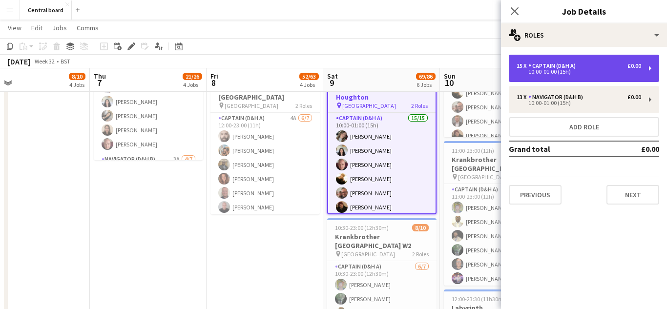
click at [652, 69] on div "15 x Captain (D&H A) £0.00 10:00-01:00 (15h)" at bounding box center [584, 68] width 150 height 27
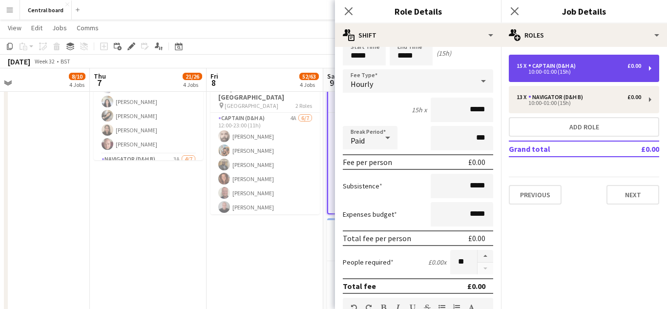
scroll to position [53, 0]
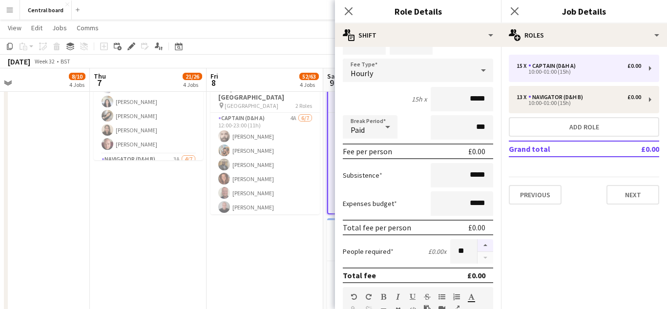
click at [486, 245] on button "button" at bounding box center [485, 245] width 16 height 13
type input "**"
click at [350, 13] on icon at bounding box center [348, 10] width 9 height 9
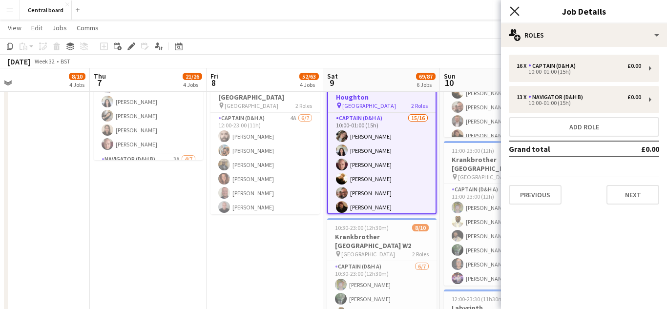
click at [517, 14] on icon at bounding box center [514, 10] width 9 height 9
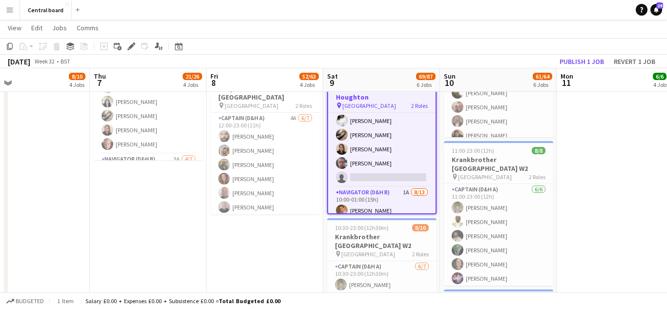
scroll to position [188, 0]
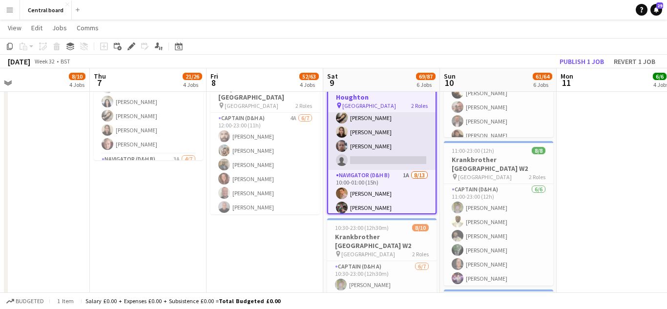
click at [393, 162] on app-card-role "Captain (D&H A) 15/16 10:00-01:00 (15h) [PERSON_NAME] [PERSON_NAME] [PERSON_NAM…" at bounding box center [381, 46] width 107 height 245
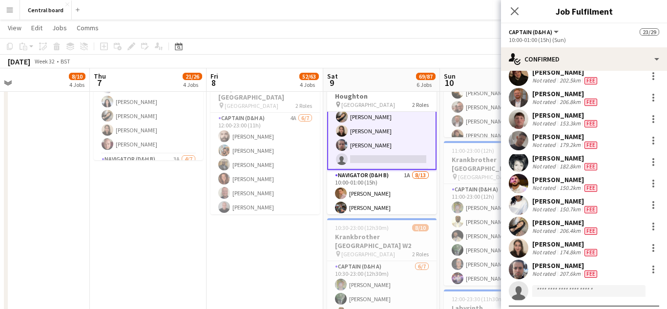
scroll to position [145, 0]
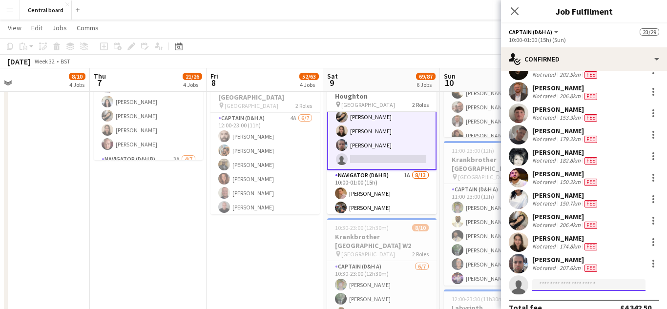
click at [582, 287] on input at bounding box center [588, 285] width 113 height 12
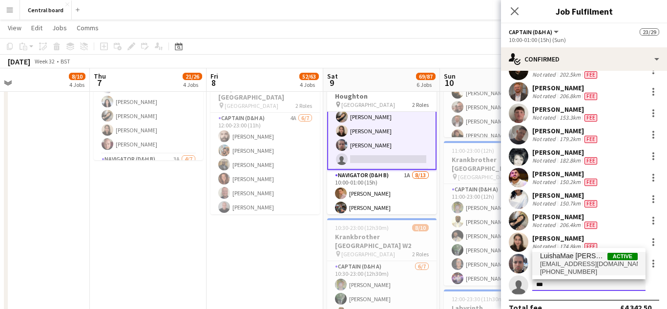
type input "***"
click at [596, 265] on span "[EMAIL_ADDRESS][DOMAIN_NAME]" at bounding box center [589, 264] width 98 height 8
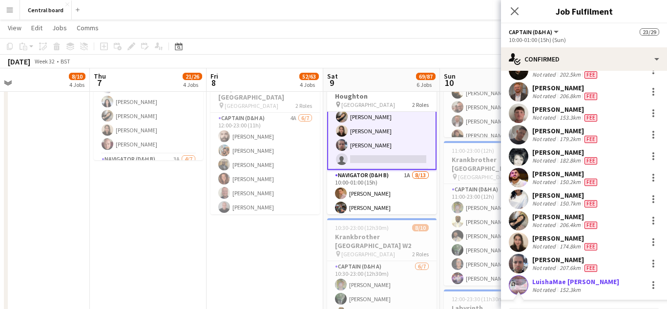
scroll to position [301, 0]
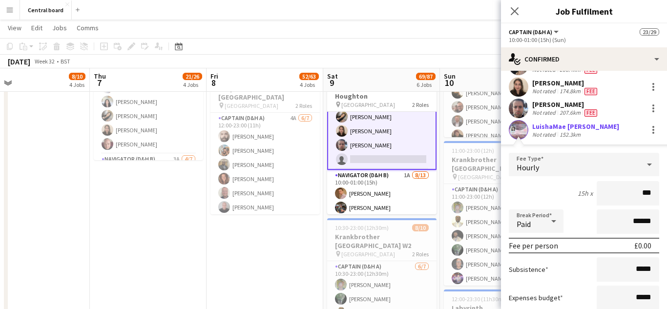
type input "**"
type input "******"
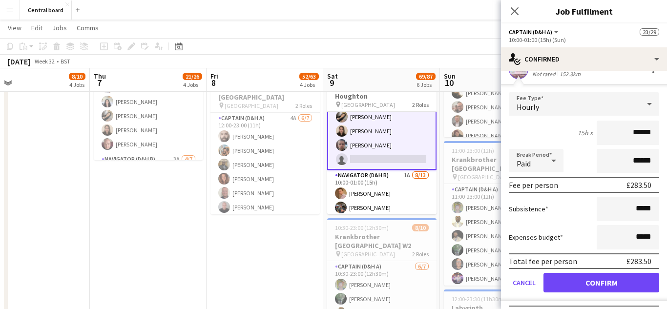
scroll to position [381, 0]
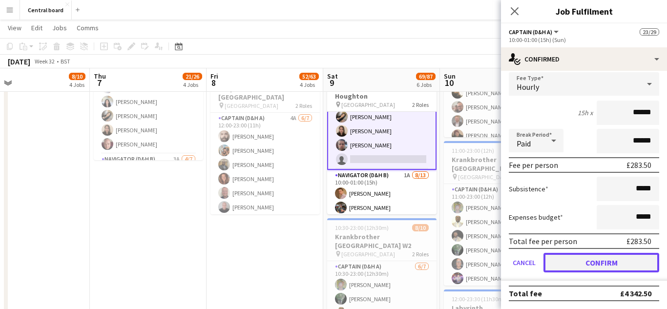
click at [586, 264] on button "Confirm" at bounding box center [601, 263] width 116 height 20
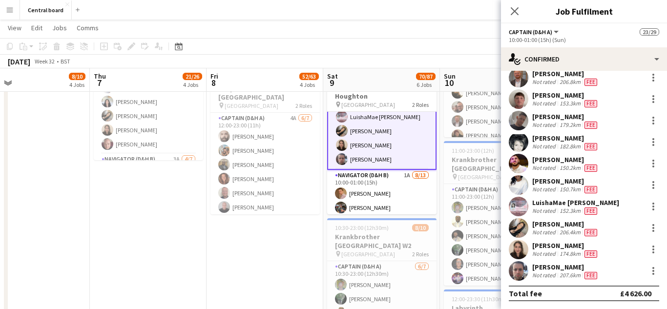
scroll to position [160, 0]
click at [301, 263] on app-date-cell "10:00-23:00 (13h) 17/23 Boardmasters pin Newquay 2 Roles Captain (D&H A) 15/19 …" at bounding box center [264, 266] width 117 height 995
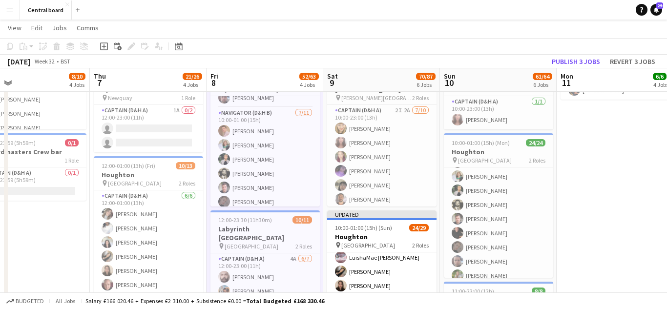
scroll to position [267, 0]
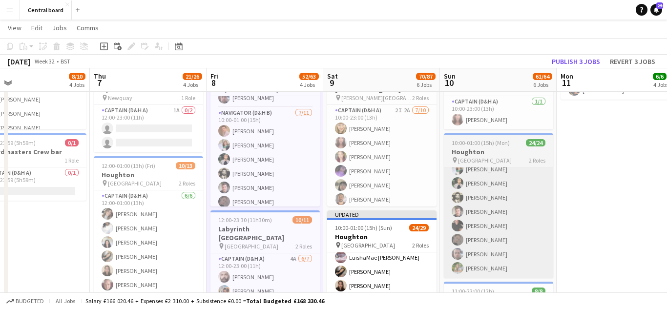
click at [507, 219] on app-card-role "Navigator (D&H B) 13/13 10:00-01:00 (15h) [PERSON_NAME] [PERSON_NAME] [PERSON_N…" at bounding box center [498, 176] width 109 height 203
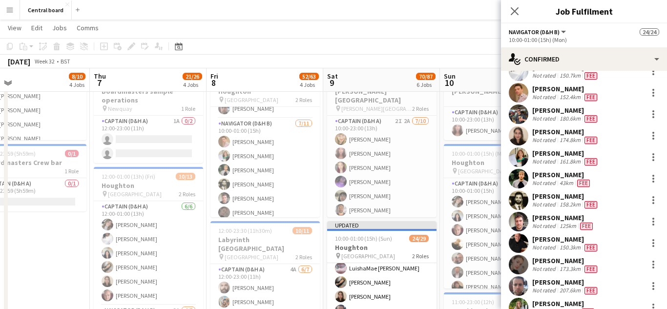
scroll to position [0, 0]
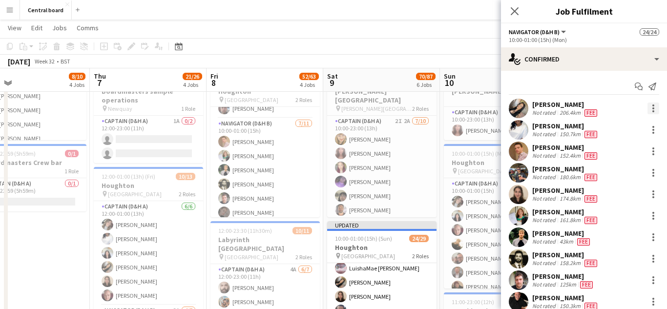
click at [658, 107] on div at bounding box center [653, 108] width 12 height 12
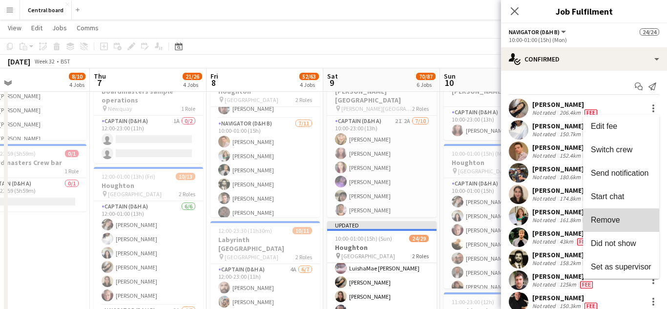
click at [611, 224] on span "Remove" at bounding box center [605, 220] width 29 height 8
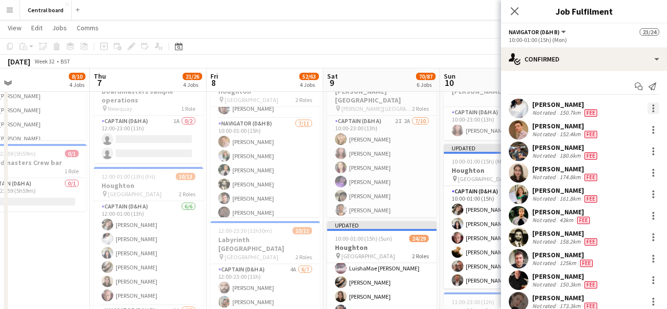
click at [656, 107] on div at bounding box center [653, 108] width 12 height 12
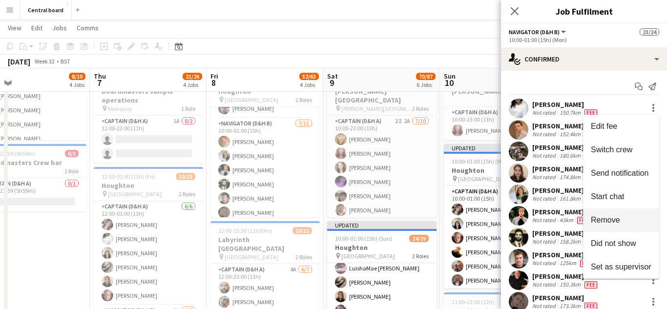
click at [610, 220] on span "Remove" at bounding box center [605, 220] width 29 height 8
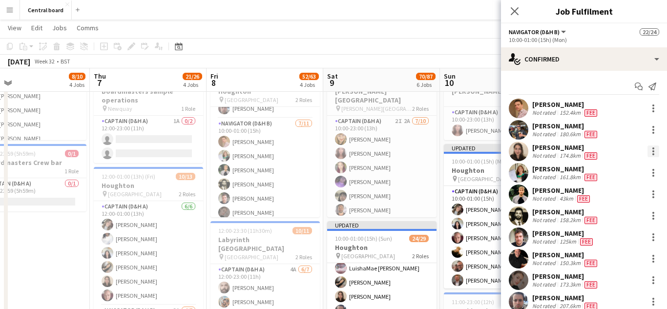
click at [653, 148] on div at bounding box center [653, 148] width 2 height 2
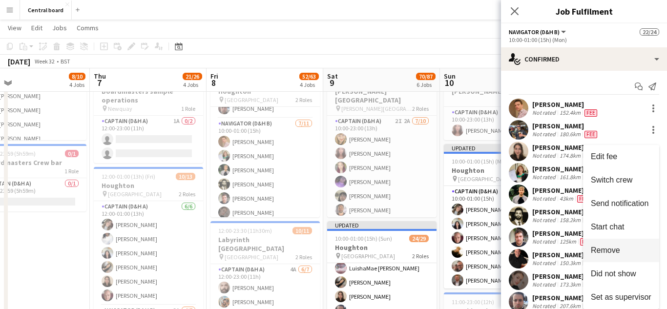
click at [623, 248] on span "Remove" at bounding box center [621, 250] width 61 height 9
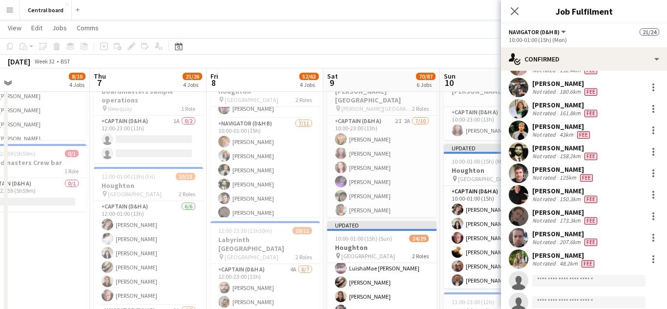
scroll to position [45, 0]
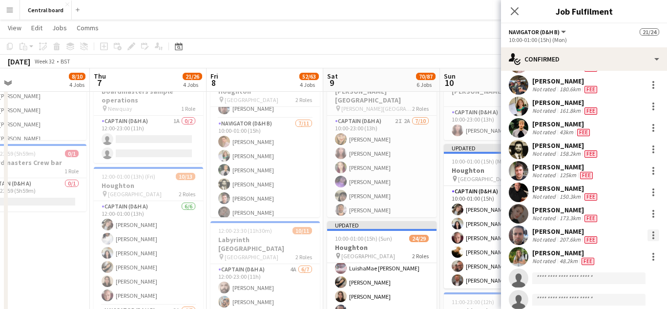
click at [653, 235] on div at bounding box center [653, 235] width 2 height 2
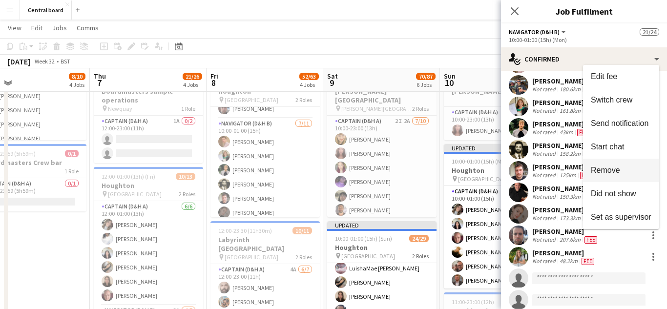
click at [621, 172] on span "Remove" at bounding box center [621, 170] width 61 height 9
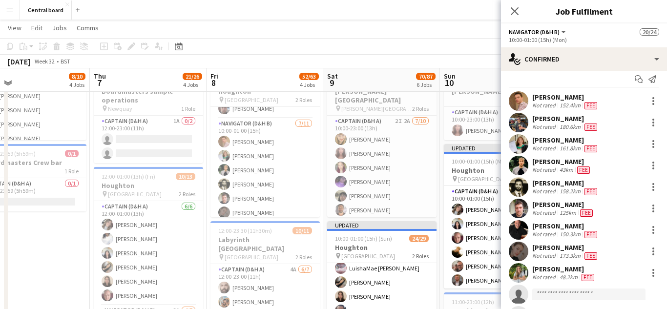
scroll to position [0, 0]
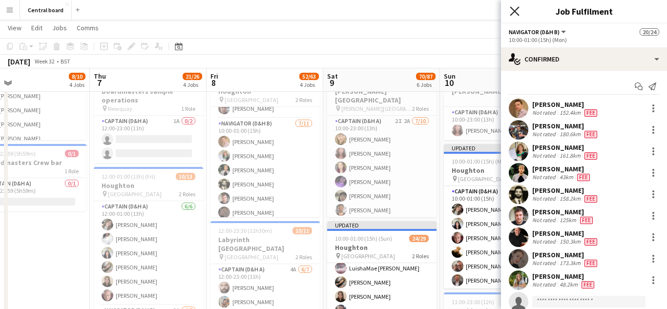
click at [514, 12] on icon at bounding box center [514, 10] width 9 height 9
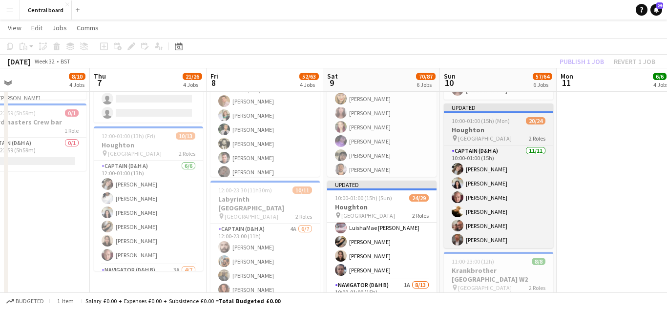
click at [507, 133] on h3 "Houghton" at bounding box center [498, 129] width 109 height 9
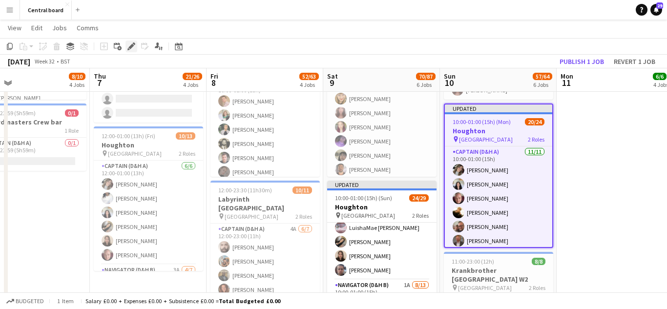
click at [133, 43] on icon at bounding box center [134, 43] width 2 height 2
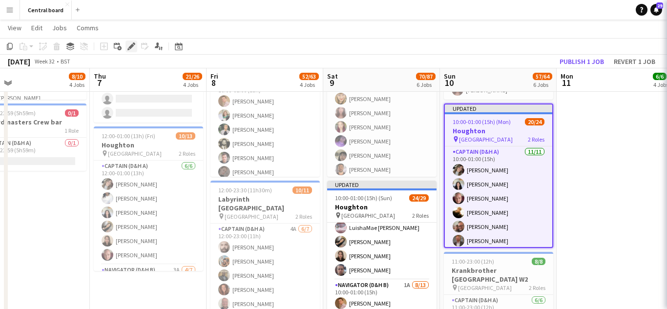
click at [135, 52] on div "Edit" at bounding box center [131, 47] width 12 height 12
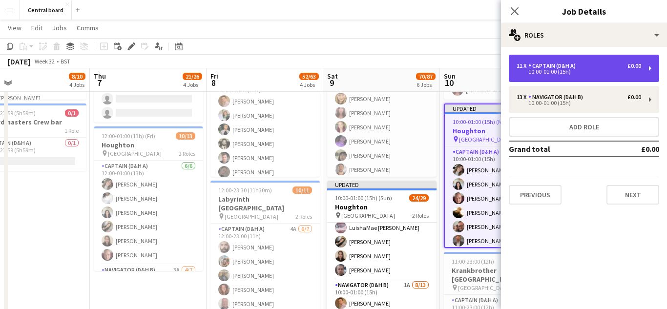
click at [655, 69] on div "11 x Captain (D&H A) £0.00 10:00-01:00 (15h)" at bounding box center [584, 68] width 150 height 27
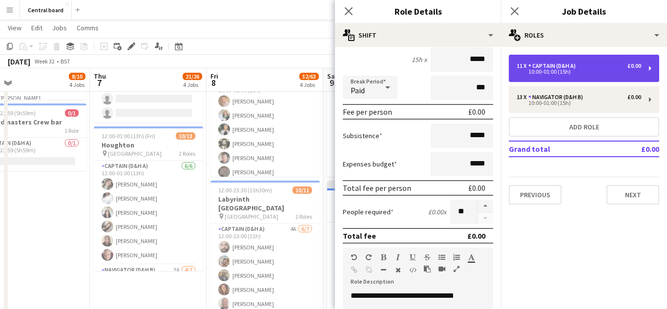
scroll to position [100, 0]
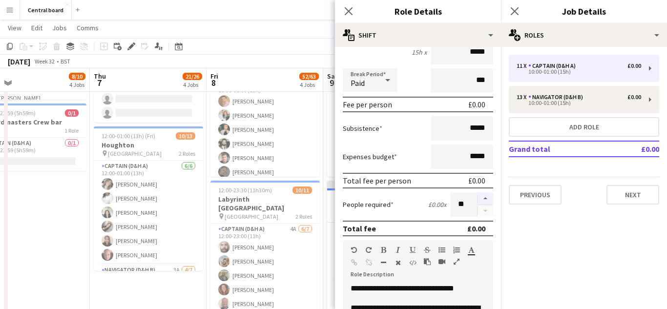
click at [486, 198] on button "button" at bounding box center [485, 198] width 16 height 13
click at [485, 198] on button "button" at bounding box center [485, 198] width 16 height 13
click at [486, 198] on button "button" at bounding box center [485, 198] width 16 height 13
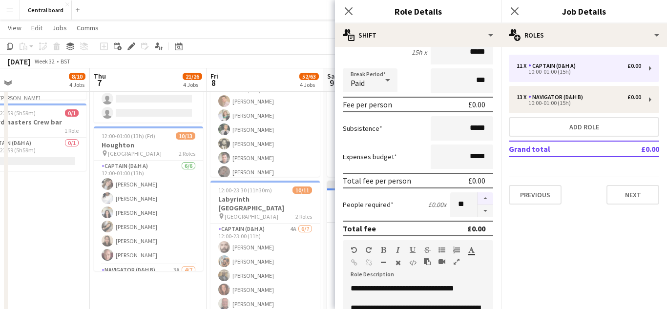
type input "**"
click at [348, 14] on icon "Close pop-in" at bounding box center [348, 10] width 9 height 9
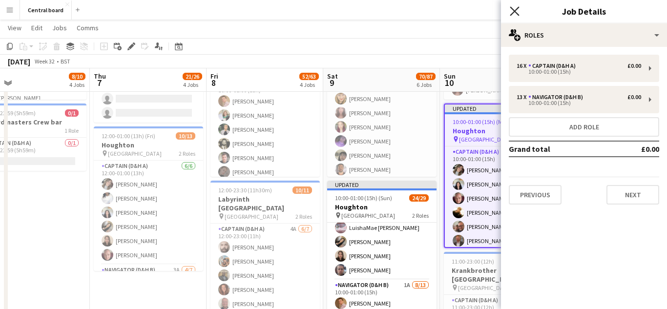
click at [514, 13] on icon "Close pop-in" at bounding box center [514, 10] width 9 height 9
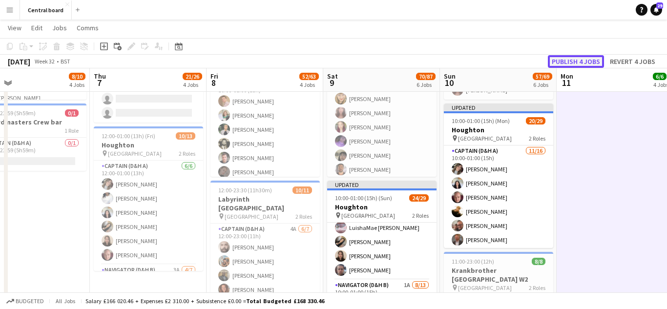
click at [578, 63] on button "Publish 4 jobs" at bounding box center [576, 61] width 56 height 13
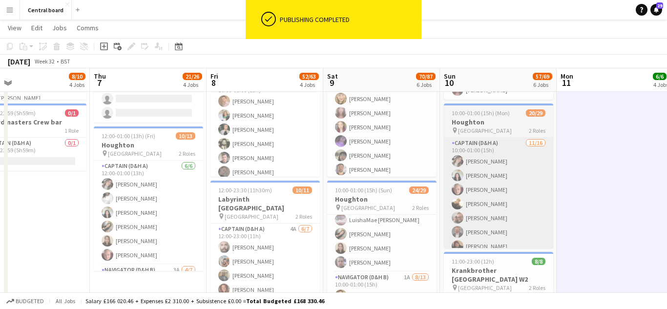
click at [507, 189] on app-card-role "Captain (D&H A) [DATE] 10:00-01:00 (15h) [PERSON_NAME] [PERSON_NAME] [PERSON_NA…" at bounding box center [498, 260] width 109 height 245
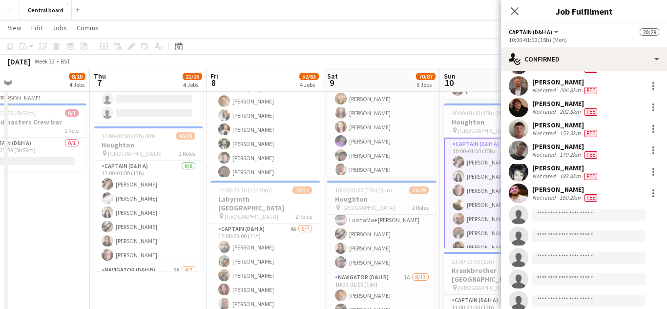
scroll to position [130, 0]
click at [579, 215] on input at bounding box center [588, 214] width 113 height 12
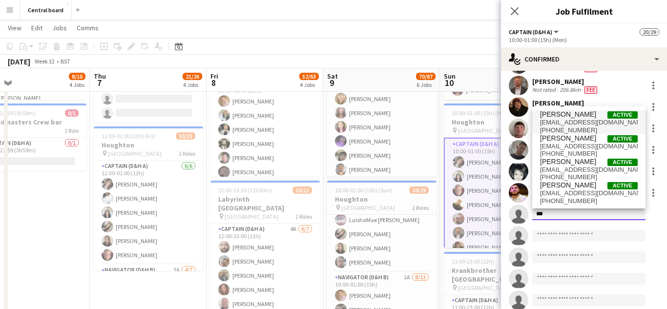
type input "***"
click at [588, 121] on span "[EMAIL_ADDRESS][DOMAIN_NAME]" at bounding box center [589, 123] width 98 height 8
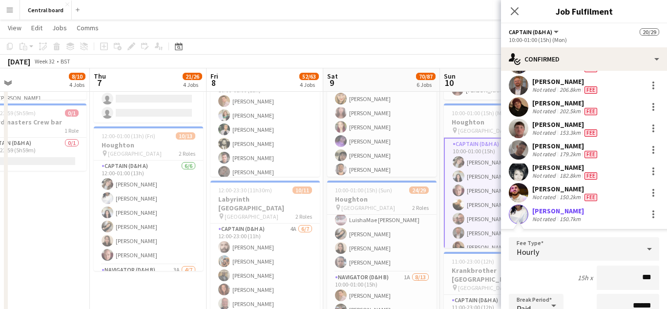
type input "**"
type input "******"
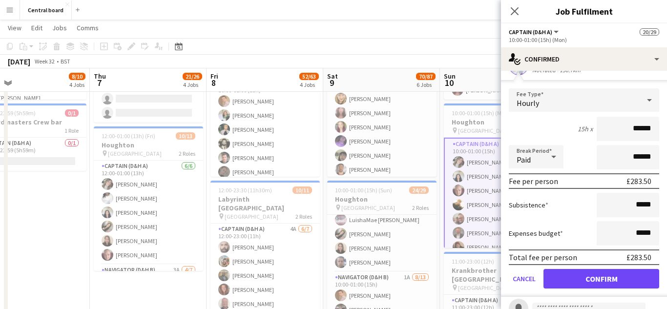
scroll to position [282, 0]
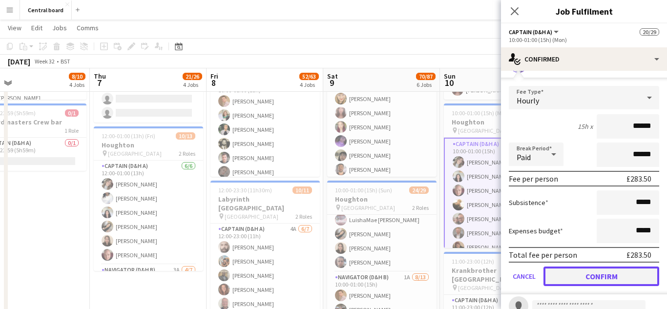
click at [587, 277] on button "Confirm" at bounding box center [601, 276] width 116 height 20
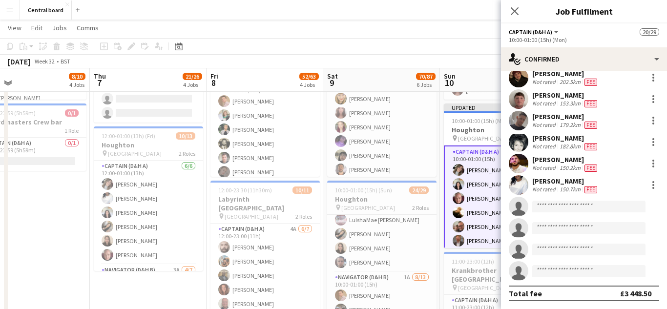
scroll to position [160, 0]
click at [585, 207] on input at bounding box center [588, 207] width 113 height 12
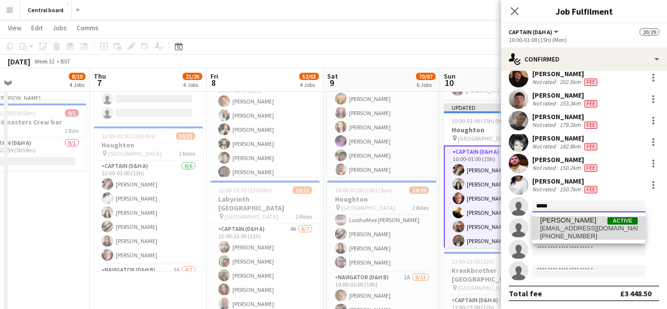
type input "*****"
click at [600, 232] on span "[PHONE_NUMBER]" at bounding box center [589, 236] width 98 height 8
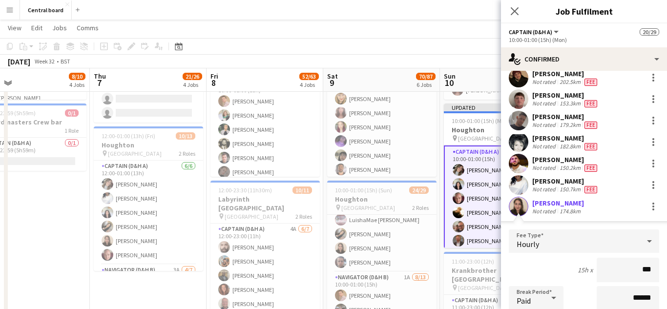
type input "**"
type input "******"
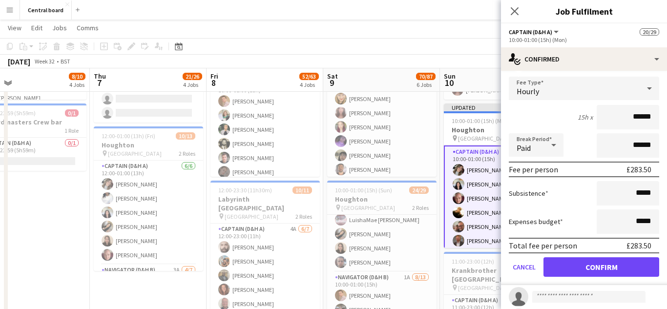
scroll to position [316, 0]
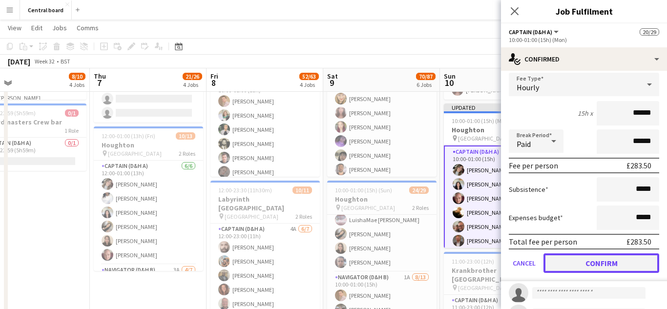
click at [585, 263] on button "Confirm" at bounding box center [601, 263] width 116 height 20
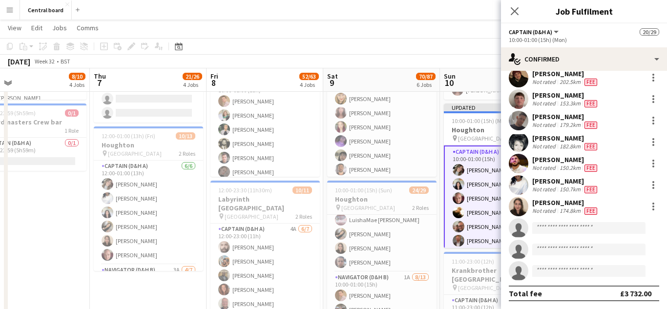
scroll to position [160, 0]
click at [584, 227] on input at bounding box center [588, 228] width 113 height 12
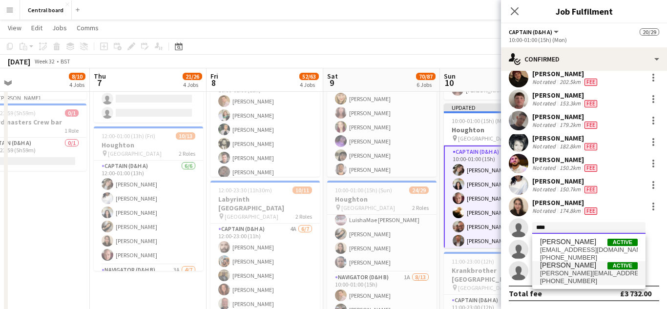
type input "****"
click at [591, 276] on span "[PERSON_NAME][EMAIL_ADDRESS][DOMAIN_NAME]" at bounding box center [589, 273] width 98 height 8
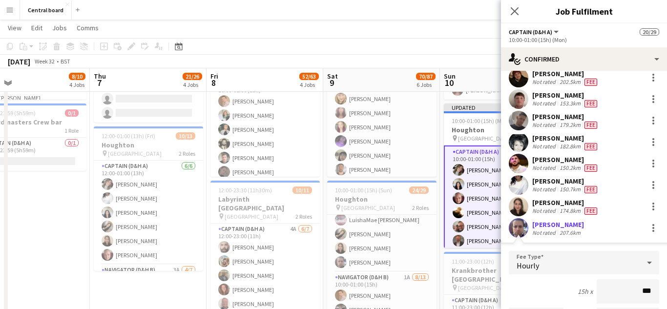
type input "**"
type input "******"
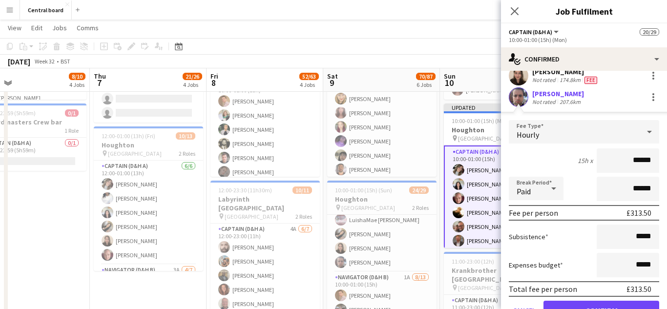
scroll to position [298, 0]
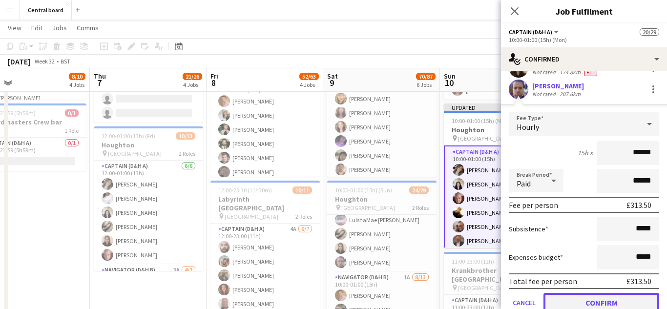
click at [595, 302] on button "Confirm" at bounding box center [601, 303] width 116 height 20
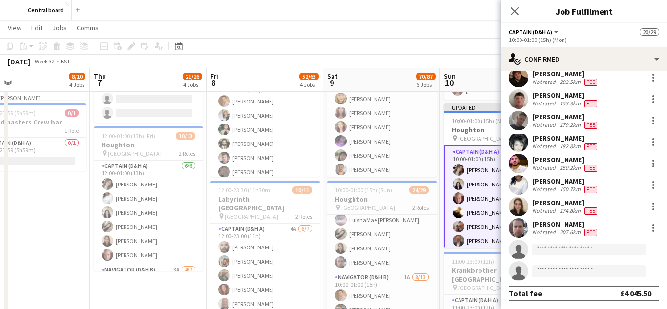
scroll to position [160, 0]
click at [592, 250] on input at bounding box center [588, 250] width 113 height 12
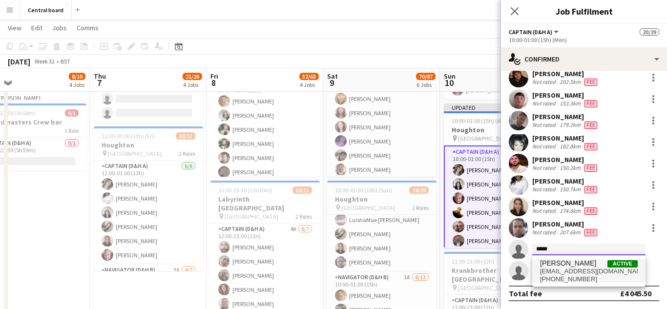
type input "*****"
click at [581, 272] on span "[EMAIL_ADDRESS][DOMAIN_NAME]" at bounding box center [589, 271] width 98 height 8
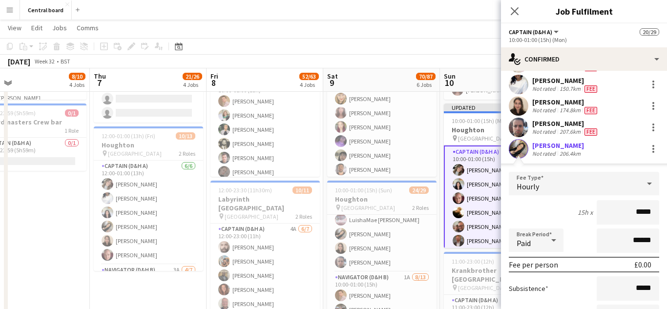
scroll to position [261, 0]
type input "**"
type input "******"
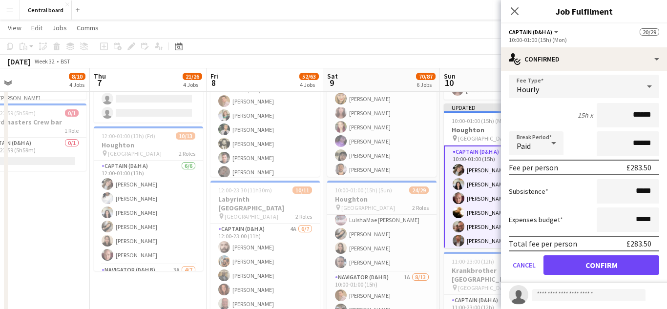
scroll to position [381, 0]
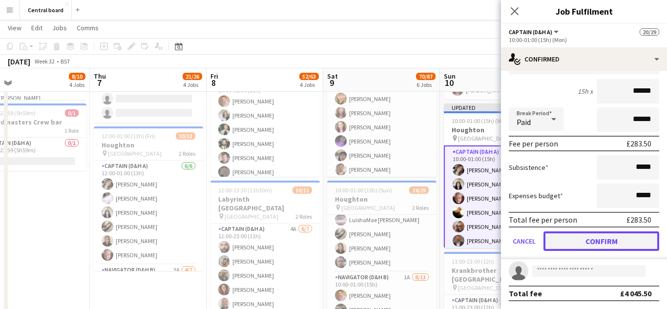
click at [589, 240] on button "Confirm" at bounding box center [601, 241] width 116 height 20
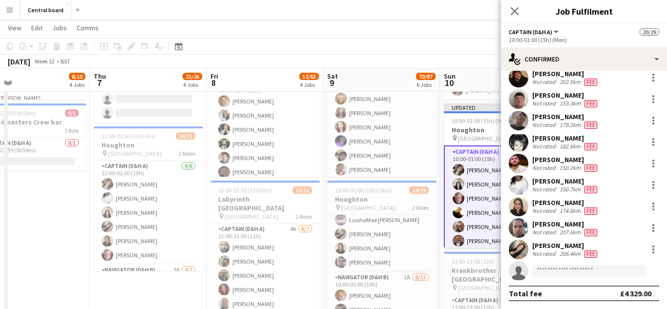
scroll to position [160, 0]
click at [593, 273] on input at bounding box center [588, 271] width 113 height 12
type input "*"
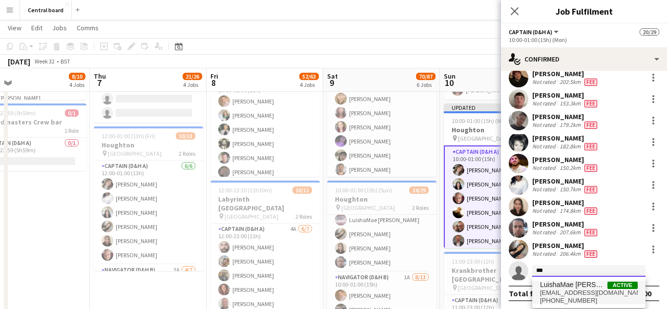
type input "***"
click at [571, 291] on span "[EMAIL_ADDRESS][DOMAIN_NAME]" at bounding box center [589, 293] width 98 height 8
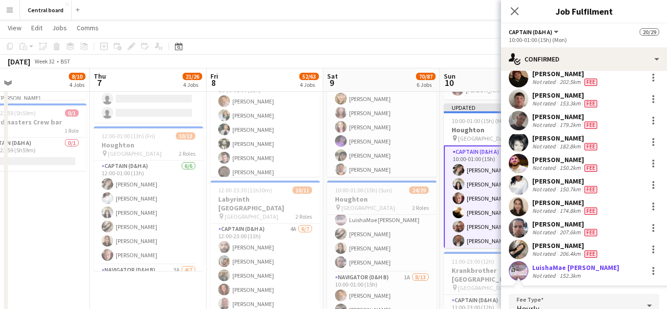
scroll to position [301, 0]
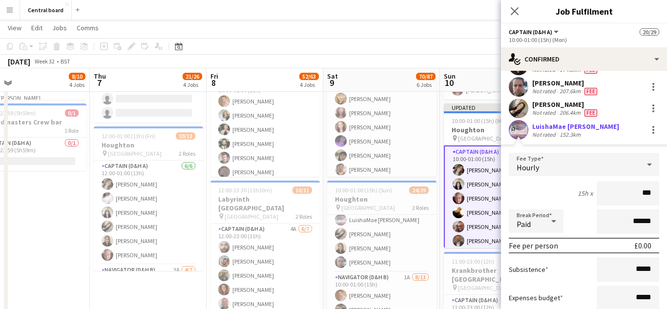
type input "**"
type input "******"
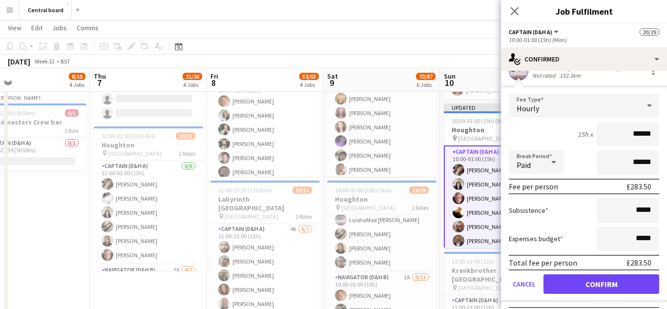
scroll to position [381, 0]
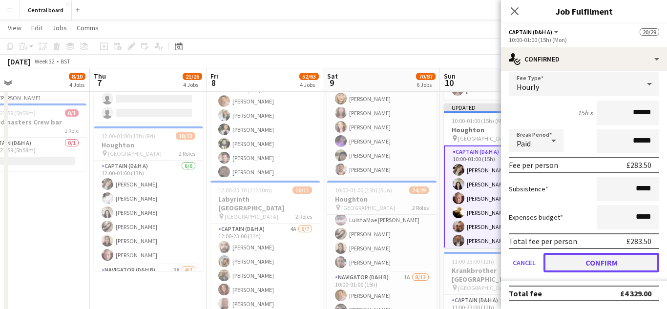
click at [588, 265] on button "Confirm" at bounding box center [601, 263] width 116 height 20
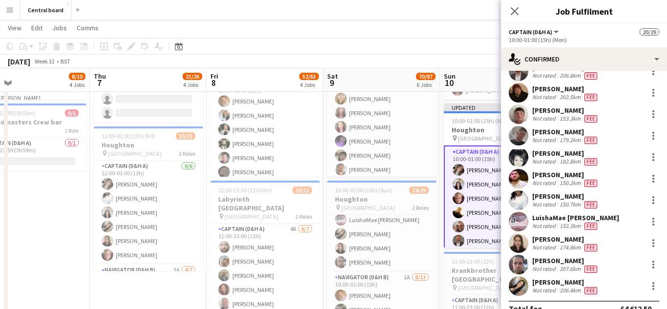
scroll to position [145, 0]
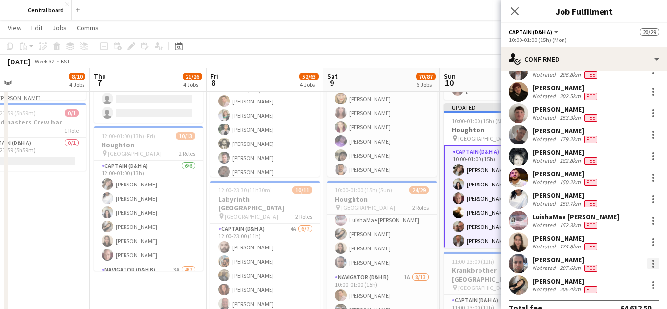
click at [653, 264] on div at bounding box center [653, 264] width 2 height 2
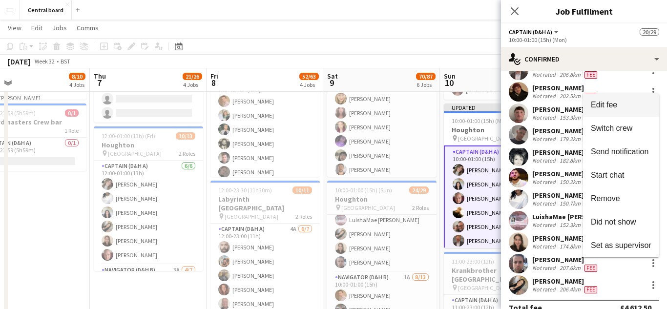
click at [634, 106] on span "Edit fee" at bounding box center [621, 105] width 61 height 9
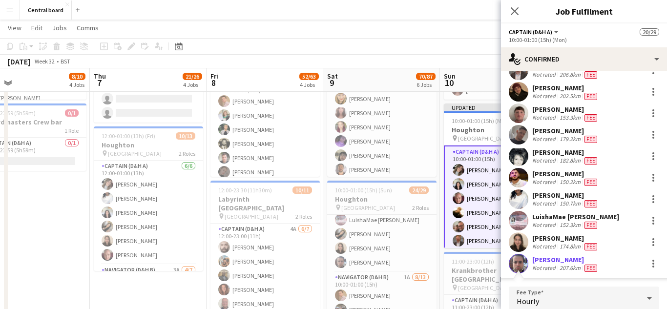
scroll to position [283, 0]
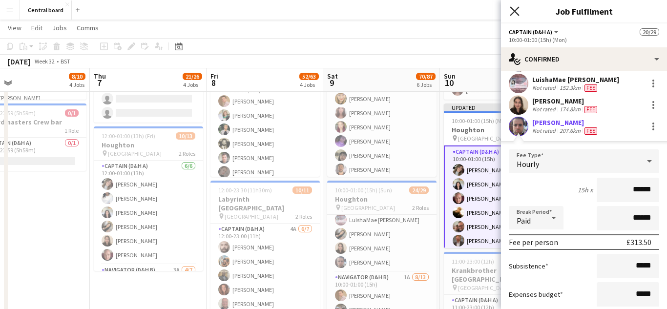
click at [516, 12] on icon at bounding box center [514, 10] width 9 height 9
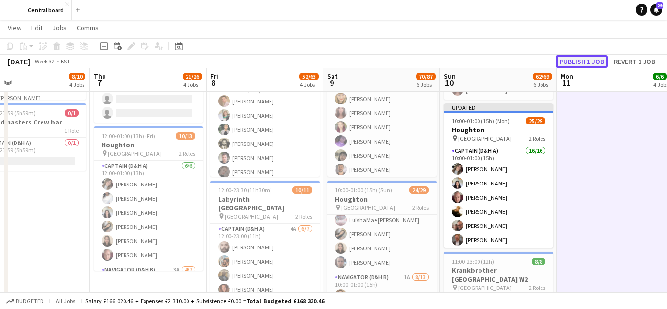
click at [587, 63] on button "Publish 1 job" at bounding box center [581, 61] width 52 height 13
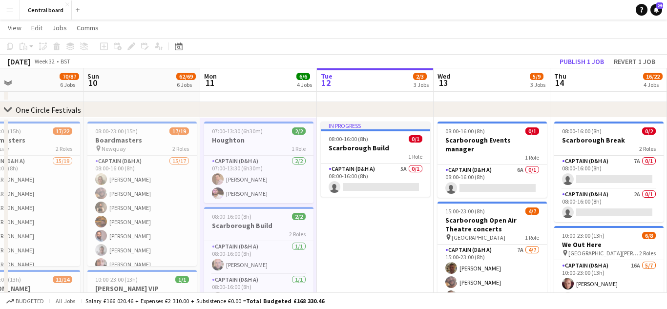
scroll to position [0, 0]
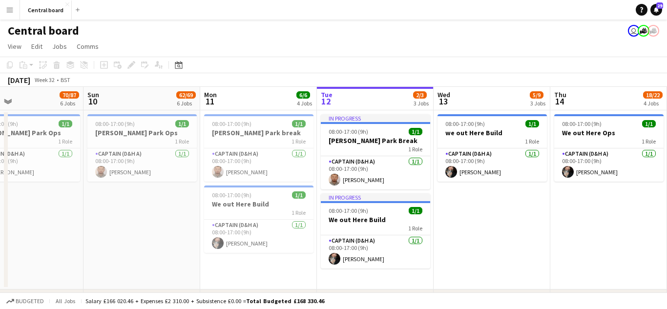
click at [8, 10] on app-icon "Menu" at bounding box center [10, 10] width 8 height 8
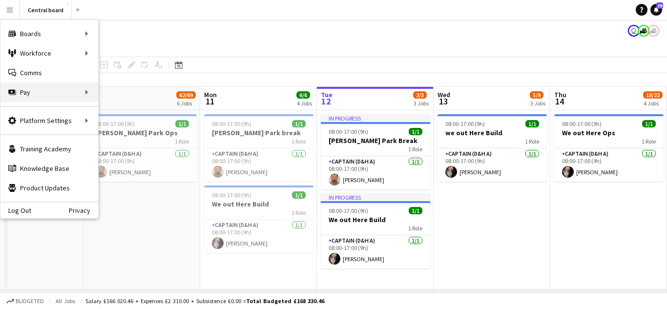
click at [88, 92] on div "Pay Pay" at bounding box center [49, 92] width 98 height 20
click at [147, 97] on link "Approvals" at bounding box center [148, 92] width 98 height 20
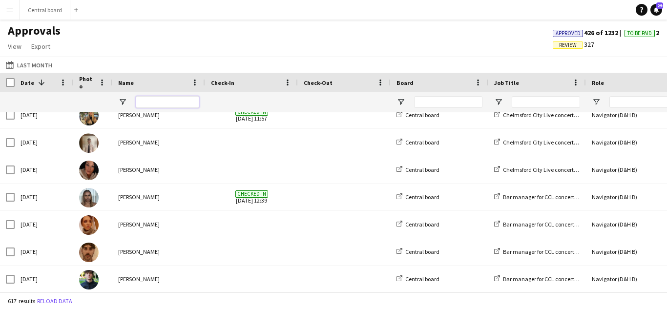
click at [169, 104] on input "Name Filter Input" at bounding box center [167, 102] width 63 height 12
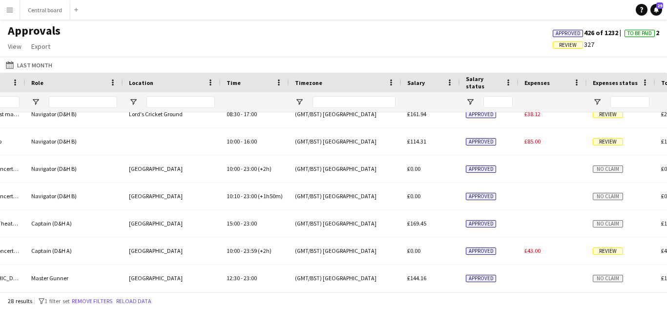
type input "***"
click at [608, 251] on span "Review" at bounding box center [607, 250] width 30 height 7
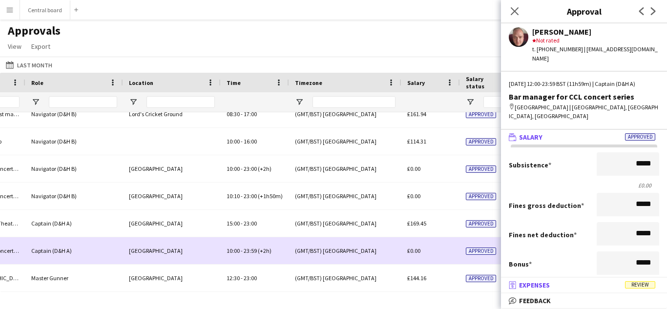
click at [541, 286] on span "Expenses" at bounding box center [534, 285] width 31 height 9
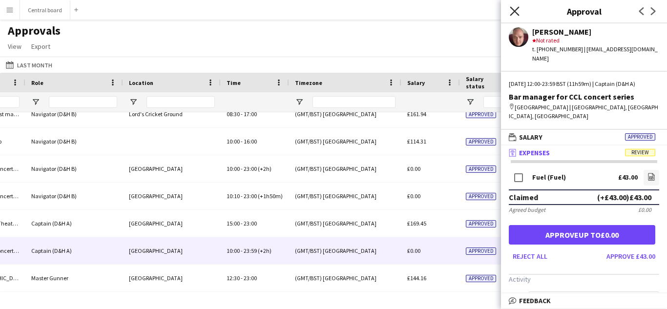
click at [515, 13] on icon "Close pop-in" at bounding box center [514, 10] width 9 height 9
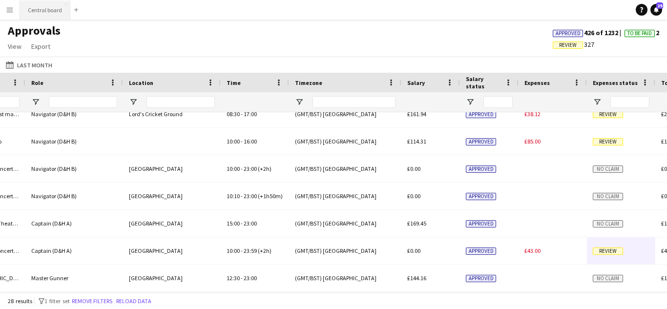
click at [42, 6] on button "Central board Close" at bounding box center [45, 9] width 50 height 19
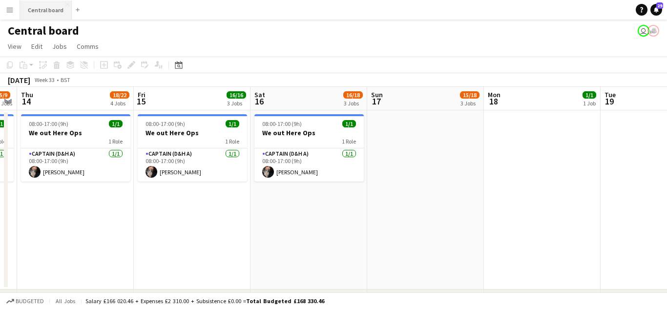
scroll to position [0, 342]
